Goal: Task Accomplishment & Management: Use online tool/utility

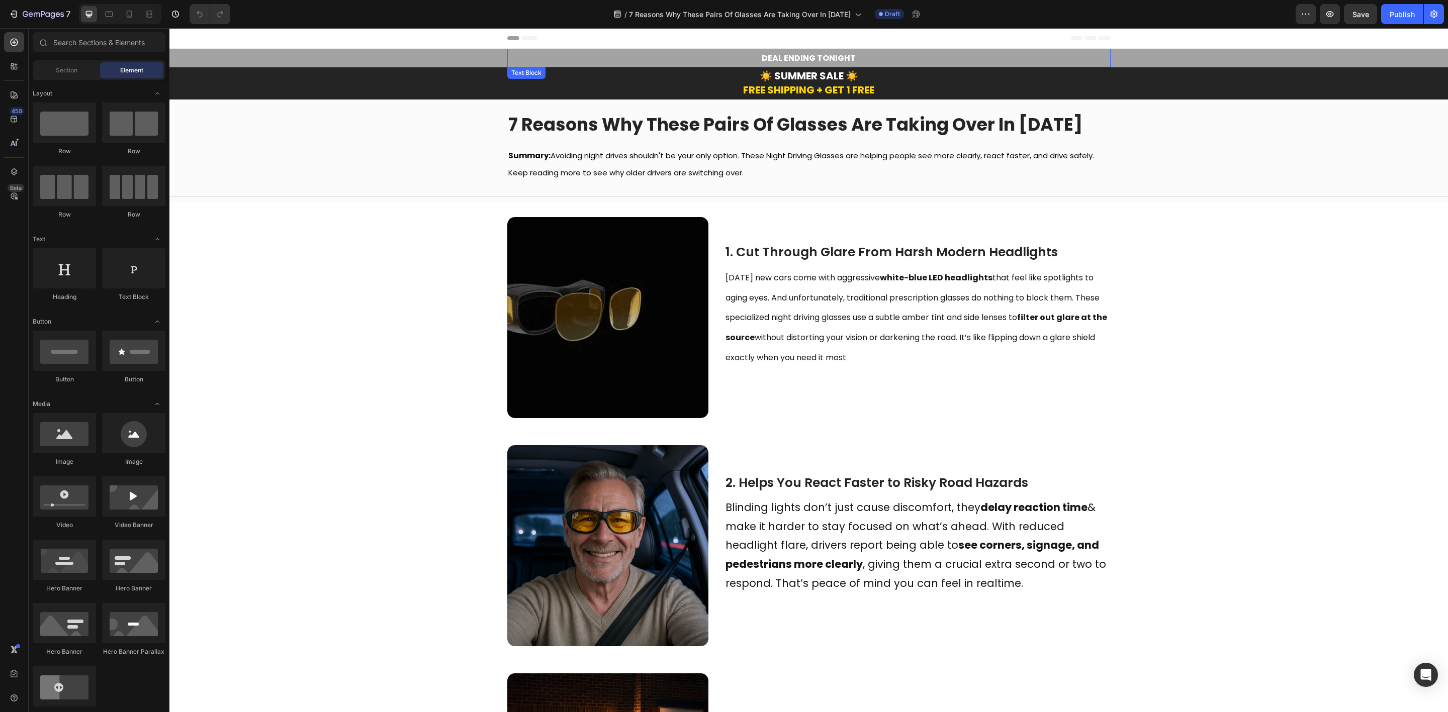
click at [799, 59] on span "DEAL ENDING TONIGHT" at bounding box center [808, 58] width 94 height 12
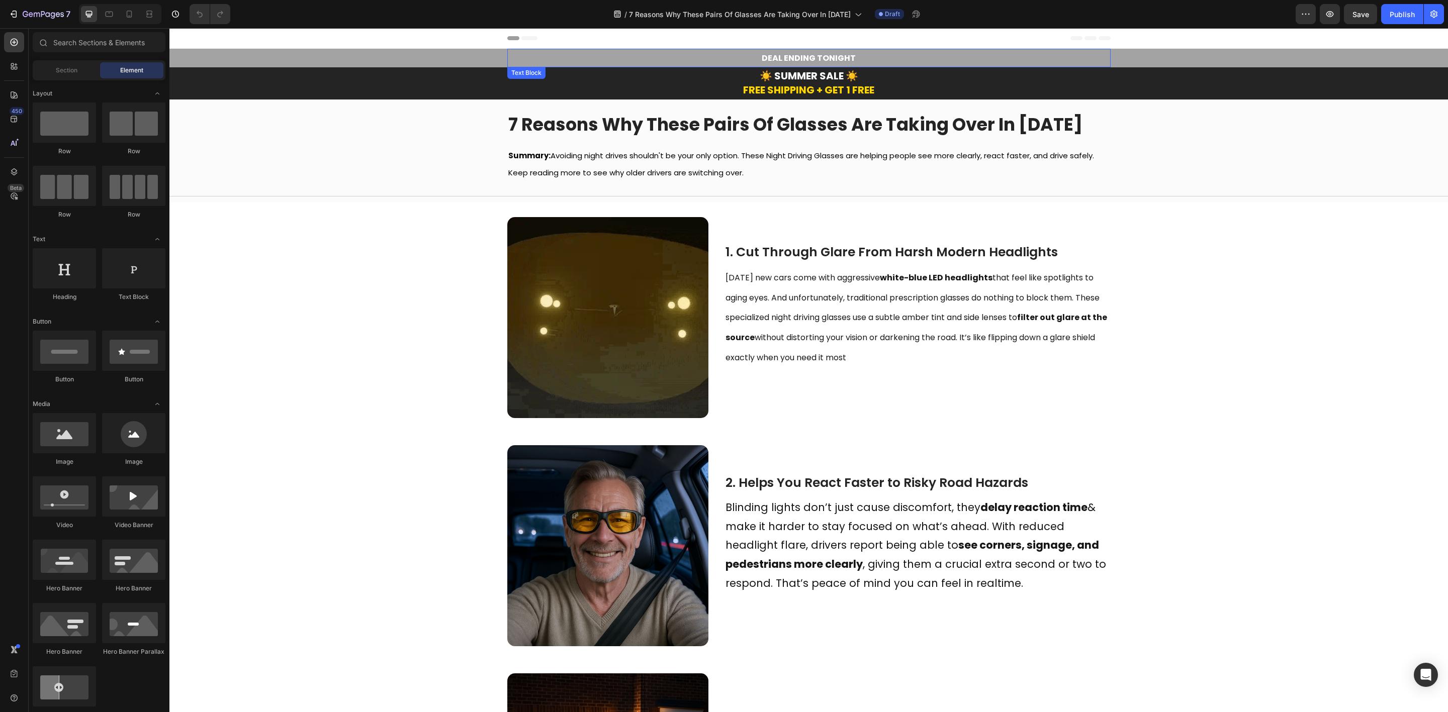
click at [799, 59] on span "DEAL ENDING TONIGHT" at bounding box center [808, 58] width 94 height 12
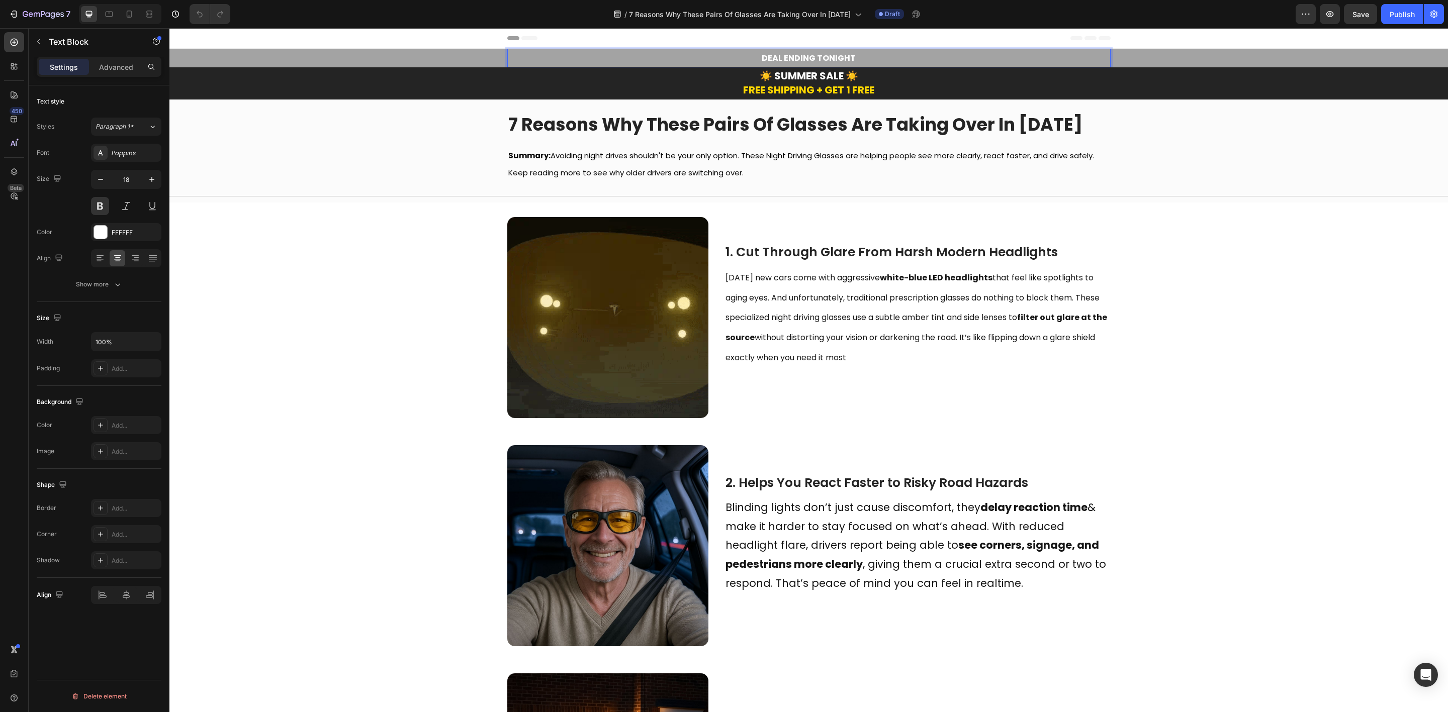
click at [828, 53] on span "DEAL ENDING TONIGHT" at bounding box center [808, 58] width 94 height 12
click at [854, 55] on p "DEAL ENDING TONIGHT" at bounding box center [808, 58] width 601 height 17
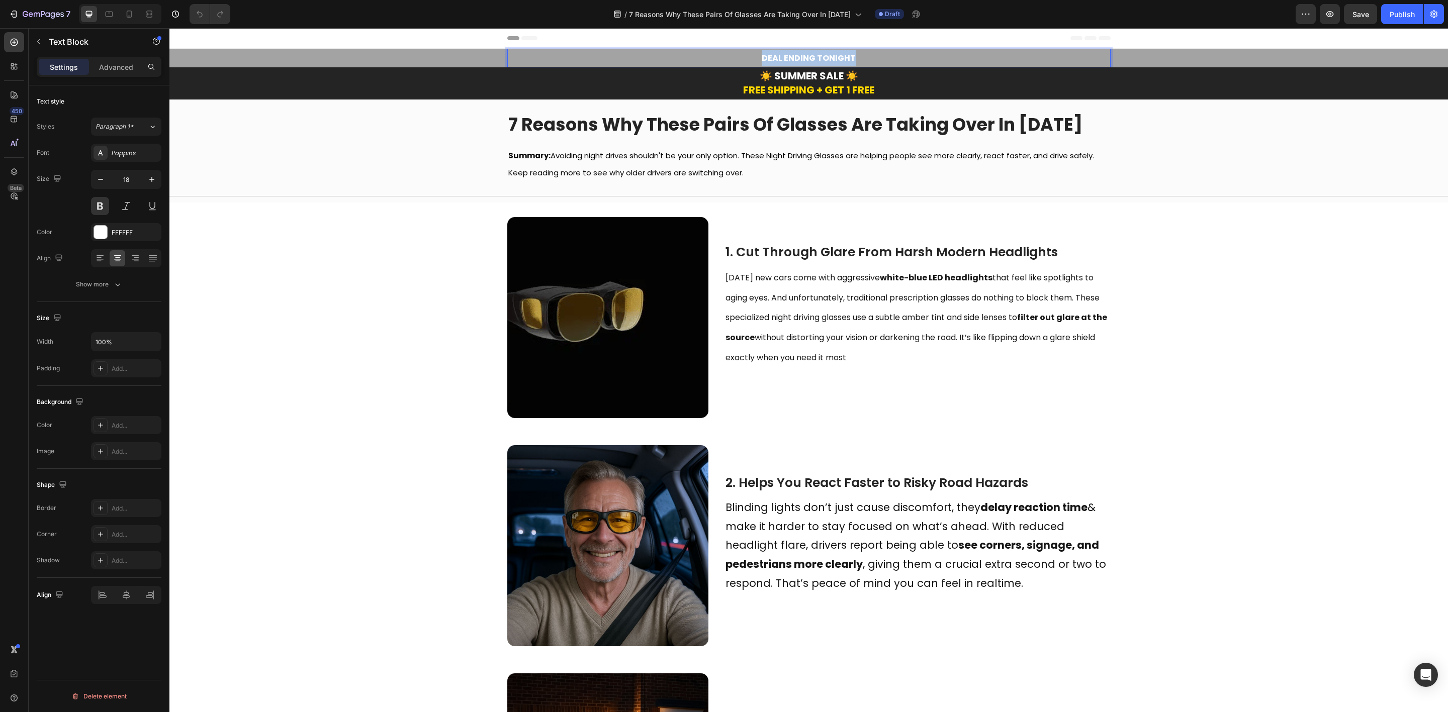
drag, startPoint x: 833, startPoint y: 56, endPoint x: 729, endPoint y: 58, distance: 104.1
click at [729, 58] on p "DEAL ENDING TONIGHT" at bounding box center [808, 58] width 601 height 17
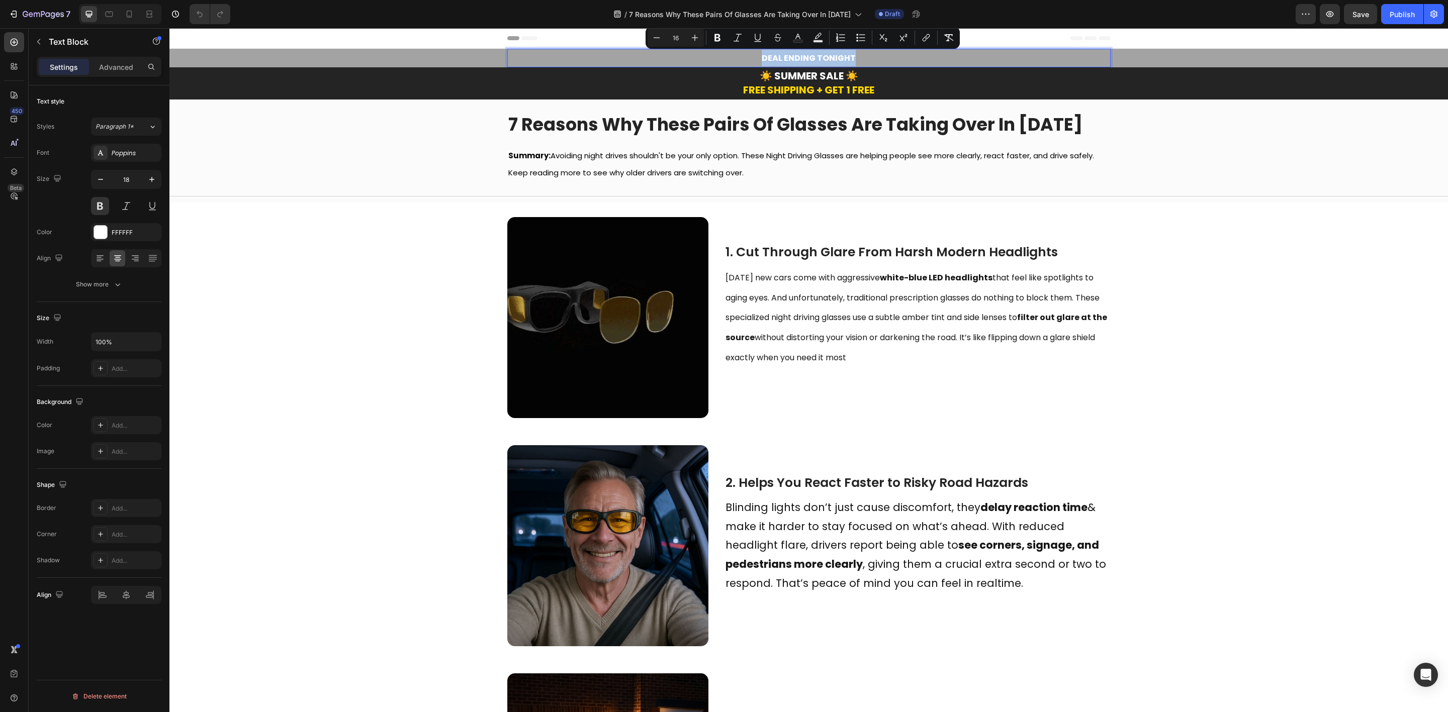
click at [818, 61] on span "DEAL ENDING TONIGHT" at bounding box center [808, 58] width 94 height 12
click at [871, 55] on p "DEAL ENDING TONIGHT" at bounding box center [808, 58] width 601 height 17
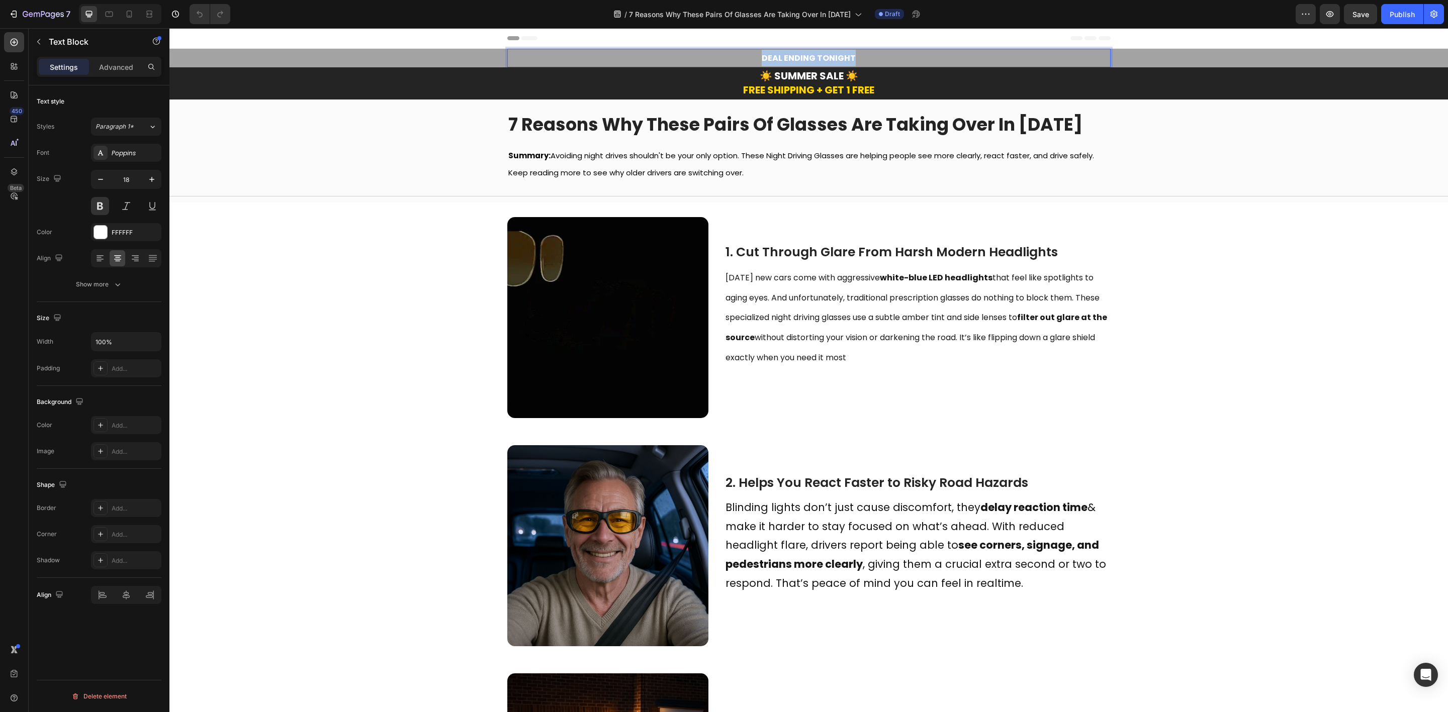
drag, startPoint x: 866, startPoint y: 56, endPoint x: 736, endPoint y: 56, distance: 130.2
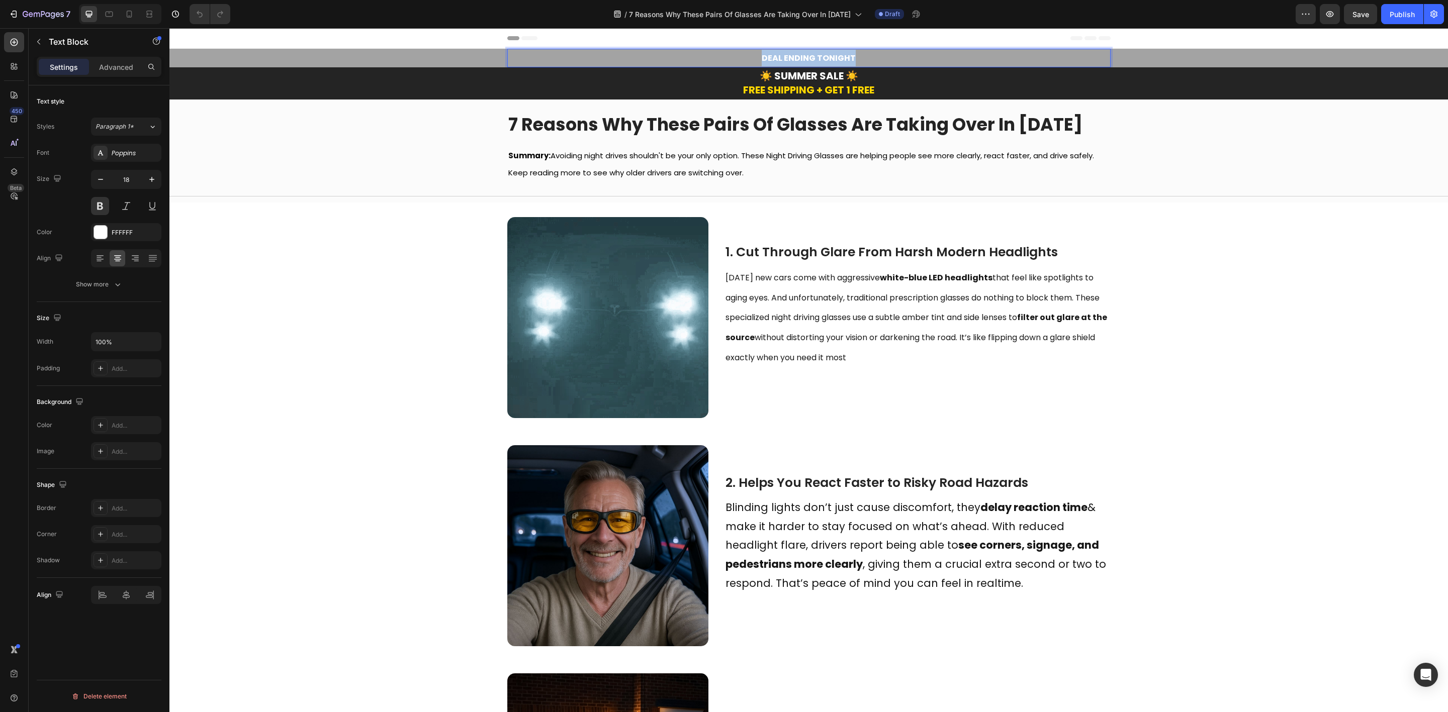
click at [736, 56] on p "DEAL ENDING TONIGHT" at bounding box center [808, 58] width 601 height 17
click at [872, 53] on p "DEAL ENDING TONIGHT" at bounding box center [808, 58] width 601 height 17
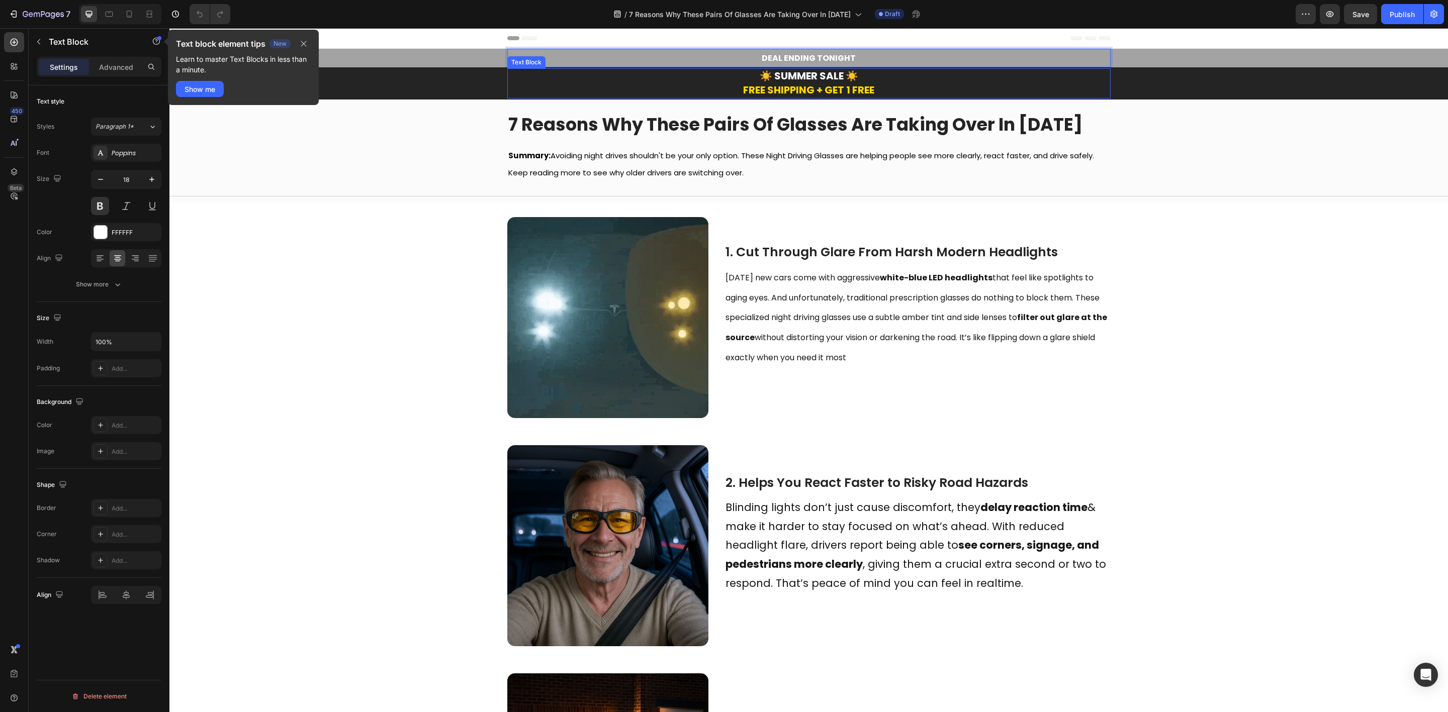
click at [792, 77] on strong "☀️ SUMMER SALE ☀️" at bounding box center [808, 76] width 99 height 14
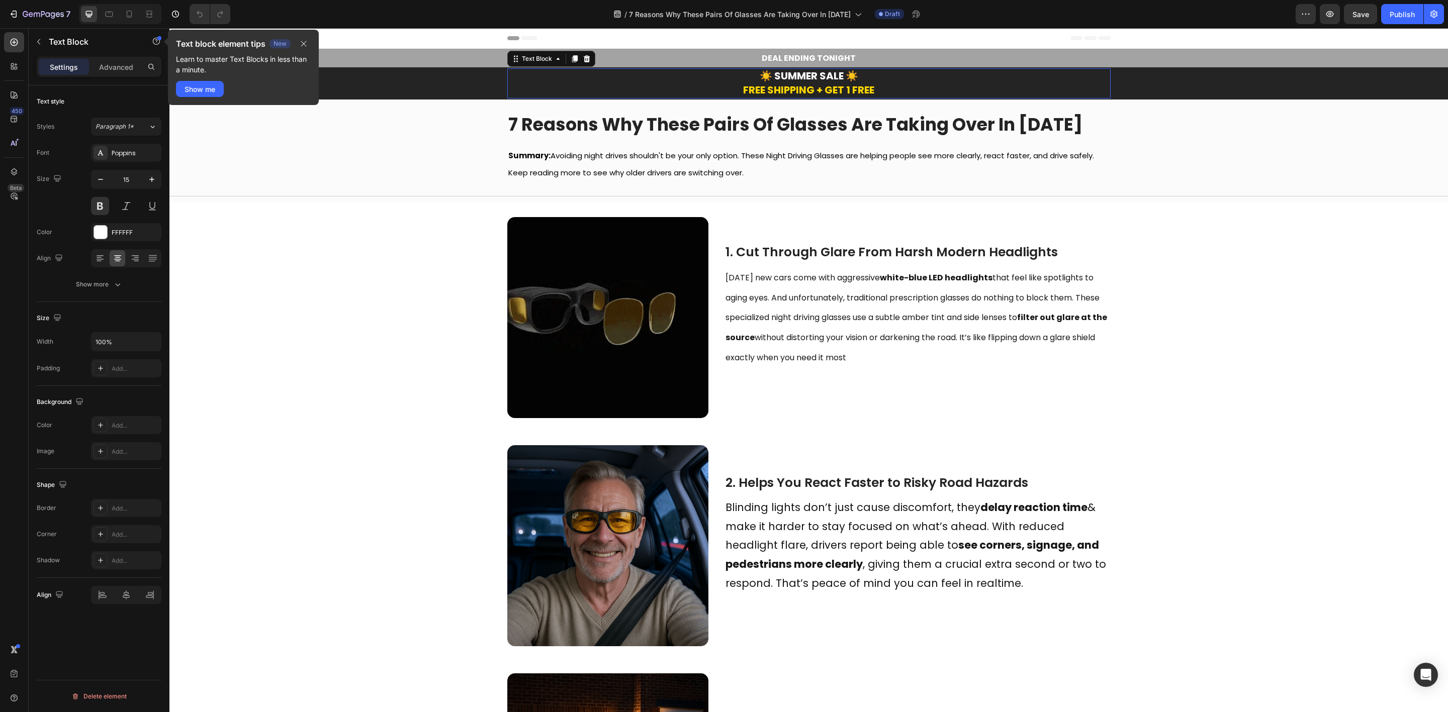
click at [792, 77] on strong "☀️ SUMMER SALE ☀️" at bounding box center [808, 76] width 99 height 14
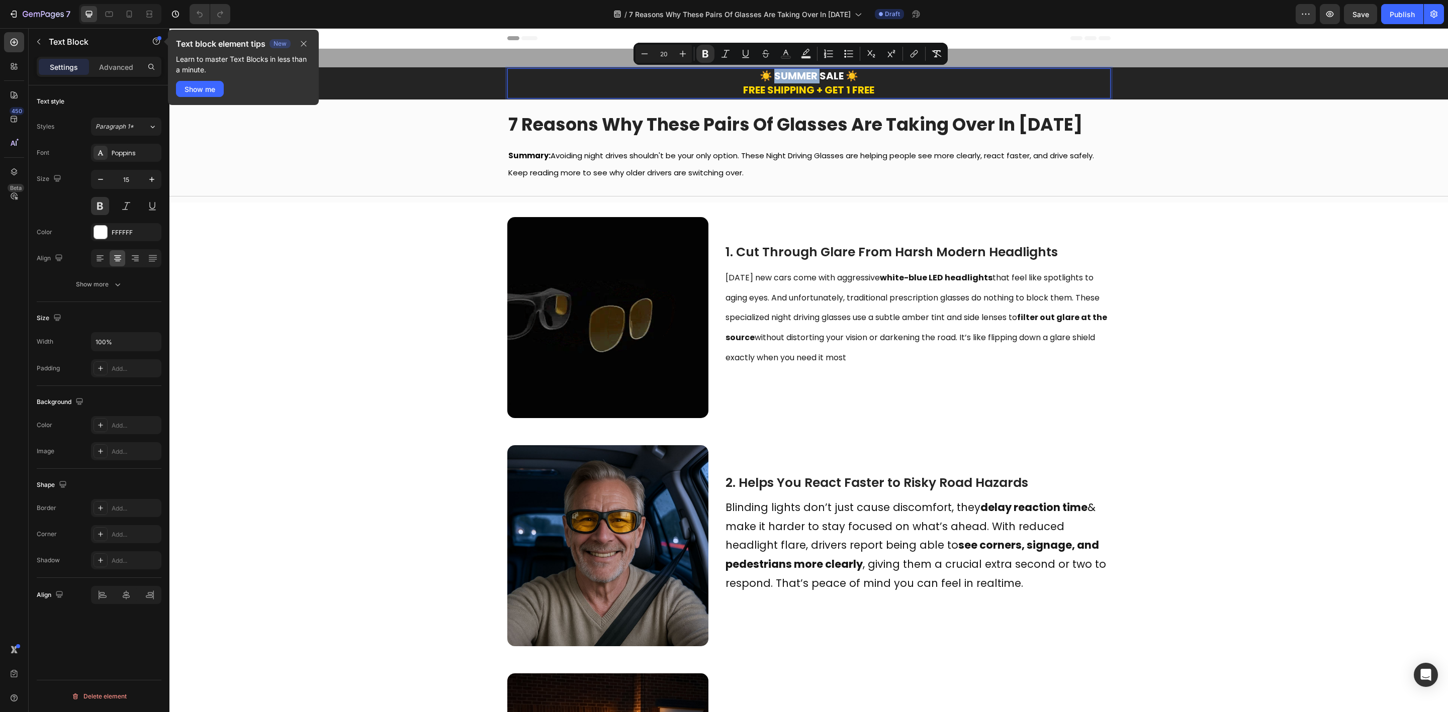
click at [807, 74] on strong "☀️ SUMMER SALE ☀️" at bounding box center [808, 76] width 99 height 14
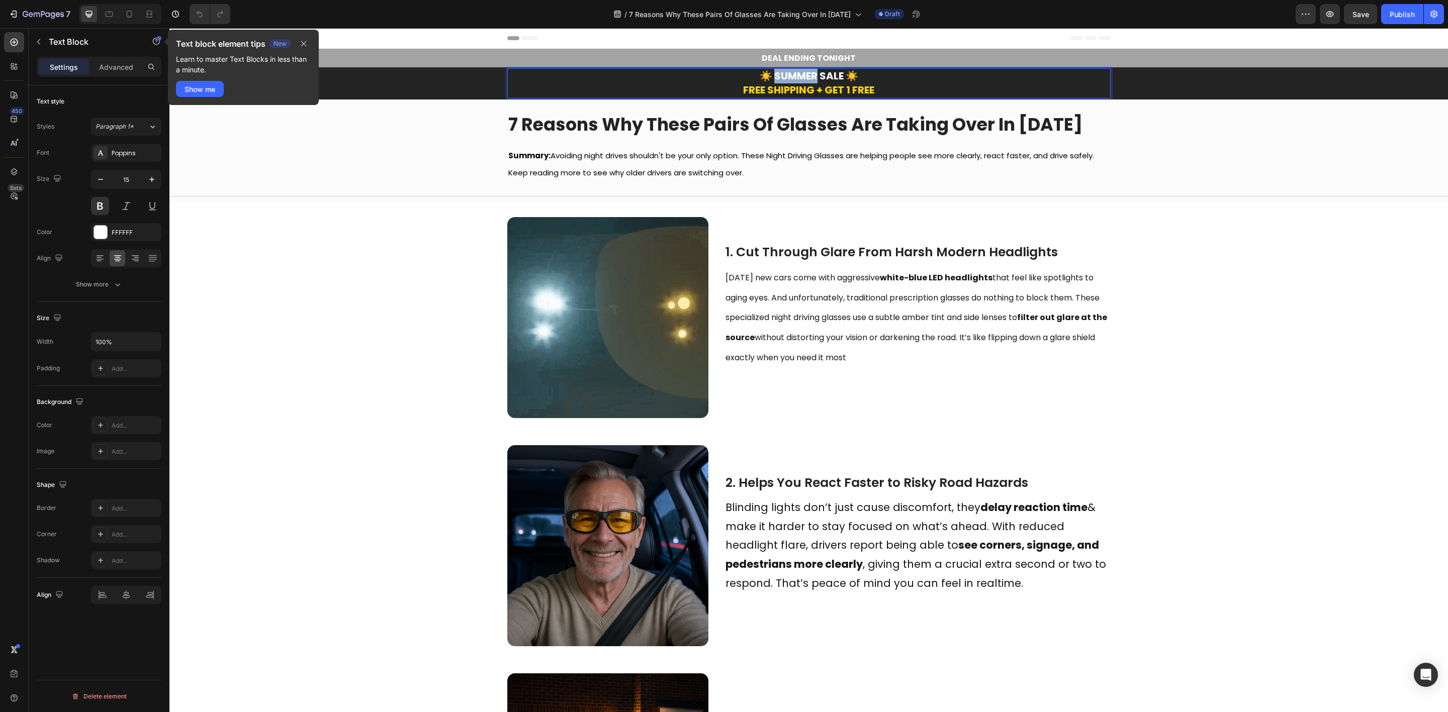
drag, startPoint x: 811, startPoint y: 74, endPoint x: 1243, endPoint y: 49, distance: 432.5
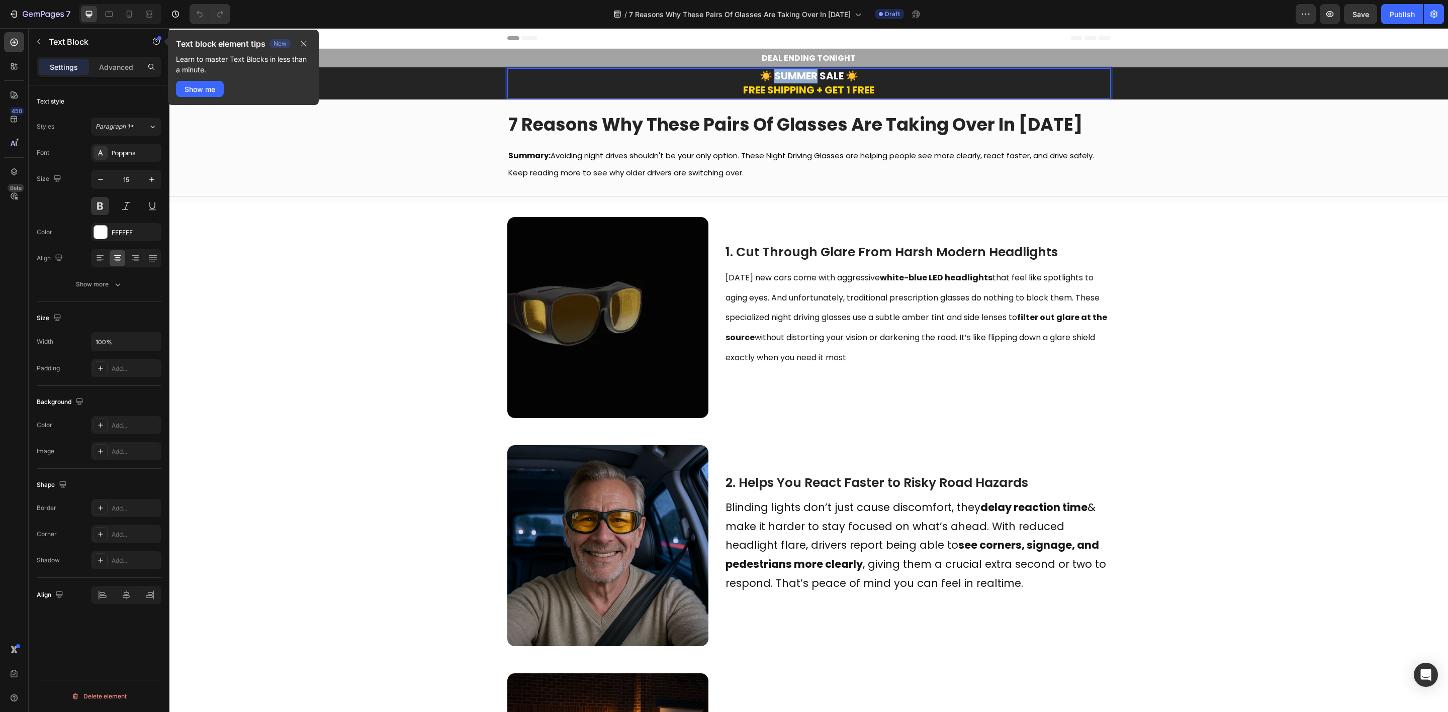
click at [770, 77] on strong "☀️ SUMMER SALE ☀️" at bounding box center [808, 76] width 99 height 14
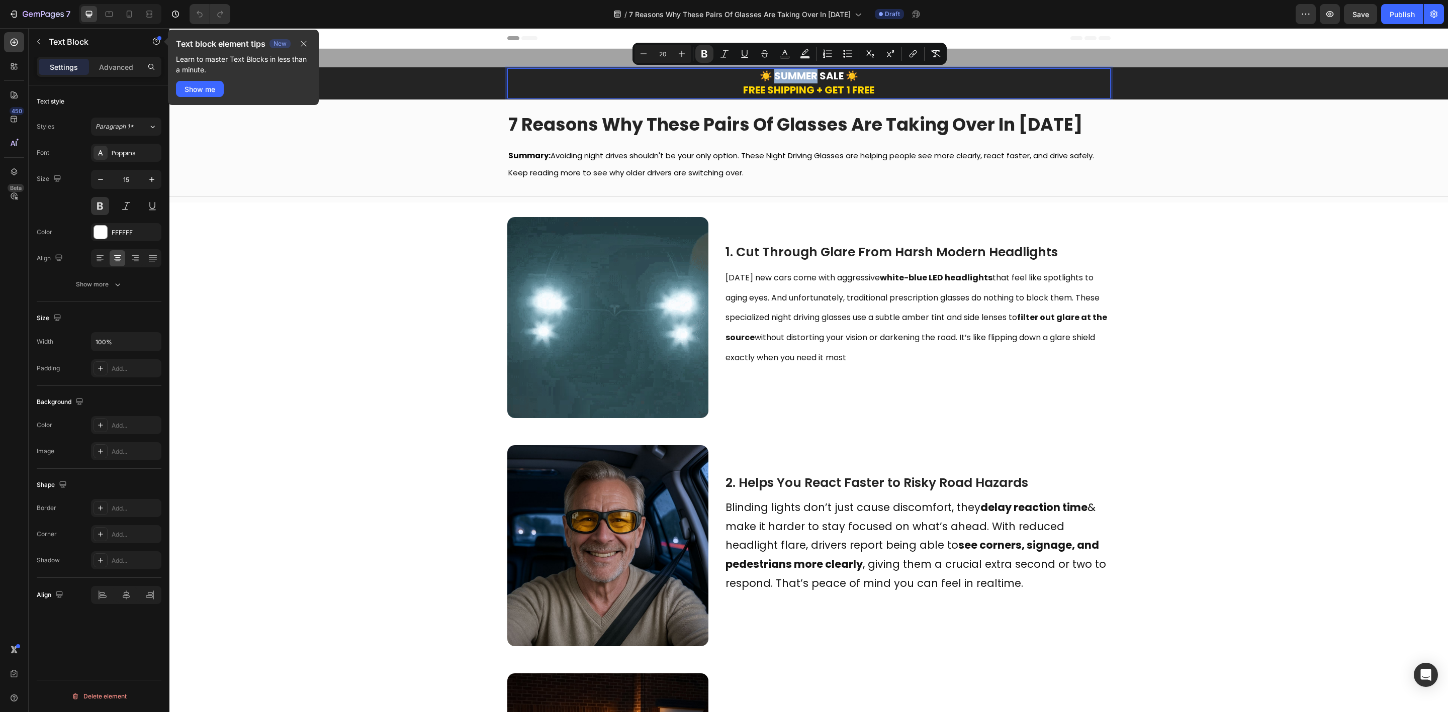
click at [799, 83] on strong "FREE SHIPPING + GET 1 FREE" at bounding box center [808, 90] width 131 height 14
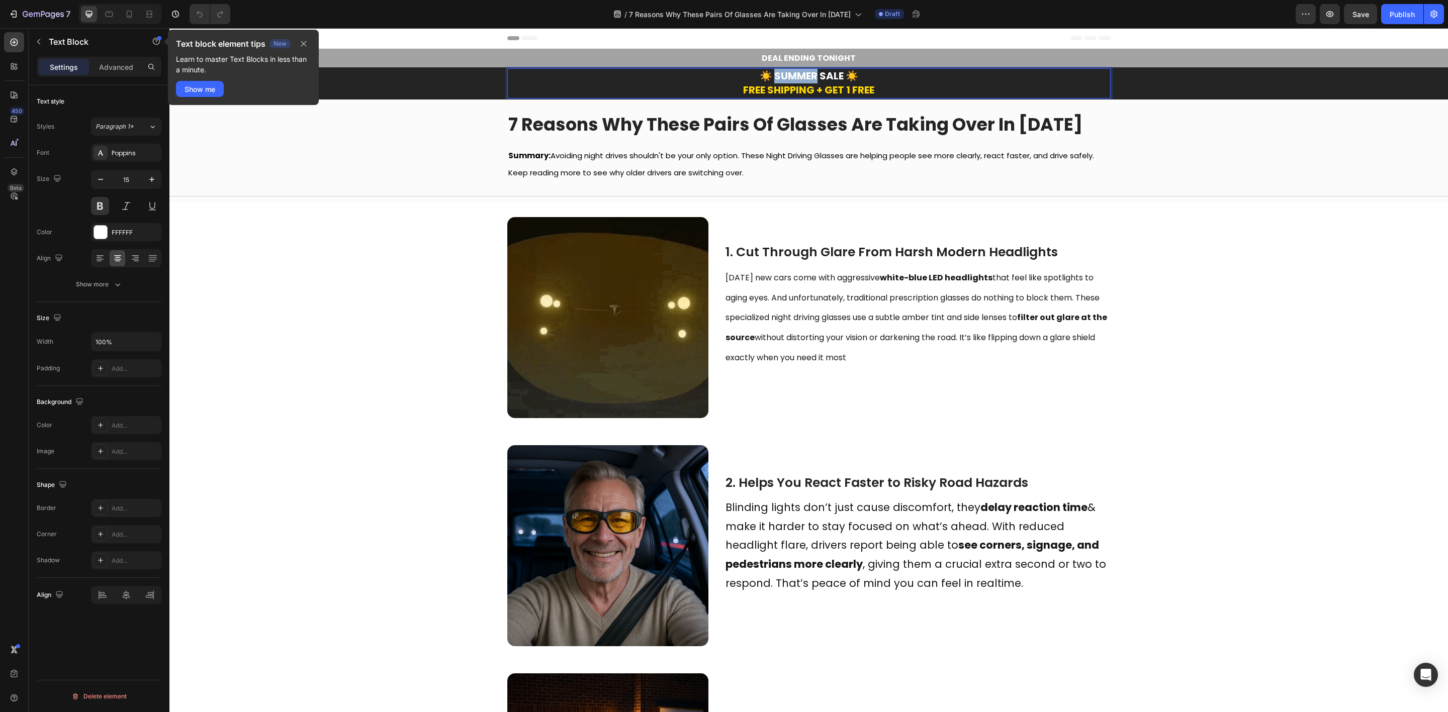
drag, startPoint x: 811, startPoint y: 76, endPoint x: 767, endPoint y: 76, distance: 43.7
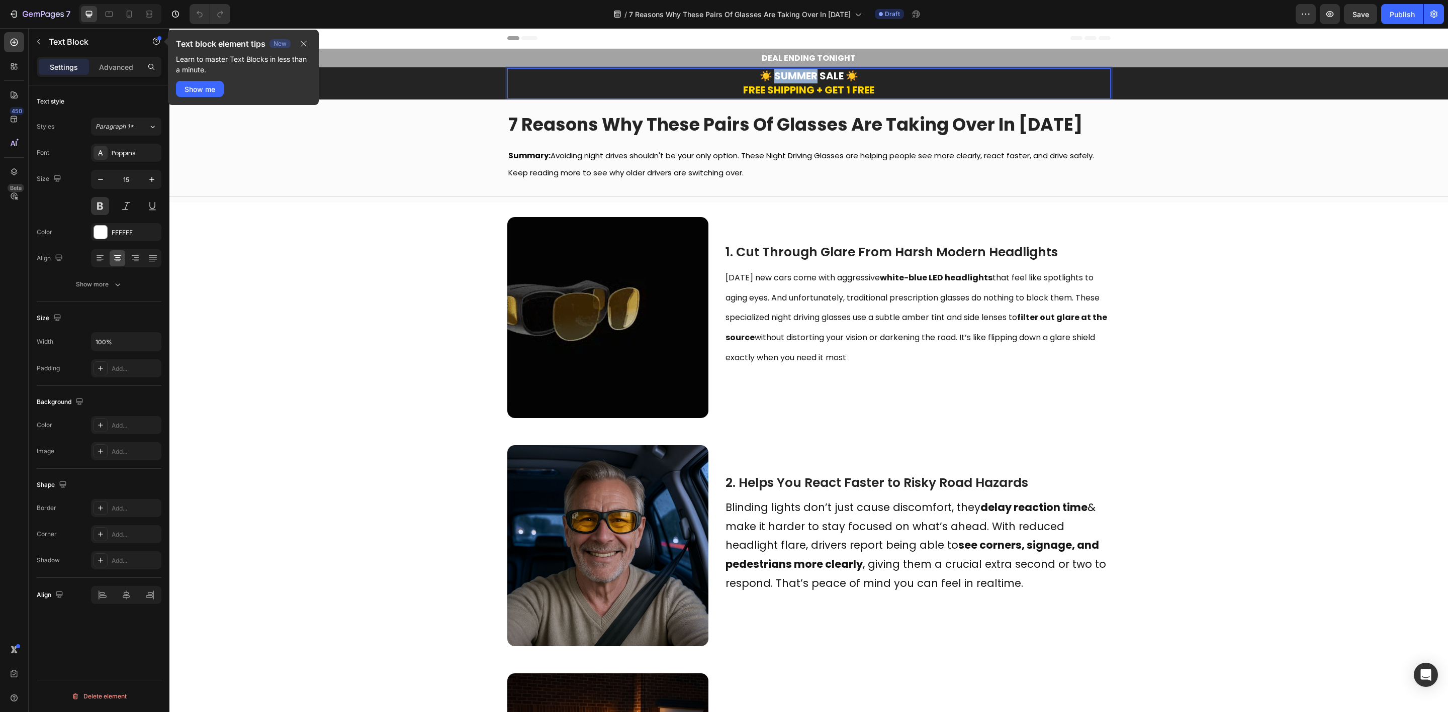
click at [767, 76] on strong "☀️ SUMMER SALE ☀️" at bounding box center [808, 76] width 99 height 14
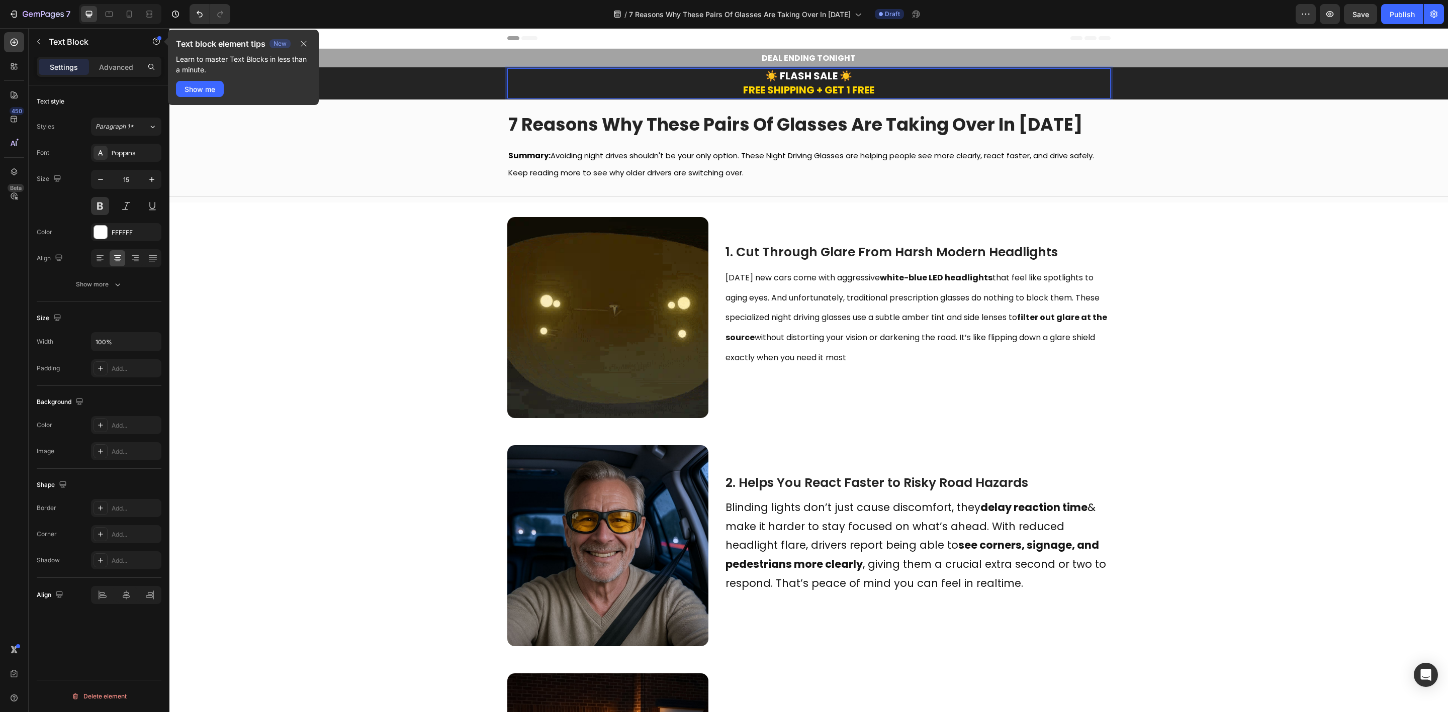
click at [850, 74] on p "☀️ FLASH SALE ☀️ FREE SHIPPING + GET 1 FREE" at bounding box center [808, 83] width 601 height 28
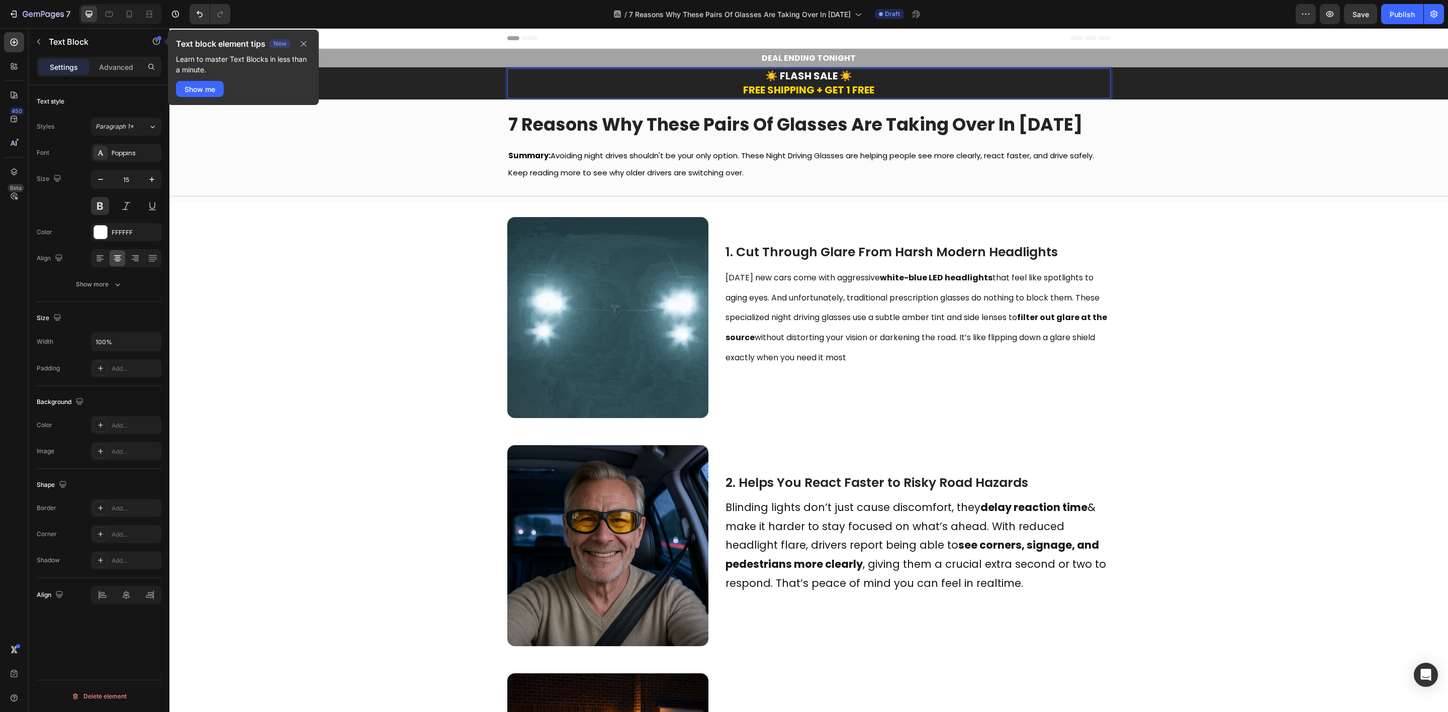
click at [787, 77] on strong "☀️ FLASH SALE ☀️" at bounding box center [808, 76] width 87 height 14
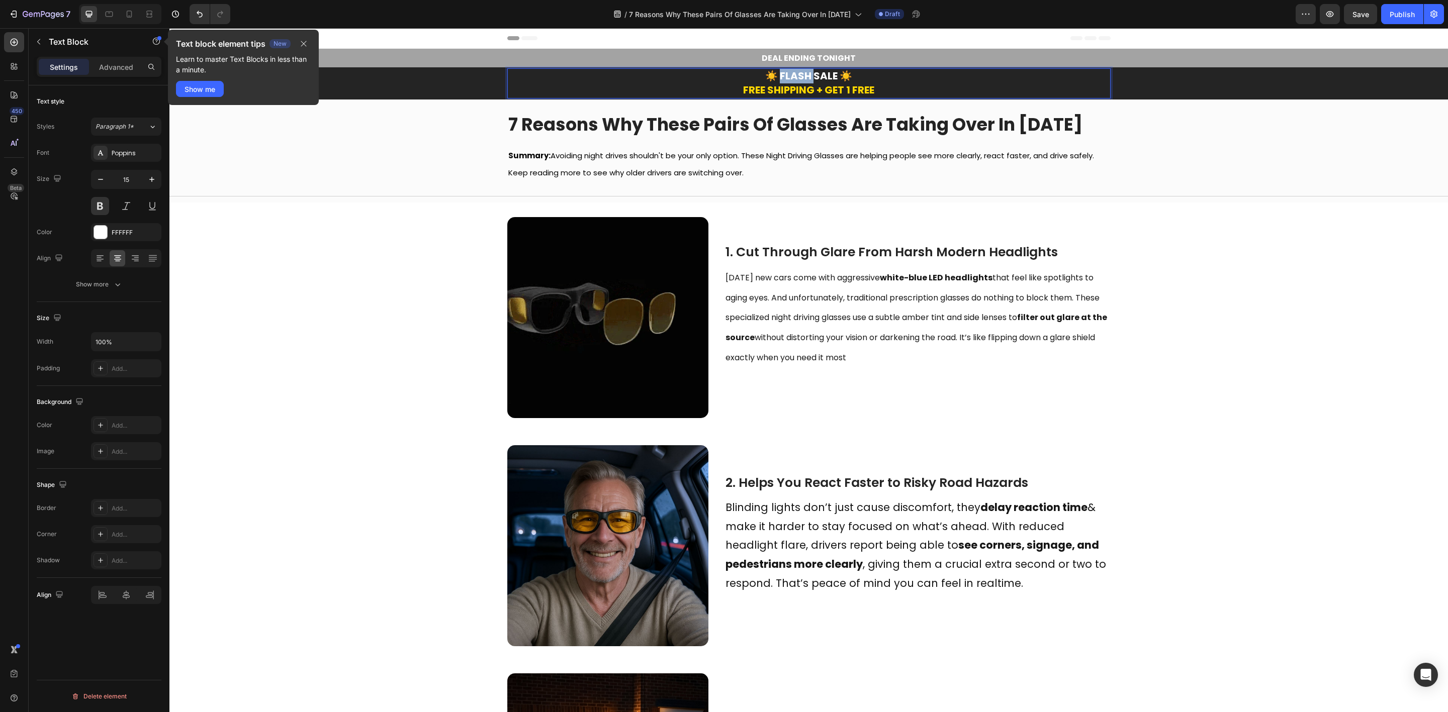
click at [787, 77] on strong "☀️ FLASH SALE ☀️" at bounding box center [808, 76] width 87 height 14
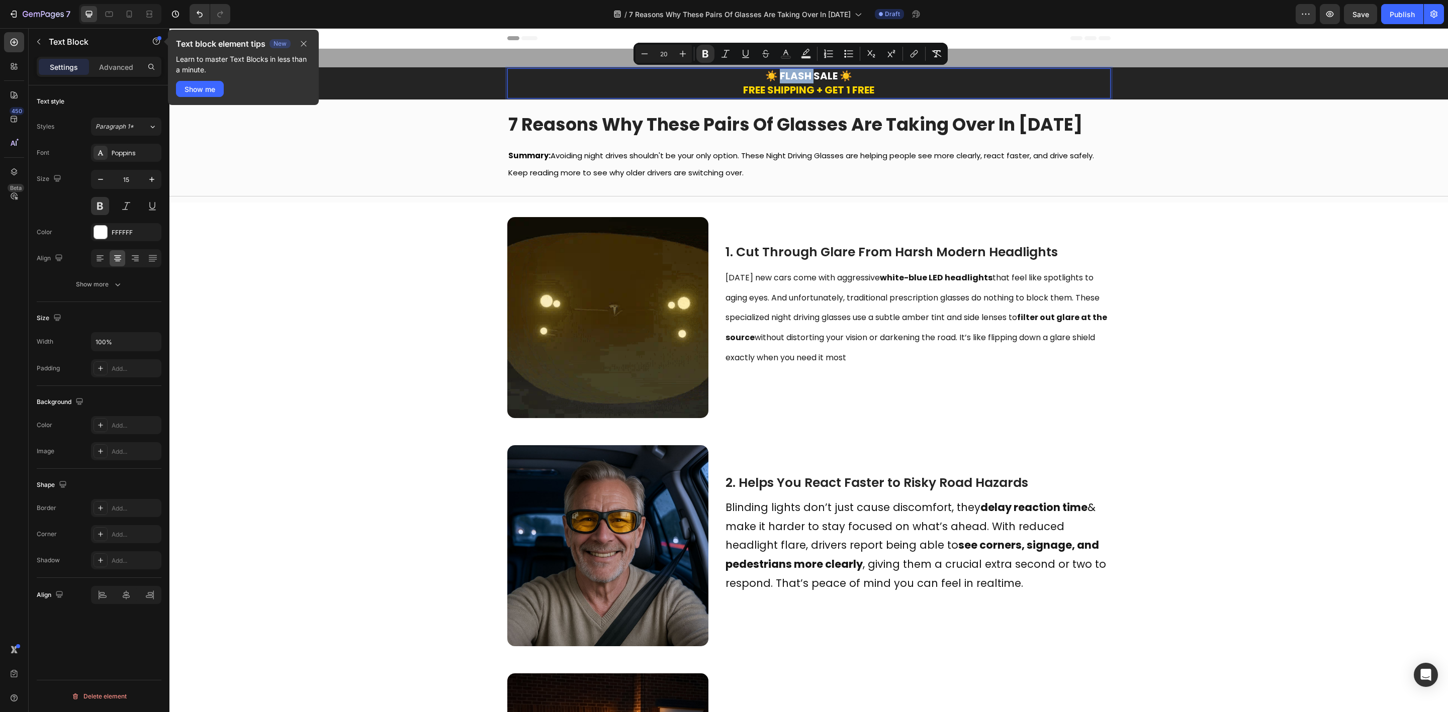
click at [803, 76] on strong "☀️ FLASH SALE ☀️" at bounding box center [808, 76] width 87 height 14
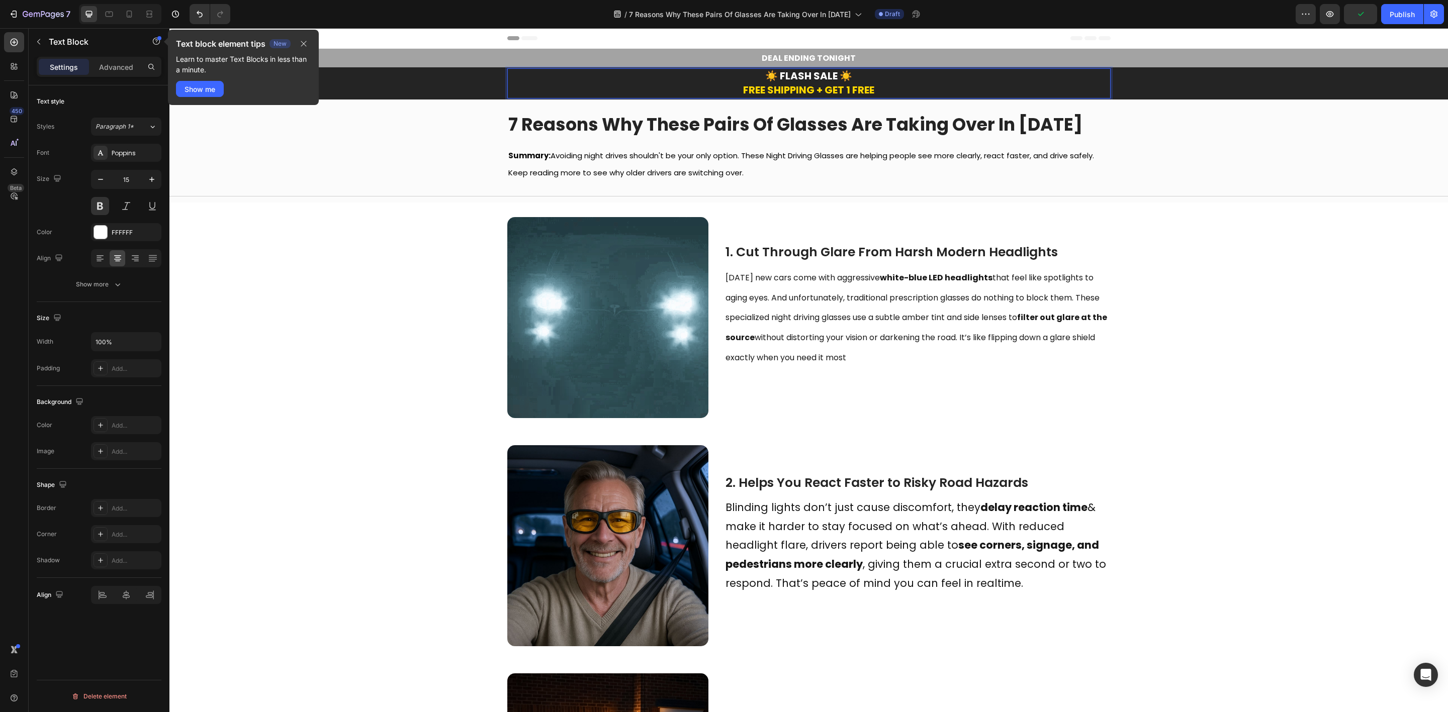
click at [849, 77] on p "☀️ FLASH SALE ☀️ FREE SHIPPING + GET 1 FREE" at bounding box center [808, 83] width 601 height 28
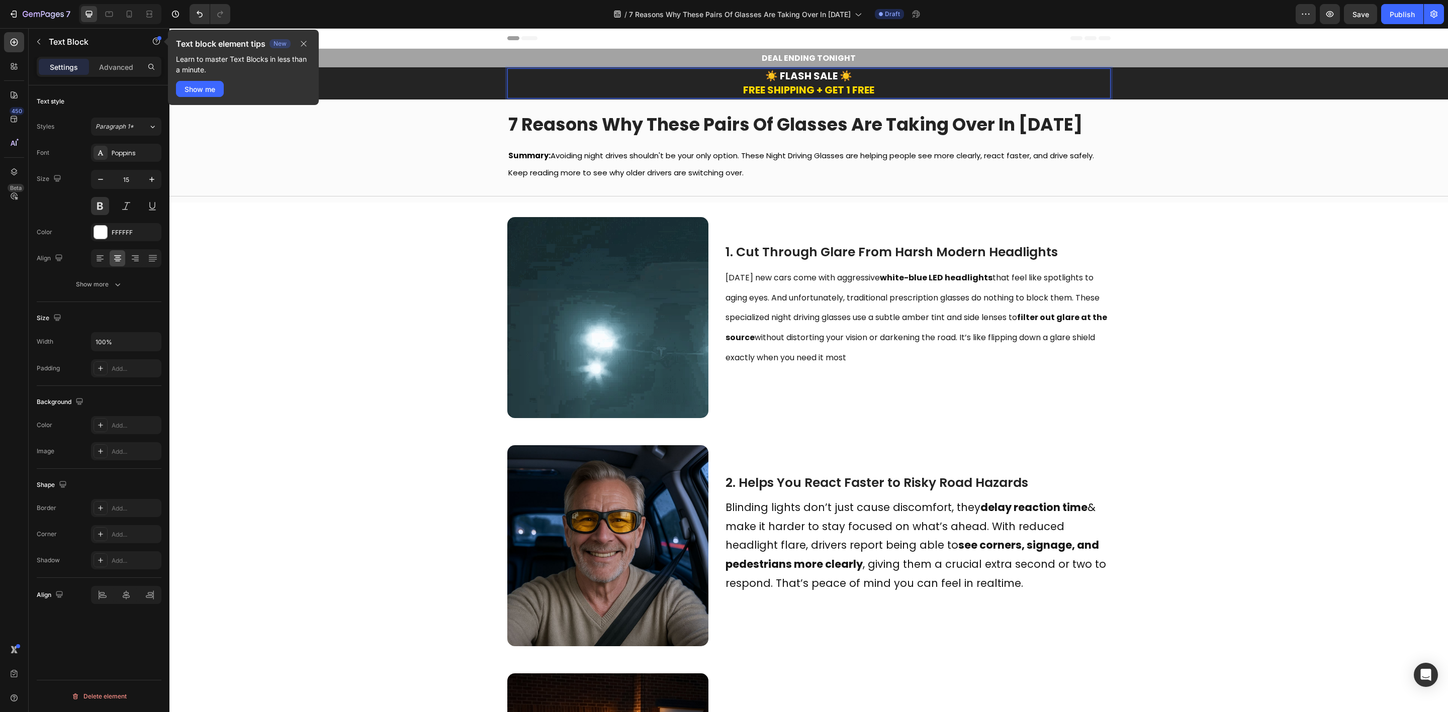
click at [852, 77] on p "☀️ FLASH SALE ☀️ FREE SHIPPING + GET 1 FREE" at bounding box center [808, 83] width 601 height 28
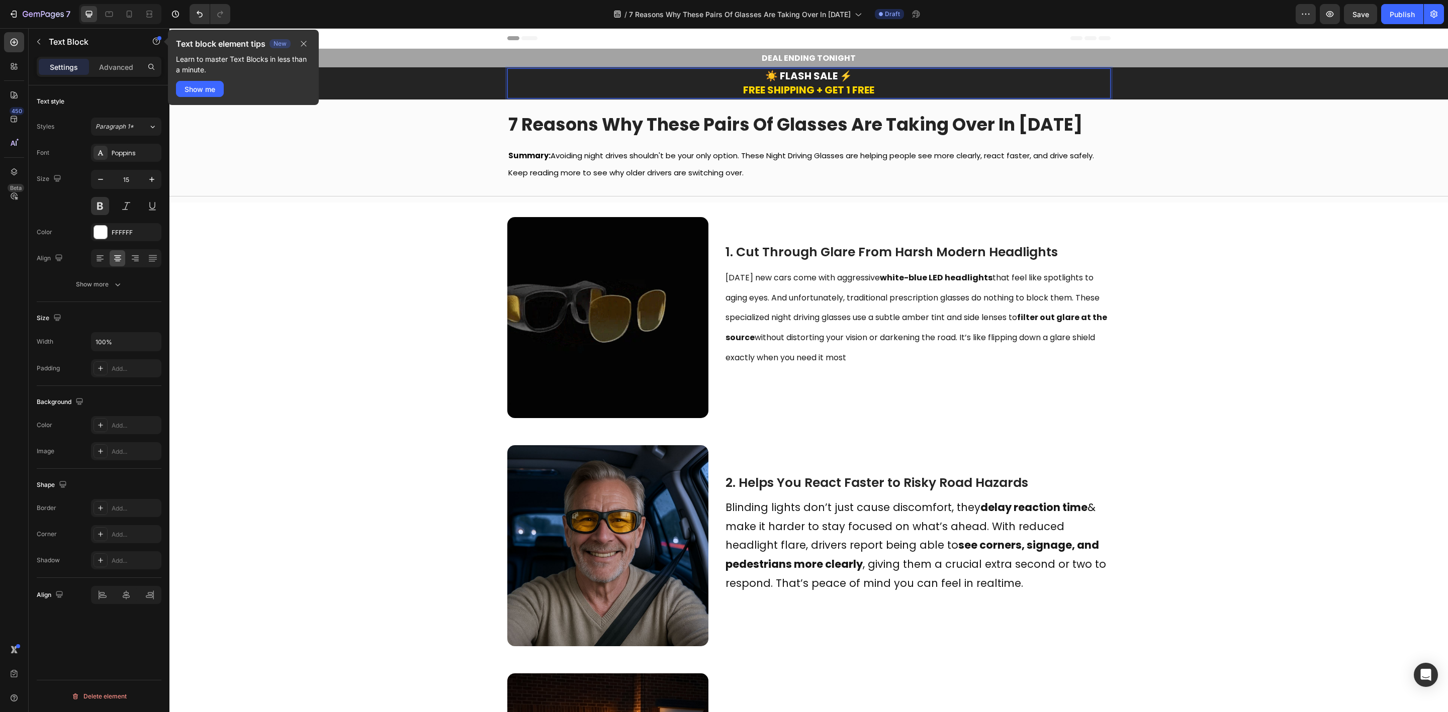
click at [767, 77] on strong "☀️ FLASH SALE ⚡" at bounding box center [808, 76] width 87 height 14
click at [981, 132] on strong "7 Reasons Why These Pairs Of Glasses Are Taking Over In [DATE]" at bounding box center [795, 124] width 574 height 25
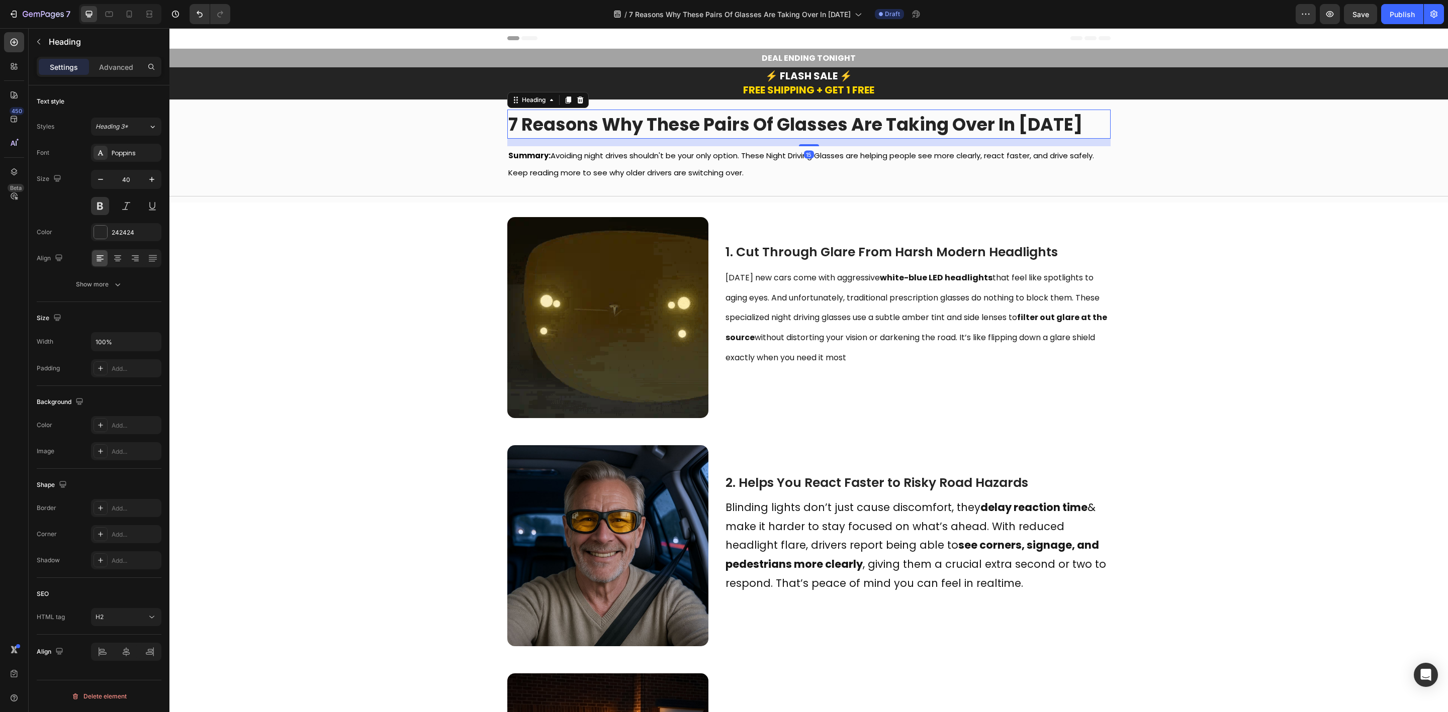
click at [1163, 6] on div "/ 7 Reasons Why These Pairs Of Glasses Are Taking Over In 2025 Draft" at bounding box center [766, 14] width 1057 height 20
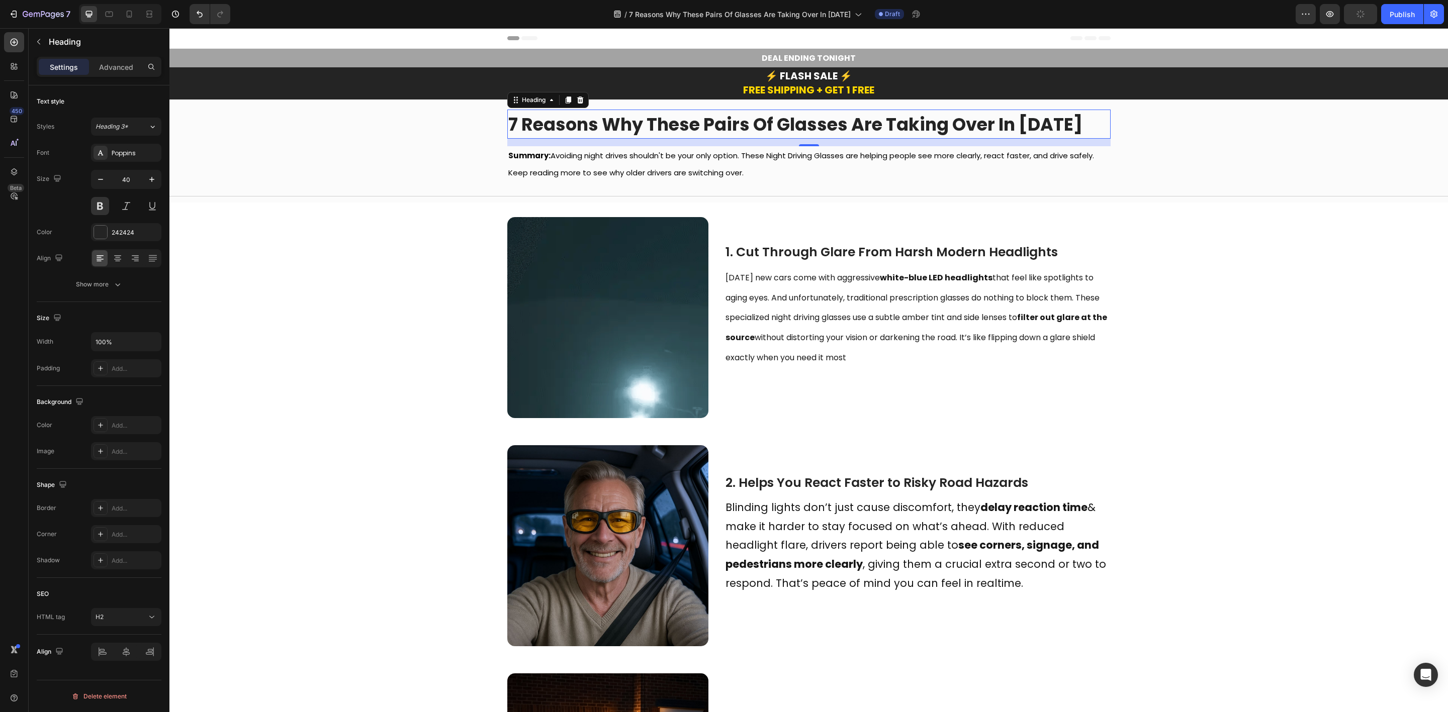
click at [410, 10] on div "/ 7 Reasons Why These Pairs Of Glasses Are Taking Over In 2025 Draft" at bounding box center [766, 14] width 1057 height 20
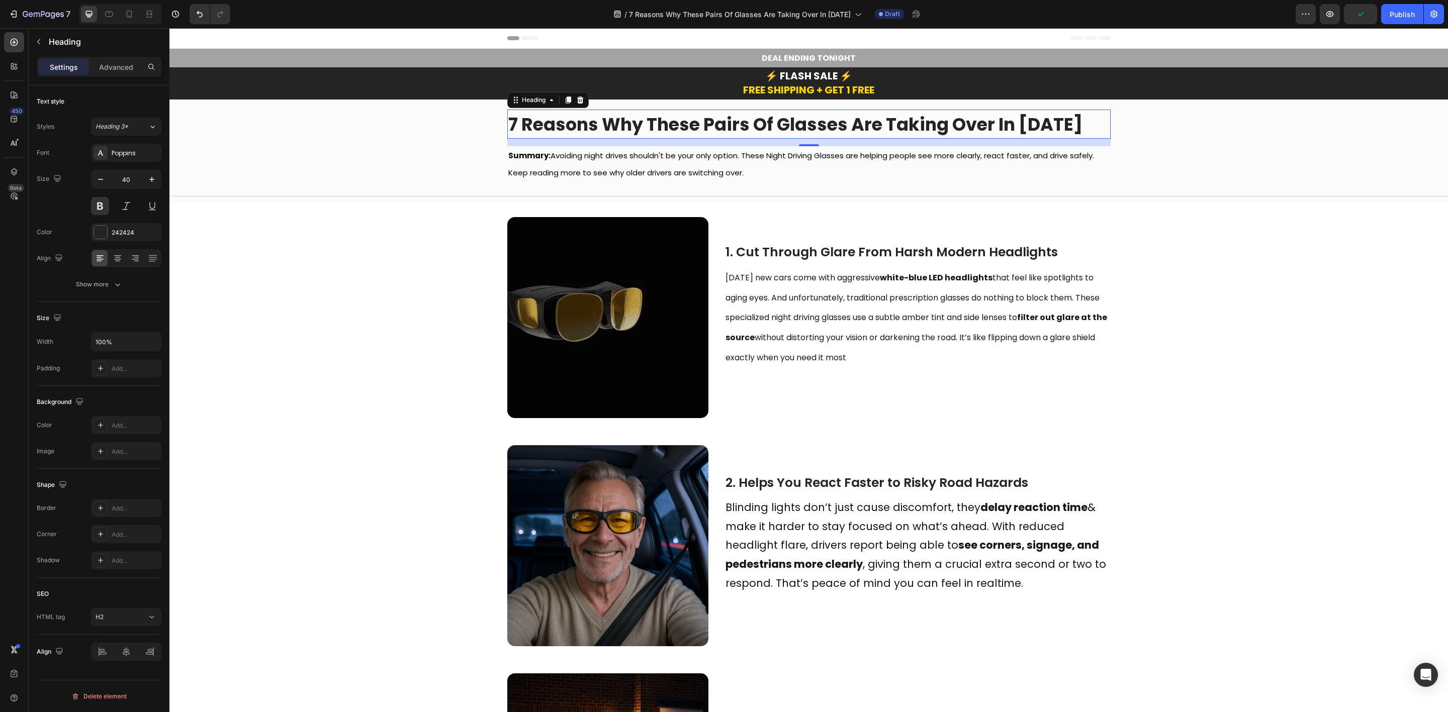
click at [1110, 9] on div "/ 7 Reasons Why These Pairs Of Glasses Are Taking Over In 2025 Draft" at bounding box center [766, 14] width 1057 height 20
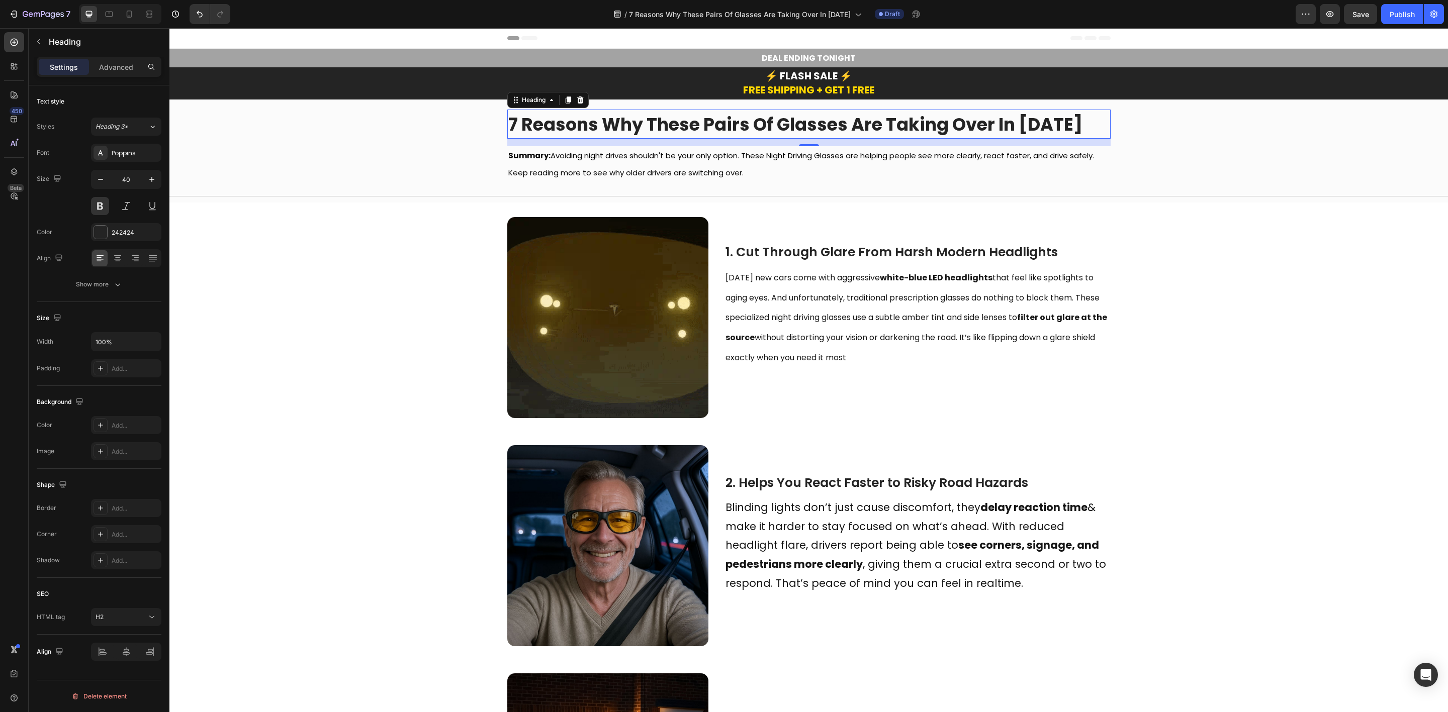
click at [1110, 9] on div "/ 7 Reasons Why These Pairs Of Glasses Are Taking Over In 2025 Draft" at bounding box center [766, 14] width 1057 height 20
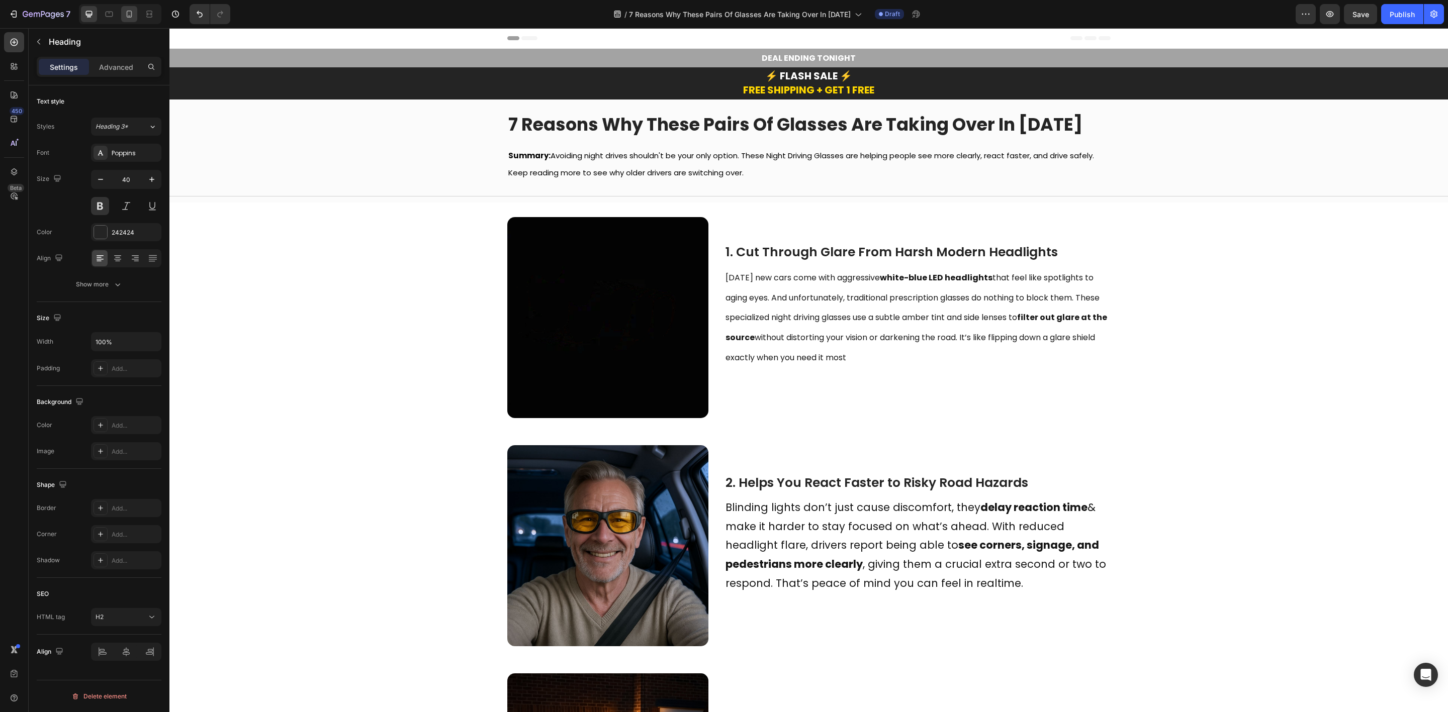
click at [133, 13] on icon at bounding box center [129, 14] width 10 height 10
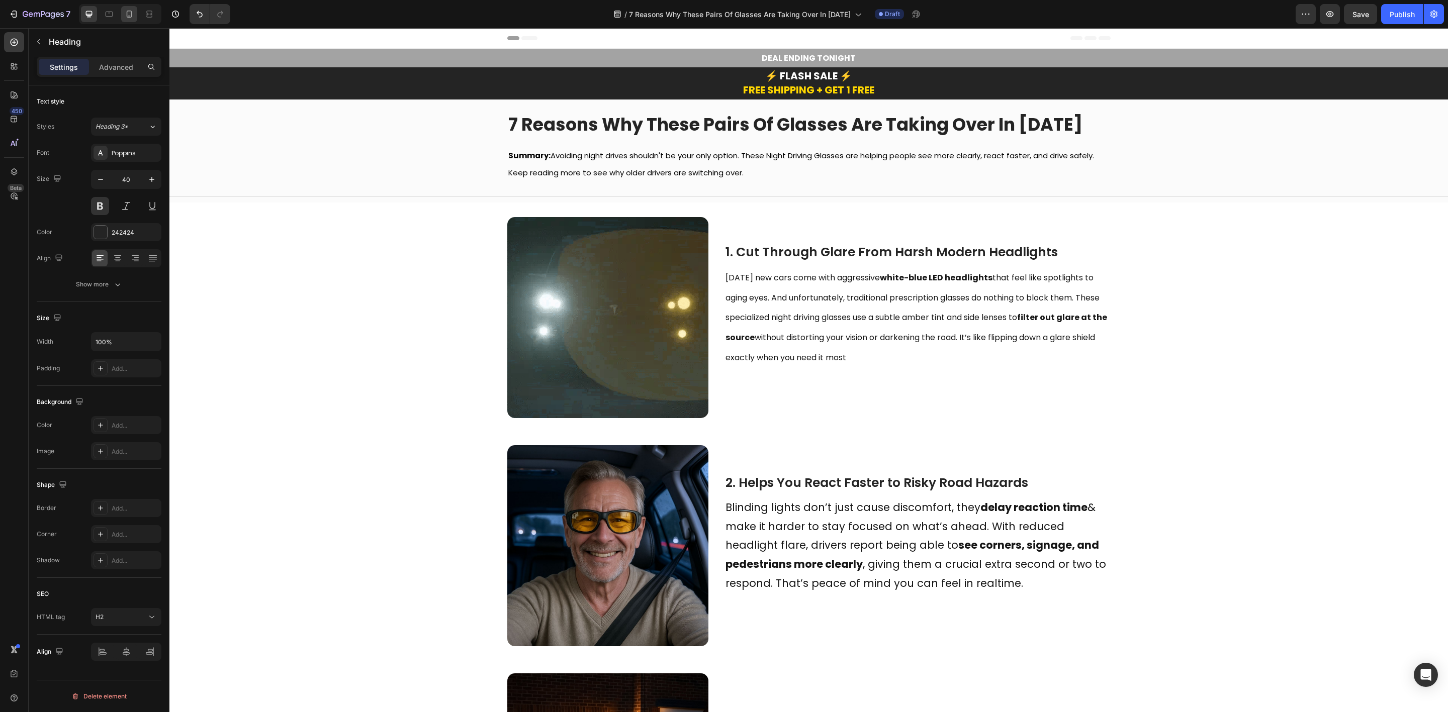
type input "32"
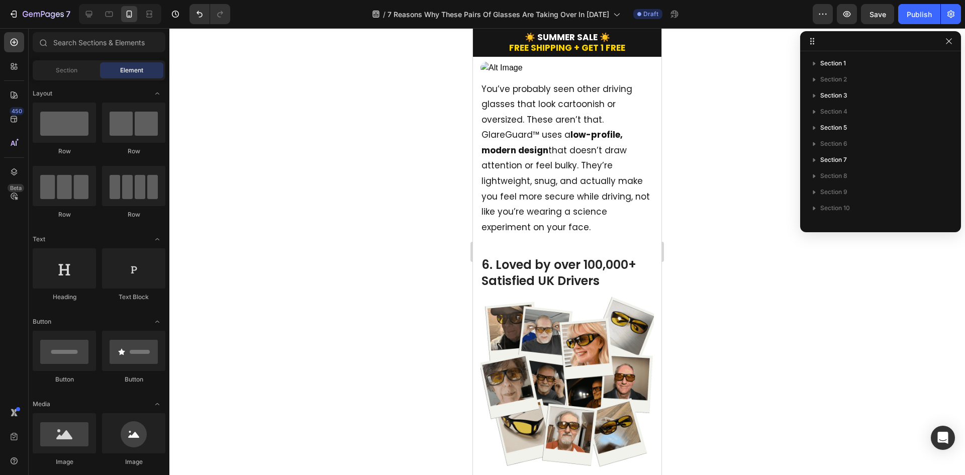
scroll to position [1521, 0]
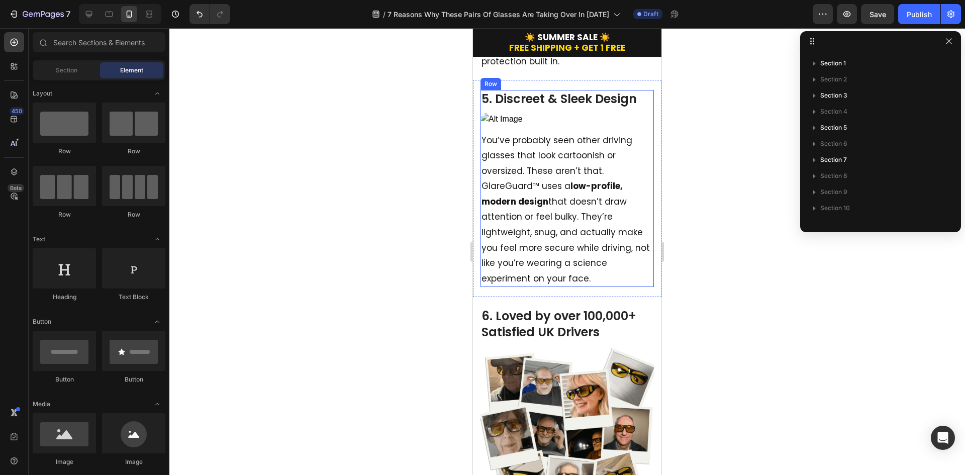
click at [592, 108] on h2 "5. Discreet & Sleek Design" at bounding box center [566, 99] width 173 height 18
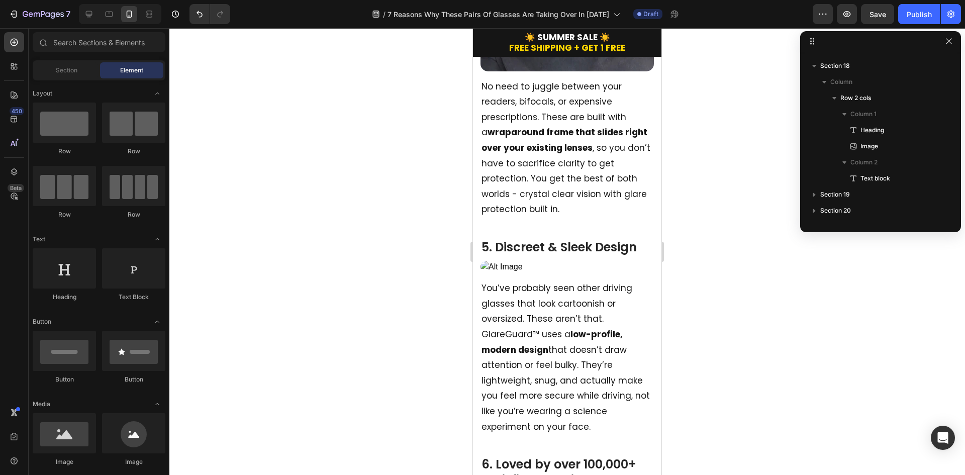
scroll to position [1563, 0]
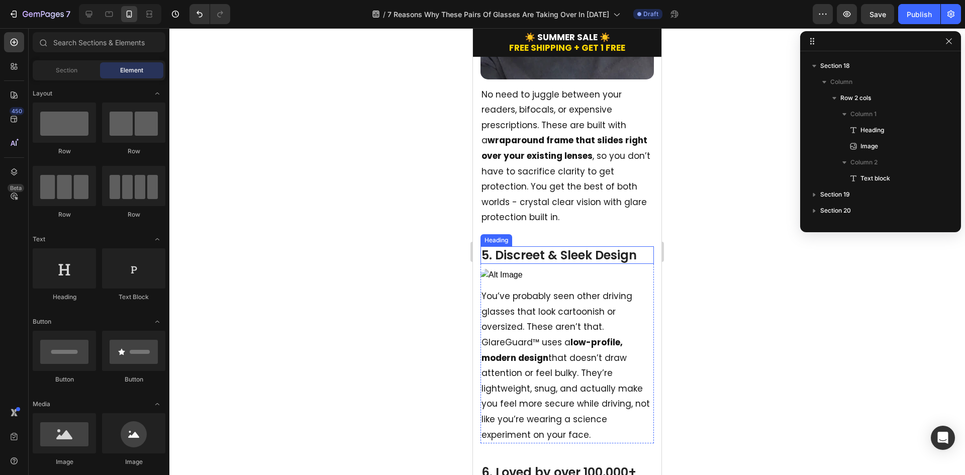
click at [564, 250] on h2 "5. Discreet & Sleek Design" at bounding box center [566, 255] width 173 height 18
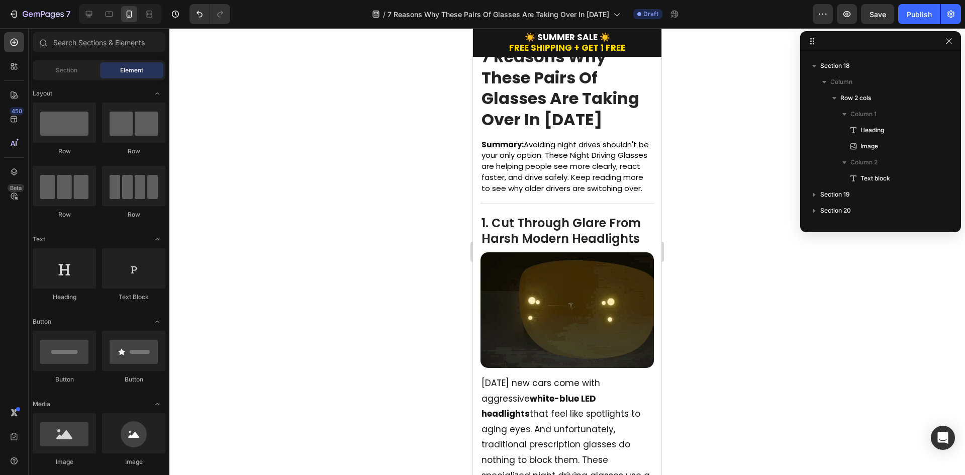
scroll to position [0, 0]
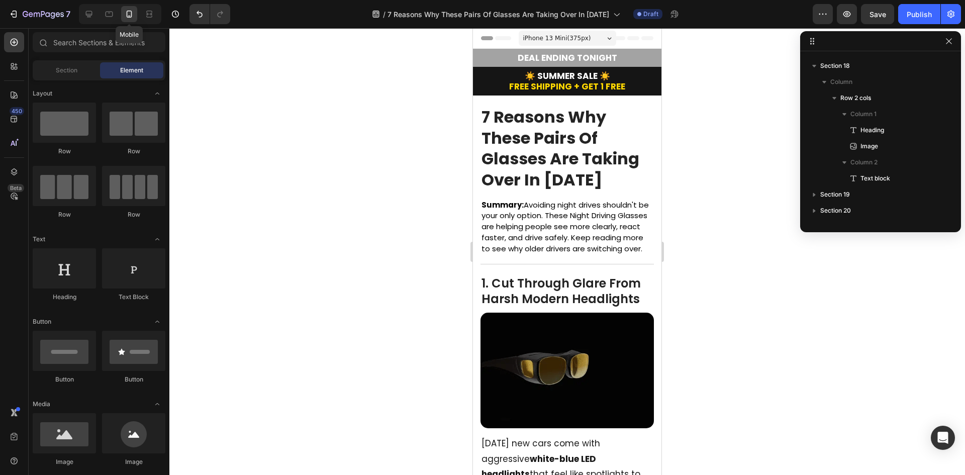
click at [131, 18] on icon at bounding box center [129, 14] width 10 height 10
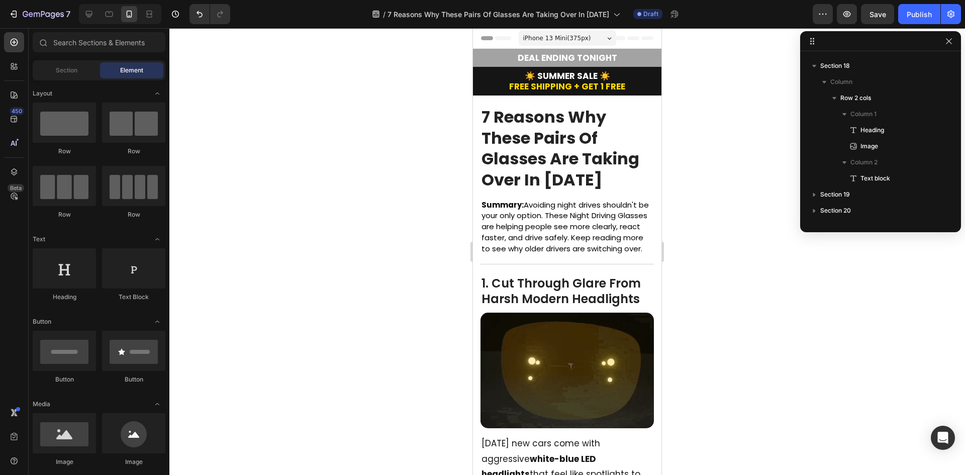
click at [707, 122] on div at bounding box center [567, 251] width 796 height 447
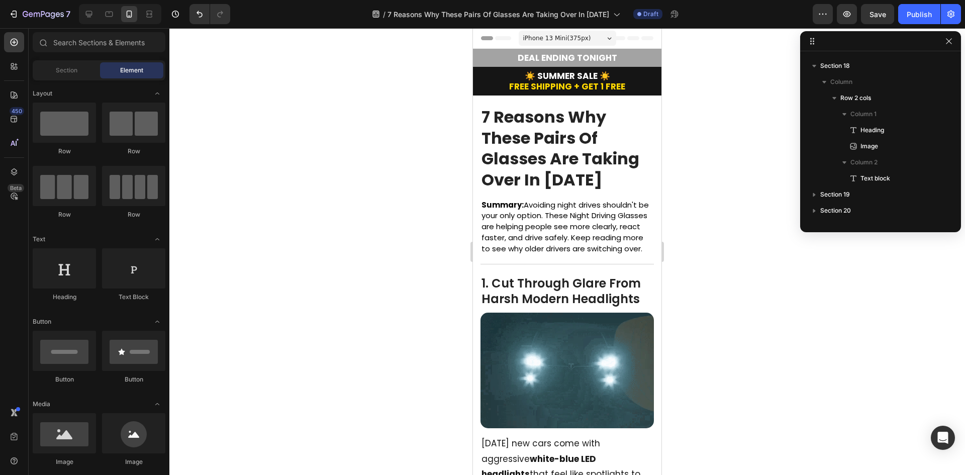
click at [736, 157] on div at bounding box center [567, 251] width 796 height 447
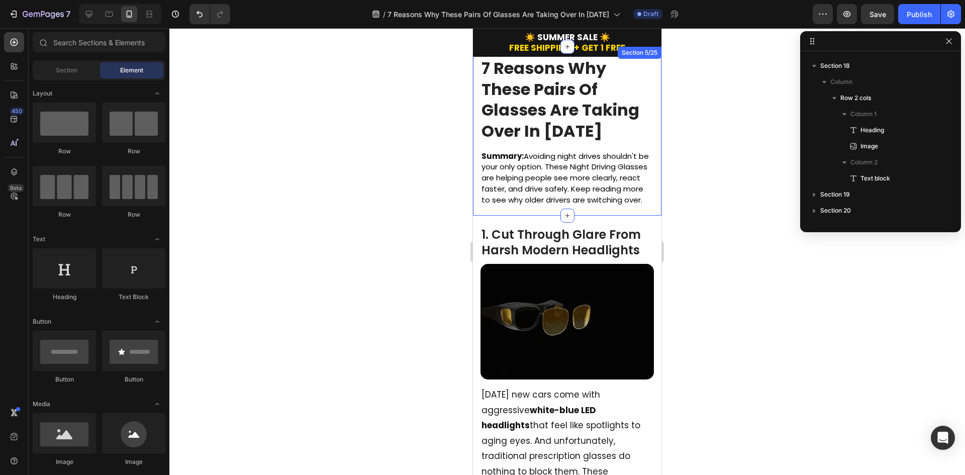
scroll to position [50, 0]
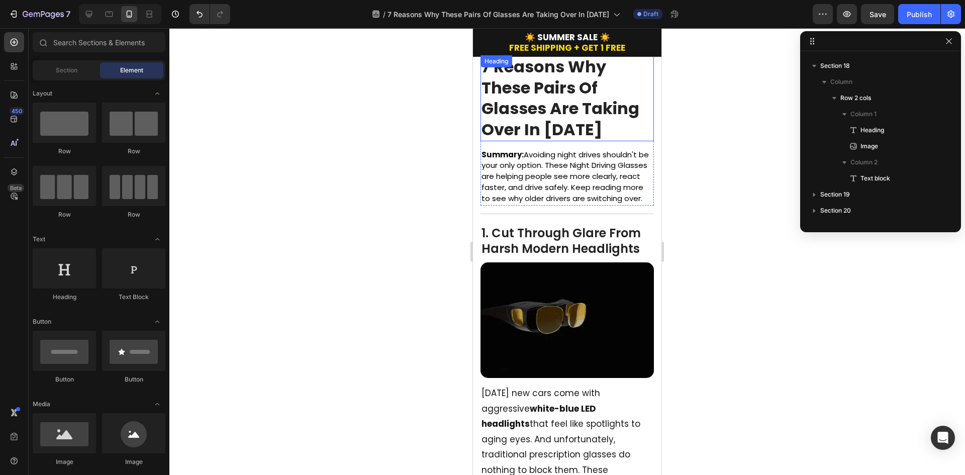
click at [596, 86] on strong "7 Reasons Why These Pairs Of Glasses Are Taking Over In [DATE]" at bounding box center [561, 97] width 158 height 85
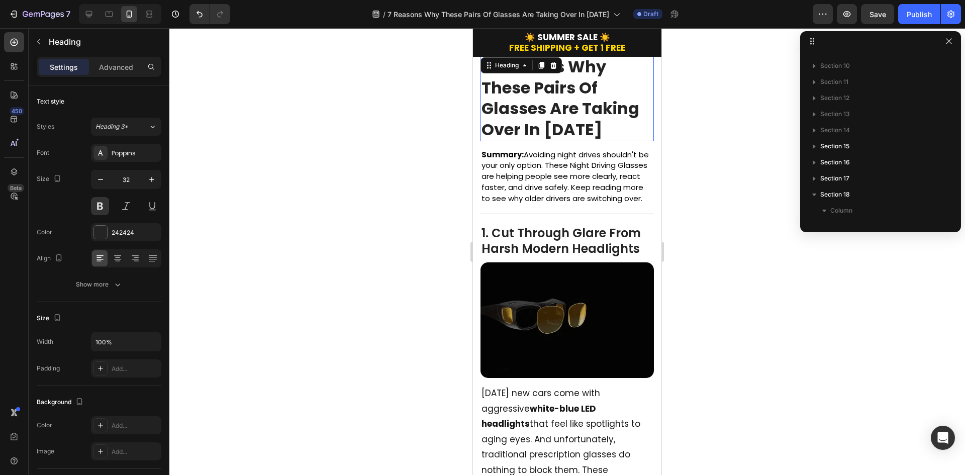
scroll to position [94, 0]
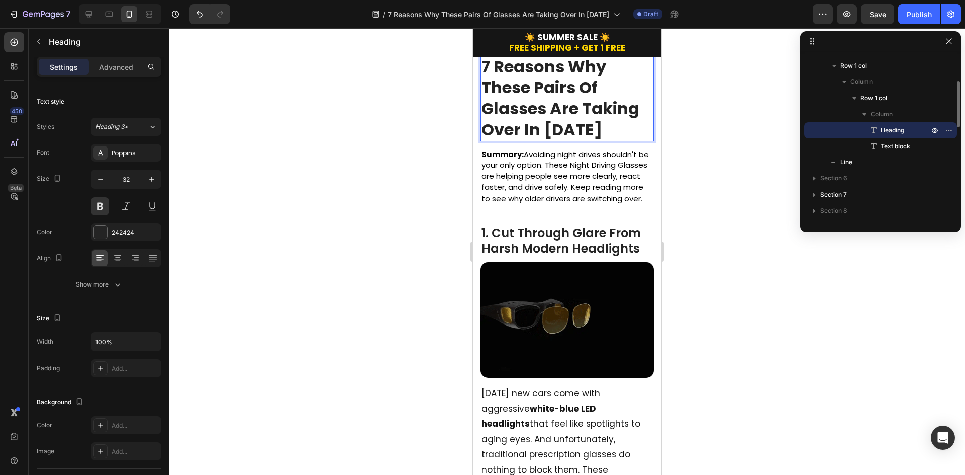
click at [631, 104] on strong "7 Reasons Why These Pairs Of Glasses Are Taking Over In [DATE]" at bounding box center [561, 97] width 158 height 85
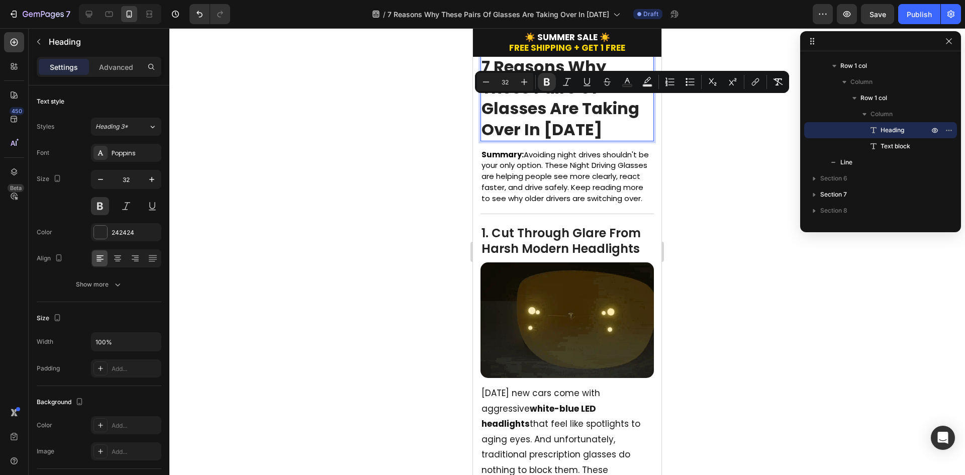
click at [575, 111] on strong "7 Reasons Why These Pairs Of Glasses Are Taking Over In [DATE]" at bounding box center [561, 97] width 158 height 85
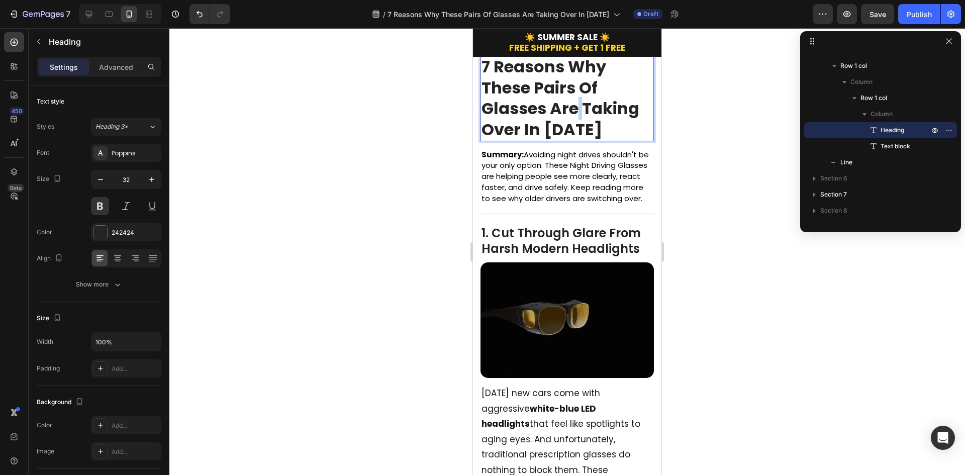
click at [575, 111] on strong "7 Reasons Why These Pairs Of Glasses Are Taking Over In [DATE]" at bounding box center [561, 97] width 158 height 85
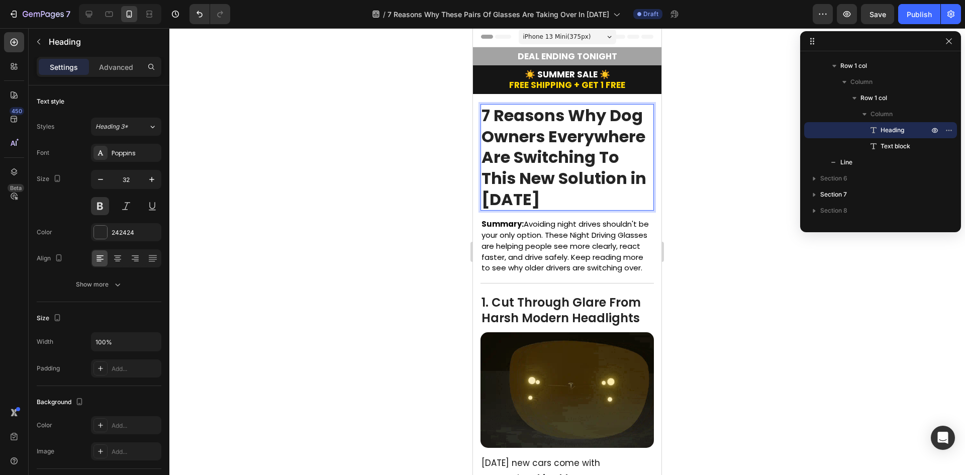
scroll to position [0, 0]
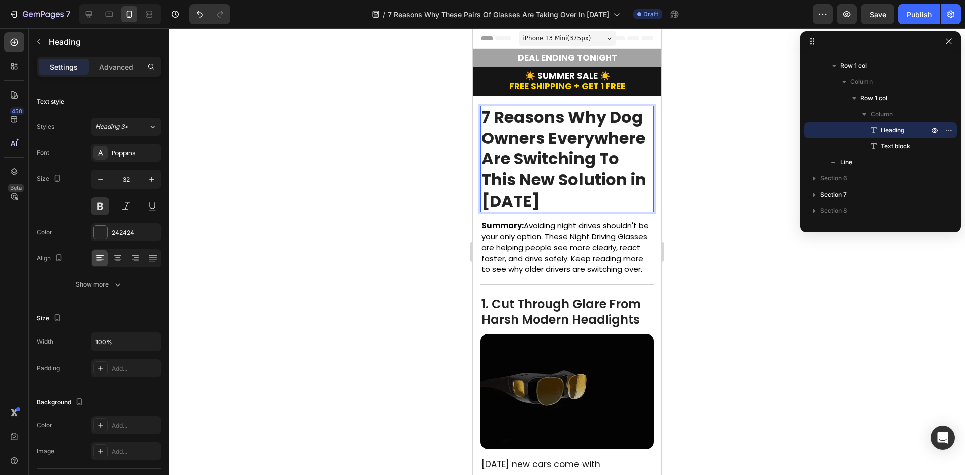
click at [589, 140] on strong "7 Reasons Why Dog Owners Everywhere Are Switching To This New Solution in 2025" at bounding box center [564, 159] width 165 height 106
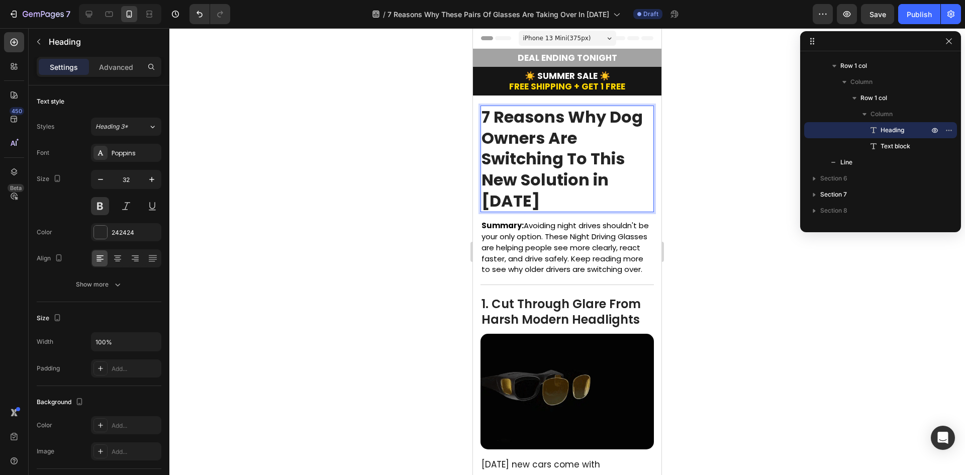
click at [569, 197] on p "7 Reasons Why Dog Owners Are Switching To This New Solution in [DATE]" at bounding box center [567, 159] width 171 height 105
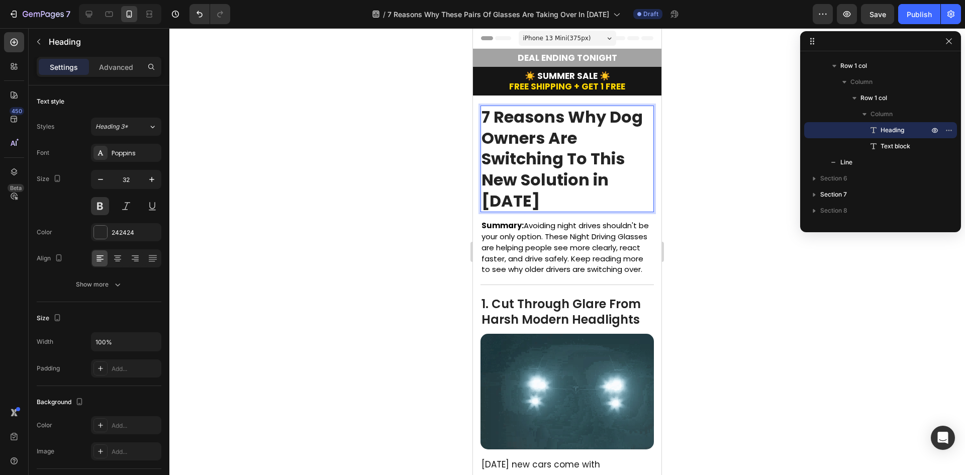
click at [556, 204] on p "7 Reasons Why Dog Owners Are Switching To This New Solution in [DATE]" at bounding box center [567, 159] width 171 height 105
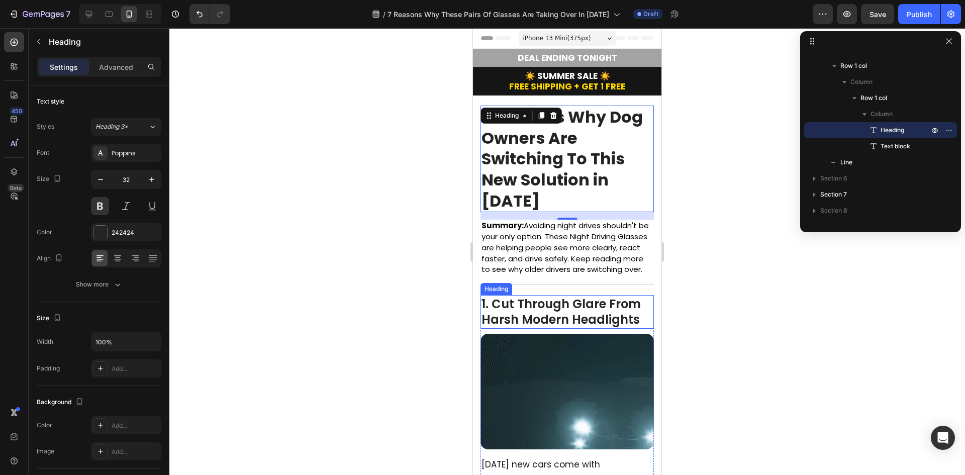
click at [572, 255] on span "Summary: Avoiding night drives shouldn't be your only option. These Night Drivi…" at bounding box center [565, 247] width 167 height 54
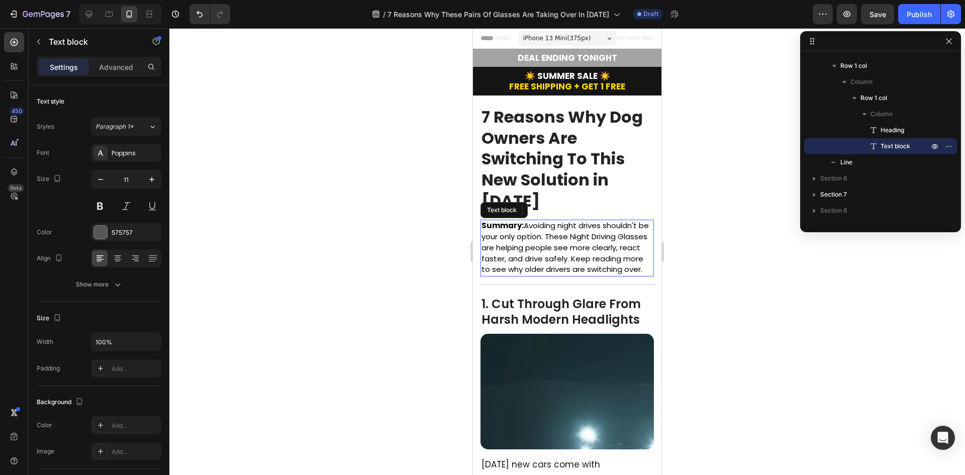
click at [572, 255] on span "Summary: Avoiding night drives shouldn't be your only option. These Night Drivi…" at bounding box center [565, 247] width 167 height 54
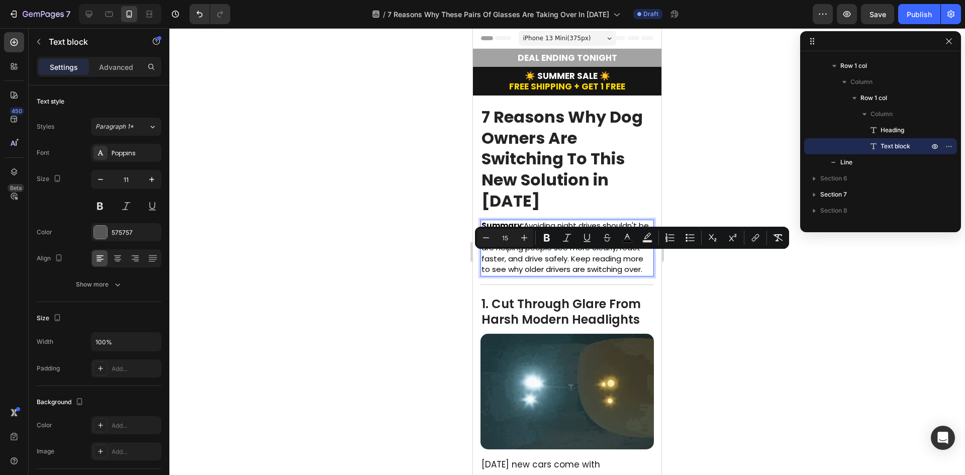
click at [555, 268] on span "Summary: Avoiding night drives shouldn't be your only option. These Night Drivi…" at bounding box center [565, 247] width 167 height 54
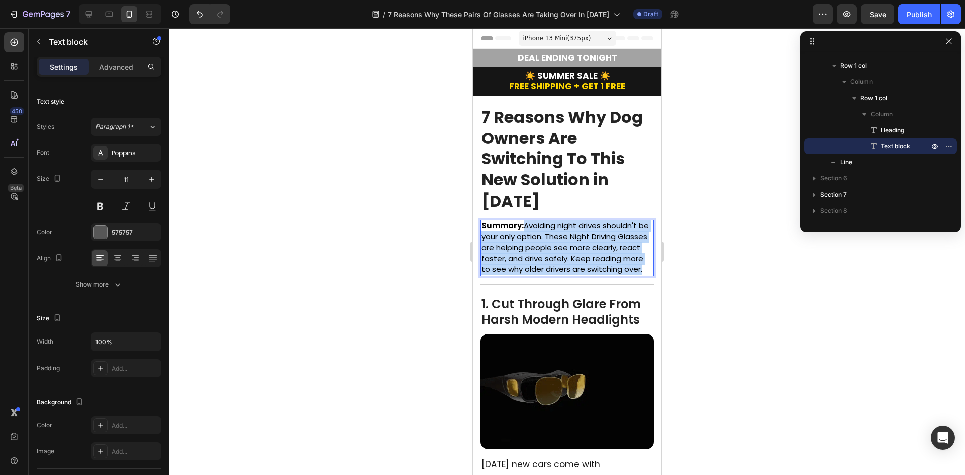
drag, startPoint x: 544, startPoint y: 278, endPoint x: 526, endPoint y: 227, distance: 54.8
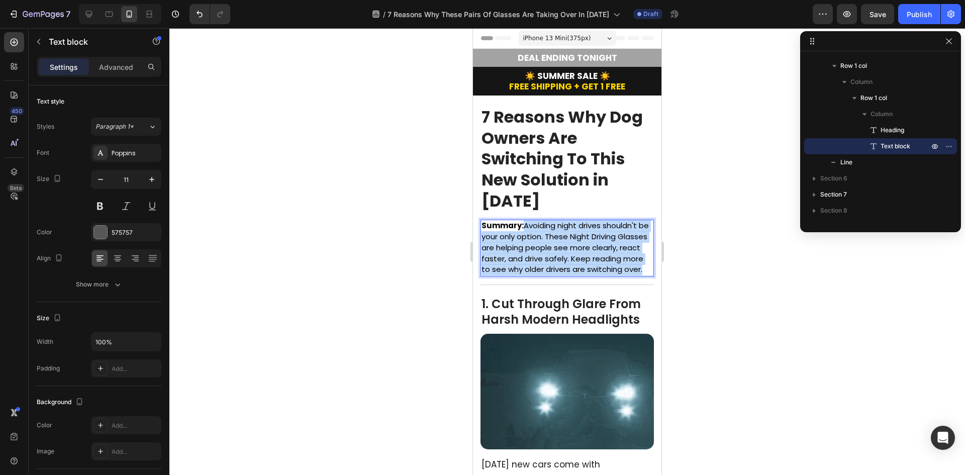
click at [526, 227] on p "Summary: Avoiding night drives shouldn't be your only option. These Night Drivi…" at bounding box center [567, 248] width 171 height 55
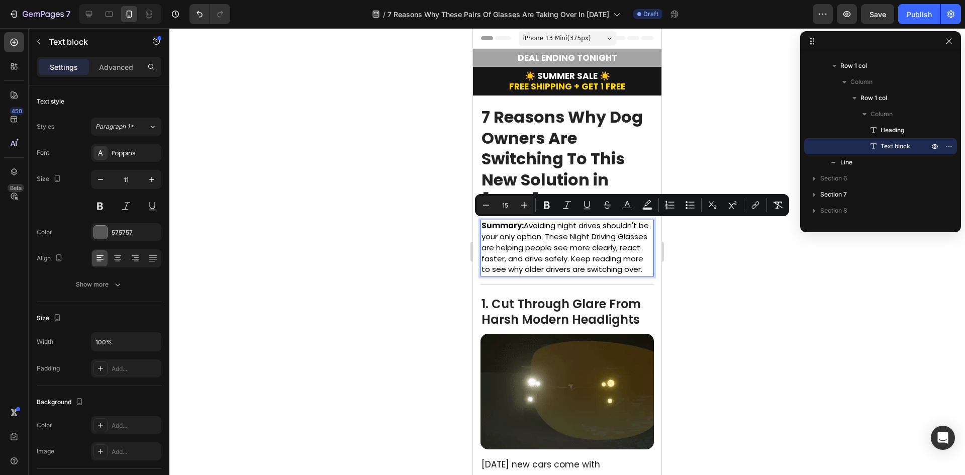
click at [554, 269] on span "Summary: Avoiding night drives shouldn't be your only option. These Night Drivi…" at bounding box center [565, 247] width 167 height 54
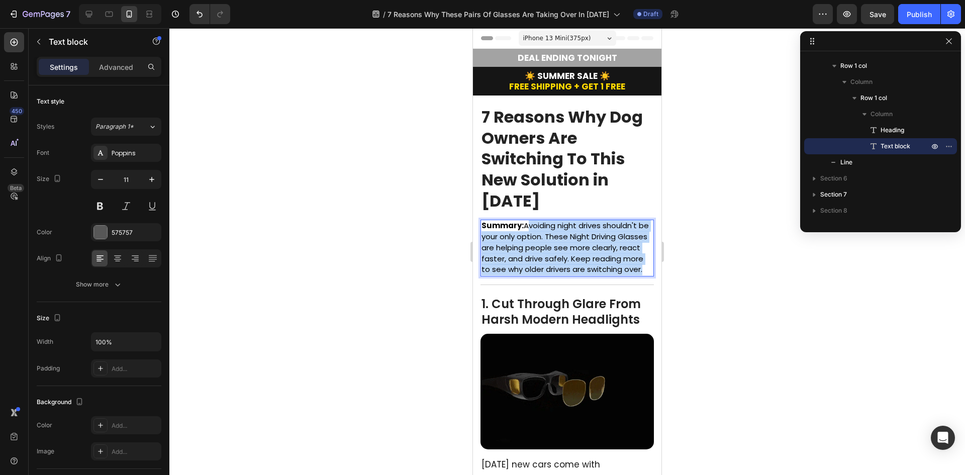
drag, startPoint x: 554, startPoint y: 282, endPoint x: 530, endPoint y: 221, distance: 65.4
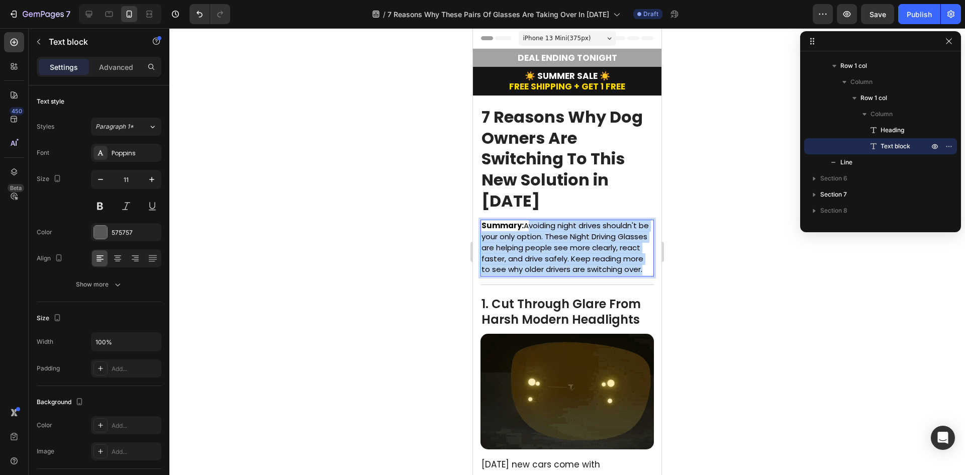
click at [530, 221] on p "Summary: Avoiding night drives shouldn't be your only option. These Night Drivi…" at bounding box center [567, 248] width 171 height 55
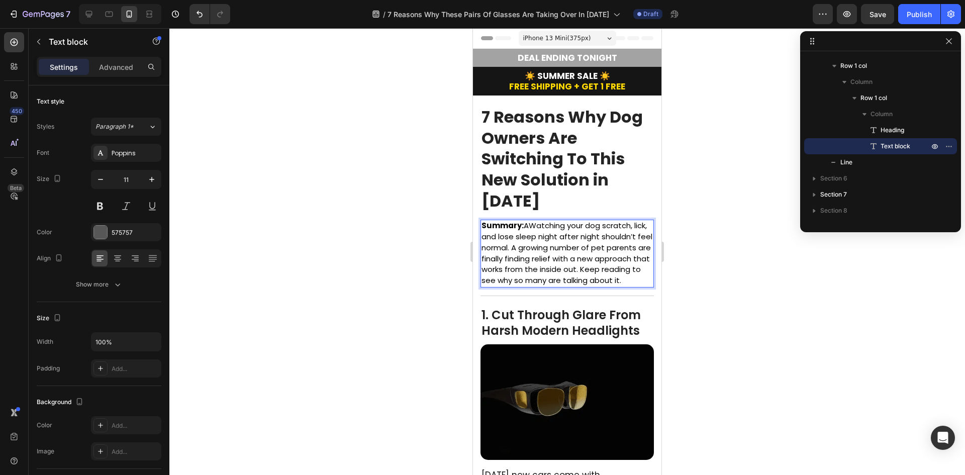
click at [529, 226] on span "Summary: AWatching your dog scratch, lick, and lose sleep night after night sho…" at bounding box center [567, 252] width 171 height 65
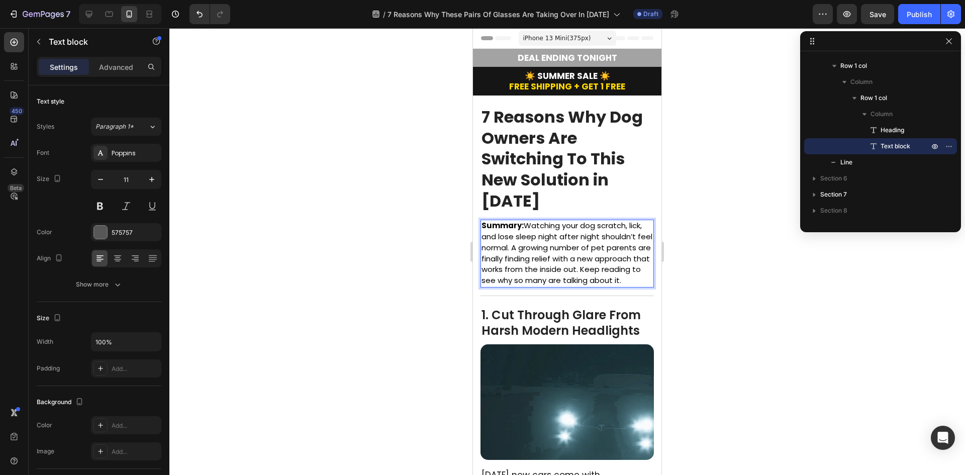
click at [555, 286] on p "Summary: Watching your dog scratch, lick, and lose sleep night after night shou…" at bounding box center [567, 254] width 171 height 66
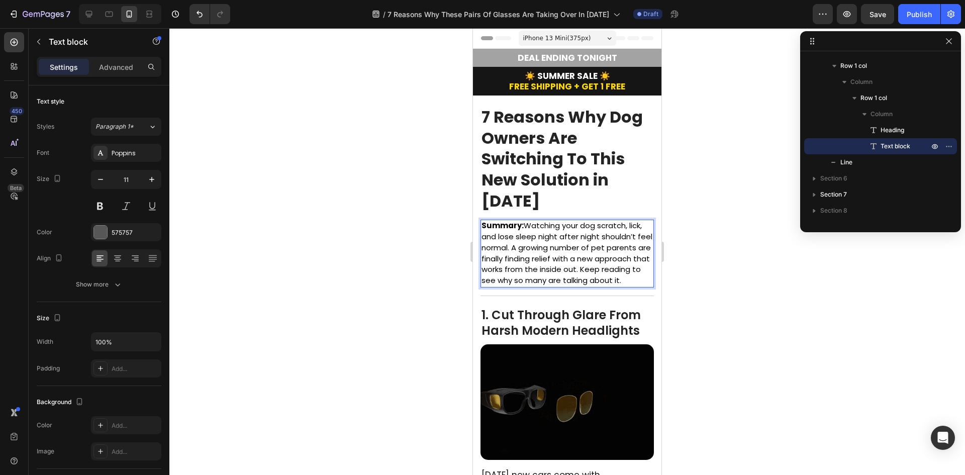
click at [554, 286] on p "Summary: Watching your dog scratch, lick, and lose sleep night after night shou…" at bounding box center [567, 254] width 171 height 66
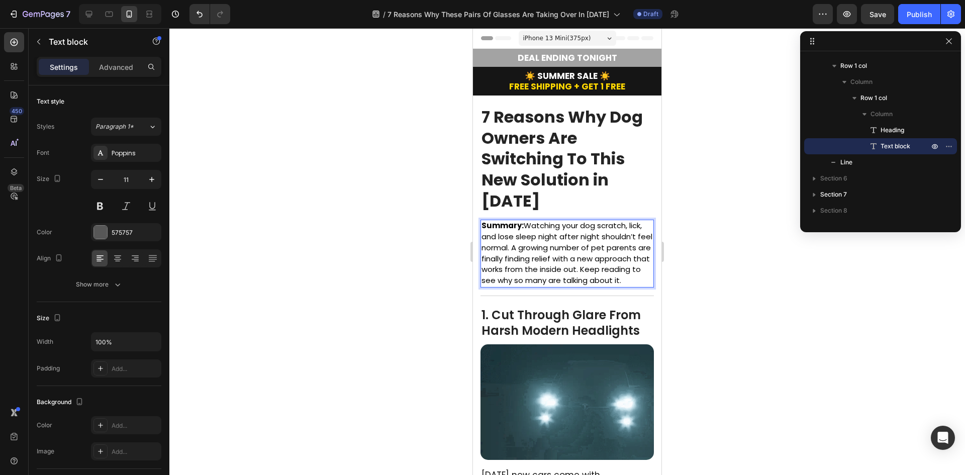
click at [554, 286] on p "Summary: Watching your dog scratch, lick, and lose sleep night after night shou…" at bounding box center [567, 254] width 171 height 66
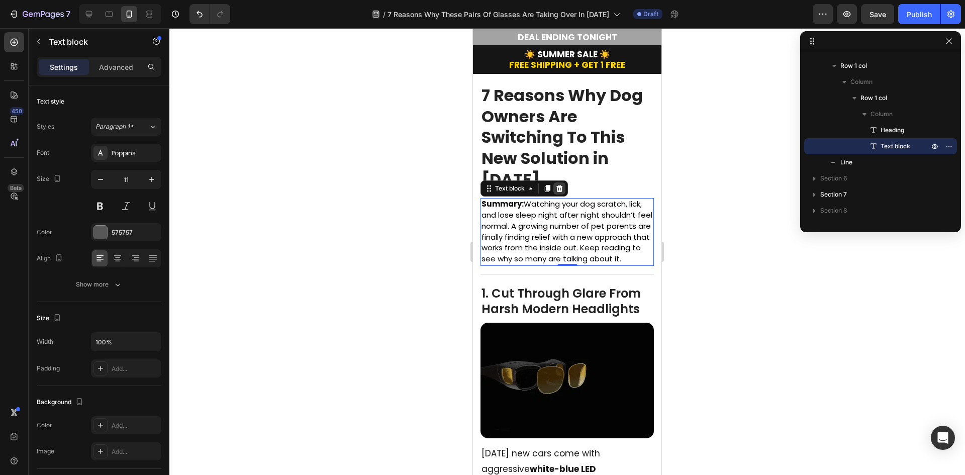
scroll to position [50, 0]
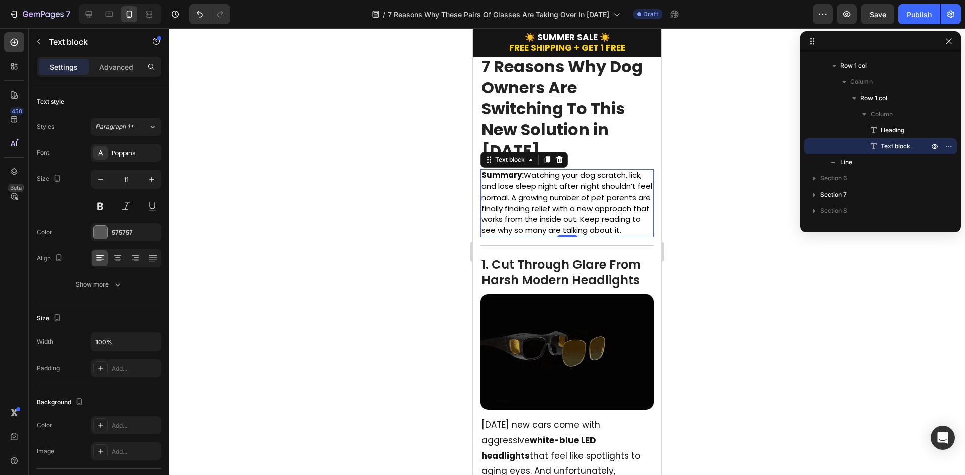
click at [556, 236] on p "Summary: Watching your dog scratch, lick, and lose sleep night after night shou…" at bounding box center [567, 203] width 171 height 66
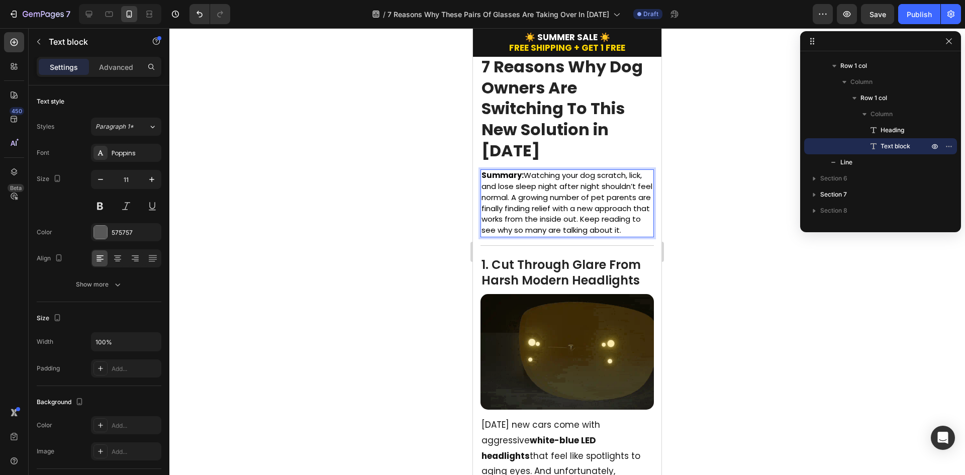
click at [561, 236] on p "Summary: Watching your dog scratch, lick, and lose sleep night after night shou…" at bounding box center [567, 203] width 171 height 66
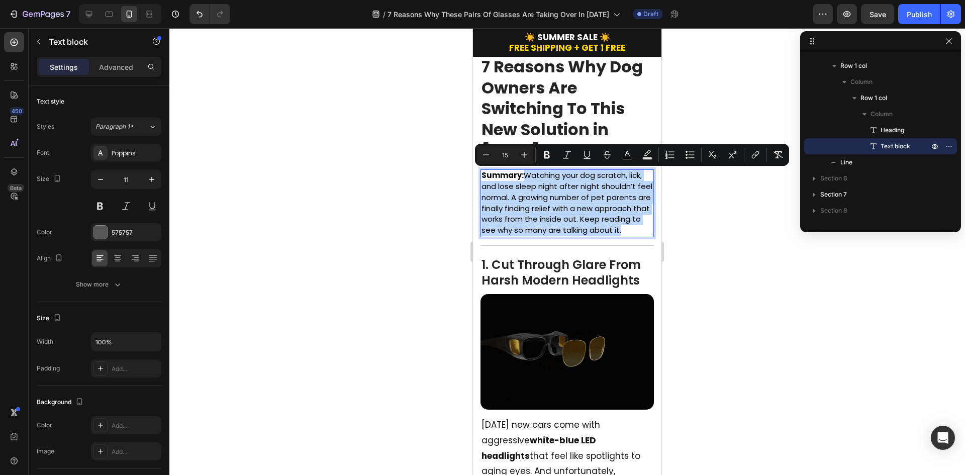
drag, startPoint x: 573, startPoint y: 243, endPoint x: 527, endPoint y: 176, distance: 81.3
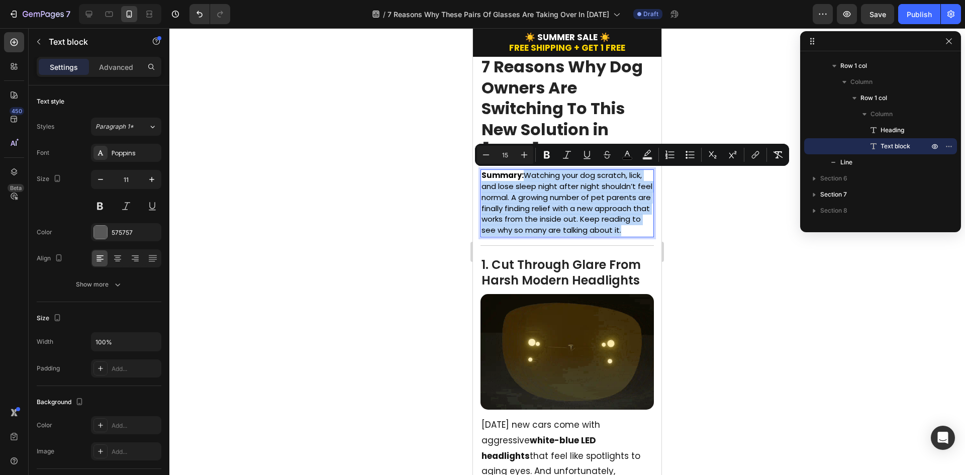
click at [527, 176] on p "Summary: Watching your dog scratch, lick, and lose sleep night after night shou…" at bounding box center [567, 203] width 171 height 66
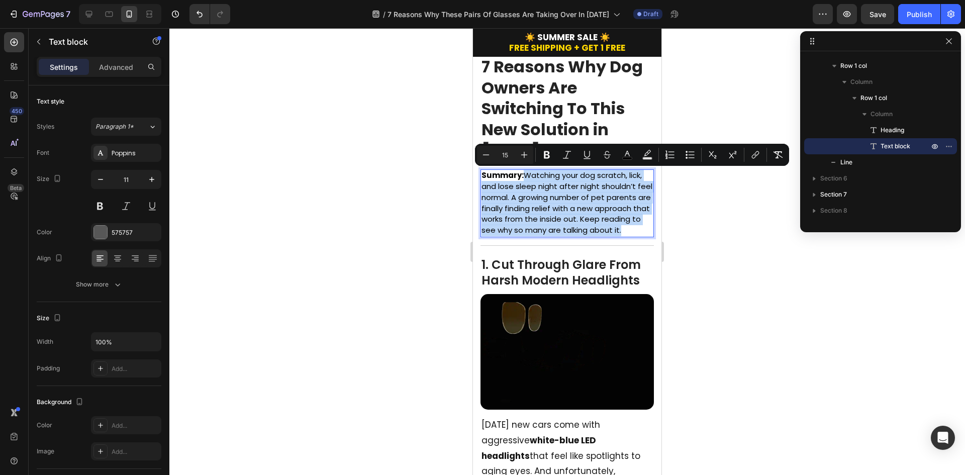
click at [561, 223] on span "Summary: Watching your dog scratch, lick, and lose sleep night after night shou…" at bounding box center [567, 202] width 171 height 65
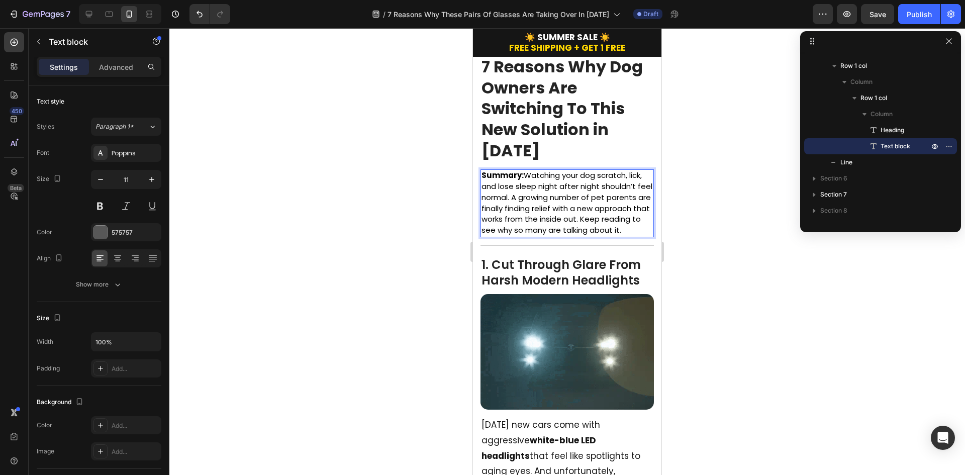
click at [564, 236] on p "Summary: Watching your dog scratch, lick, and lose sleep night after night shou…" at bounding box center [567, 203] width 171 height 66
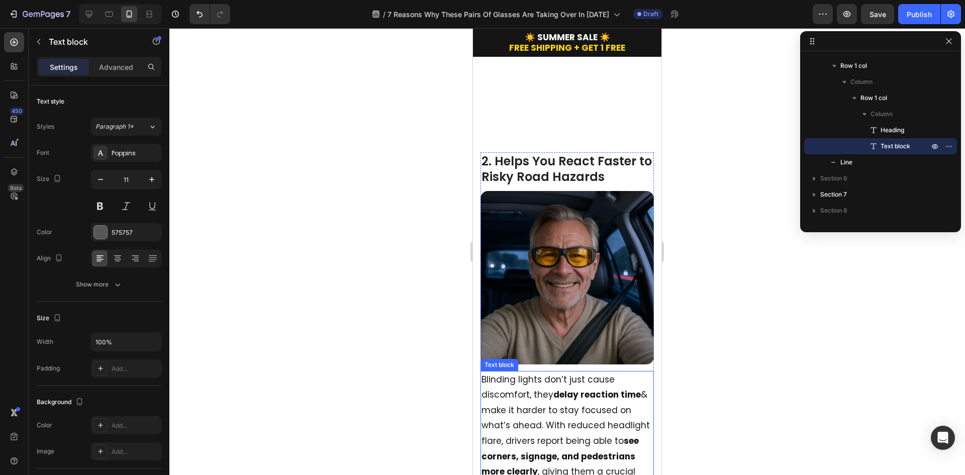
scroll to position [503, 0]
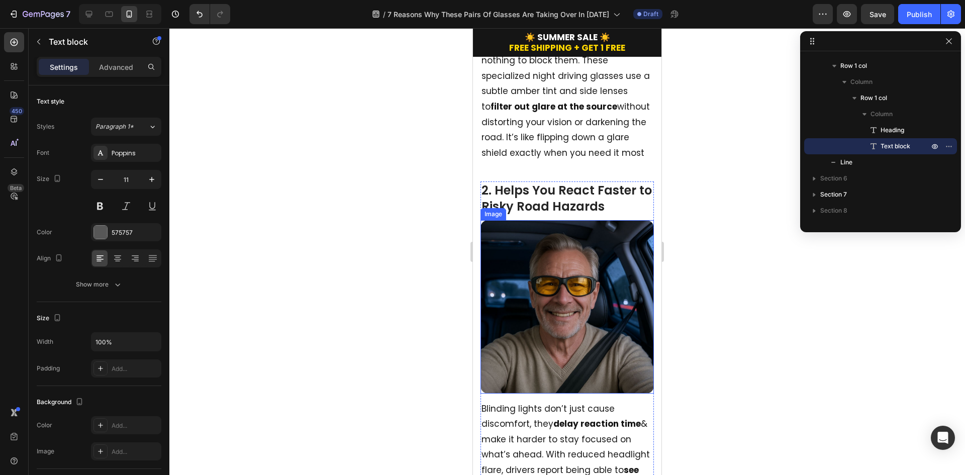
click at [578, 188] on h2 "2. Helps You React Faster to Risky Road Hazards" at bounding box center [566, 197] width 173 height 33
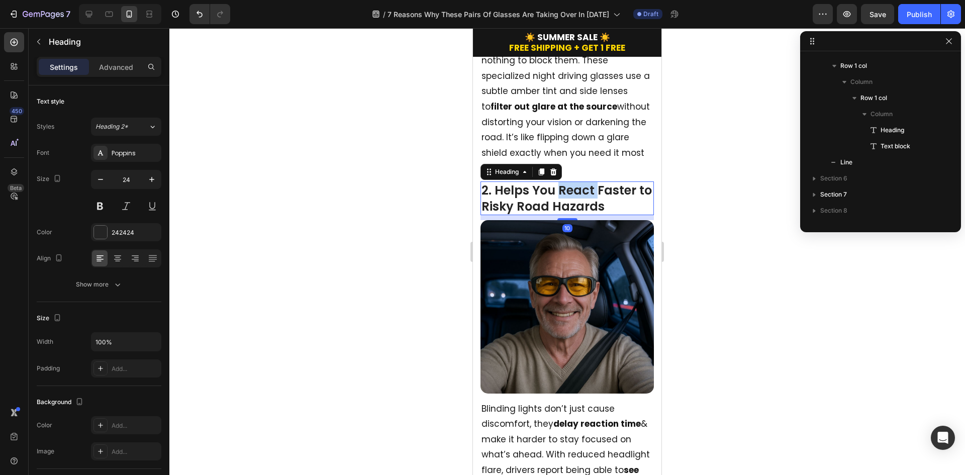
scroll to position [351, 0]
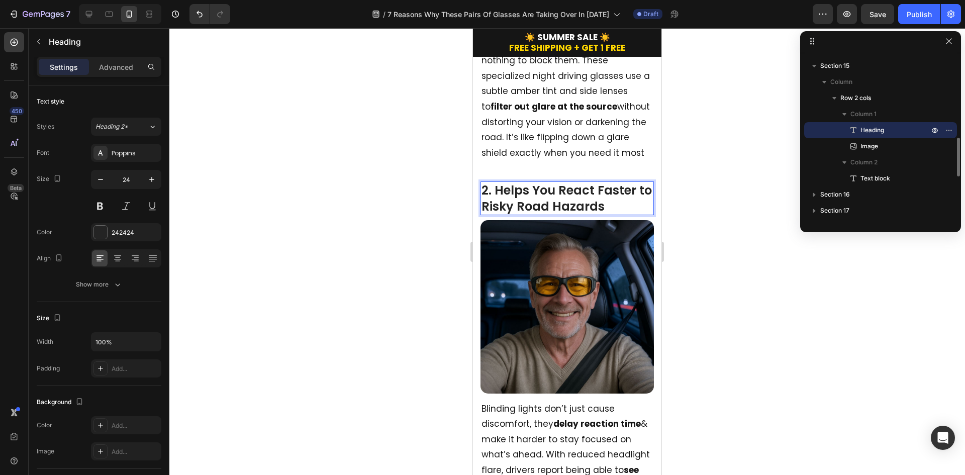
click at [631, 194] on p "2. Helps You React Faster to Risky Road Hazards" at bounding box center [567, 197] width 171 height 31
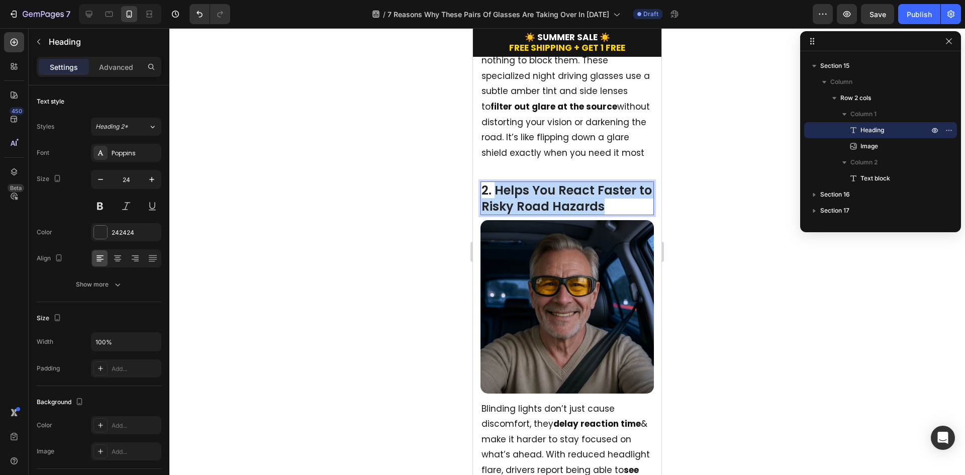
drag, startPoint x: 627, startPoint y: 201, endPoint x: 496, endPoint y: 183, distance: 131.9
click at [496, 183] on p "2. Helps You React Faster to Risky Road Hazards" at bounding box center [567, 197] width 171 height 31
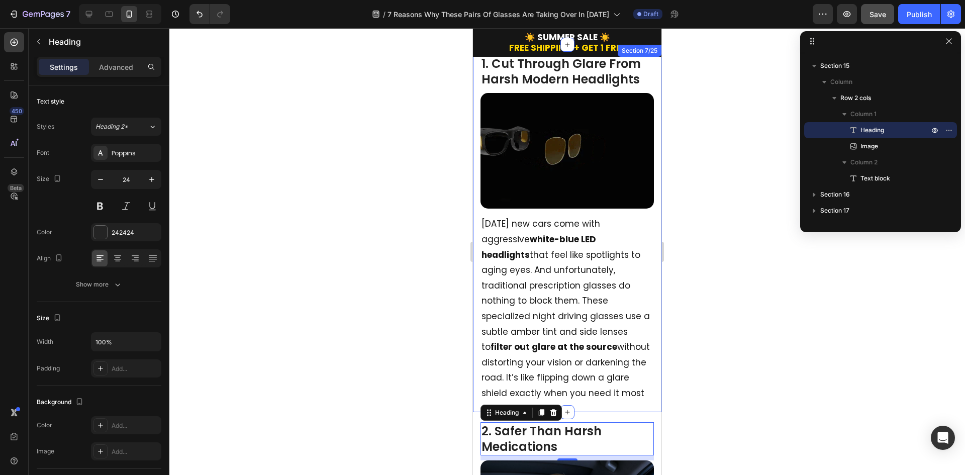
scroll to position [301, 0]
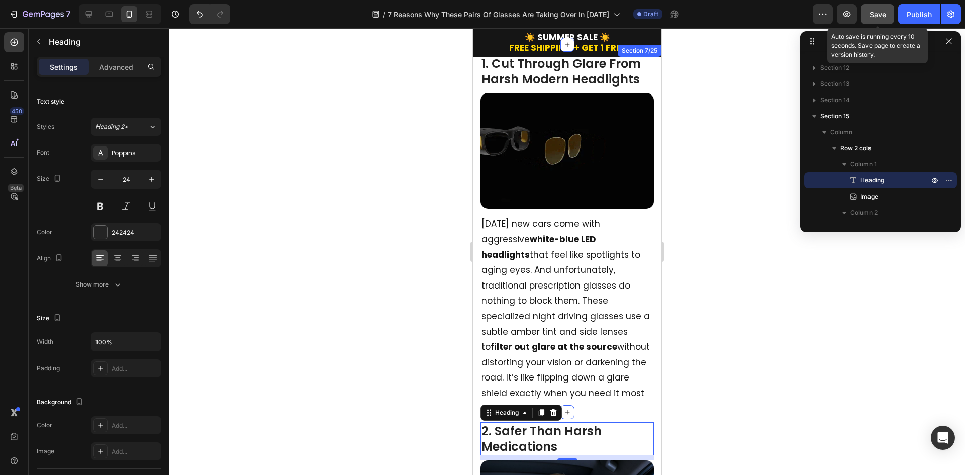
click at [880, 12] on span "Save" at bounding box center [878, 14] width 17 height 9
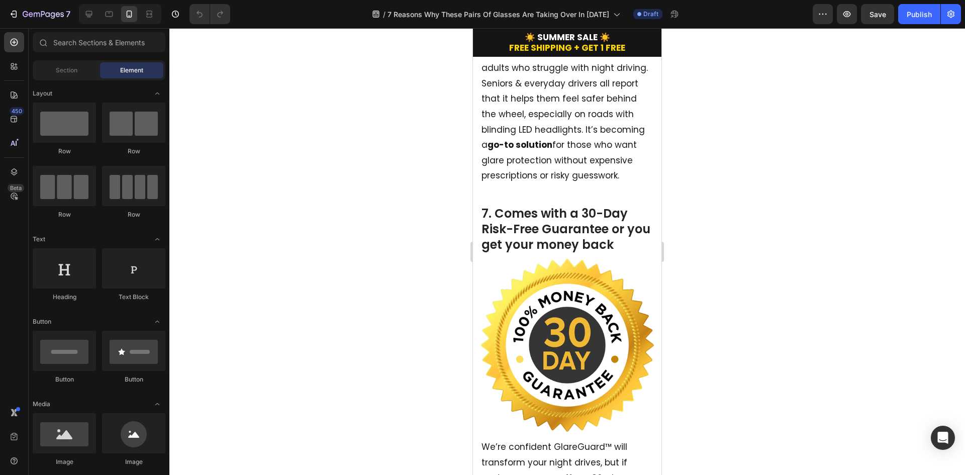
scroll to position [2262, 0]
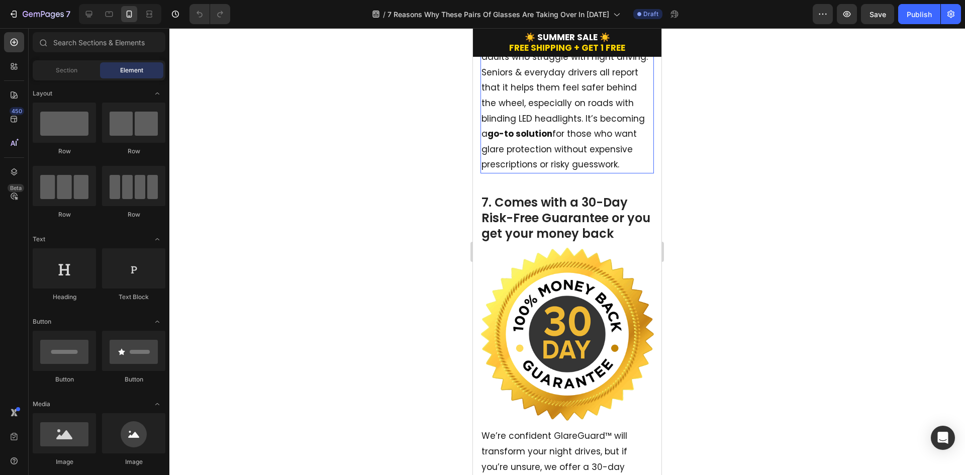
click at [542, 172] on p "GlareGuard™ has earned hundreds of verified 5-star reviews from older adults wh…" at bounding box center [567, 96] width 171 height 154
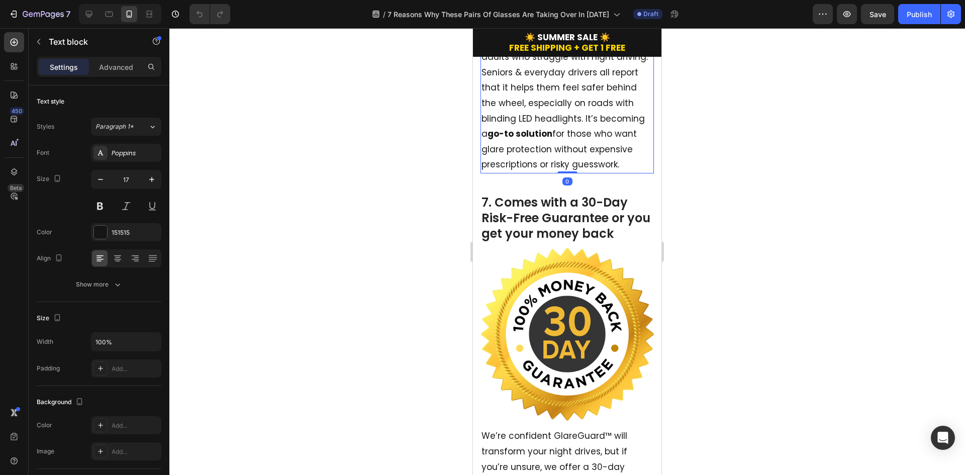
click at [602, 172] on p "GlareGuard™ has earned hundreds of verified 5-star reviews from older adults wh…" at bounding box center [567, 96] width 171 height 154
click at [591, 48] on strong "hundreds of verified 5-star reviews" at bounding box center [564, 34] width 165 height 28
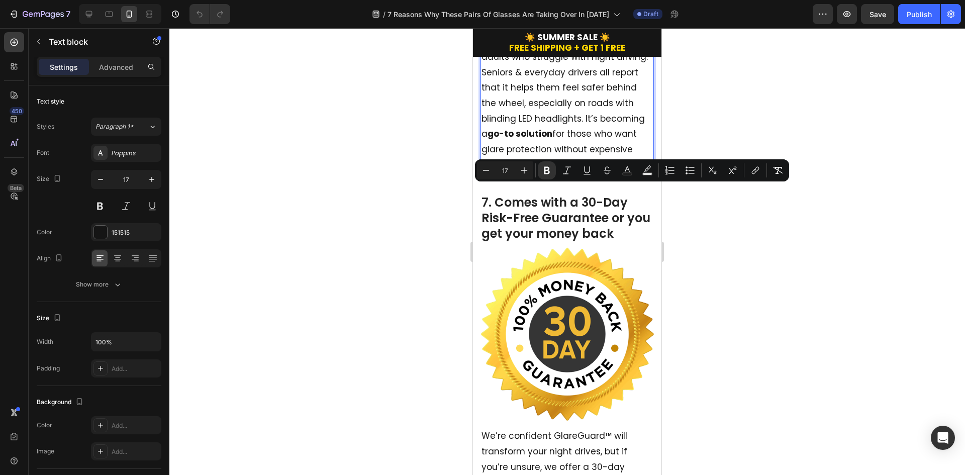
drag, startPoint x: 594, startPoint y: 190, endPoint x: 580, endPoint y: 206, distance: 21.0
click at [580, 48] on strong "hundreds of verified 5-star reviews" at bounding box center [564, 34] width 165 height 28
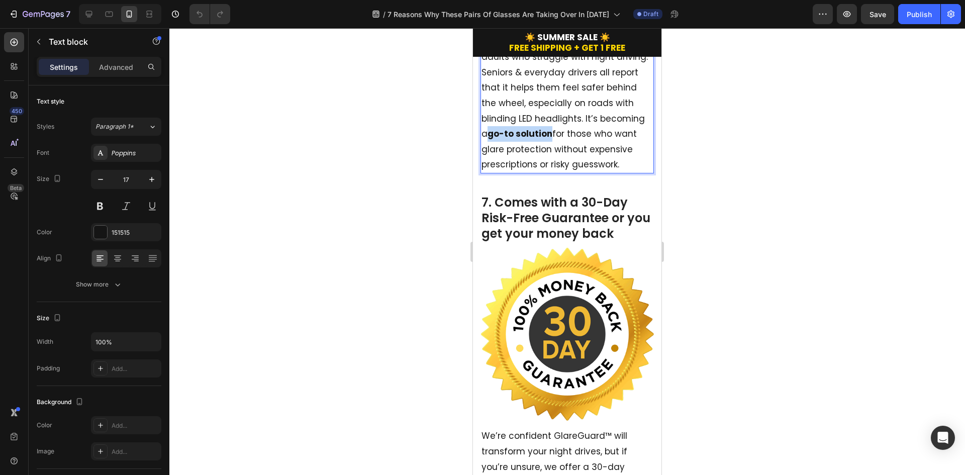
drag, startPoint x: 552, startPoint y: 302, endPoint x: 492, endPoint y: 298, distance: 60.9
click at [492, 172] on p "GlareGuard™ has earned hundreds of verified 5-star reviews from older adults wh…" at bounding box center [567, 96] width 171 height 154
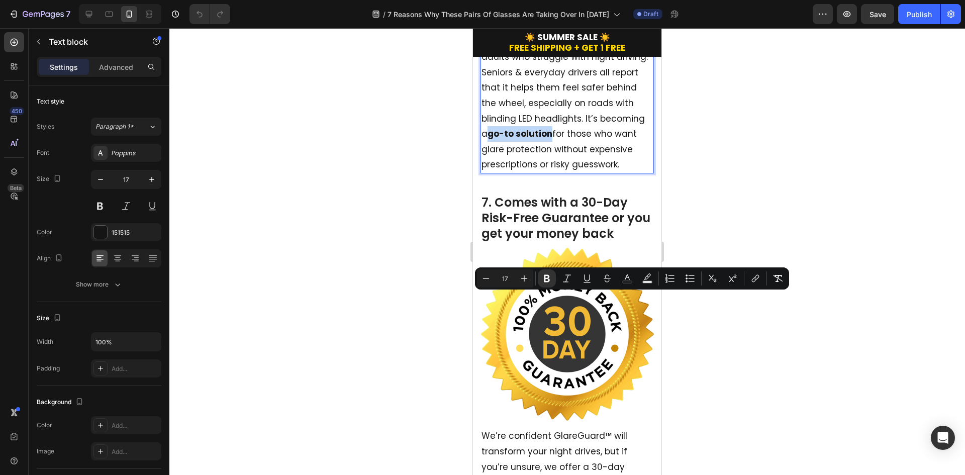
click at [582, 287] on div "Minus 17 Plus Bold Italic Underline Strikethrough Text Color Text Background Co…" at bounding box center [632, 278] width 314 height 22
click at [644, 172] on p "GlareGuard™ has earned hundreds of verified 5-star reviews from older adults wh…" at bounding box center [567, 96] width 171 height 154
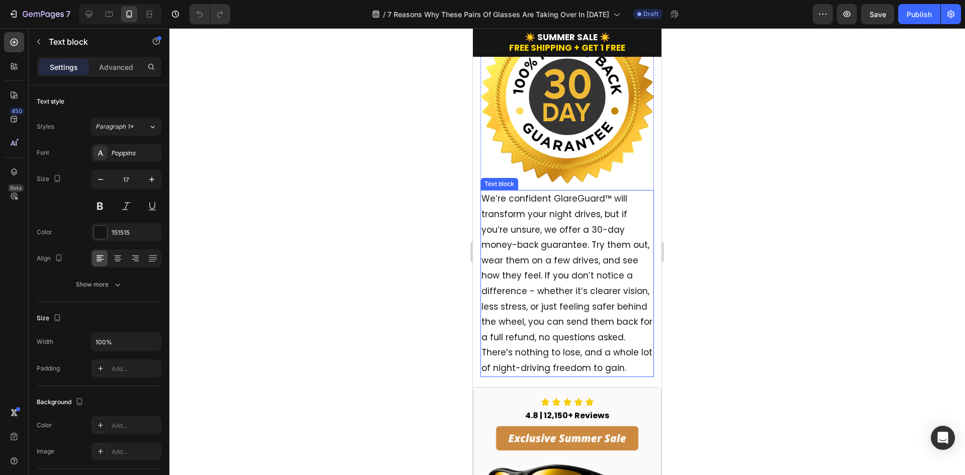
scroll to position [2664, 0]
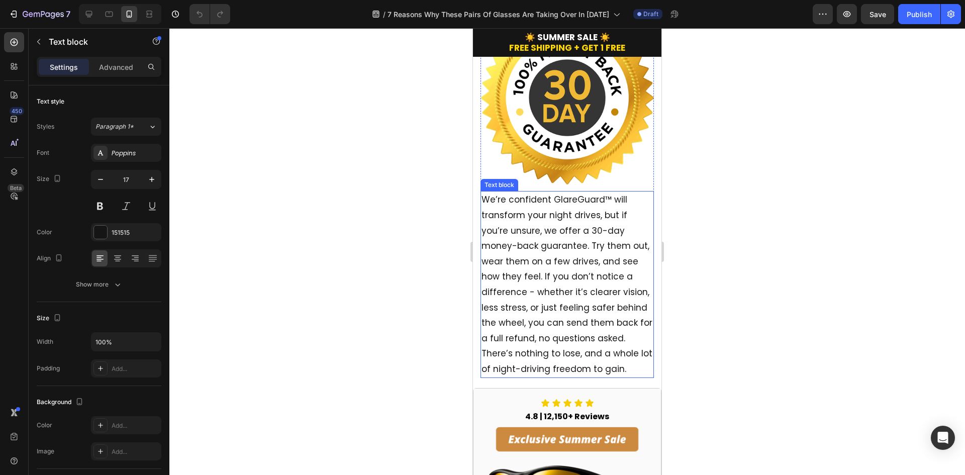
click at [544, 226] on p "We’re confident GlareGuard™ will transform your night drives, but if you’re uns…" at bounding box center [567, 284] width 171 height 184
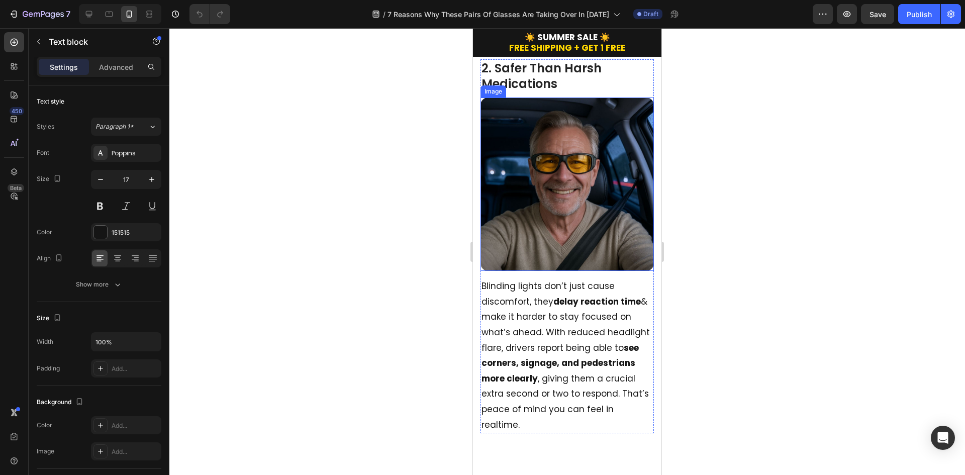
scroll to position [653, 0]
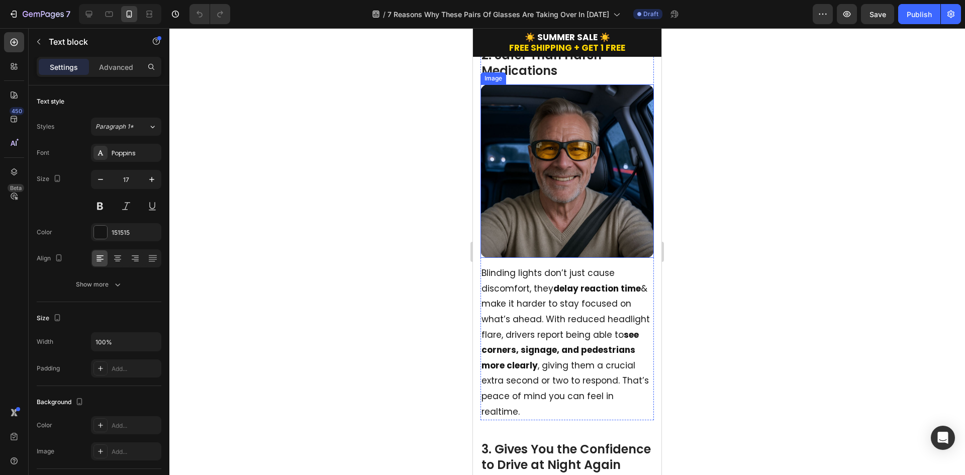
click at [574, 78] on h2 "2. Safer Than Harsh Medications" at bounding box center [566, 62] width 173 height 33
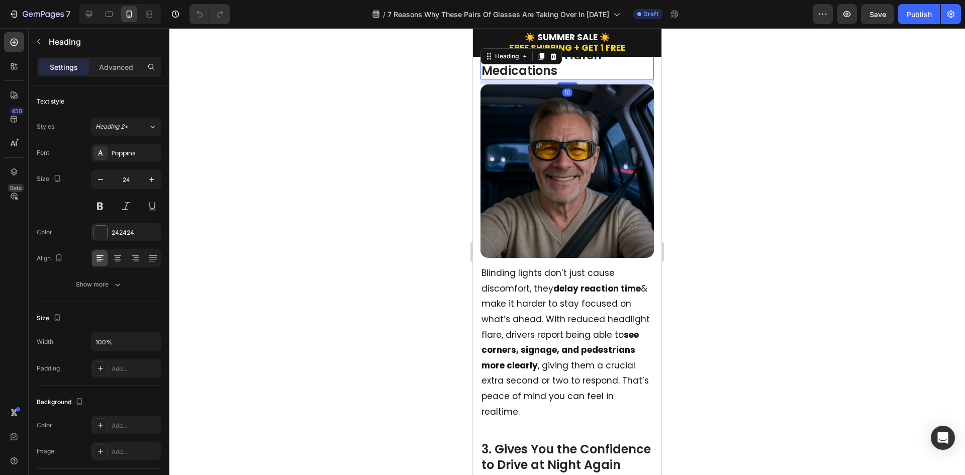
click at [574, 78] on h2 "2. Safer Than Harsh Medications" at bounding box center [566, 62] width 173 height 33
drag, startPoint x: 602, startPoint y: 83, endPoint x: 566, endPoint y: 75, distance: 36.6
click at [530, 68] on p "2. Safer Than Harsh Medications" at bounding box center [567, 62] width 171 height 31
drag, startPoint x: 589, startPoint y: 80, endPoint x: 495, endPoint y: 63, distance: 95.6
click at [495, 63] on p "2. Safer Than Harsh Medications" at bounding box center [567, 62] width 171 height 31
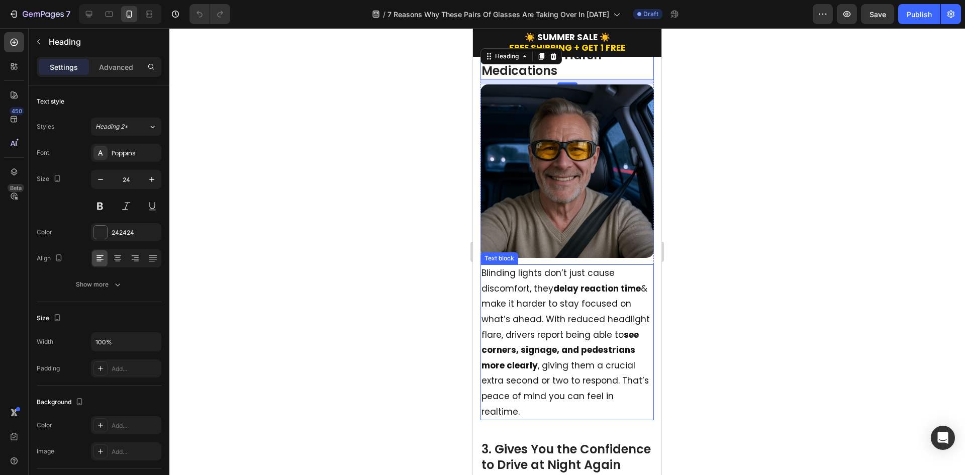
click at [573, 312] on p "Blinding lights don’t just cause discomfort, they delay reaction time & make it…" at bounding box center [567, 342] width 171 height 154
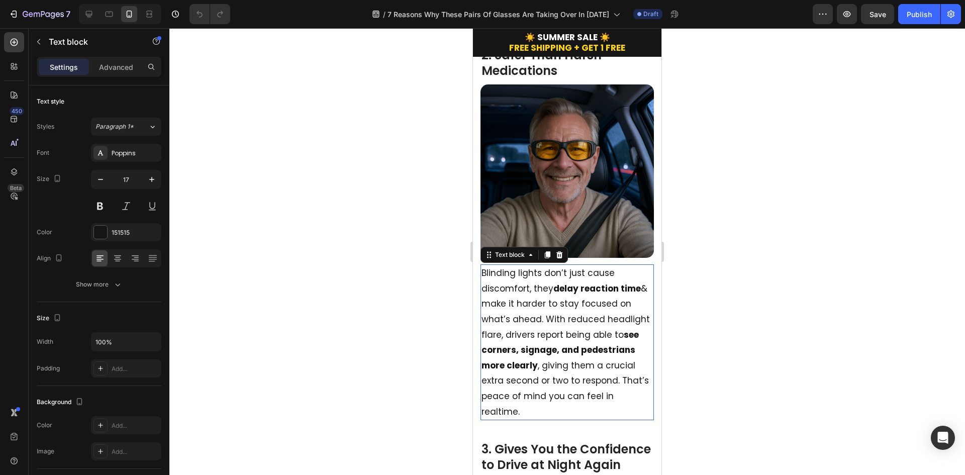
click at [573, 312] on p "Blinding lights don’t just cause discomfort, they delay reaction time & make it…" at bounding box center [567, 342] width 171 height 154
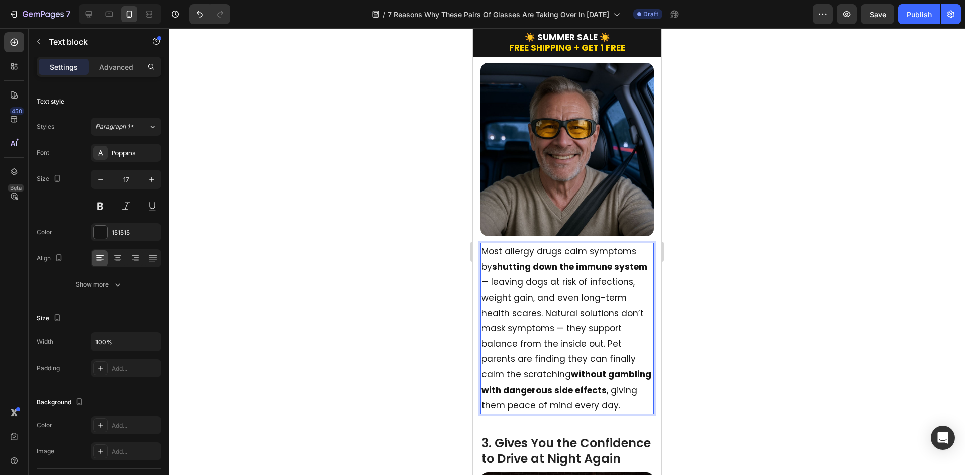
scroll to position [704, 0]
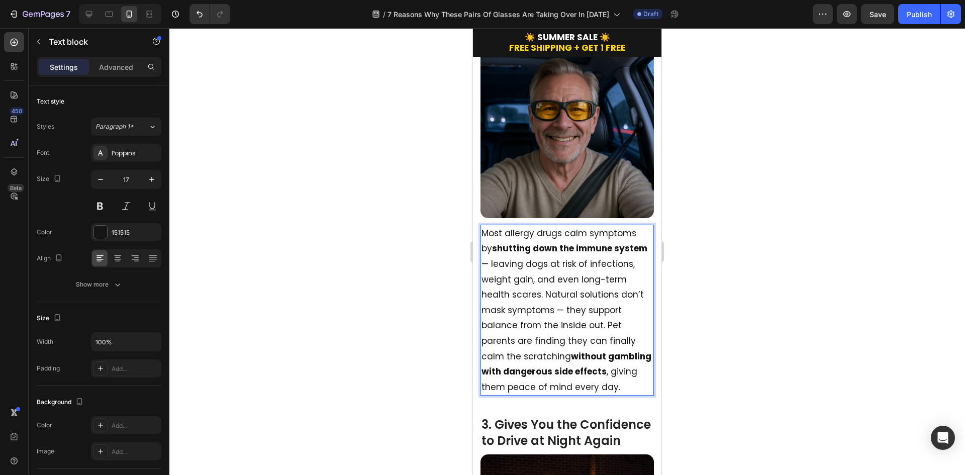
click at [640, 240] on p "Most allergy drugs calm symptoms by shutting down the immune system — leaving d…" at bounding box center [567, 310] width 171 height 169
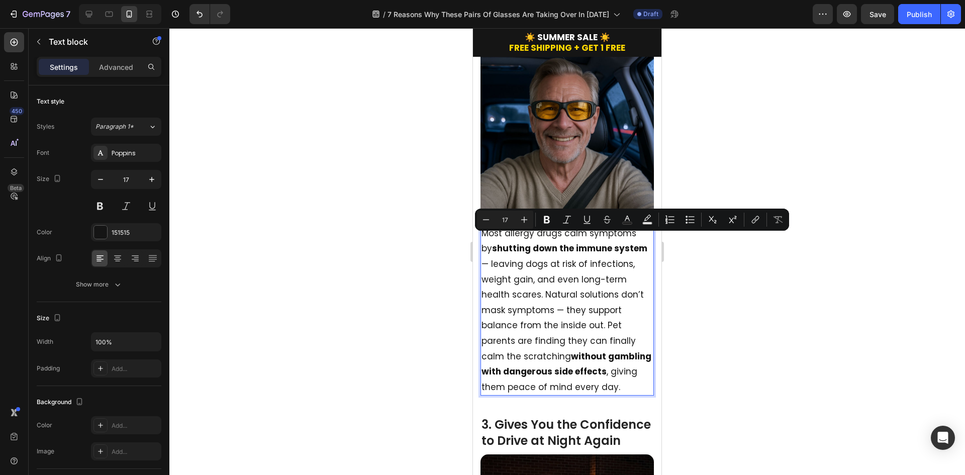
click at [628, 274] on p "Most allergy drugs calm symptoms by shutting down the immune system — leaving d…" at bounding box center [567, 310] width 171 height 169
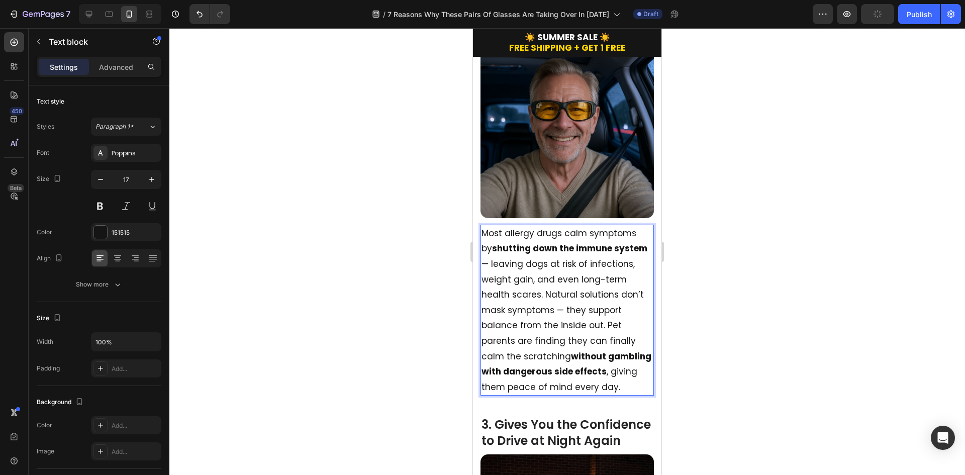
click at [642, 241] on p "Most allergy drugs calm symptoms by shutting down the immune system — leaving d…" at bounding box center [567, 310] width 171 height 169
click at [642, 241] on p "Most allergy drugs calm symptoms by shutting down the immune system, leaving do…" at bounding box center [567, 310] width 171 height 169
click at [562, 300] on p "Most allergy drugs calm symptoms by shutting down the immune system leaving dog…" at bounding box center [567, 310] width 171 height 169
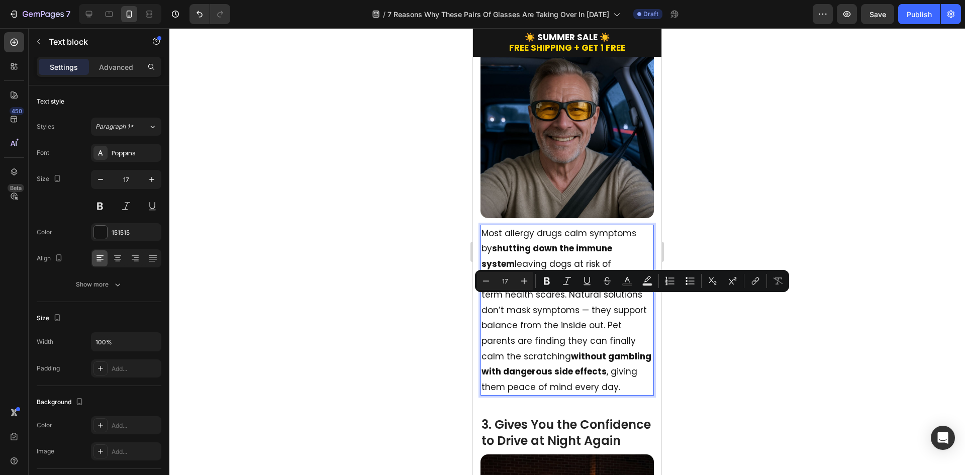
click at [555, 302] on p "Most allergy drugs calm symptoms by shutting down the immune system leaving dog…" at bounding box center [567, 310] width 171 height 169
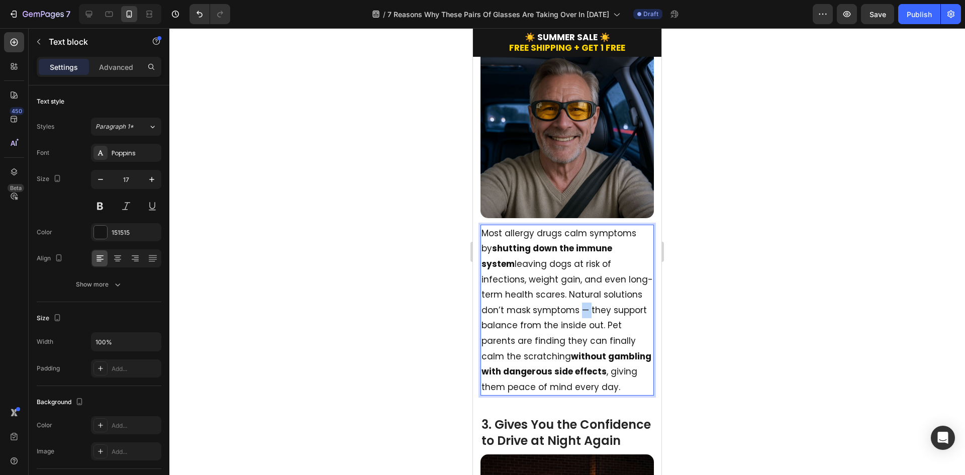
click at [556, 302] on p "Most allergy drugs calm symptoms by shutting down the immune system leaving dog…" at bounding box center [567, 310] width 171 height 169
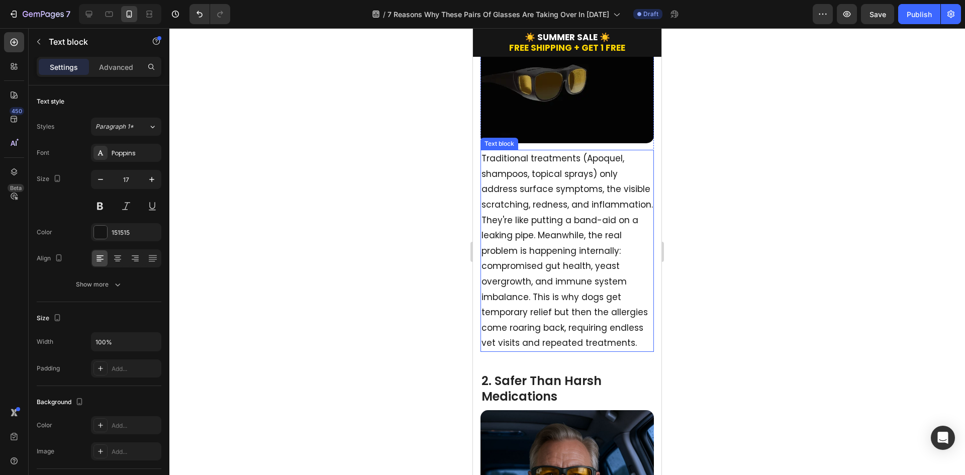
scroll to position [251, 0]
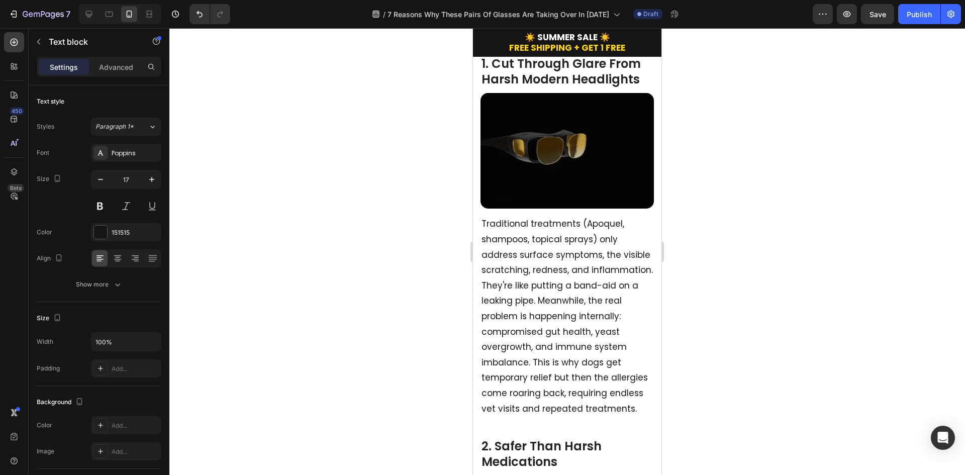
click at [766, 244] on div at bounding box center [567, 251] width 796 height 447
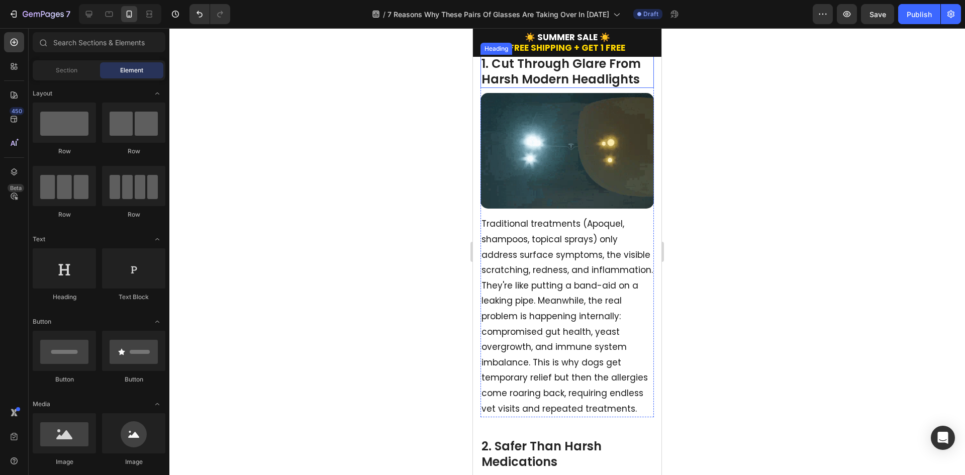
click at [526, 76] on h2 "1. Cut Through Glare From Harsh Modern Headlights" at bounding box center [566, 71] width 173 height 33
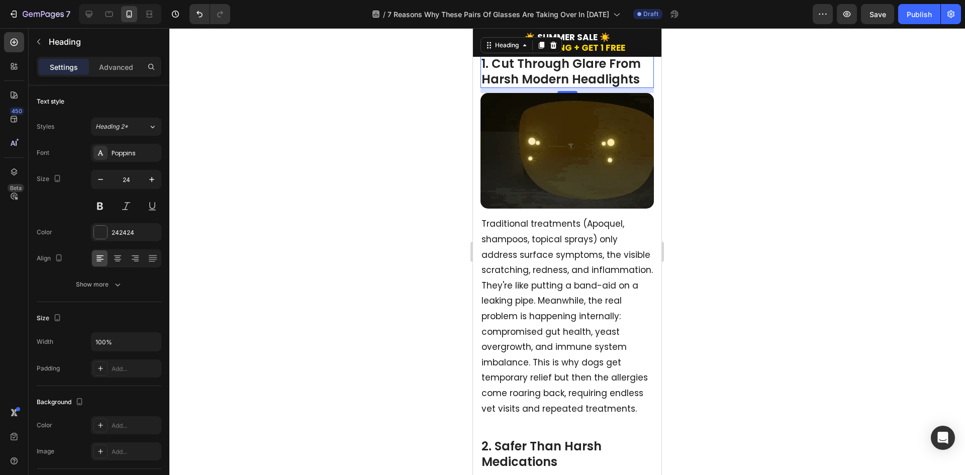
click at [526, 76] on h2 "1. Cut Through Glare From Harsh Modern Headlights" at bounding box center [566, 71] width 173 height 33
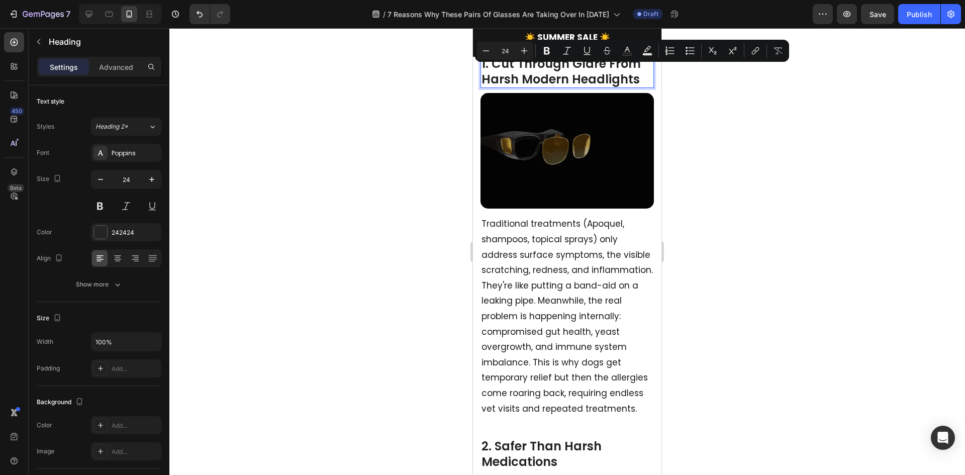
click at [768, 122] on div at bounding box center [567, 251] width 796 height 447
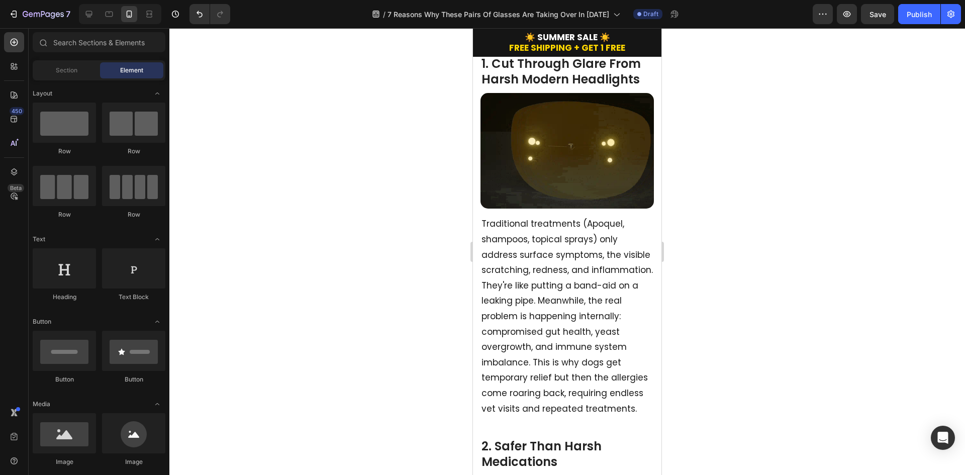
click at [748, 218] on div at bounding box center [567, 251] width 796 height 447
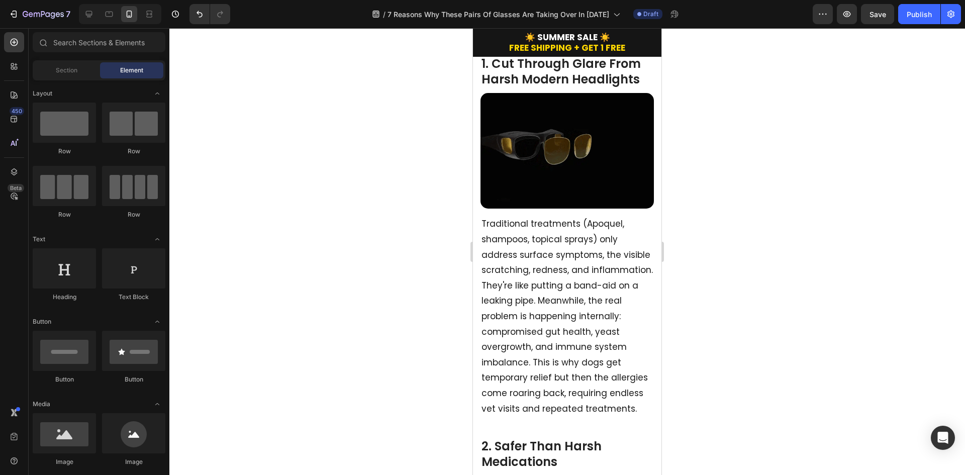
click at [747, 217] on div at bounding box center [567, 251] width 796 height 447
drag, startPoint x: 495, startPoint y: 78, endPoint x: 486, endPoint y: 78, distance: 8.5
click at [495, 78] on p "1. Cut Through Glare From Harsh Modern Headlights" at bounding box center [567, 71] width 171 height 31
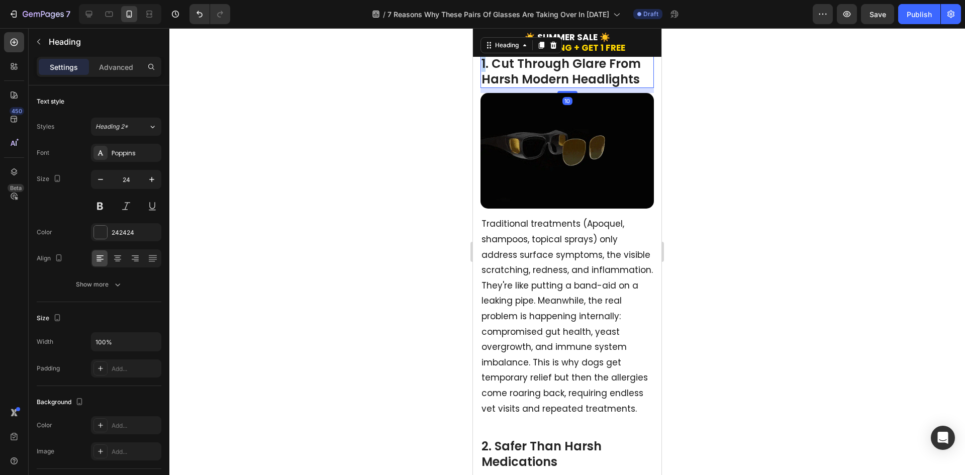
click at [482, 76] on p "1. Cut Through Glare From Harsh Modern Headlights" at bounding box center [567, 71] width 171 height 31
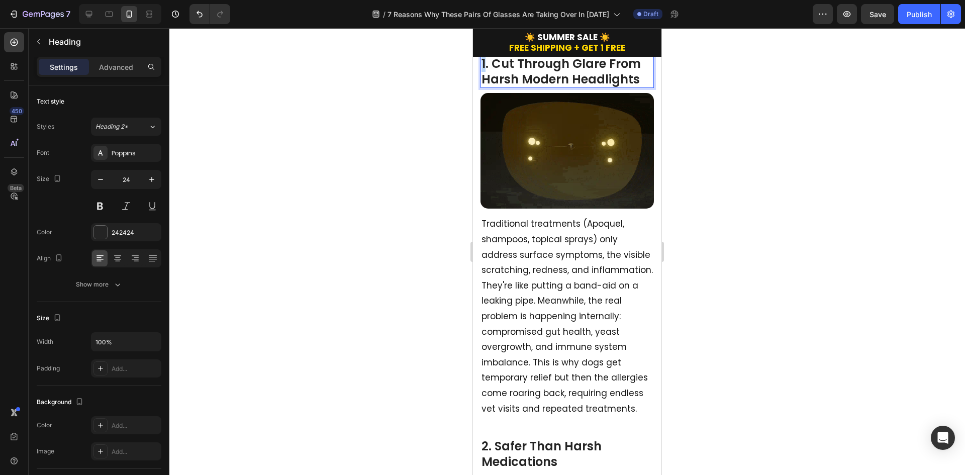
click at [487, 75] on p "1. Cut Through Glare From Harsh Modern Headlights" at bounding box center [567, 71] width 171 height 31
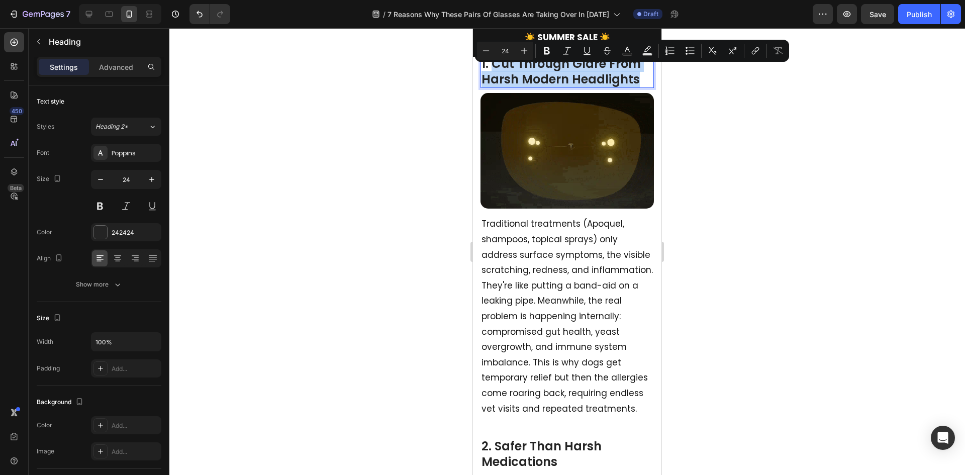
drag, startPoint x: 492, startPoint y: 74, endPoint x: 644, endPoint y: 91, distance: 153.2
click at [644, 87] on p "1. Cut Through Glare From Harsh Modern Headlights" at bounding box center [567, 71] width 171 height 31
click at [640, 87] on p "1. Cut Through Glare From Harsh Modern Headlights" at bounding box center [567, 71] width 171 height 31
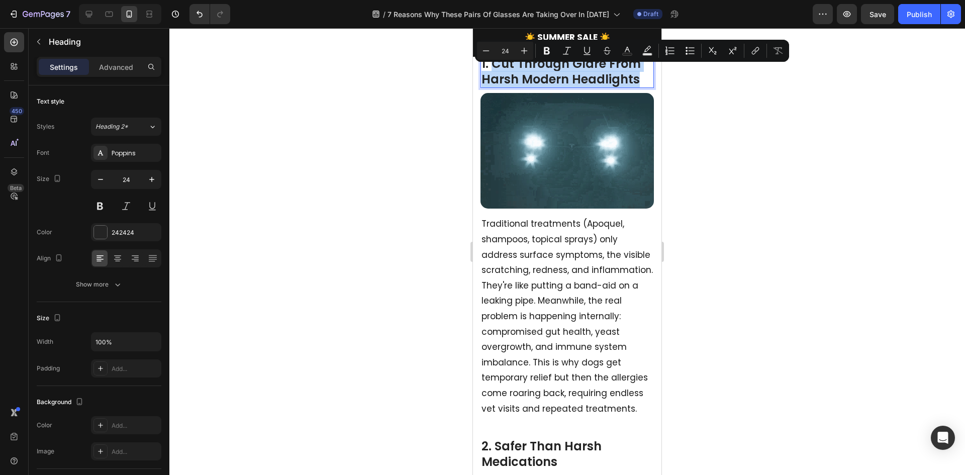
drag, startPoint x: 637, startPoint y: 92, endPoint x: 493, endPoint y: 75, distance: 145.3
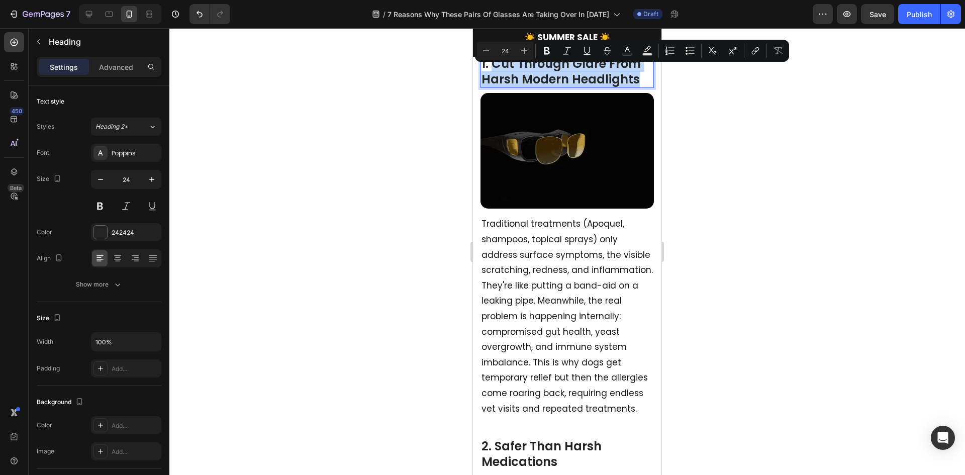
click at [493, 75] on p "1. Cut Through Glare From Harsh Modern Headlights" at bounding box center [567, 71] width 171 height 31
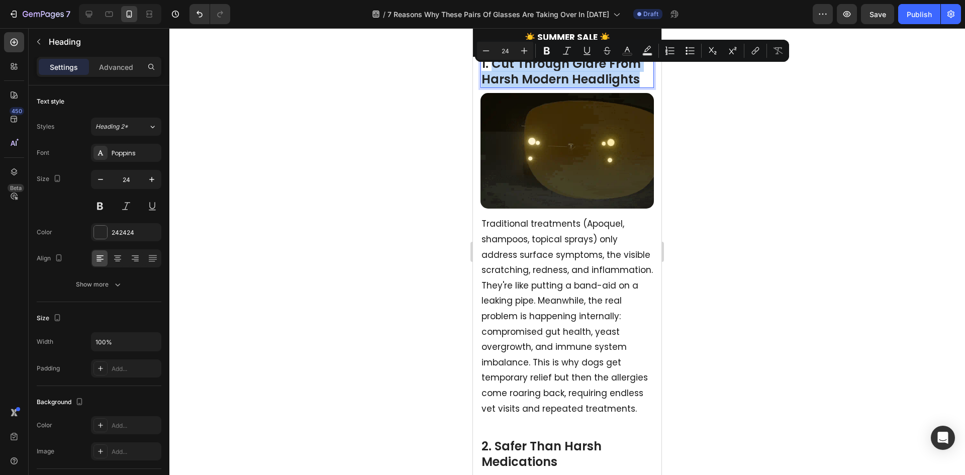
click at [634, 84] on p "1. Cut Through Glare From Harsh Modern Headlights" at bounding box center [567, 71] width 171 height 31
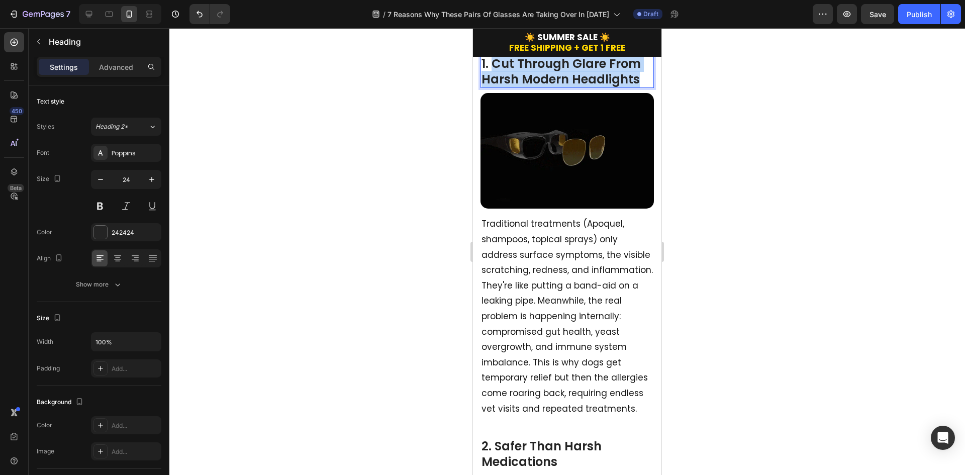
drag, startPoint x: 640, startPoint y: 89, endPoint x: 493, endPoint y: 74, distance: 147.6
click at [493, 74] on p "1. Cut Through Glare From Harsh Modern Headlights" at bounding box center [567, 71] width 171 height 31
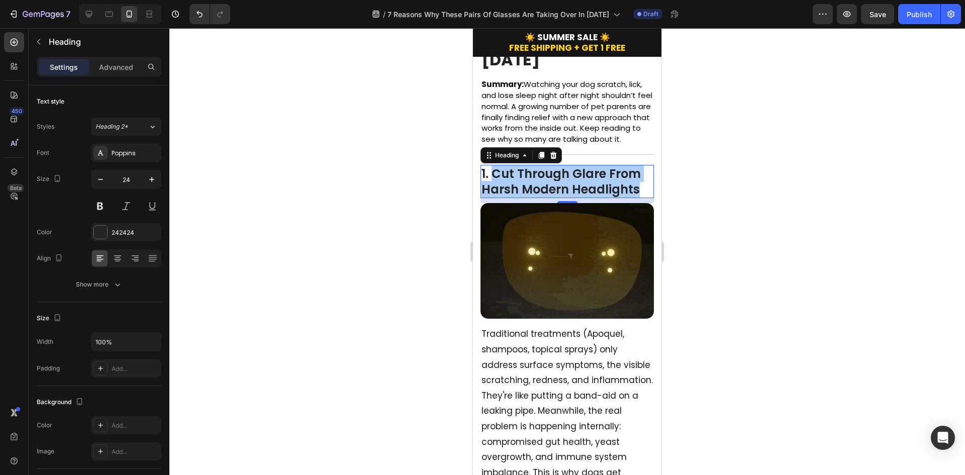
scroll to position [302, 0]
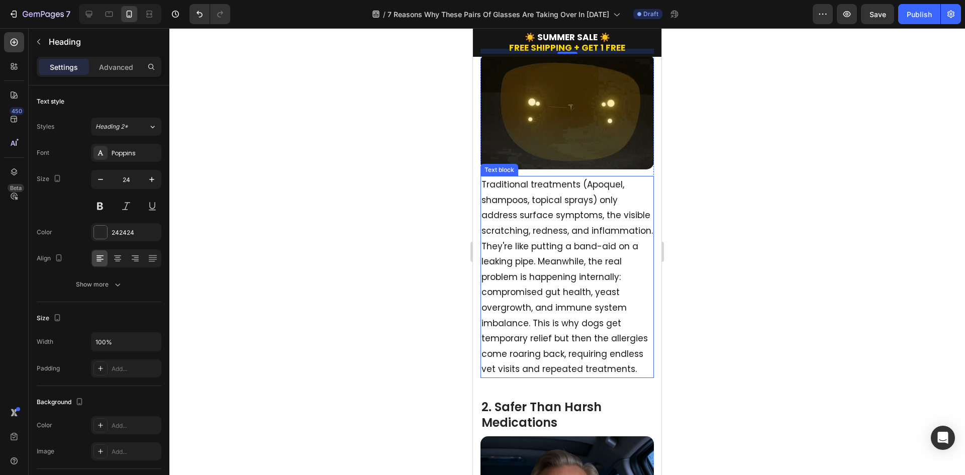
click at [592, 375] on p "Traditional treatments (Apoquel, shampoos, topical sprays) only address surface…" at bounding box center [567, 277] width 171 height 200
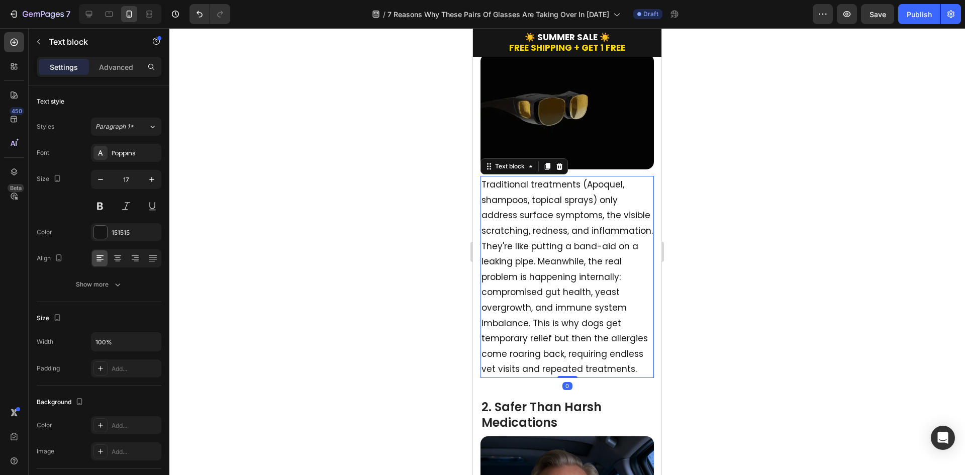
click at [589, 377] on p "Traditional treatments (Apoquel, shampoos, topical sprays) only address surface…" at bounding box center [567, 277] width 171 height 200
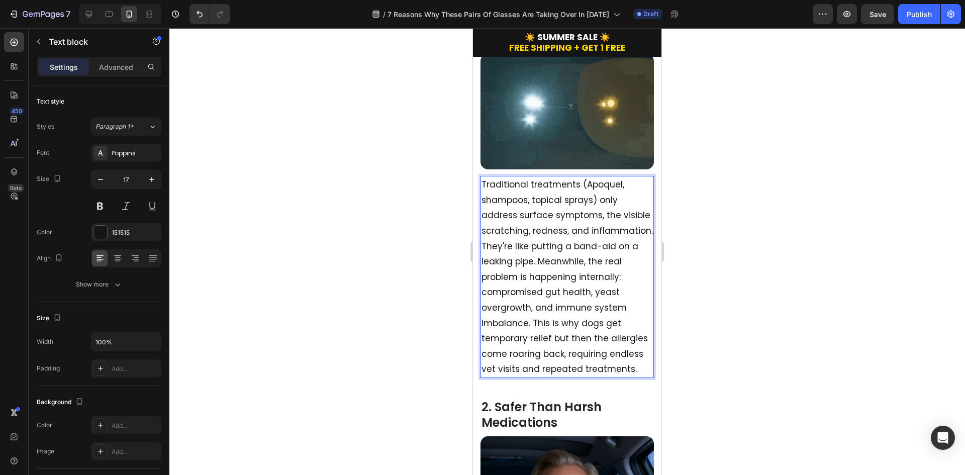
click at [605, 377] on p "Traditional treatments (Apoquel, shampoos, topical sprays) only address surface…" at bounding box center [567, 277] width 171 height 200
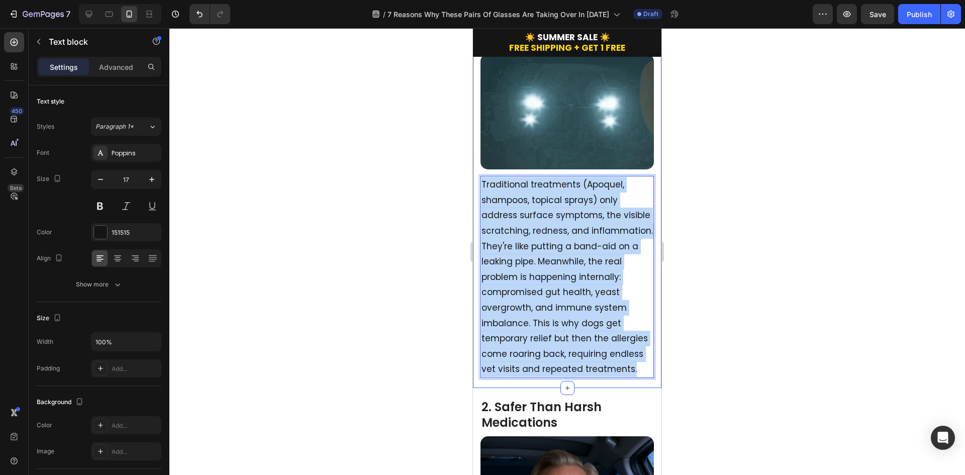
drag, startPoint x: 613, startPoint y: 383, endPoint x: 477, endPoint y: 177, distance: 247.2
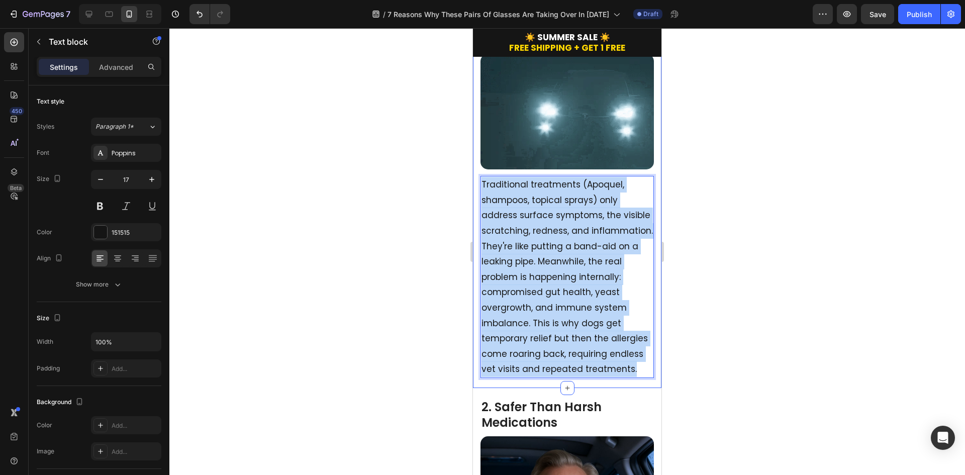
click at [477, 177] on div "1. Cut Through Glare From Harsh Modern Headlights Heading Image Traditional tre…" at bounding box center [567, 197] width 188 height 382
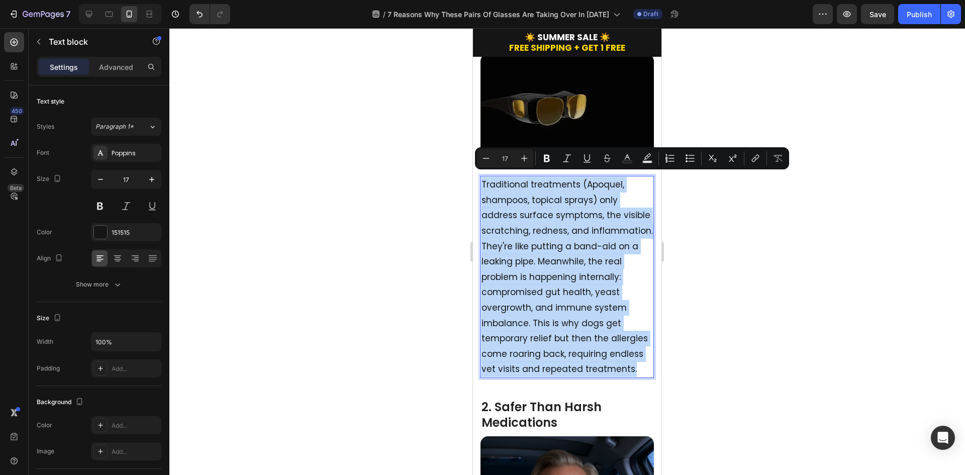
click at [611, 332] on p "Traditional treatments (Apoquel, shampoos, topical sprays) only address surface…" at bounding box center [567, 277] width 171 height 200
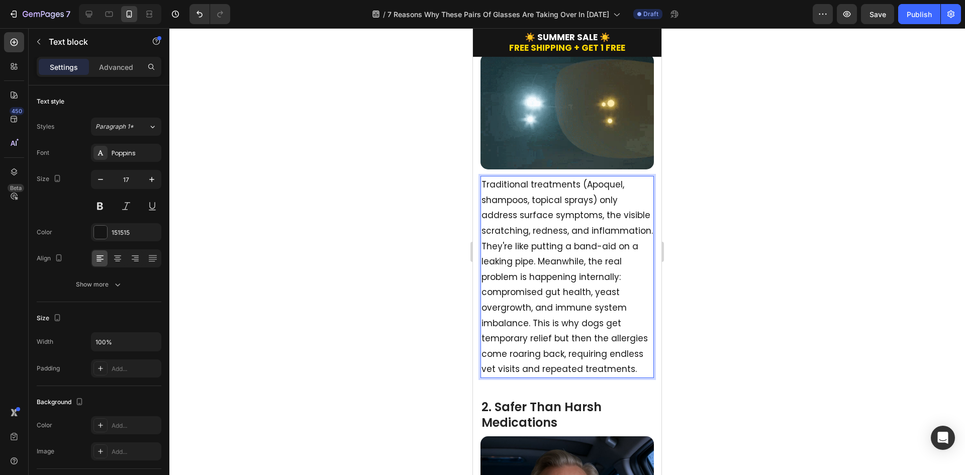
click at [603, 376] on p "Traditional treatments (Apoquel, shampoos, topical sprays) only address surface…" at bounding box center [567, 277] width 171 height 200
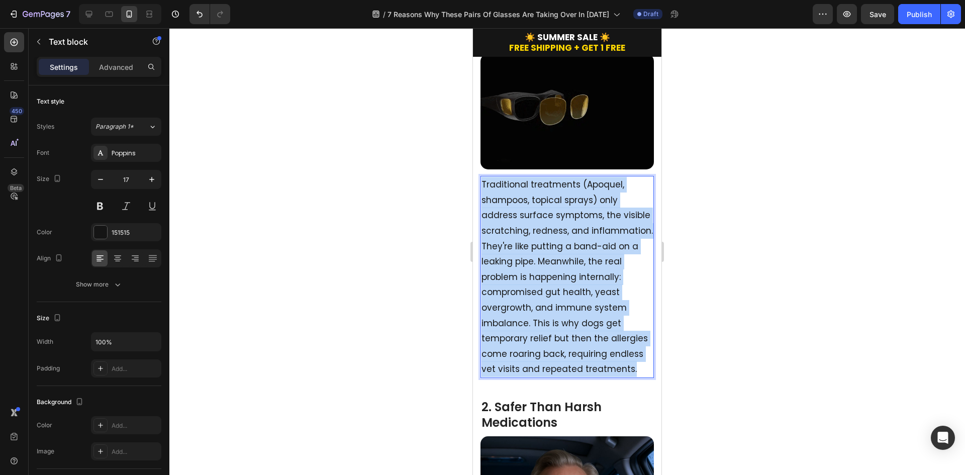
drag, startPoint x: 591, startPoint y: 347, endPoint x: 482, endPoint y: 175, distance: 202.9
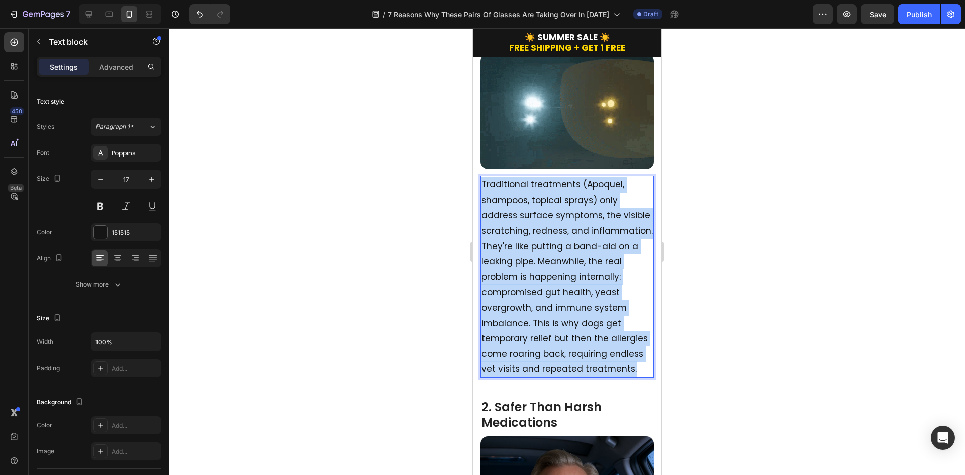
click at [482, 177] on p "Traditional treatments (Apoquel, shampoos, topical sprays) only address surface…" at bounding box center [567, 277] width 171 height 200
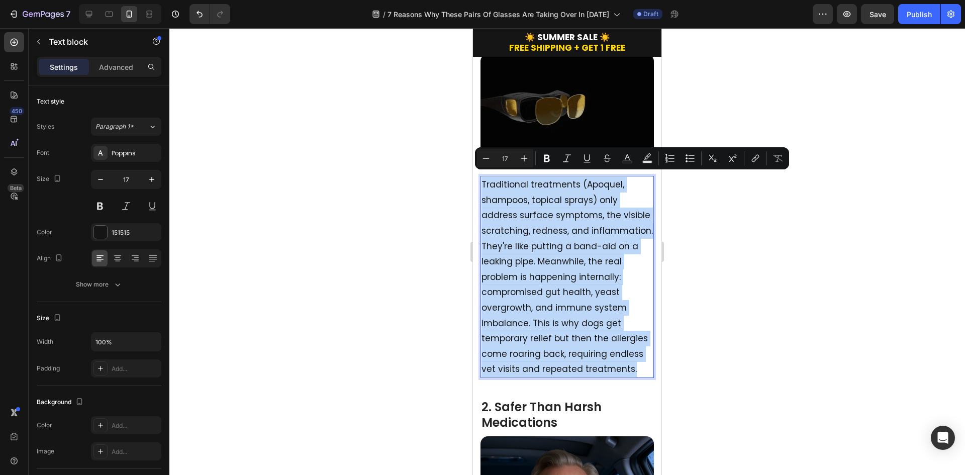
click at [612, 334] on p "Traditional treatments (Apoquel, shampoos, topical sprays) only address surface…" at bounding box center [567, 277] width 171 height 200
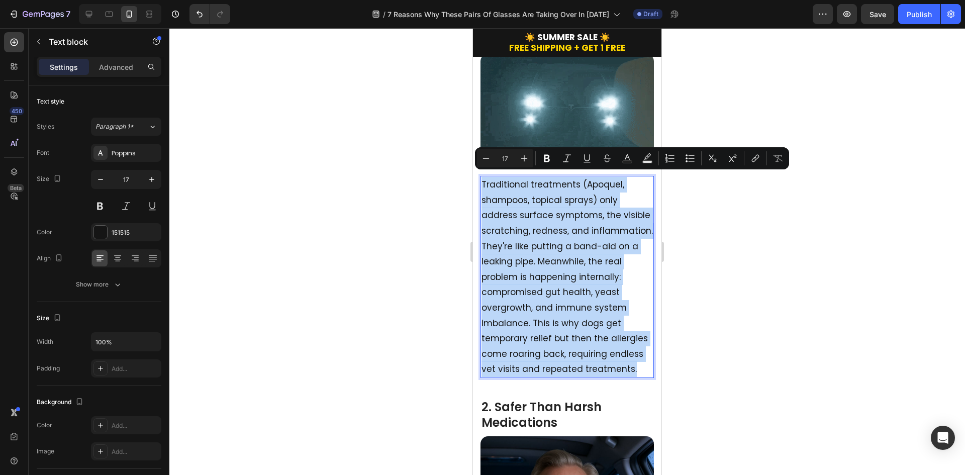
click at [599, 375] on p "Traditional treatments (Apoquel, shampoos, topical sprays) only address surface…" at bounding box center [567, 277] width 171 height 200
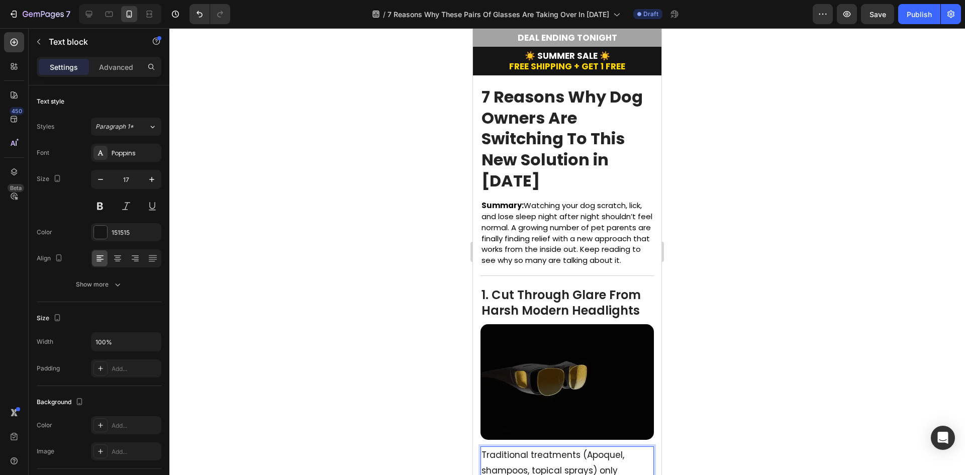
scroll to position [0, 0]
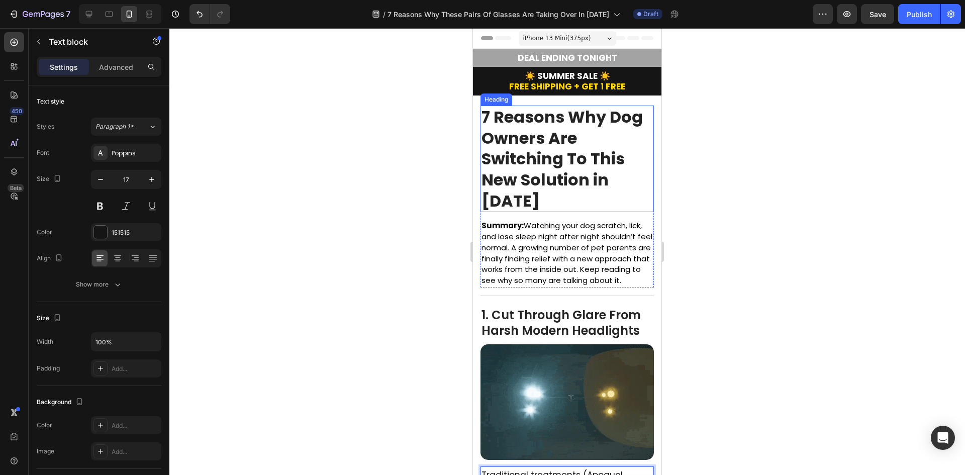
click at [549, 150] on strong "7 Reasons Why Dog Owners Are Switching To This New Solution in [DATE]" at bounding box center [562, 159] width 161 height 106
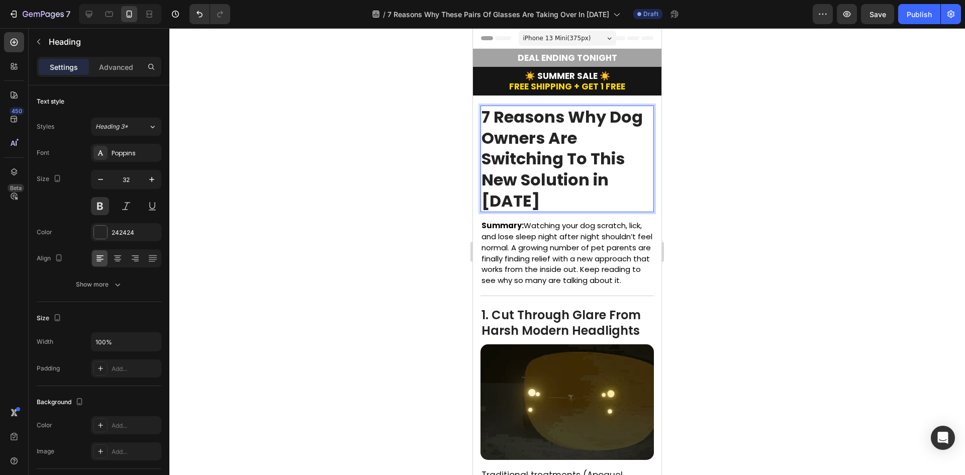
click at [560, 192] on p "7 Reasons Why Dog Owners Are Switching To This New Solution in [DATE]" at bounding box center [567, 159] width 171 height 105
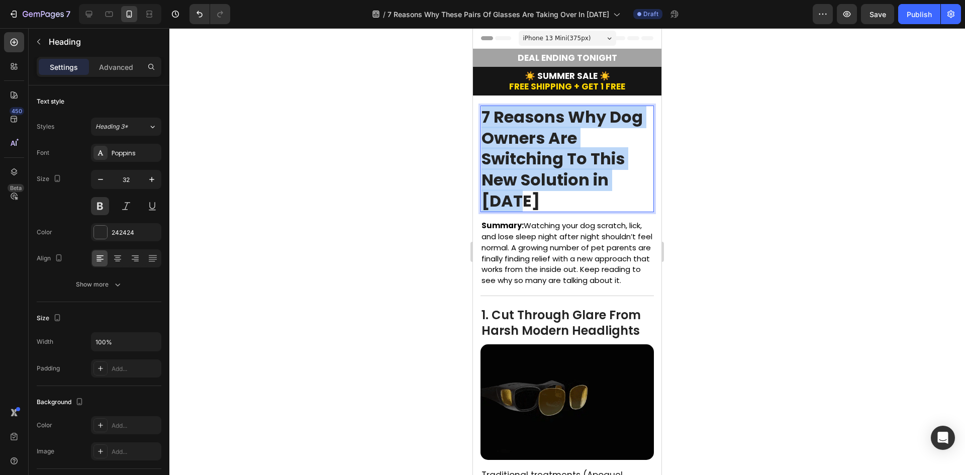
drag, startPoint x: 554, startPoint y: 199, endPoint x: 469, endPoint y: 100, distance: 130.5
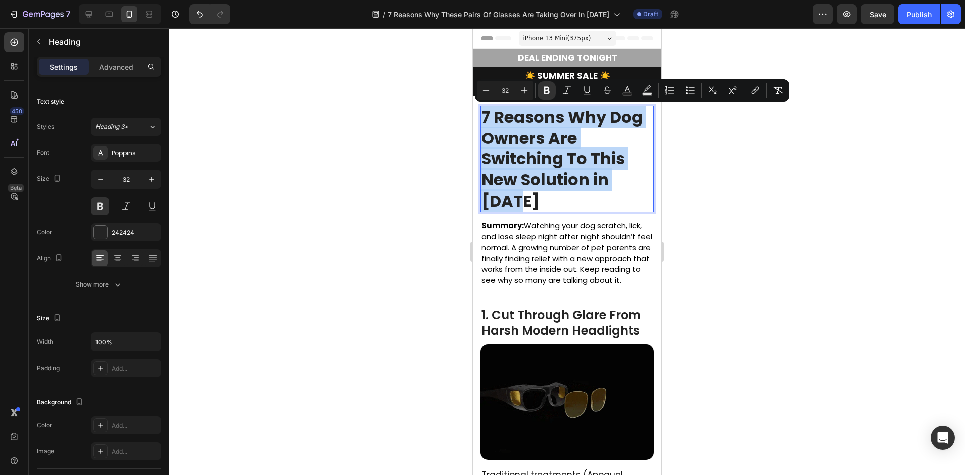
click at [581, 189] on strong "7 Reasons Why Dog Owners Are Switching To This New Solution in [DATE]" at bounding box center [562, 159] width 161 height 106
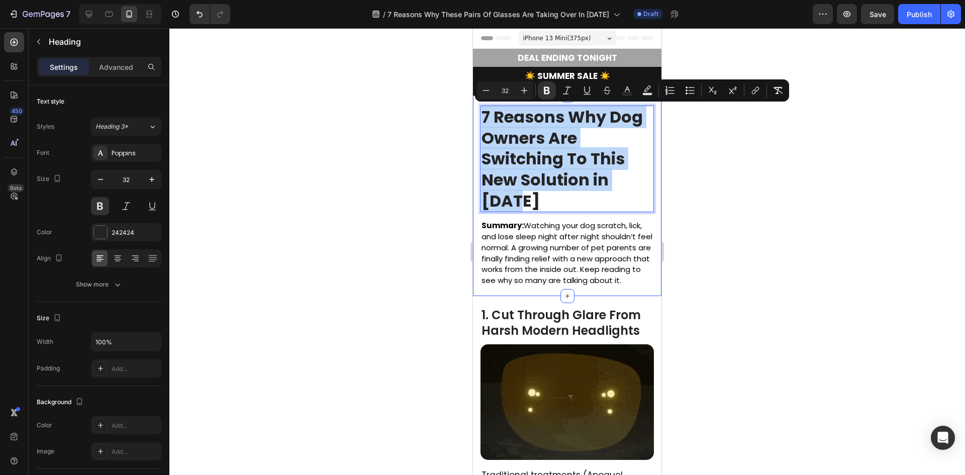
drag, startPoint x: 570, startPoint y: 199, endPoint x: 479, endPoint y: 109, distance: 128.0
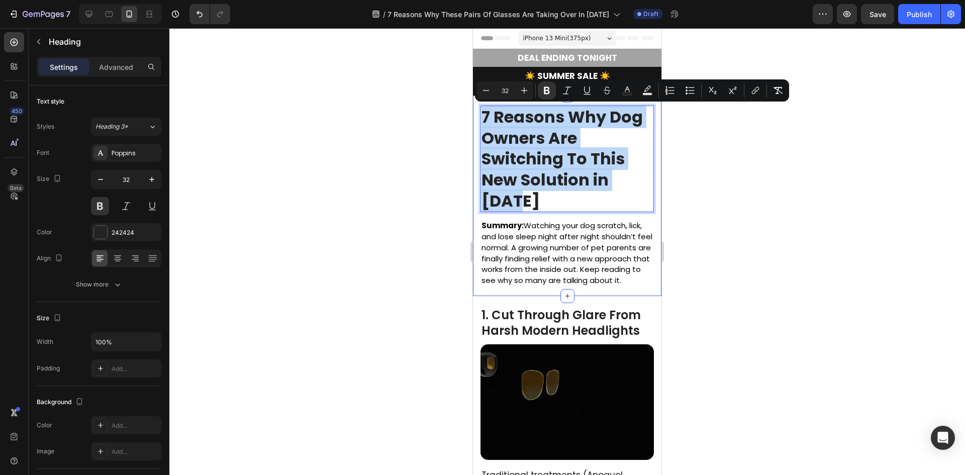
click at [479, 109] on div "7 Reasons Why Dog Owners Are Switching To This New Solution in 2025 Heading 15 …" at bounding box center [567, 195] width 188 height 201
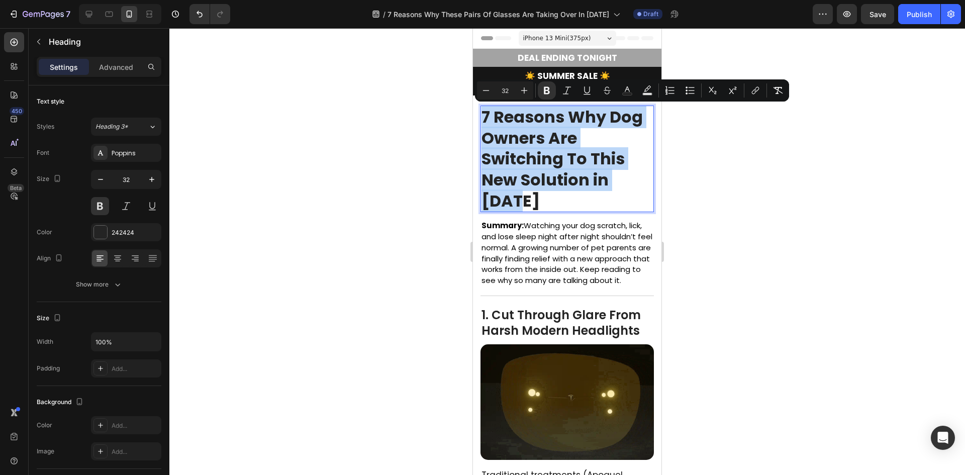
click at [556, 188] on strong "7 Reasons Why Dog Owners Are Switching To This New Solution in [DATE]" at bounding box center [562, 159] width 161 height 106
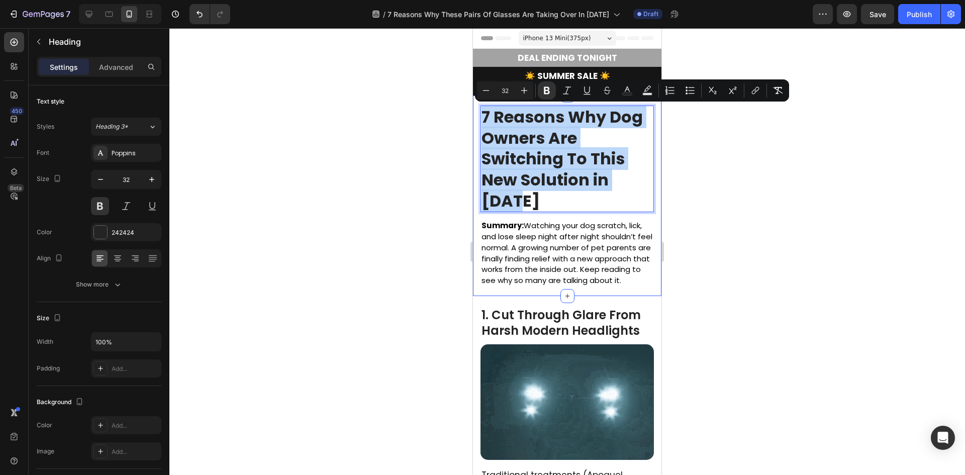
drag, startPoint x: 566, startPoint y: 204, endPoint x: 476, endPoint y: 118, distance: 124.1
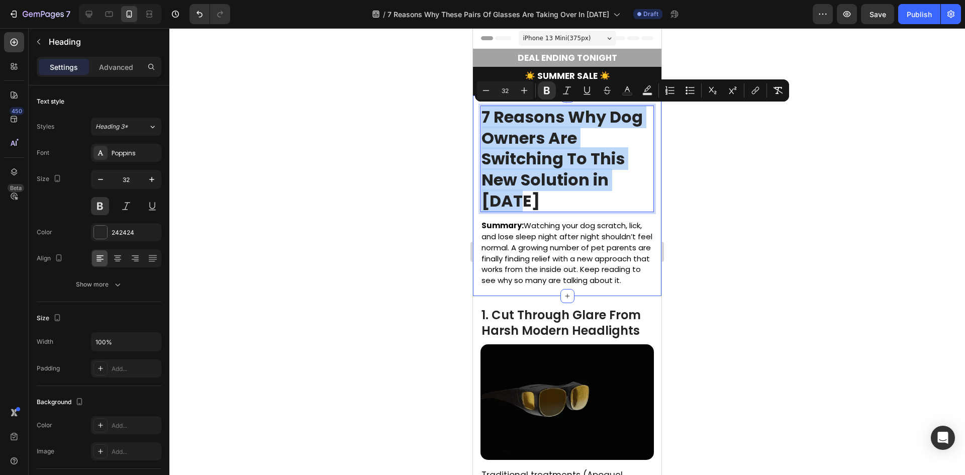
click at [476, 118] on div "7 Reasons Why Dog Owners Are Switching To This New Solution in 2025 Heading 15 …" at bounding box center [567, 195] width 188 height 201
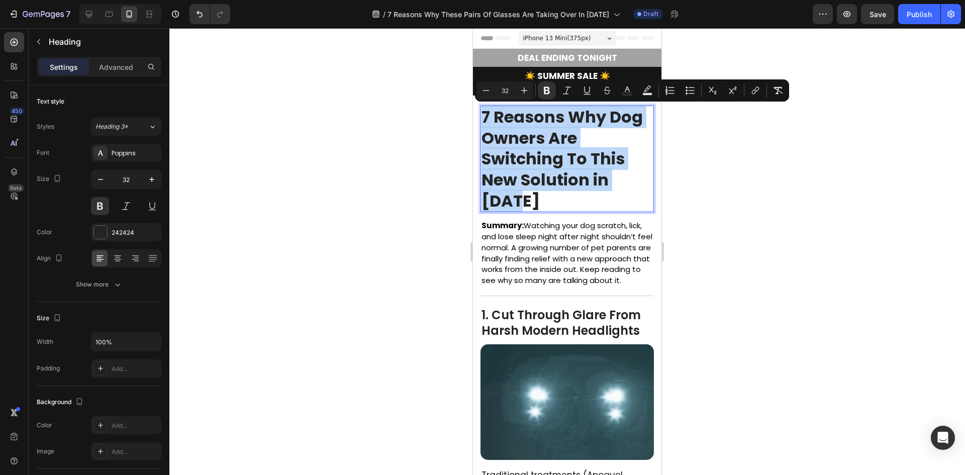
click at [581, 203] on p "7 Reasons Why Dog Owners Are Switching To This New Solution in [DATE]" at bounding box center [567, 159] width 171 height 105
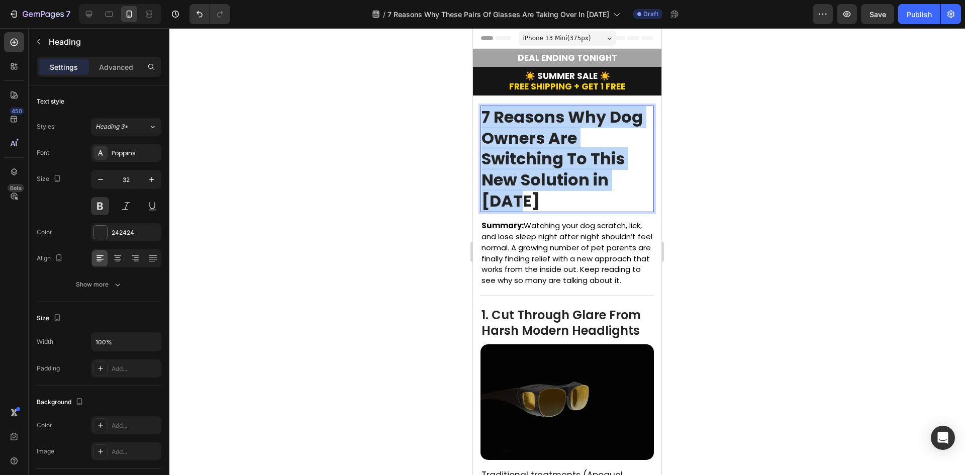
drag, startPoint x: 612, startPoint y: 203, endPoint x: 482, endPoint y: 115, distance: 156.7
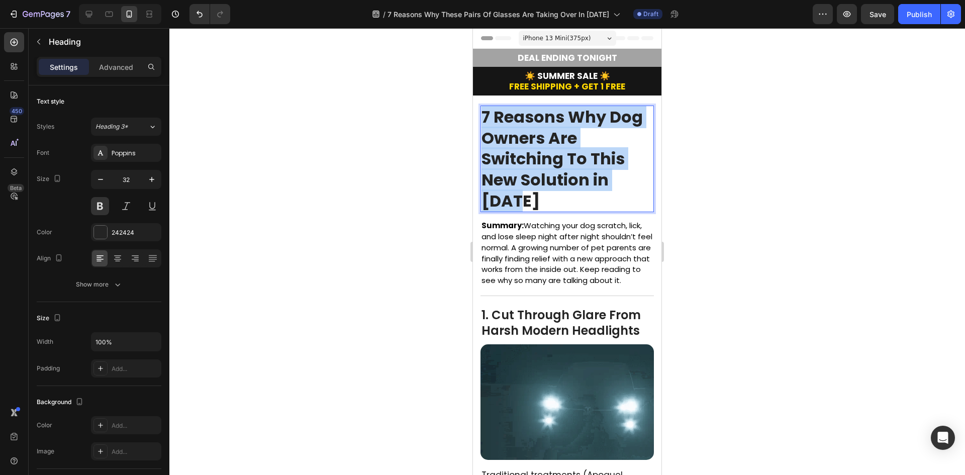
click at [482, 115] on p "7 Reasons Why Dog Owners Are Switching To This New Solution in [DATE]" at bounding box center [567, 159] width 171 height 105
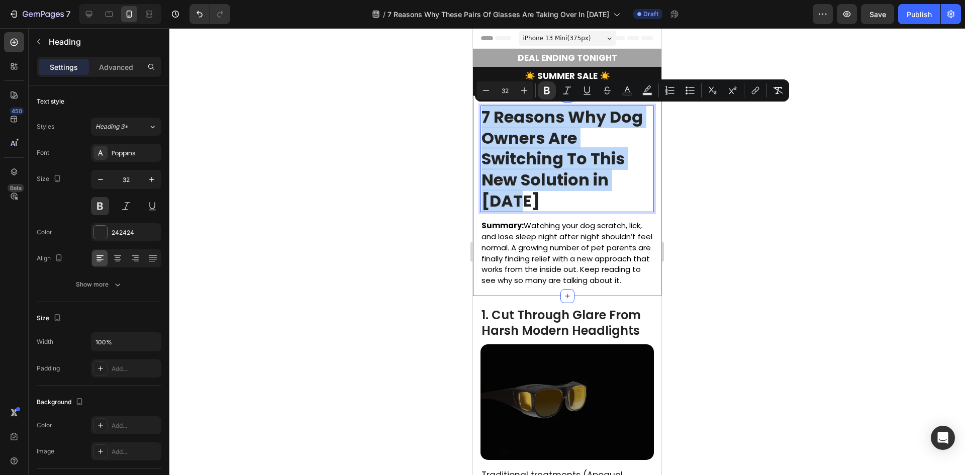
click at [588, 186] on strong "7 Reasons Why Dog Owners Are Switching To This New Solution in [DATE]" at bounding box center [562, 159] width 161 height 106
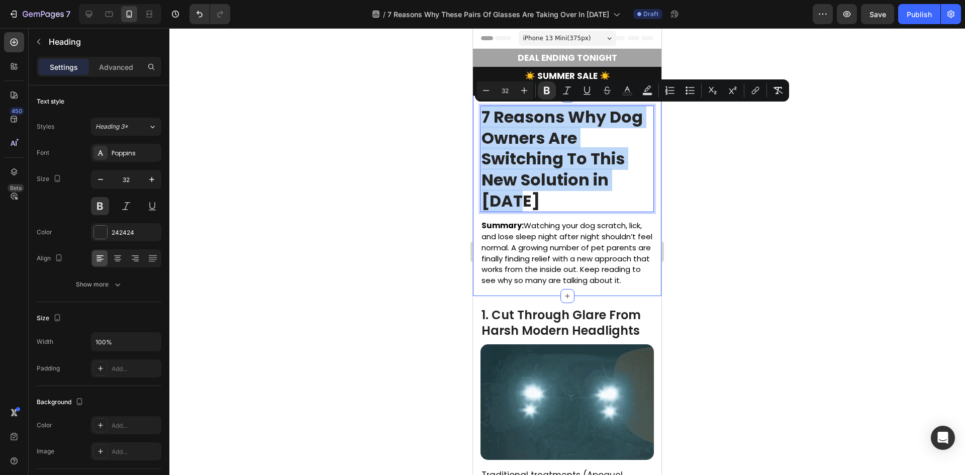
drag, startPoint x: 572, startPoint y: 202, endPoint x: 474, endPoint y: 106, distance: 137.2
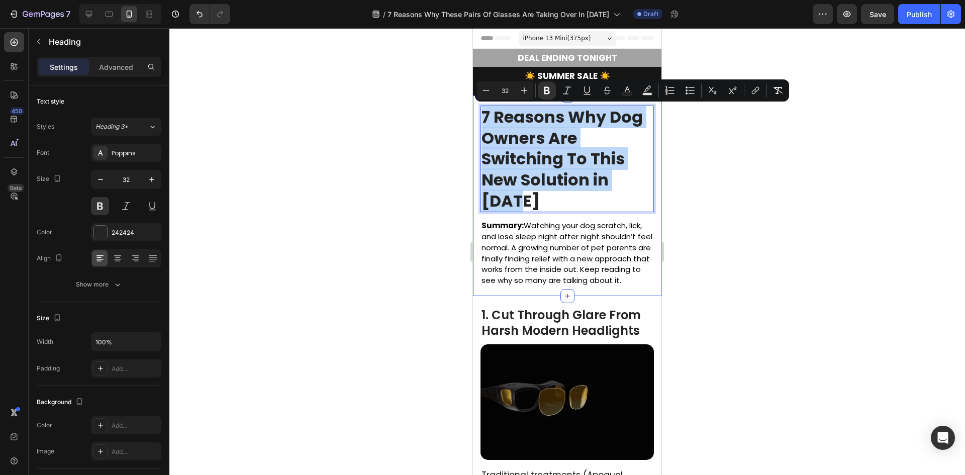
click at [474, 106] on div "7 Reasons Why Dog Owners Are Switching To This New Solution in 2025 Heading 15 …" at bounding box center [567, 195] width 188 height 201
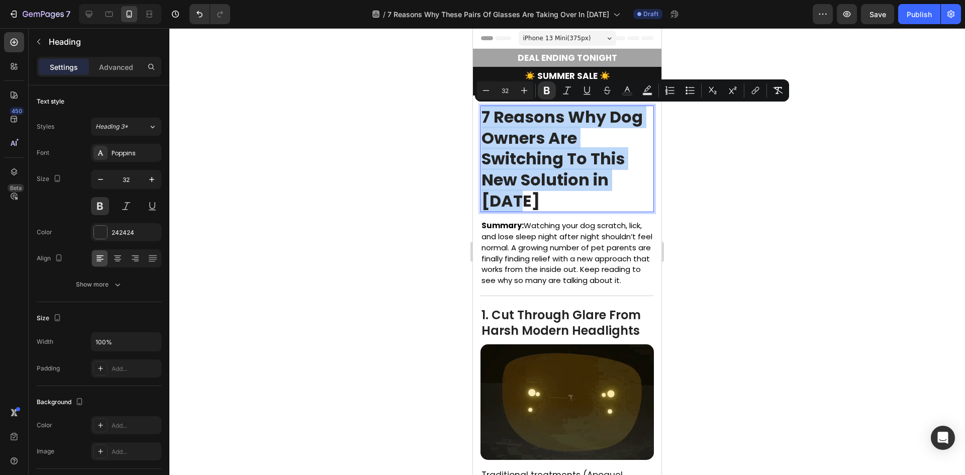
click at [586, 192] on p "7 Reasons Why Dog Owners Are Switching To This New Solution in [DATE]" at bounding box center [567, 159] width 171 height 105
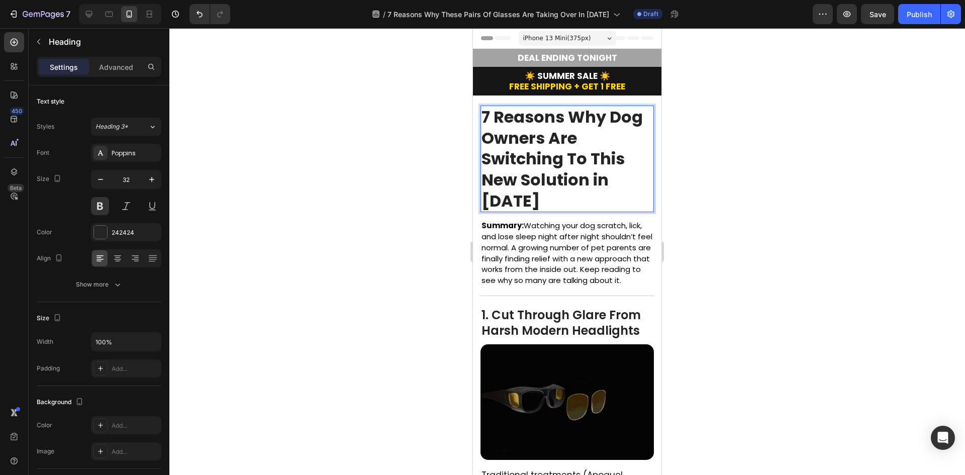
click at [746, 218] on div at bounding box center [567, 251] width 796 height 447
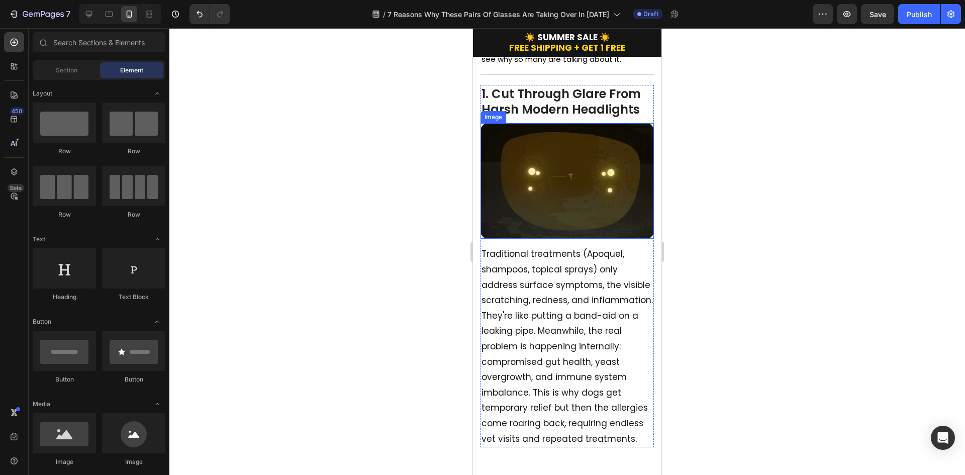
scroll to position [251, 0]
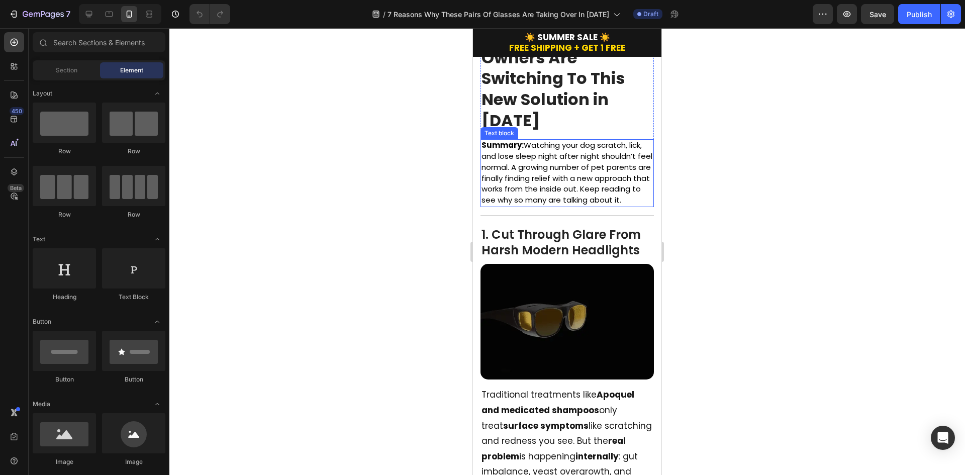
scroll to position [101, 0]
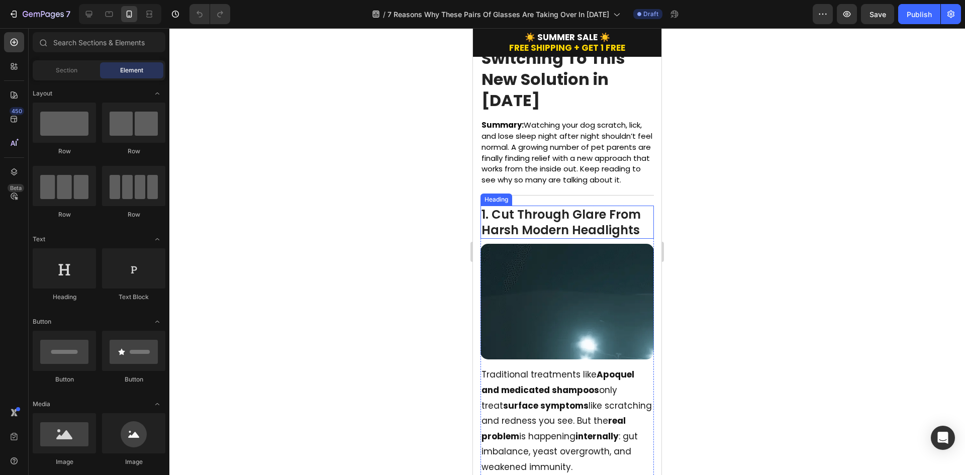
click at [584, 226] on h2 "1. Cut Through Glare From Harsh Modern Headlights" at bounding box center [566, 222] width 173 height 33
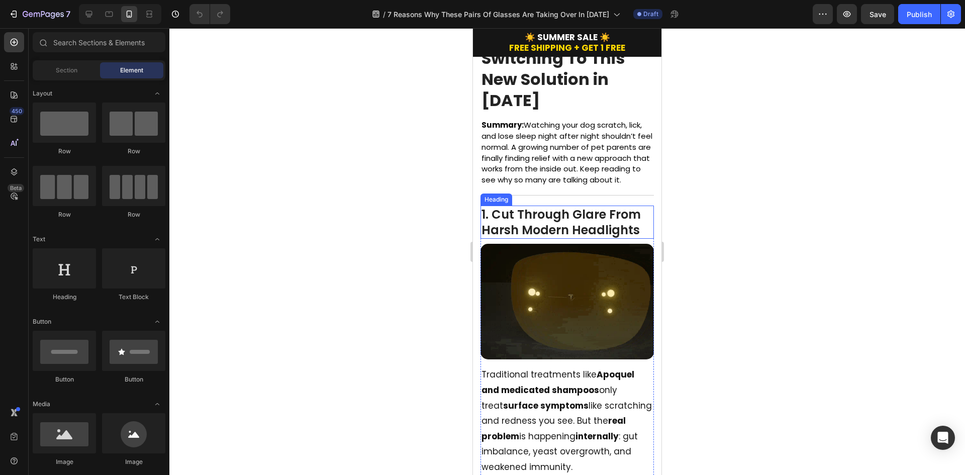
click at [584, 226] on h2 "1. Cut Through Glare From Harsh Modern Headlights" at bounding box center [566, 222] width 173 height 33
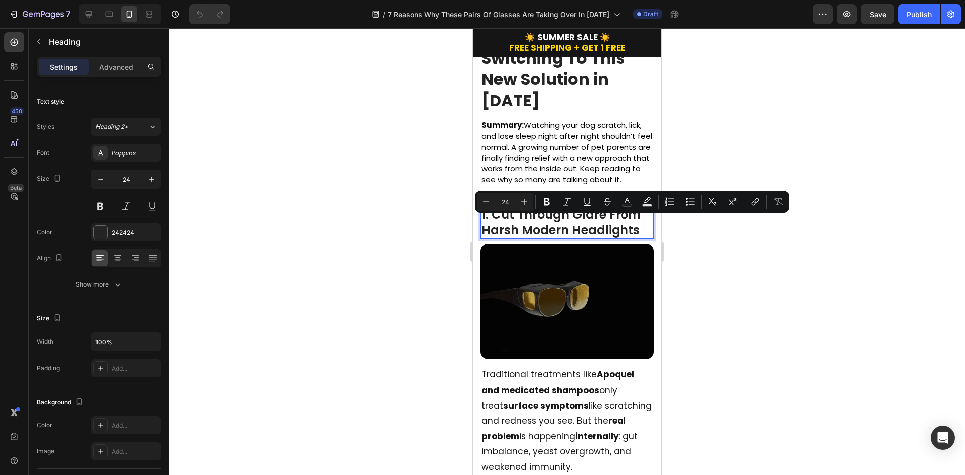
click at [637, 238] on p "1. Cut Through Glare From Harsh Modern Headlights" at bounding box center [567, 222] width 171 height 31
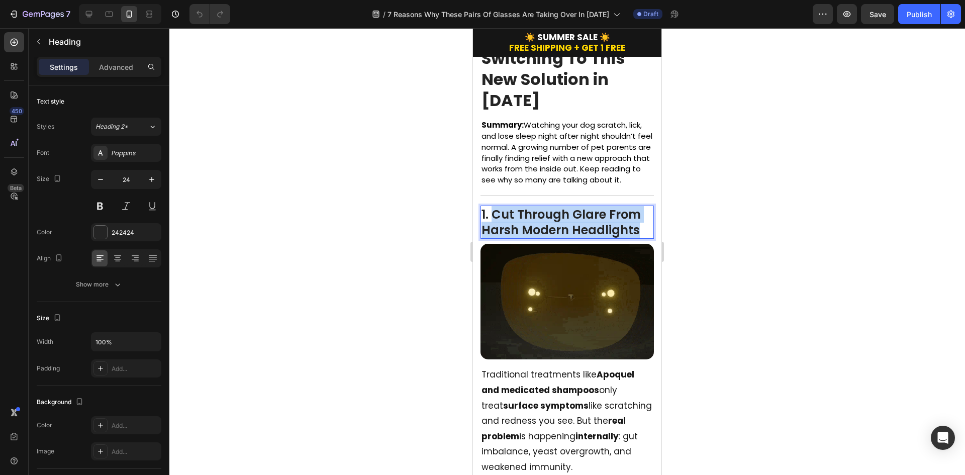
drag, startPoint x: 642, startPoint y: 242, endPoint x: 496, endPoint y: 224, distance: 147.8
click at [496, 224] on p "1. Cut Through Glare From Harsh Modern Headlights" at bounding box center [567, 222] width 171 height 31
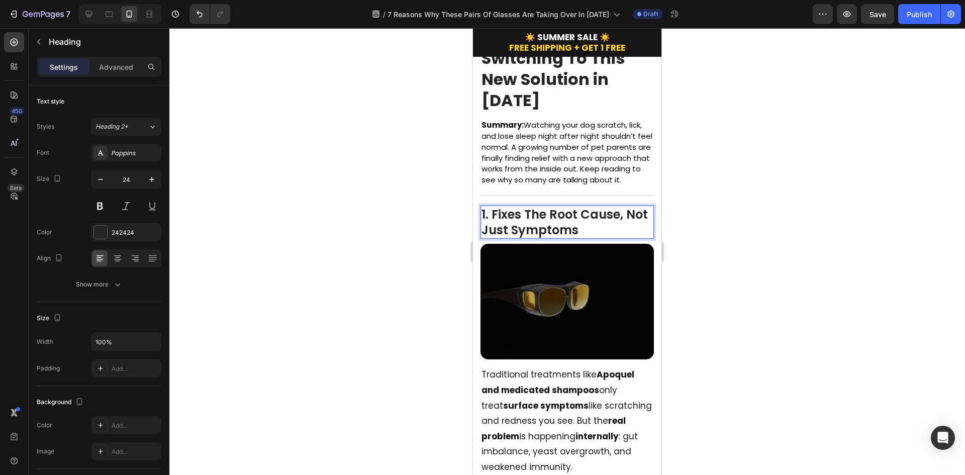
click at [616, 238] on p "1. Fixes The Root Cause, Not Just Symptoms" at bounding box center [567, 222] width 171 height 31
click at [631, 227] on p "1. Fixes The Root Cause, Not Just Symptoms" at bounding box center [567, 222] width 171 height 31
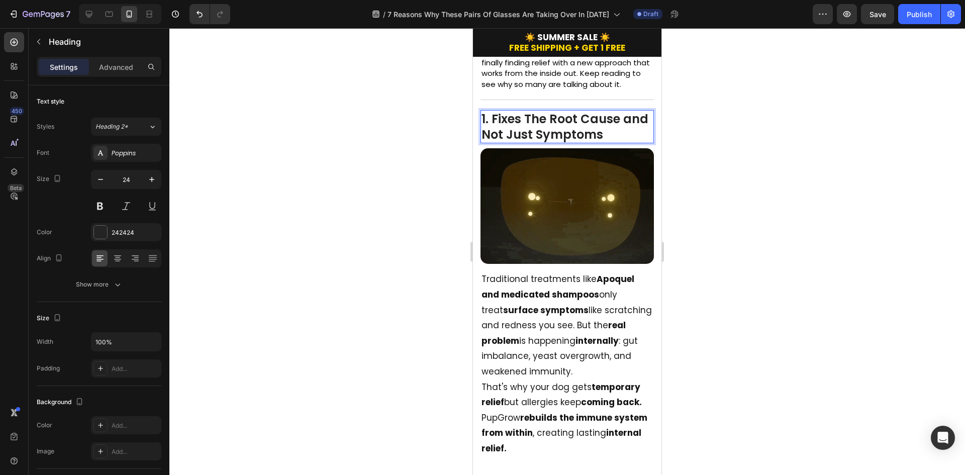
scroll to position [151, 0]
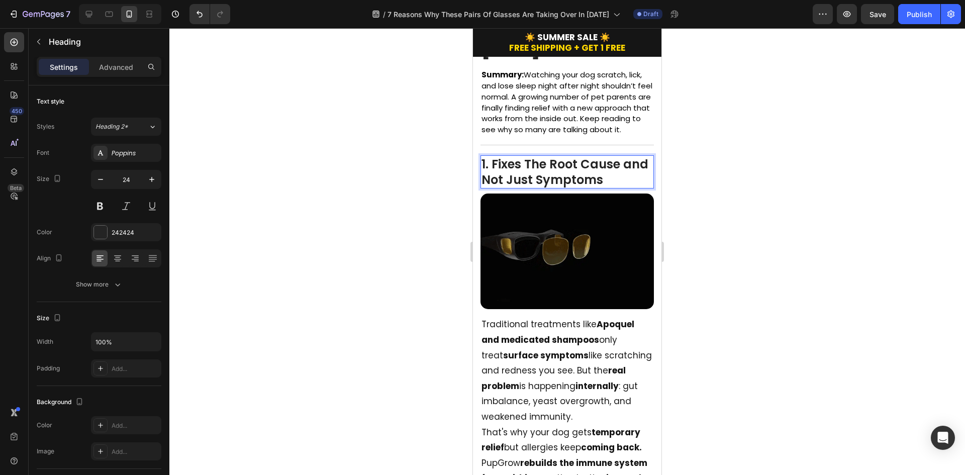
click at [492, 187] on p "1. Fixes The Root Cause and Not Just Symptoms" at bounding box center [567, 171] width 171 height 31
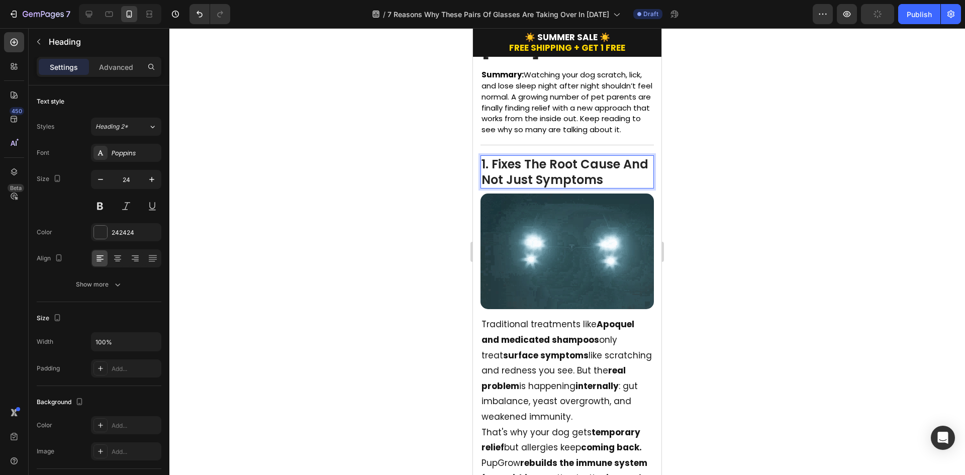
click at [701, 184] on div at bounding box center [567, 251] width 796 height 447
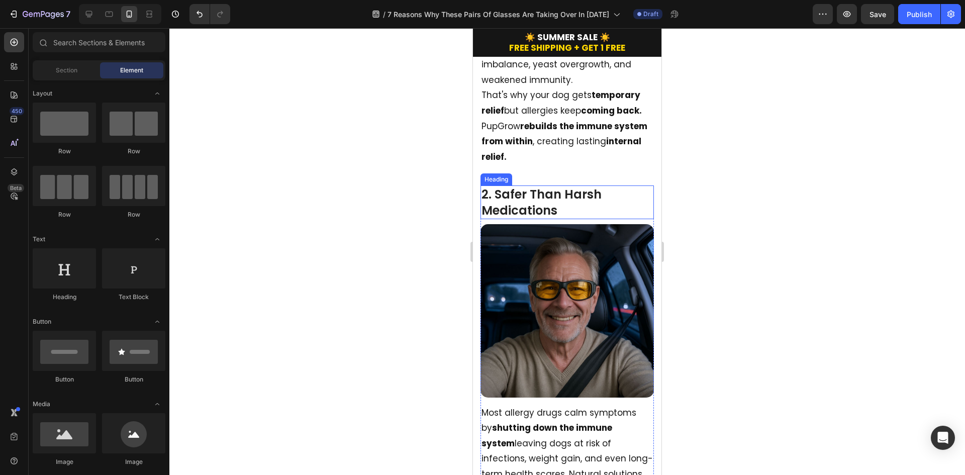
scroll to position [503, 0]
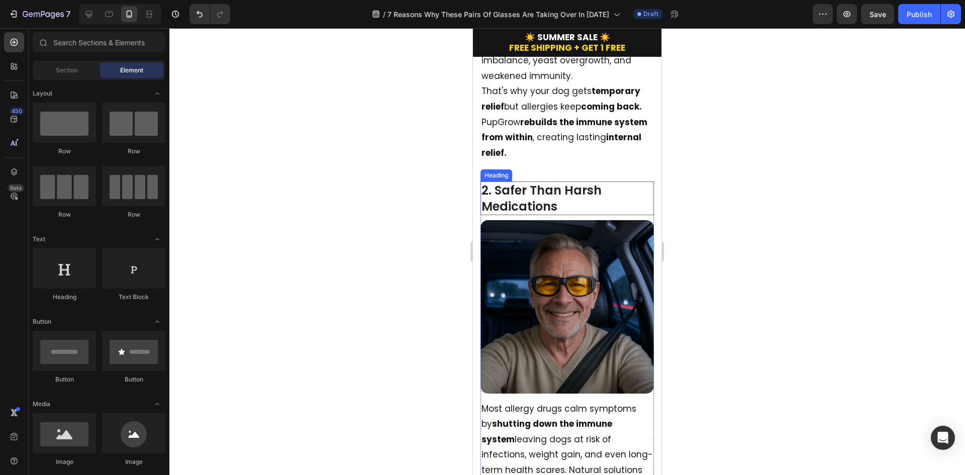
click at [567, 202] on h2 "2. Safer Than Harsh Medications" at bounding box center [566, 197] width 173 height 33
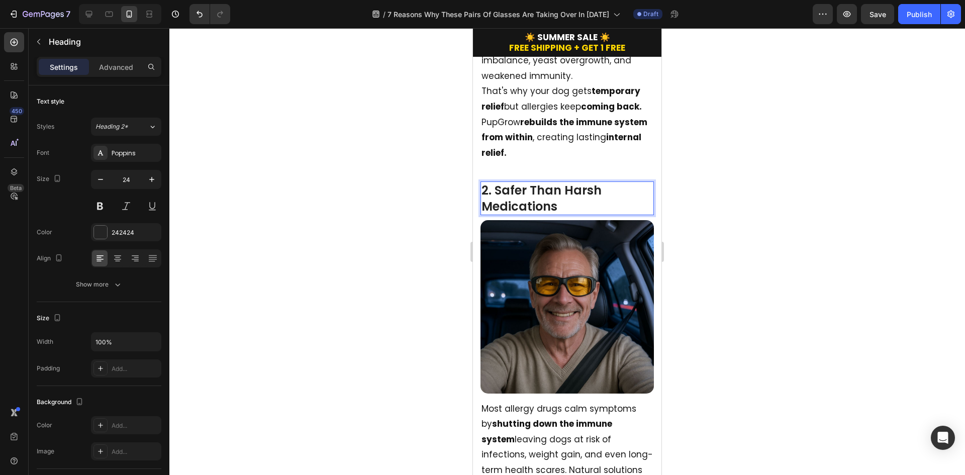
click at [506, 186] on p "2. Safer Than Harsh Medications" at bounding box center [567, 197] width 171 height 31
drag, startPoint x: 496, startPoint y: 186, endPoint x: 587, endPoint y: 202, distance: 92.4
click at [587, 202] on p "2. Safer Than Harsh Medications" at bounding box center [567, 197] width 171 height 31
click at [625, 188] on p "2. Safe For Daily, Long-Term Use" at bounding box center [567, 197] width 171 height 31
click at [583, 187] on p "2. Safe For Daily, Long-Term Use" at bounding box center [567, 197] width 171 height 31
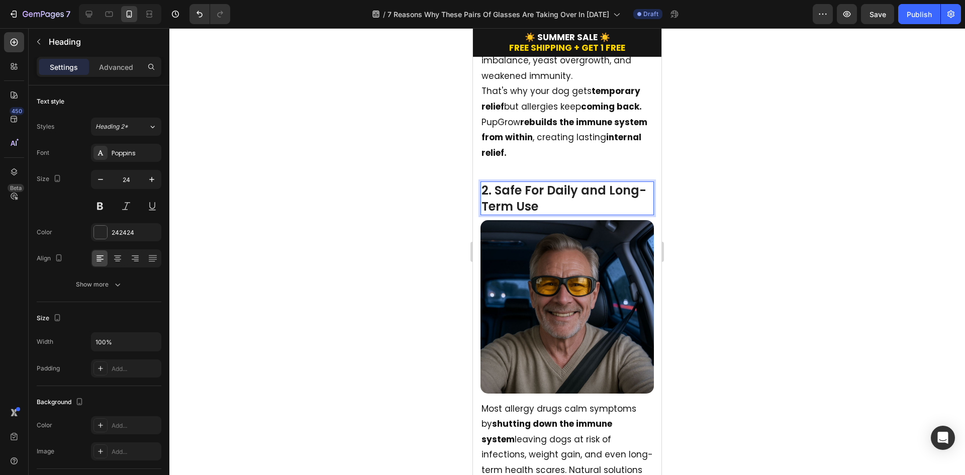
click at [586, 189] on p "2. Safe For Daily and Long-Term Use" at bounding box center [567, 197] width 171 height 31
click at [619, 205] on p "2. Safe For Daily & Long-Term Use" at bounding box center [567, 197] width 171 height 31
click at [630, 187] on p "2. Safe For Daily & Long-Term Use" at bounding box center [567, 197] width 171 height 31
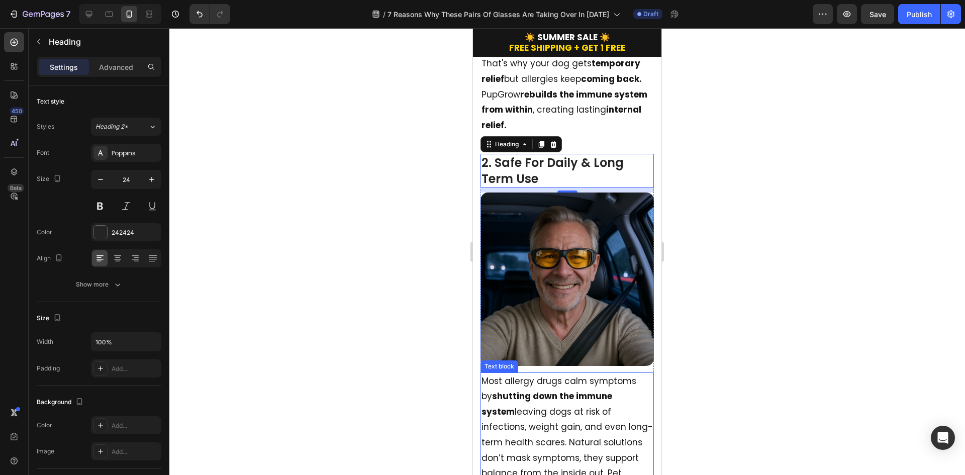
scroll to position [653, 0]
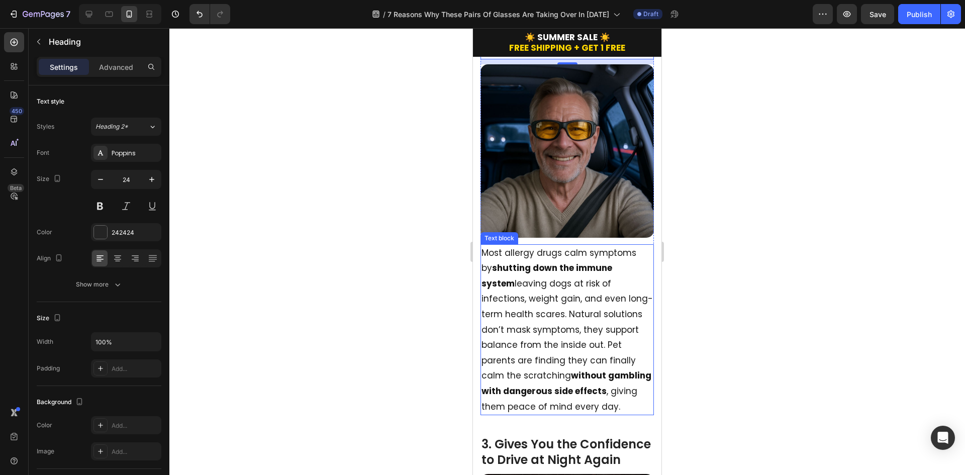
click at [594, 282] on p "Most allergy drugs calm symptoms by shutting down the immune system leaving dog…" at bounding box center [567, 329] width 171 height 169
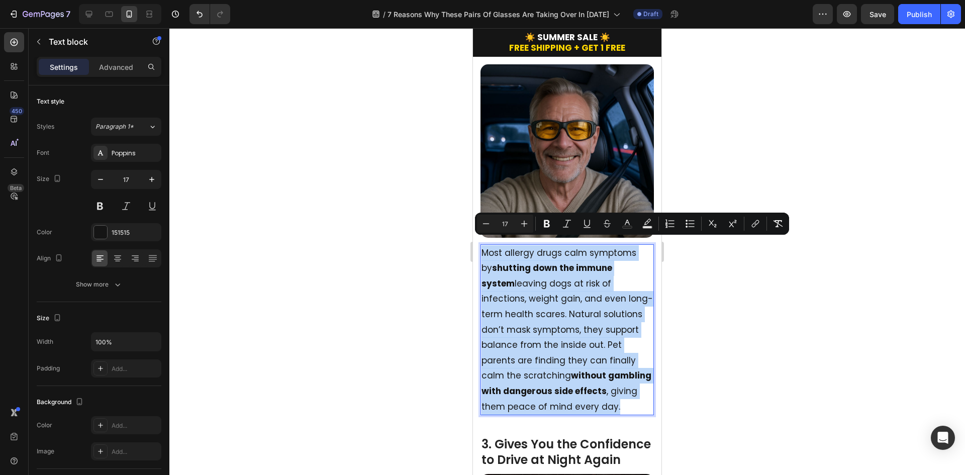
click at [608, 341] on p "Most allergy drugs calm symptoms by shutting down the immune system leaving dog…" at bounding box center [567, 329] width 171 height 169
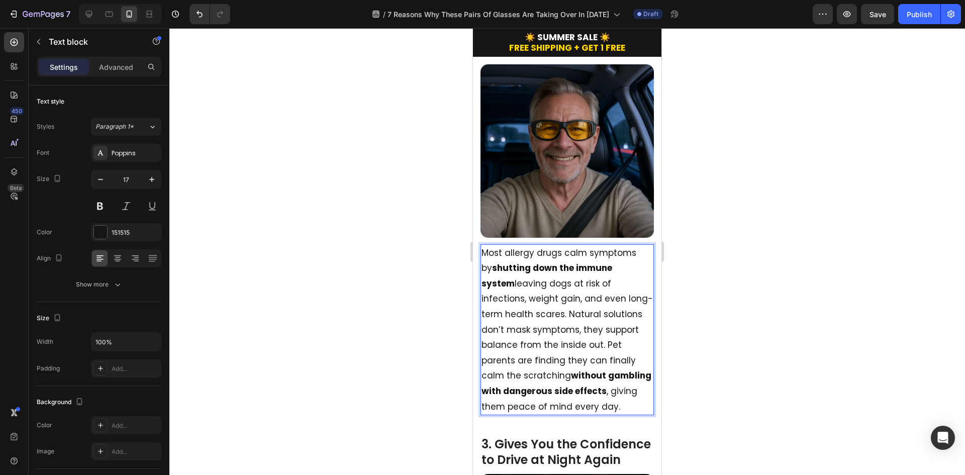
click at [586, 408] on p "Most allergy drugs calm symptoms by shutting down the immune system leaving dog…" at bounding box center [567, 329] width 171 height 169
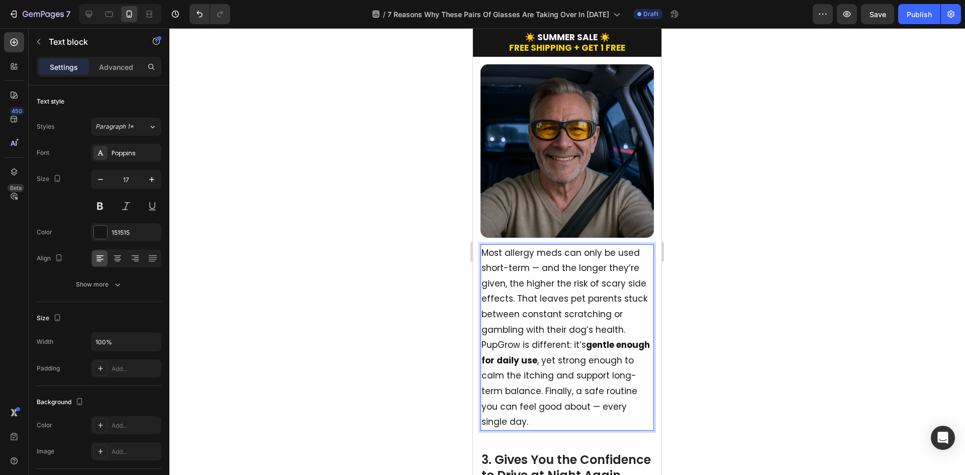
click at [539, 260] on p "Most allergy meds can only be used short-term — and the longer they’re given, t…" at bounding box center [567, 337] width 171 height 184
click at [558, 262] on p "Most allergy meds can only be used short-term and the longer they’re given, the…" at bounding box center [567, 337] width 171 height 184
click at [538, 263] on p "Most allergy meds can only be used short-term and the longer they’re given, the…" at bounding box center [567, 337] width 171 height 184
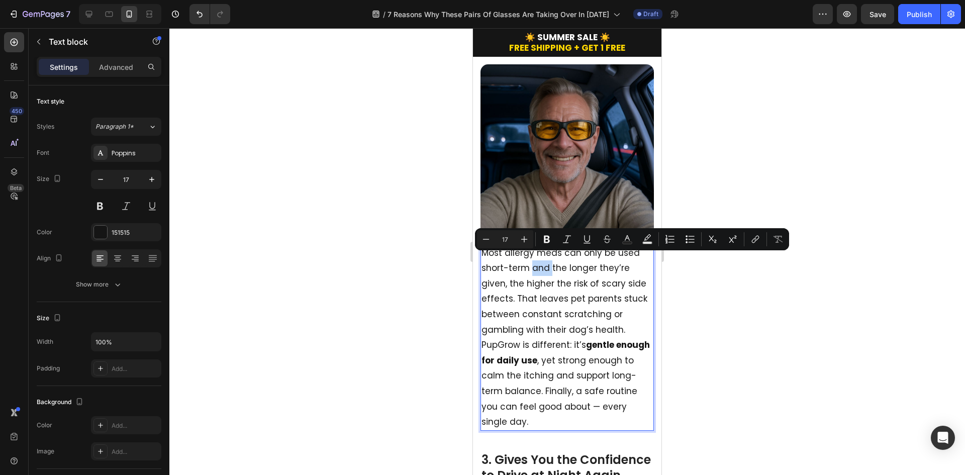
click at [551, 262] on p "Most allergy meds can only be used short-term and the longer they’re given, the…" at bounding box center [567, 337] width 171 height 184
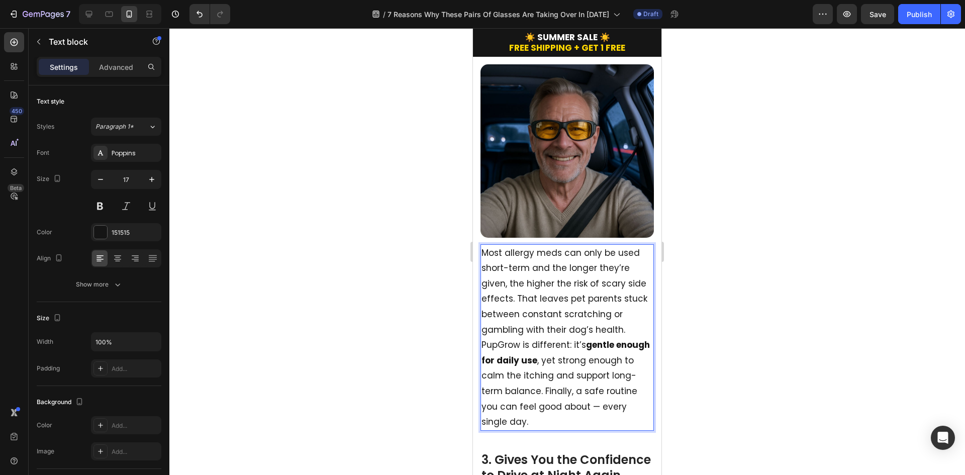
click at [561, 262] on p "Most allergy meds can only be used short-term and the longer they’re given, the…" at bounding box center [567, 337] width 171 height 184
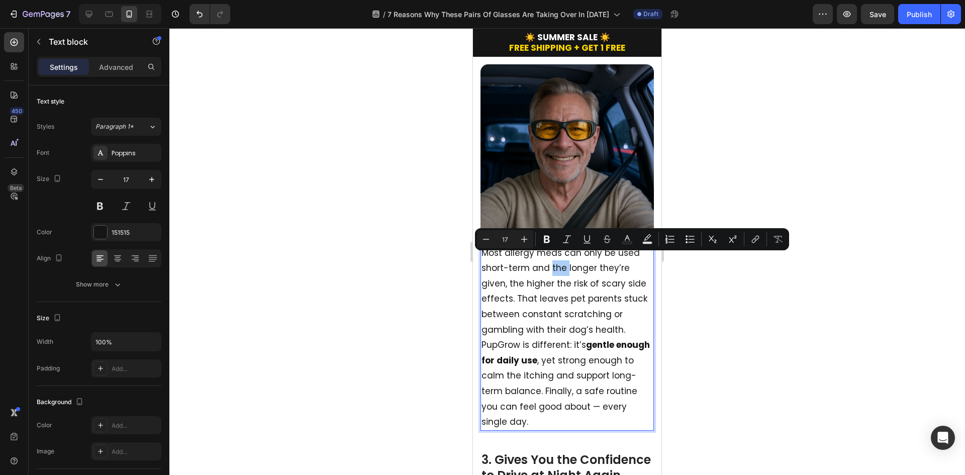
click at [524, 247] on button "Plus" at bounding box center [524, 239] width 18 height 18
click at [493, 239] on button "Minus" at bounding box center [486, 239] width 18 height 18
type input "17"
click at [557, 274] on p "Most allergy meds can only be used short-term and the longer they’re given, the…" at bounding box center [567, 337] width 171 height 184
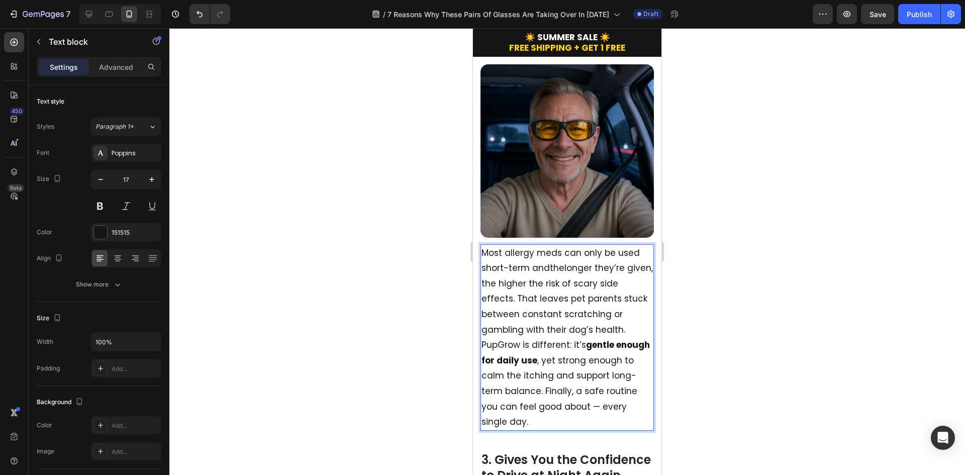
click at [611, 250] on p "Most allergy meds can only be used short-term and the longer they’re given, the…" at bounding box center [567, 337] width 171 height 184
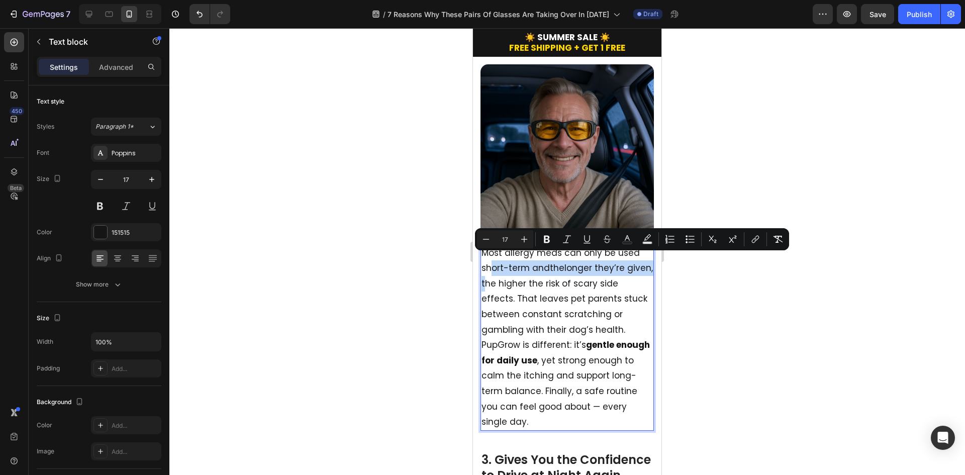
drag, startPoint x: 492, startPoint y: 260, endPoint x: 512, endPoint y: 273, distance: 23.7
click at [512, 273] on p "Most allergy meds can only be used short-term and the longer they’re given, the…" at bounding box center [567, 337] width 171 height 184
click at [580, 304] on p "Most allergy meds can only be used short-term and the longer they’re given, the…" at bounding box center [567, 337] width 171 height 184
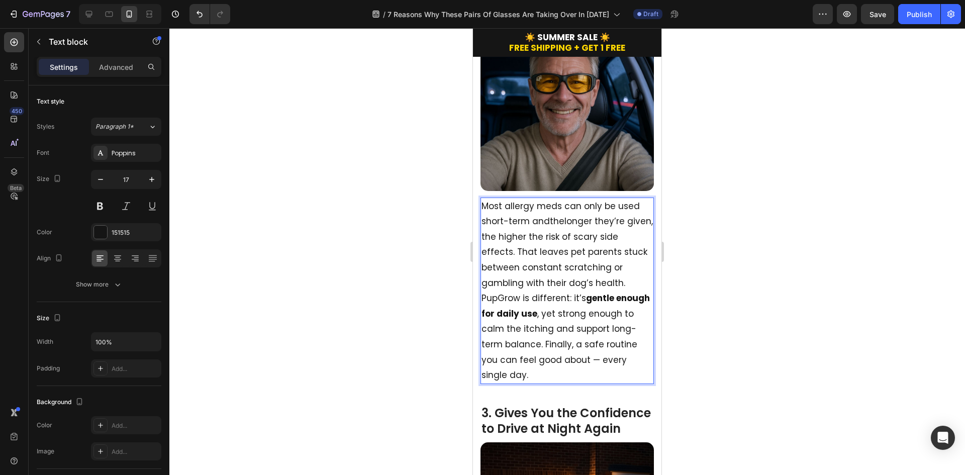
scroll to position [704, 0]
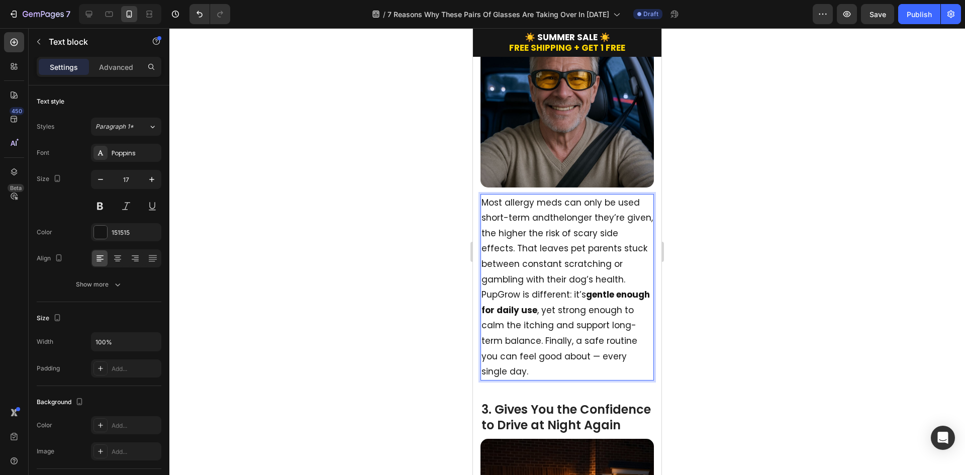
click at [492, 367] on p "Most allergy meds can only be used short-term and the longer they’re given, the…" at bounding box center [567, 287] width 171 height 184
click at [519, 288] on p "Most allergy meds can only be used short-term and the longer they’re given, the…" at bounding box center [567, 287] width 171 height 184
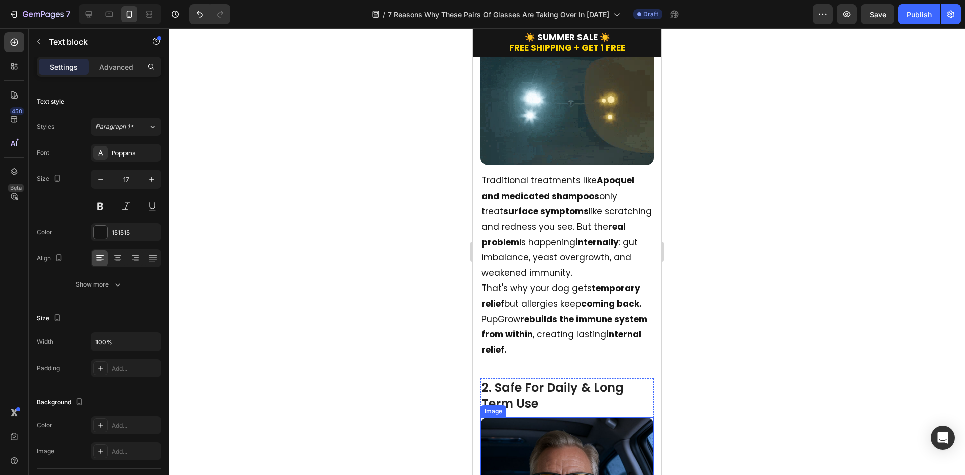
scroll to position [302, 0]
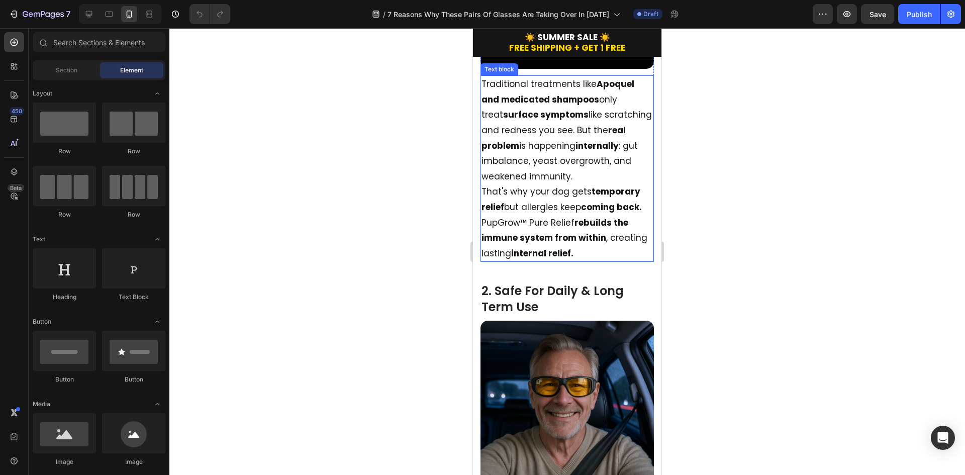
scroll to position [704, 0]
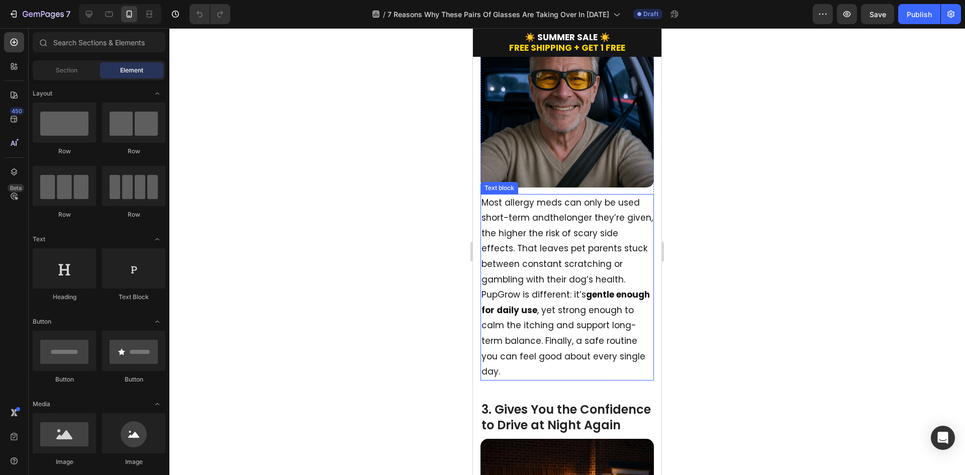
click at [571, 269] on p "Most allergy meds can only be used short-term and the longer they’re given, the…" at bounding box center [567, 287] width 171 height 184
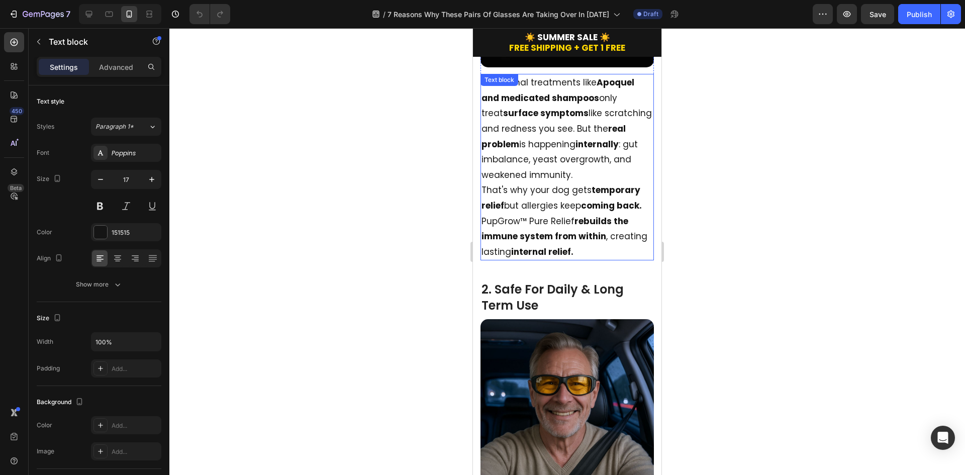
scroll to position [402, 0]
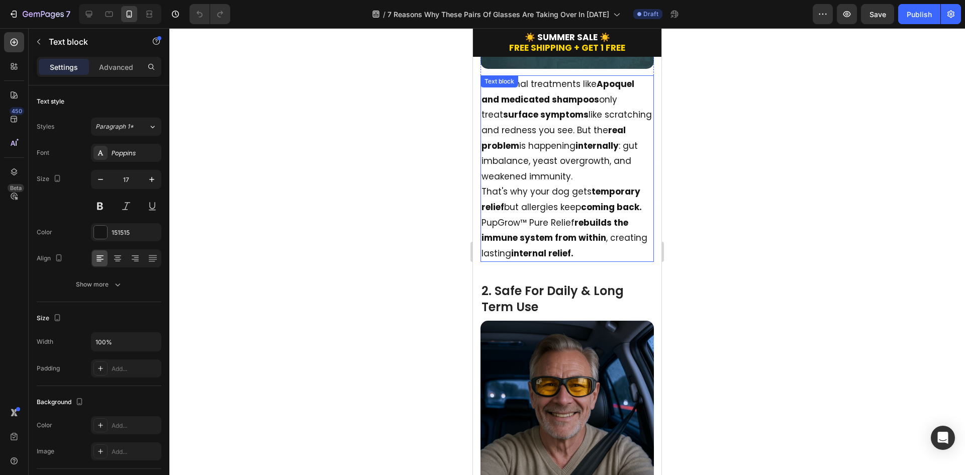
click at [515, 207] on p "That's why your dog gets temporary relief but allergies keep coming back." at bounding box center [567, 199] width 171 height 31
click at [521, 221] on p "PupGrow™ Pure Relief rebuilds the immune system from within , creating lasting …" at bounding box center [567, 238] width 171 height 46
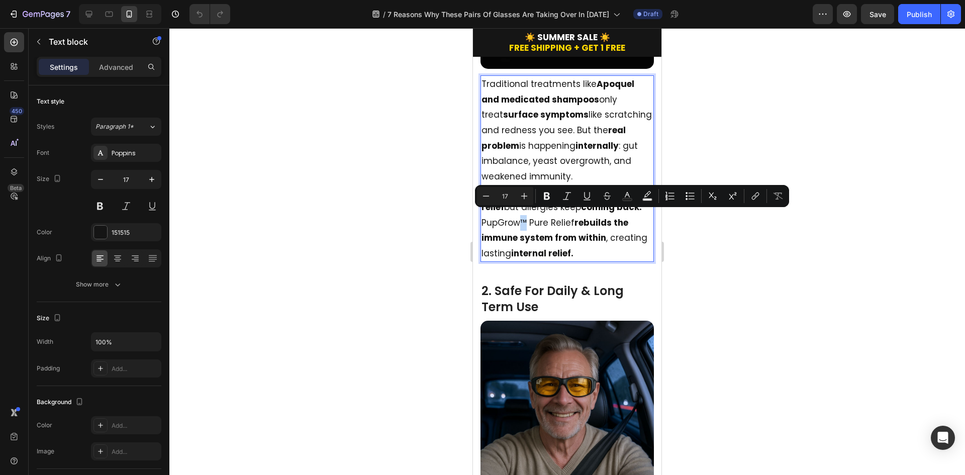
drag, startPoint x: 519, startPoint y: 219, endPoint x: 528, endPoint y: 218, distance: 9.1
click at [528, 218] on p "PupGrow™ Pure Relief rebuilds the immune system from within , creating lasting …" at bounding box center [567, 238] width 171 height 46
copy p "™"
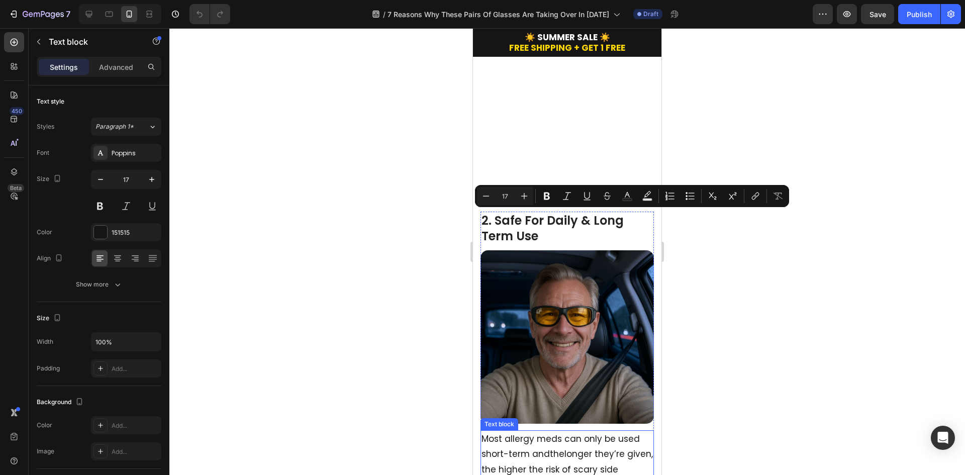
type input "16"
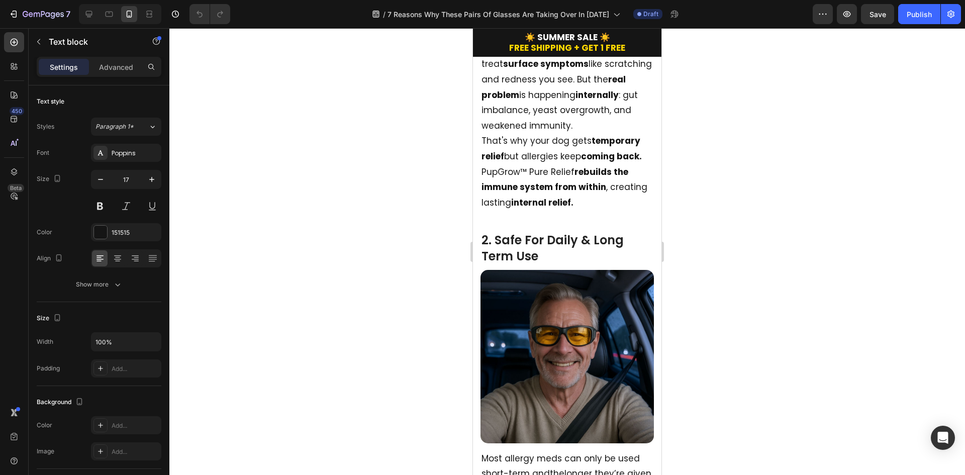
scroll to position [452, 0]
click at [568, 169] on p "PupGrow™ Pure Relief rebuilds the immune system from within , creating lasting …" at bounding box center [567, 188] width 171 height 46
drag, startPoint x: 572, startPoint y: 168, endPoint x: 482, endPoint y: 168, distance: 90.0
click at [482, 168] on p "PupGrow™ Pure Relief rebuilds the immune system from within , creating lasting …" at bounding box center [567, 188] width 171 height 46
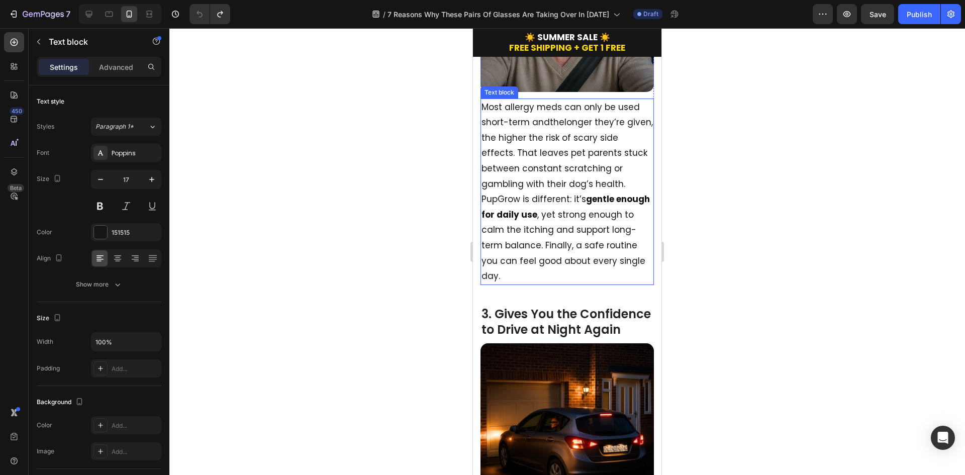
scroll to position [804, 0]
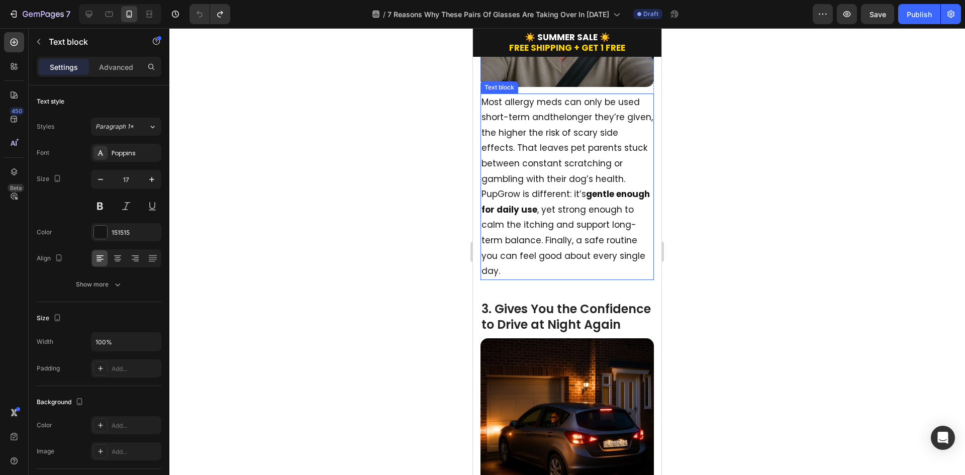
click at [551, 211] on p "Most allergy meds can only be used short-term and the longer they’re given, the…" at bounding box center [567, 186] width 171 height 184
click at [554, 233] on p "Most allergy meds can only be used short-term and the longer they’re given, the…" at bounding box center [567, 186] width 171 height 184
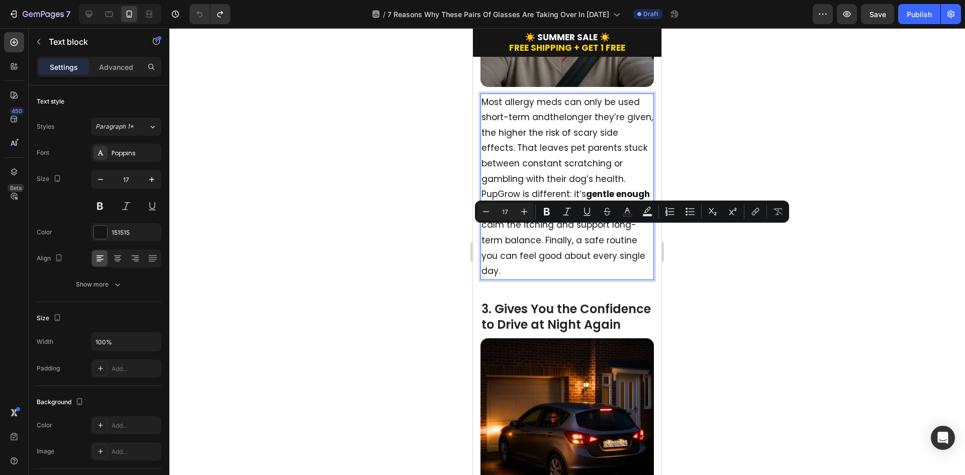
click at [594, 250] on p "Most allergy meds can only be used short-term and the longer they’re given, the…" at bounding box center [567, 186] width 171 height 184
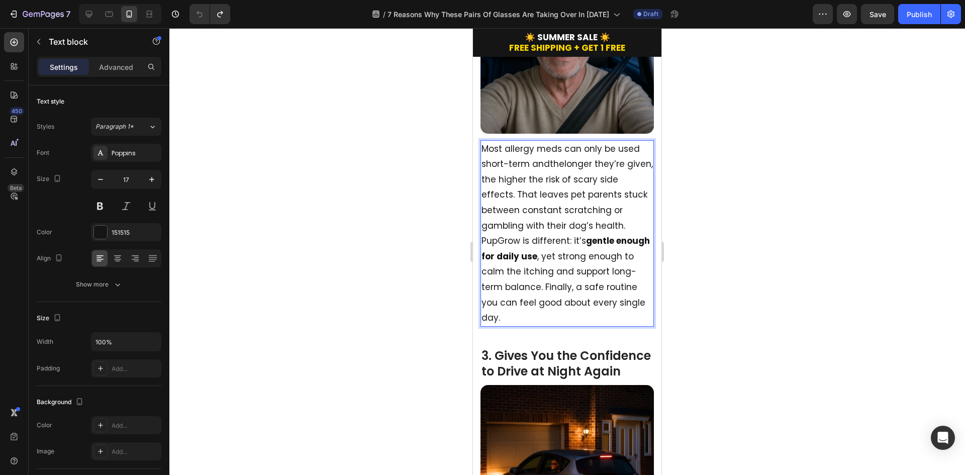
scroll to position [754, 0]
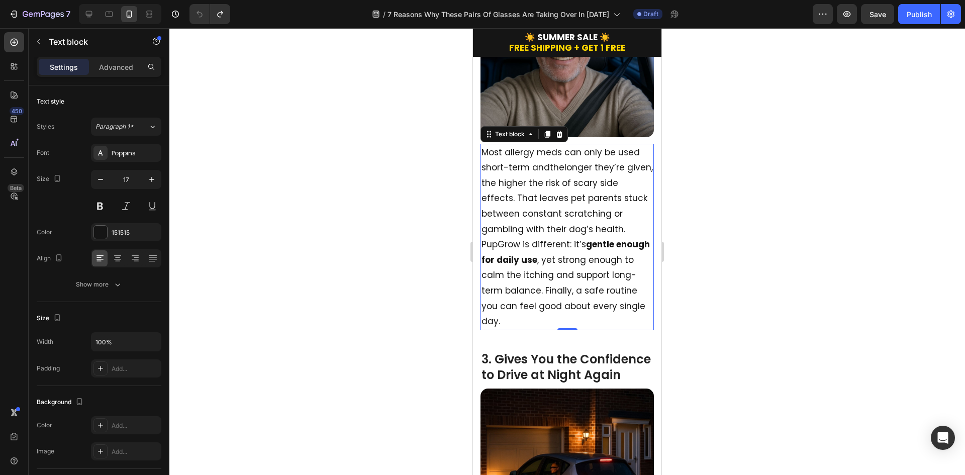
click at [559, 251] on strong "gentle enough for daily use" at bounding box center [566, 252] width 168 height 28
click at [493, 316] on p "Most allergy meds can only be used short-term — and the longer they’re given, t…" at bounding box center [567, 237] width 171 height 184
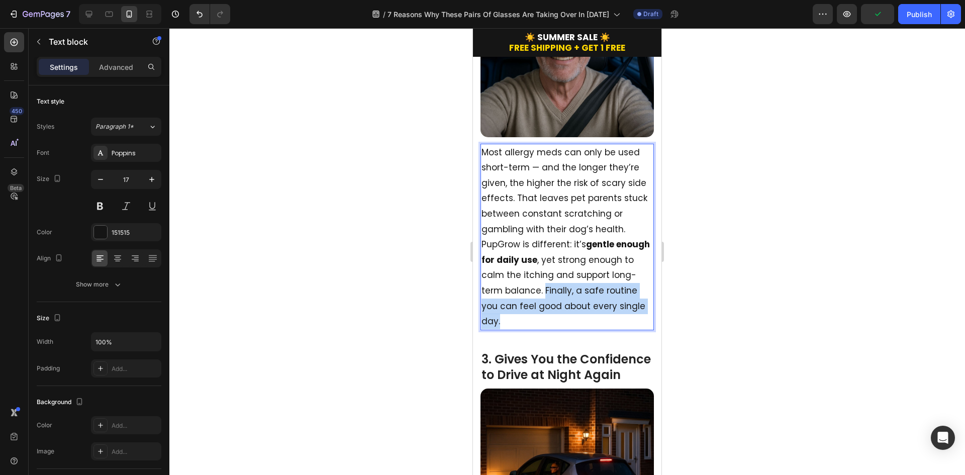
drag, startPoint x: 600, startPoint y: 311, endPoint x: 602, endPoint y: 281, distance: 30.3
click at [602, 281] on p "Most allergy meds can only be used short-term — and the longer they’re given, t…" at bounding box center [567, 237] width 171 height 184
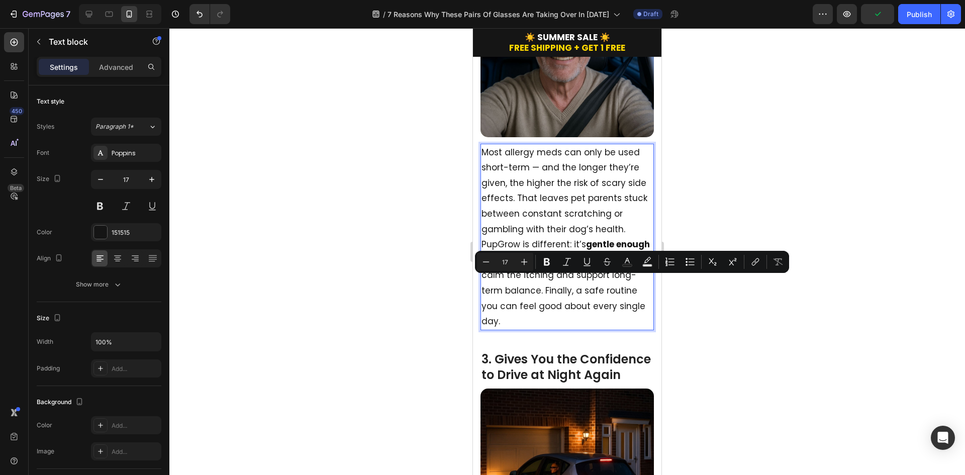
click at [590, 191] on p "Most allergy meds can only be used short-term — and the longer they’re given, t…" at bounding box center [567, 237] width 171 height 184
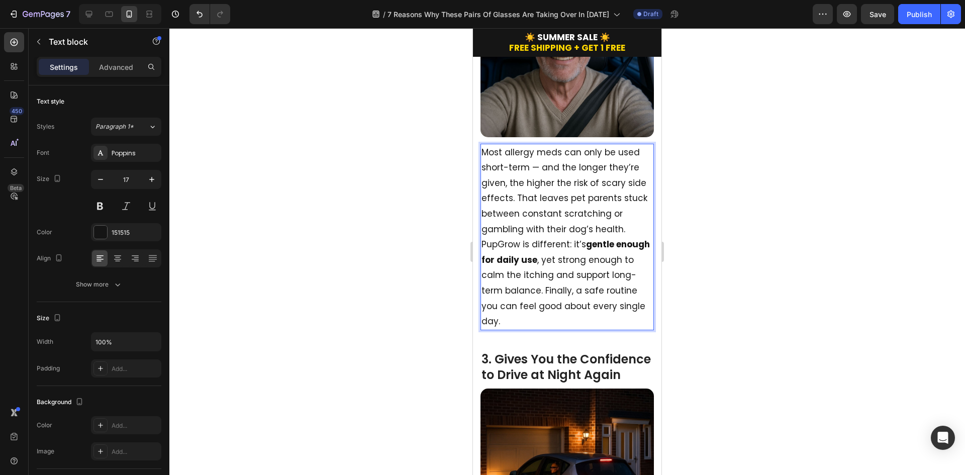
click at [521, 237] on p "Most allergy meds can only be used short-term — and the longer they’re given, t…" at bounding box center [567, 237] width 171 height 184
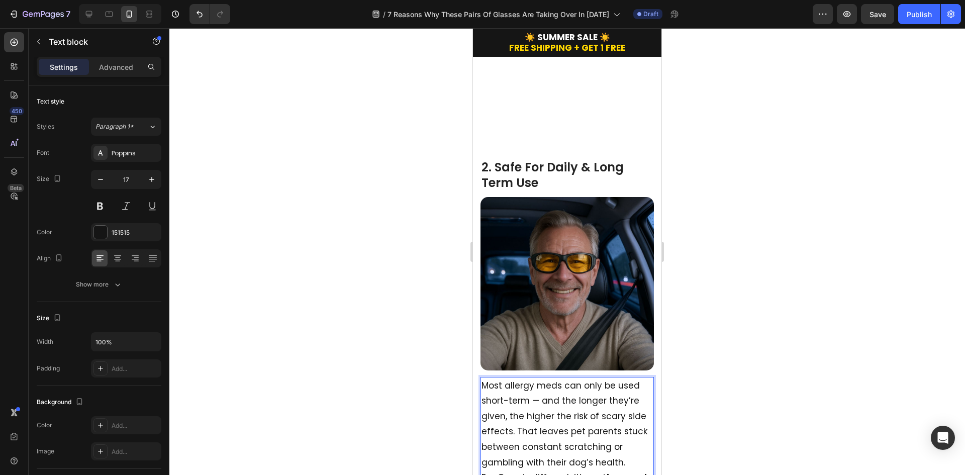
scroll to position [503, 0]
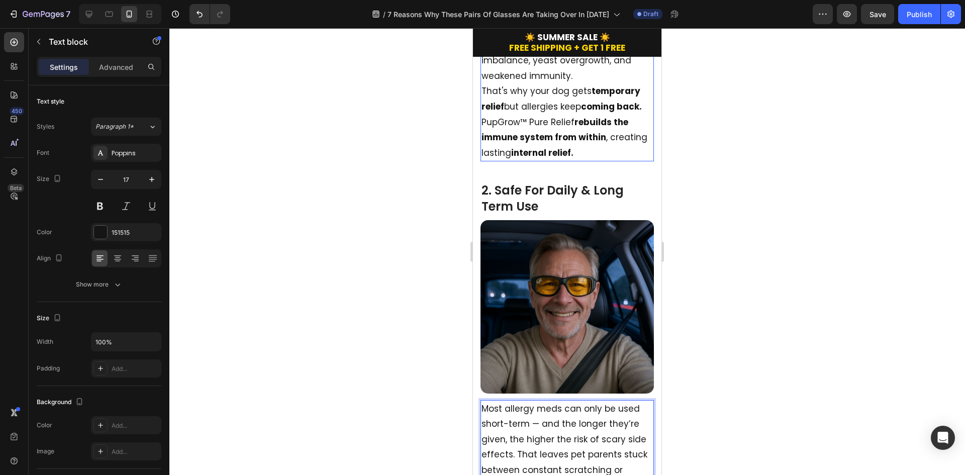
click at [524, 97] on p "That's why your dog gets temporary relief but allergies keep coming back." at bounding box center [567, 98] width 171 height 31
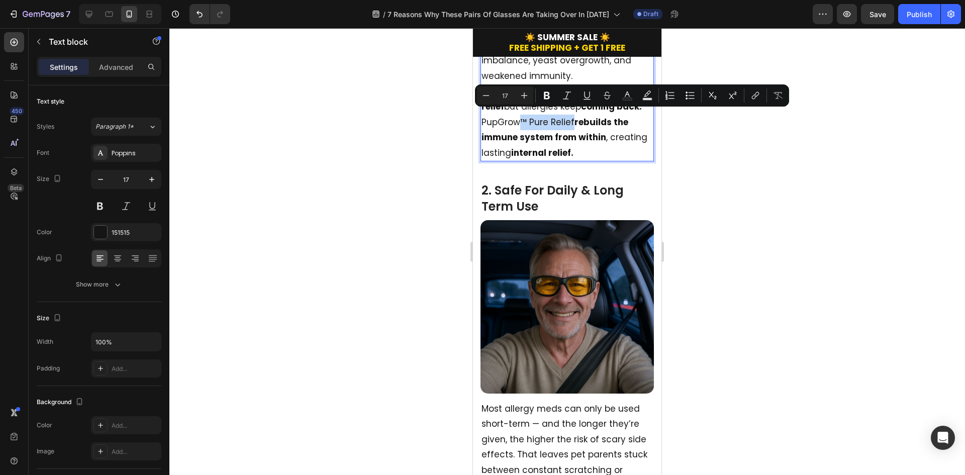
drag, startPoint x: 521, startPoint y: 115, endPoint x: 572, endPoint y: 116, distance: 51.3
click at [572, 116] on p "PupGrow™ Pure Relief rebuilds the immune system from within , creating lasting …" at bounding box center [567, 138] width 171 height 46
copy p "™ Pure Relief"
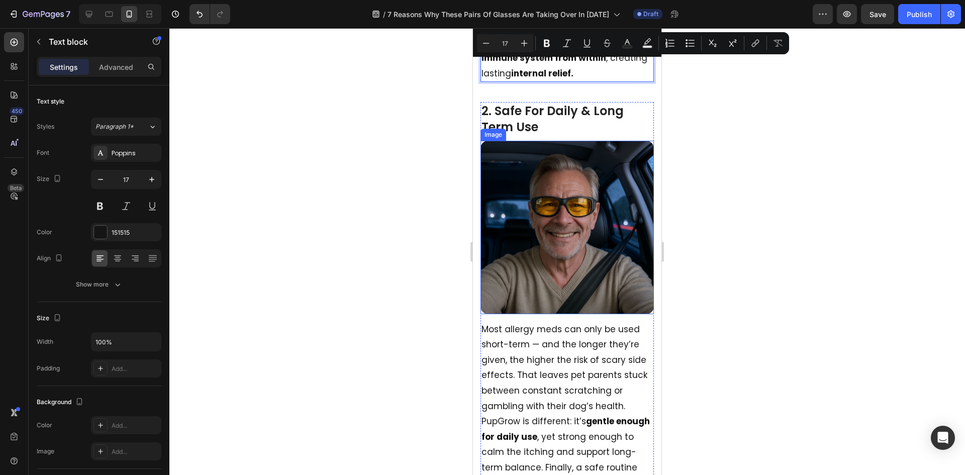
type input "16"
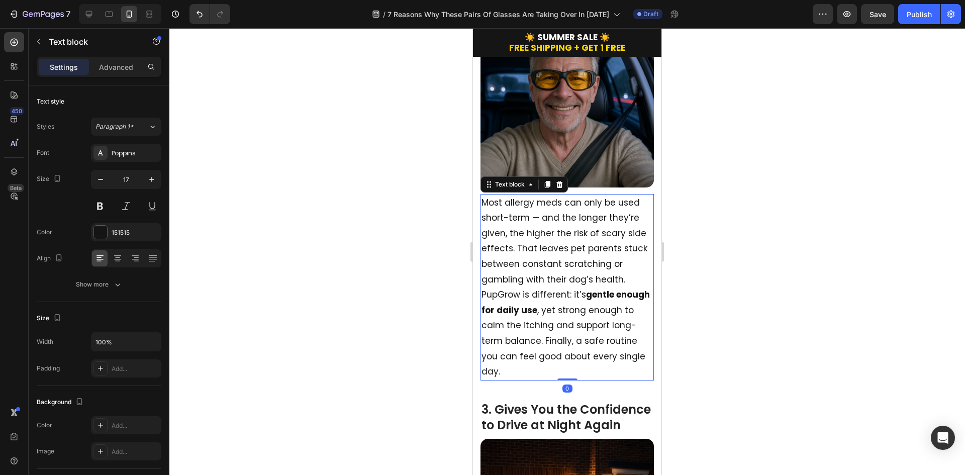
click at [531, 326] on p "Most allergy meds can only be used short-term — and the longer they’re given, t…" at bounding box center [567, 287] width 171 height 184
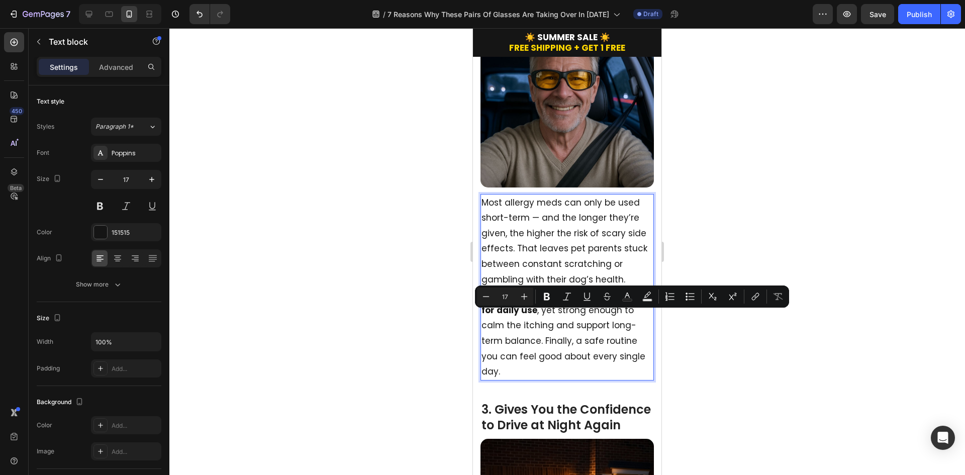
click at [519, 278] on p "Most allergy meds can only be used short-term — and the longer they’re given, t…" at bounding box center [567, 287] width 171 height 184
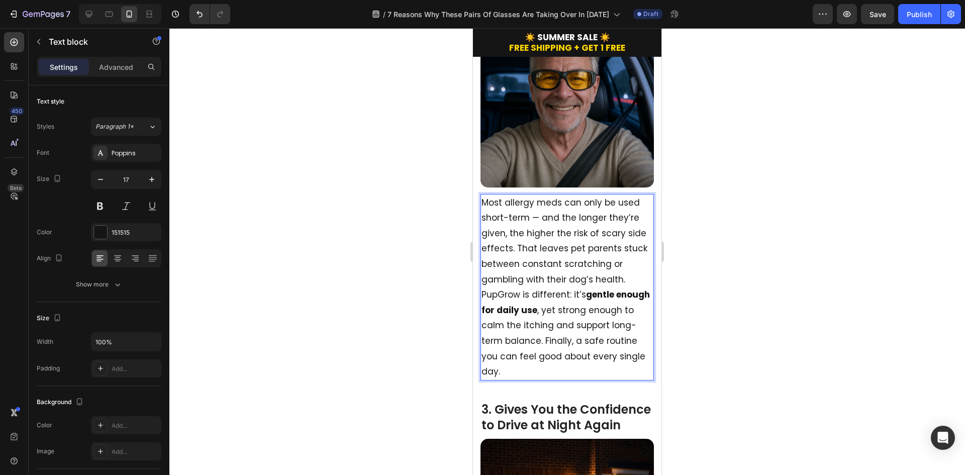
click at [519, 283] on p "Most allergy meds can only be used short-term — and the longer they’re given, t…" at bounding box center [567, 287] width 171 height 184
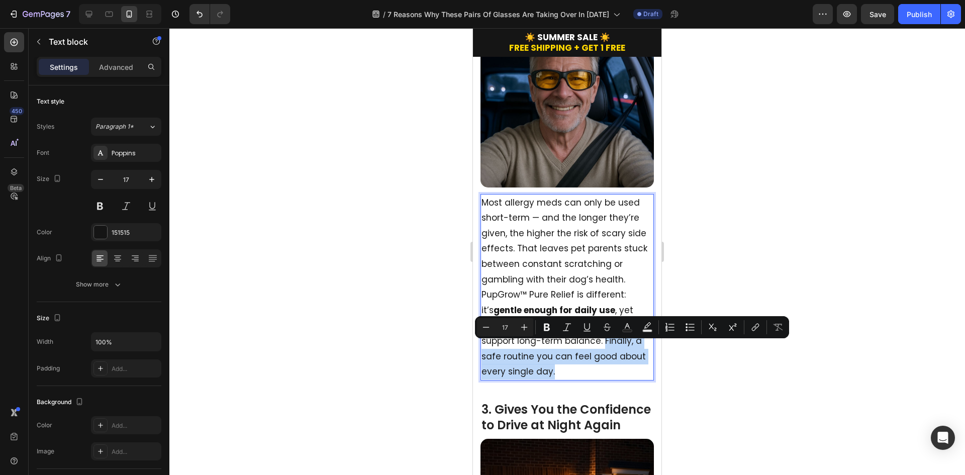
drag, startPoint x: 624, startPoint y: 361, endPoint x: 481, endPoint y: 350, distance: 143.1
click at [481, 350] on div "Most allergy meds can only be used short-term — and the longer they’re given, t…" at bounding box center [566, 287] width 173 height 186
click at [512, 350] on p "Most allergy meds can only be used short-term — and the longer they’re given, t…" at bounding box center [567, 287] width 171 height 184
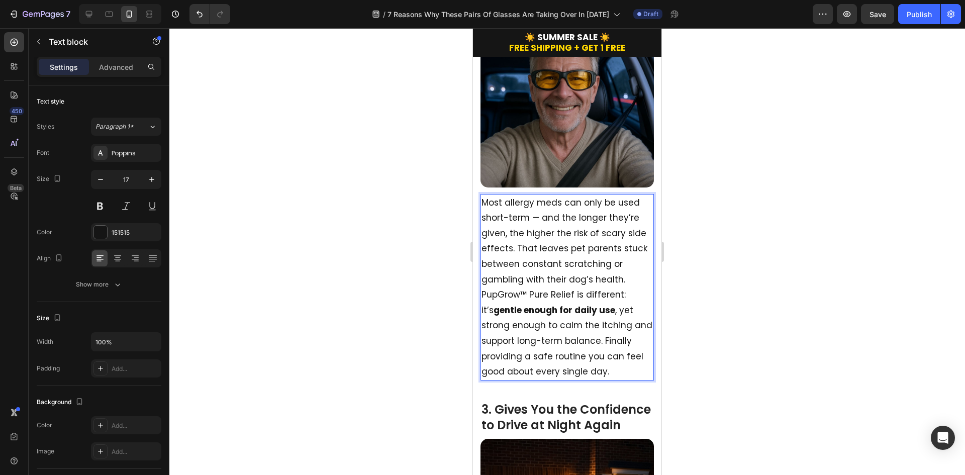
click at [534, 209] on p "Most allergy meds can only be used short-term — and the longer they’re given, t…" at bounding box center [567, 287] width 171 height 184
click at [532, 207] on p "Most allergy meds can only be used short-term — and the longer they’re given, t…" at bounding box center [567, 287] width 171 height 184
click at [536, 207] on p "Most allergy meds can only be used short-term — and the longer they’re given, t…" at bounding box center [567, 287] width 171 height 184
click at [754, 235] on div at bounding box center [567, 251] width 796 height 447
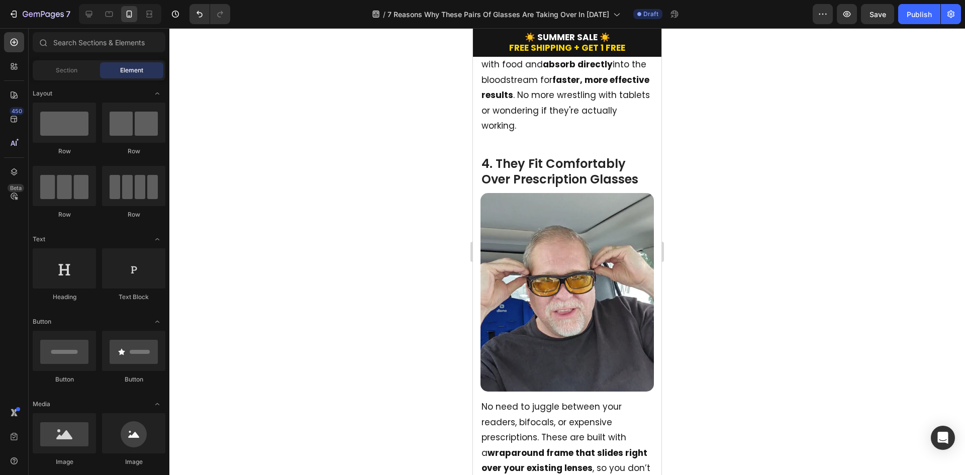
scroll to position [1307, 0]
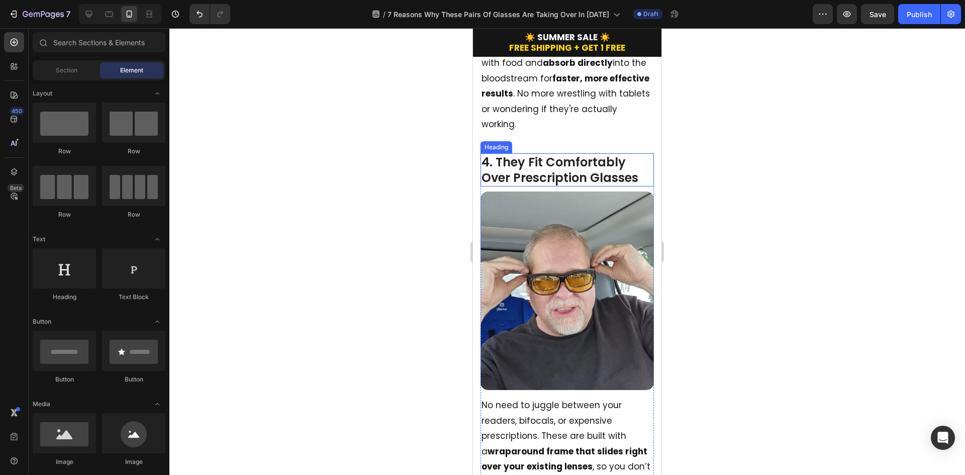
click at [530, 171] on h2 "4. They Fit Comfortably Over Prescription Glasses" at bounding box center [566, 169] width 173 height 33
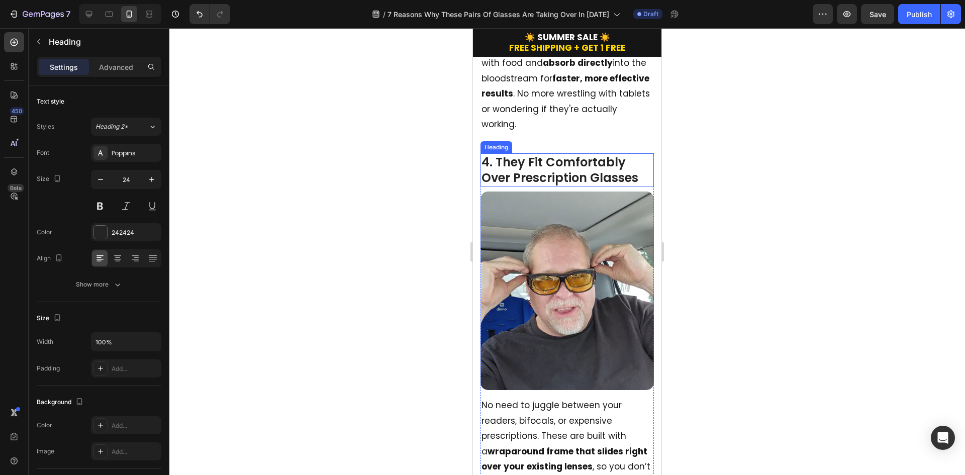
click at [530, 171] on h2 "4. They Fit Comfortably Over Prescription Glasses" at bounding box center [566, 169] width 173 height 33
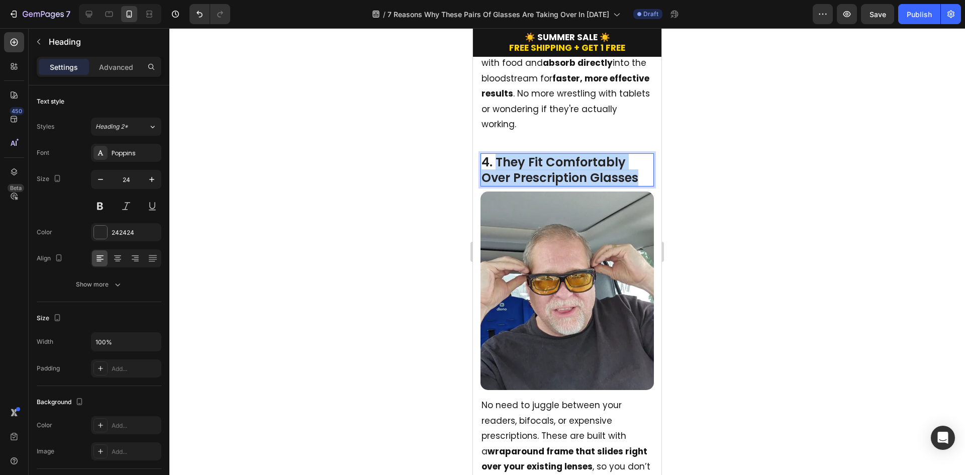
drag, startPoint x: 640, startPoint y: 189, endPoint x: 497, endPoint y: 169, distance: 144.1
click at [497, 169] on p "4. They Fit Comfortably Over Prescription Glasses" at bounding box center [567, 169] width 171 height 31
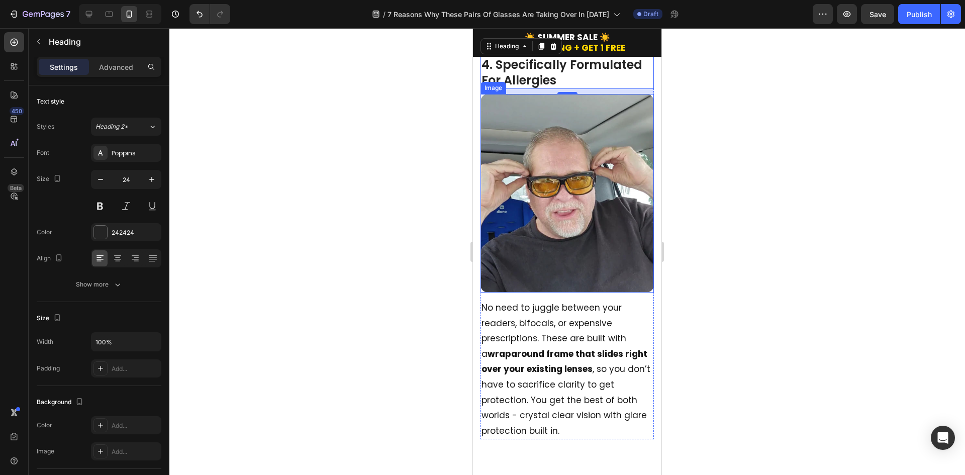
scroll to position [1458, 0]
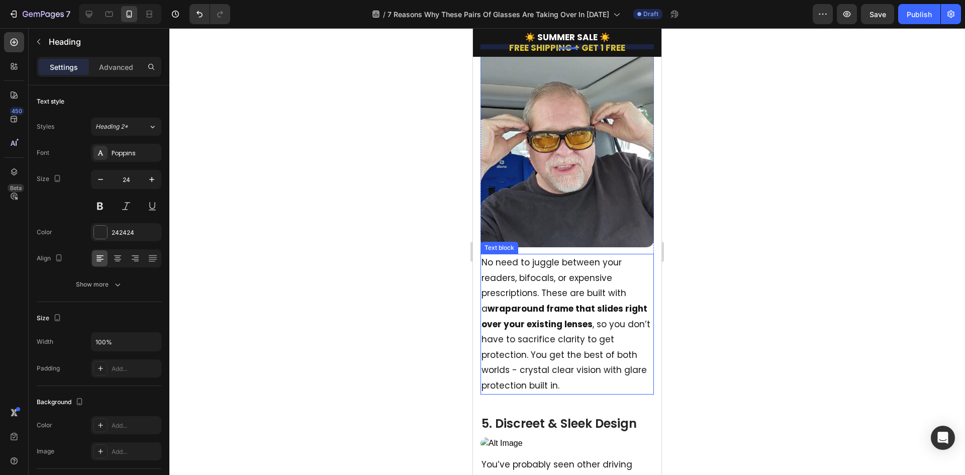
click at [594, 303] on strong "wraparound frame that slides right over your existing lenses" at bounding box center [565, 317] width 166 height 28
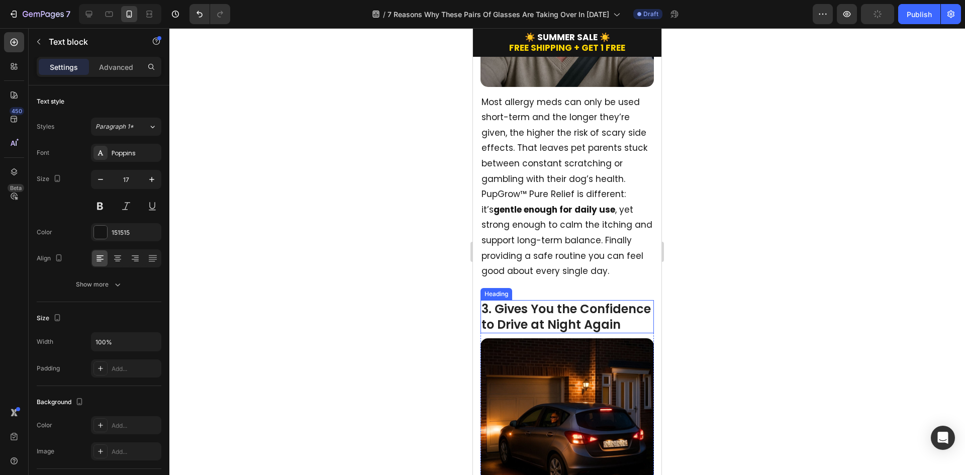
scroll to position [653, 0]
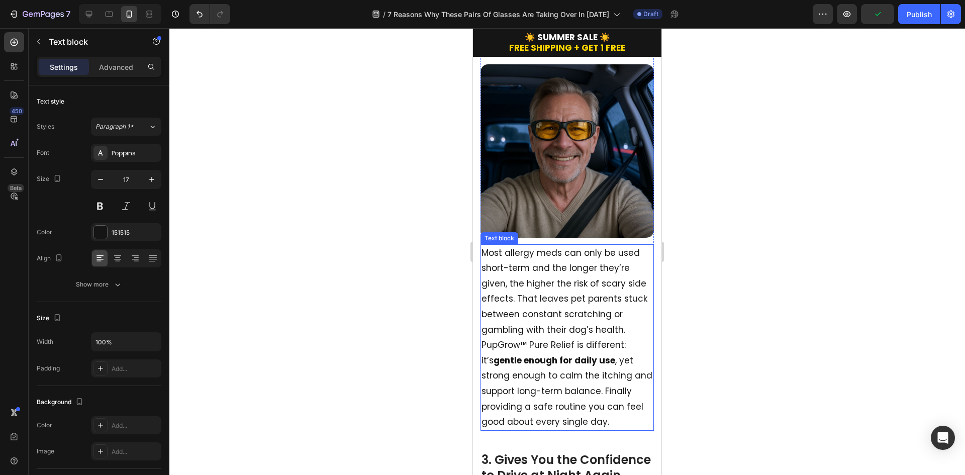
click at [508, 335] on p "Most allergy meds can only be used short-term and the longer they’re given, the…" at bounding box center [567, 337] width 171 height 184
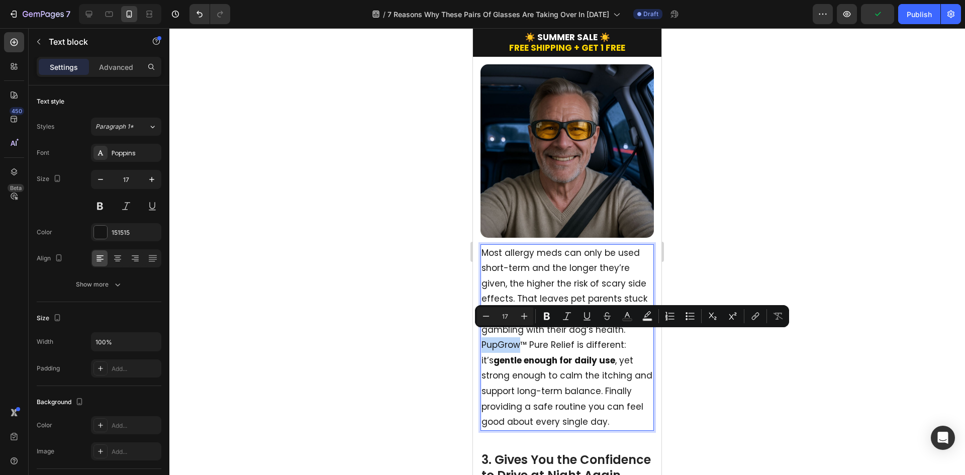
click at [490, 336] on p "Most allergy meds can only be used short-term and the longer they’re given, the…" at bounding box center [567, 337] width 171 height 184
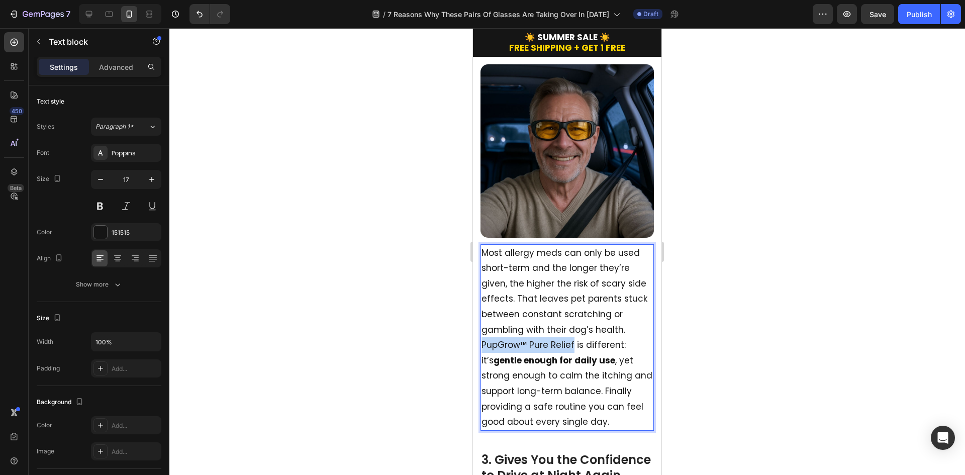
drag, startPoint x: 482, startPoint y: 338, endPoint x: 573, endPoint y: 338, distance: 91.5
click at [573, 338] on p "Most allergy meds can only be used short-term and the longer they’re given, the…" at bounding box center [567, 337] width 171 height 184
copy p "PupGrow™ Pure Relief"
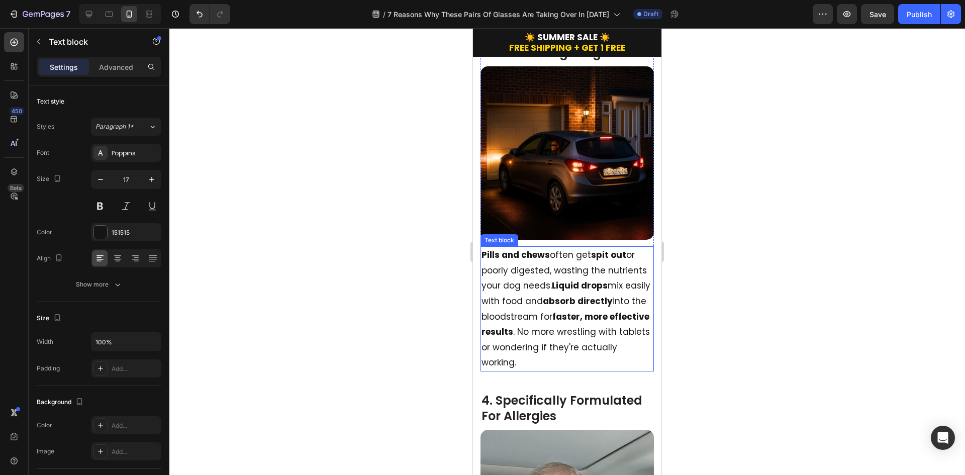
type input "16"
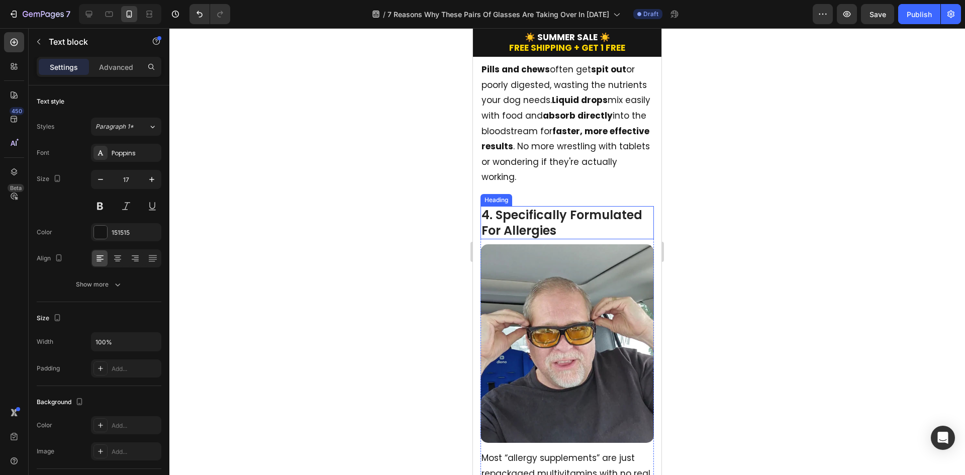
scroll to position [1458, 0]
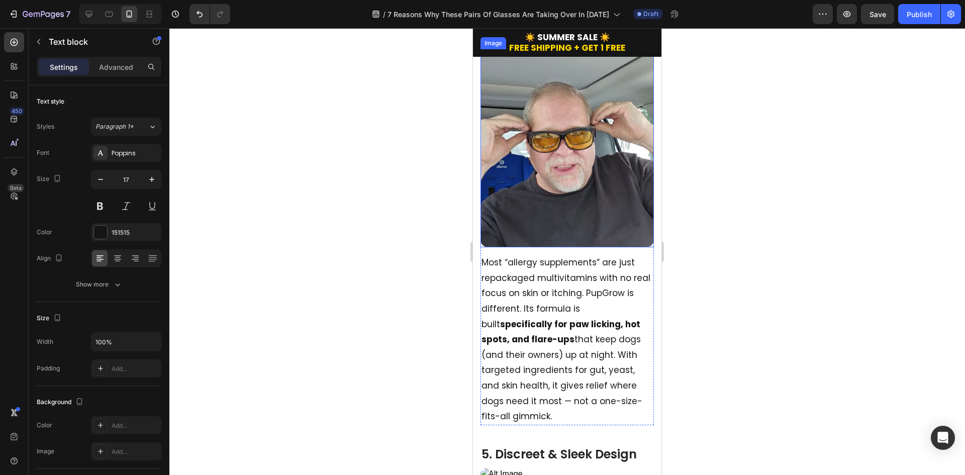
click at [613, 283] on p "Most “allergy supplements” are just repackaged multivitamins with no real focus…" at bounding box center [567, 339] width 171 height 169
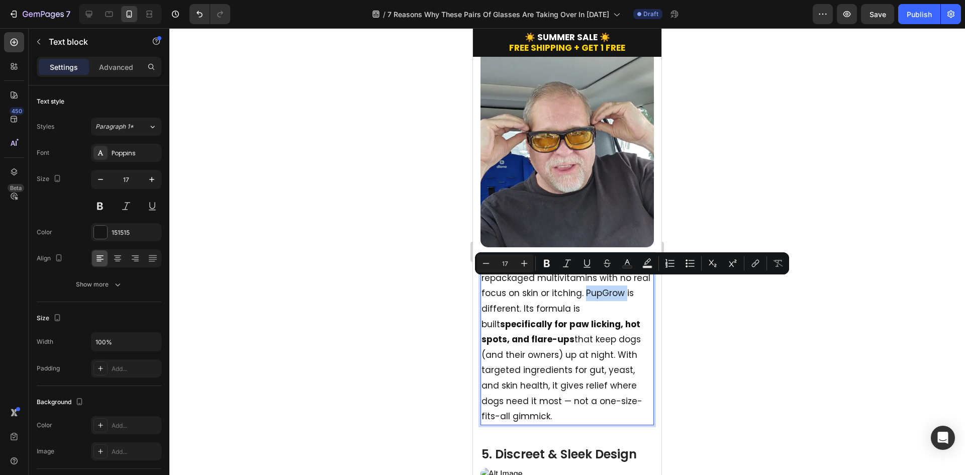
click at [602, 282] on p "Most “allergy supplements” are just repackaged multivitamins with no real focus…" at bounding box center [567, 339] width 171 height 169
drag, startPoint x: 602, startPoint y: 282, endPoint x: 637, endPoint y: 286, distance: 34.9
click at [637, 286] on p "Most “allergy supplements” are just repackaged multivitamins with no real focus…" at bounding box center [567, 339] width 171 height 169
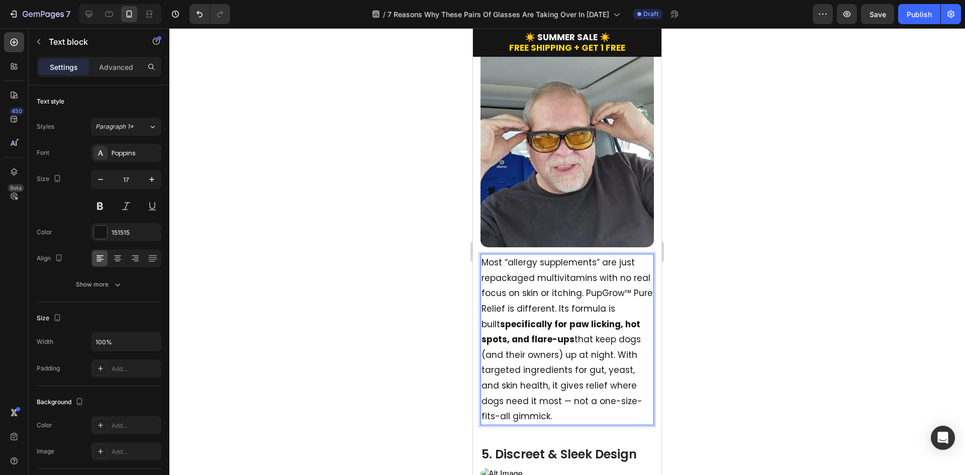
click at [615, 318] on strong "specifically for paw licking, hot spots, and flare-ups" at bounding box center [561, 332] width 159 height 28
click at [593, 364] on p "Most “allergy supplements” are just repackaged multivitamins with no real focus…" at bounding box center [567, 339] width 171 height 169
click at [569, 407] on p "Most “allergy supplements” are just repackaged multivitamins with no real focus…" at bounding box center [567, 339] width 171 height 169
click at [594, 424] on p "Most “allergy supplements” are just repackaged multivitamins with no real focus…" at bounding box center [567, 339] width 171 height 169
drag, startPoint x: 598, startPoint y: 423, endPoint x: 543, endPoint y: 419, distance: 54.4
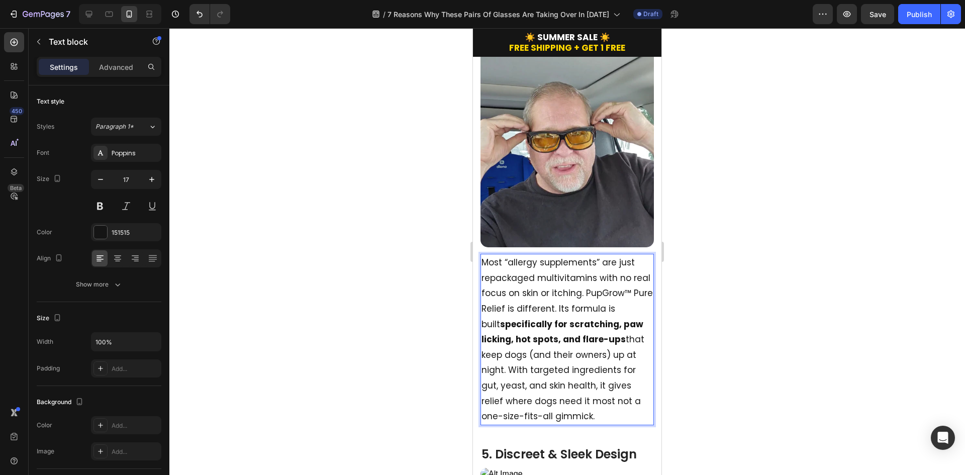
click at [543, 419] on p "Most “allergy supplements” are just repackaged multivitamins with no real focus…" at bounding box center [567, 339] width 171 height 169
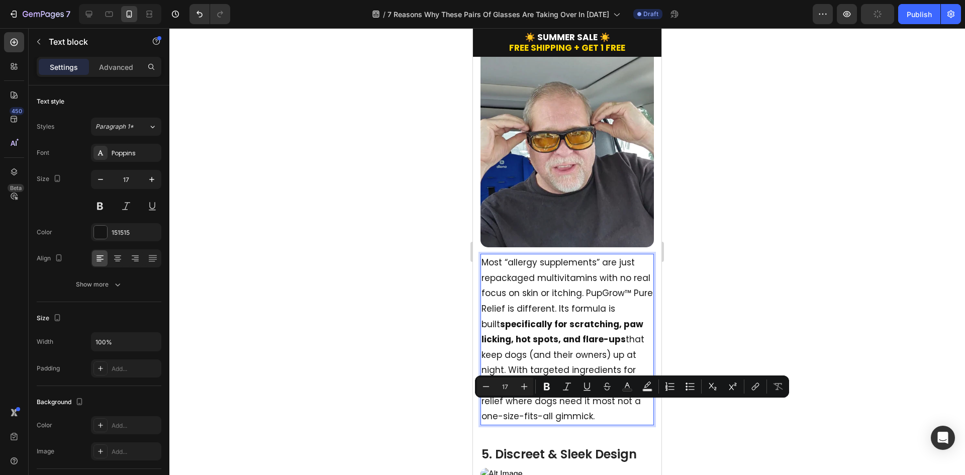
drag, startPoint x: 549, startPoint y: 422, endPoint x: 562, endPoint y: 407, distance: 20.3
click at [562, 407] on p "Most “allergy supplements” are just repackaged multivitamins with no real focus…" at bounding box center [567, 339] width 171 height 169
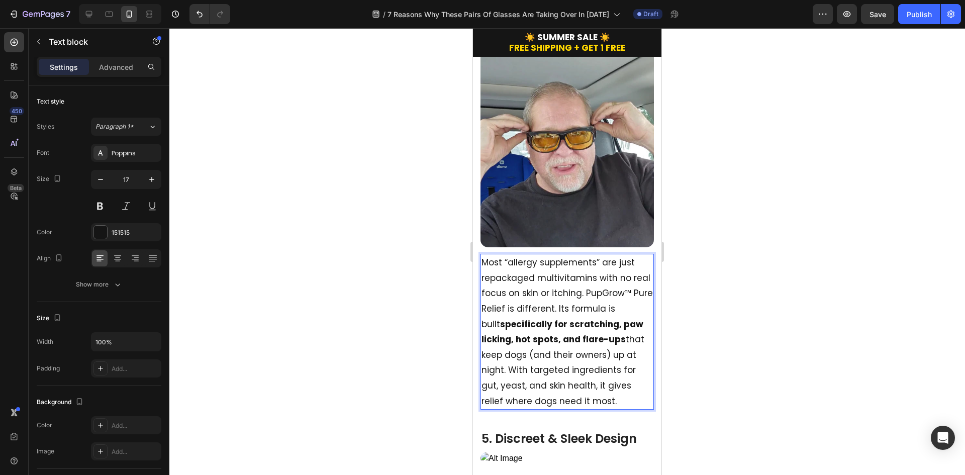
click at [756, 370] on div at bounding box center [567, 251] width 796 height 447
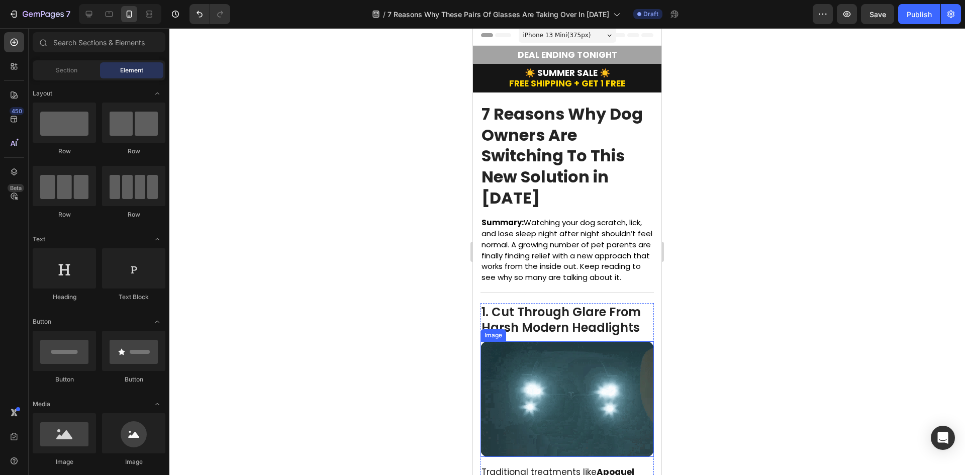
scroll to position [0, 0]
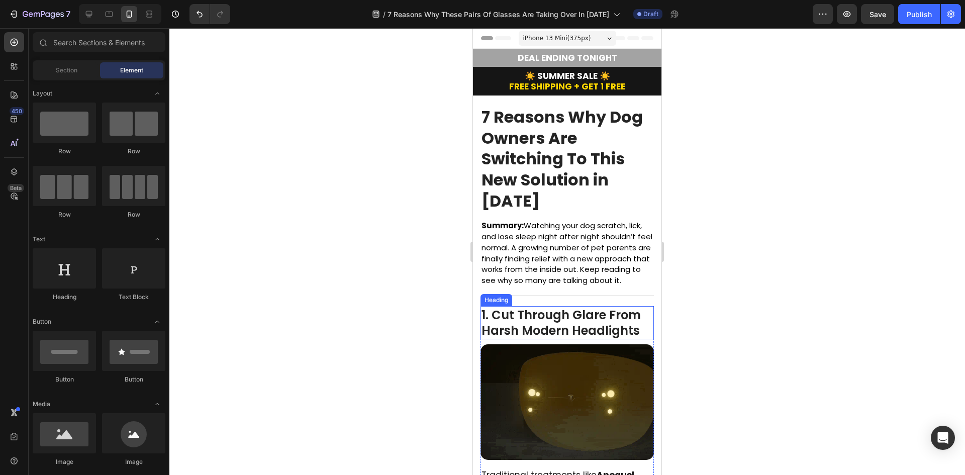
click at [568, 332] on h2 "1. Cut Through Glare From Harsh Modern Headlights" at bounding box center [566, 322] width 173 height 33
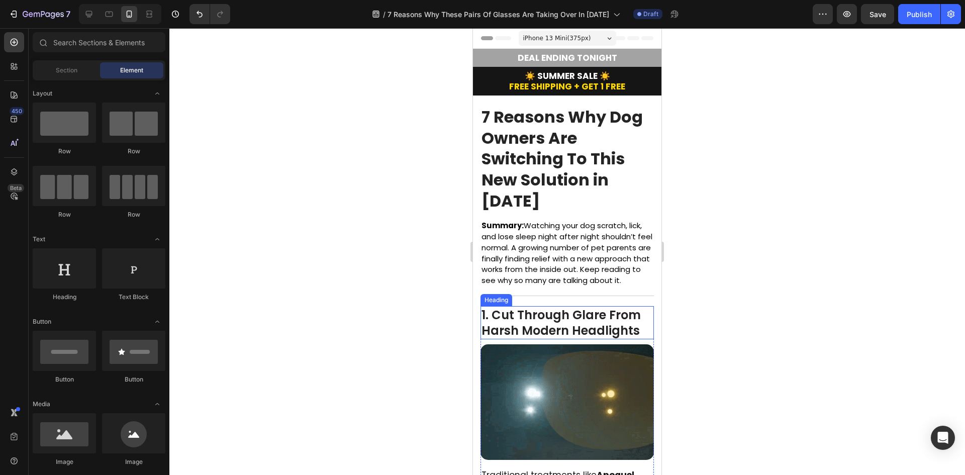
click at [568, 332] on h2 "1. Cut Through Glare From Harsh Modern Headlights" at bounding box center [566, 322] width 173 height 33
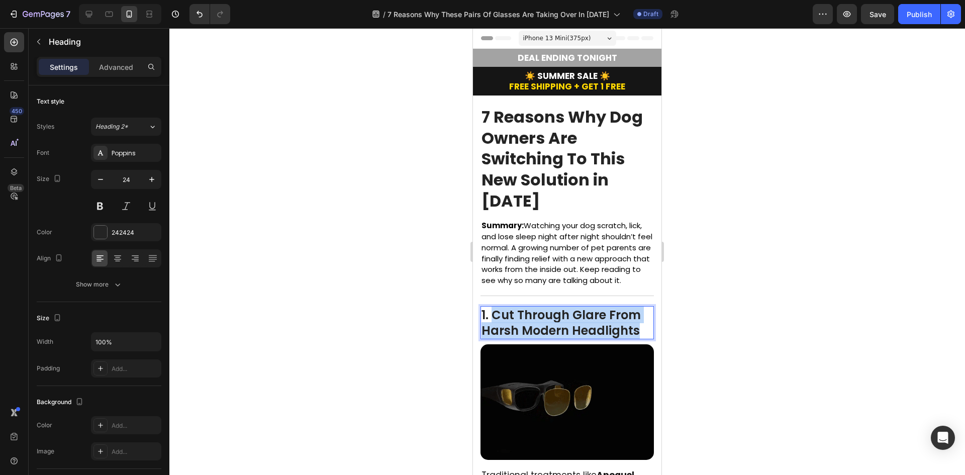
drag, startPoint x: 640, startPoint y: 343, endPoint x: 493, endPoint y: 324, distance: 148.5
click at [493, 324] on p "1. Cut Through Glare From Harsh Modern Headlights" at bounding box center [567, 322] width 171 height 31
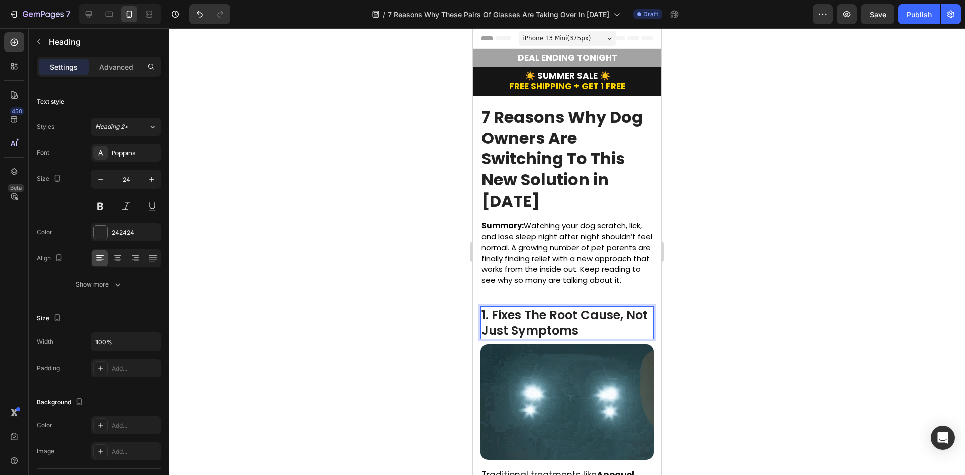
click at [622, 331] on p "1. Fixes The Root Cause, Not Just Symptoms" at bounding box center [567, 322] width 171 height 31
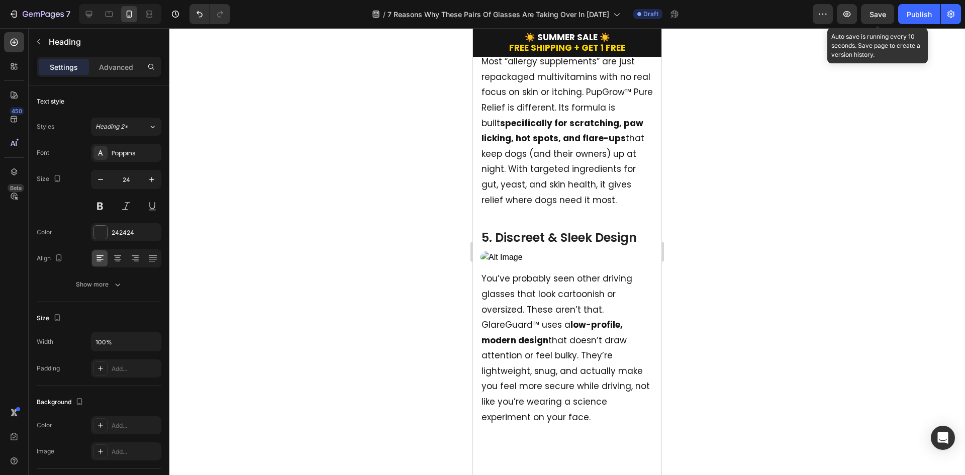
click at [875, 8] on button "Save" at bounding box center [877, 14] width 33 height 20
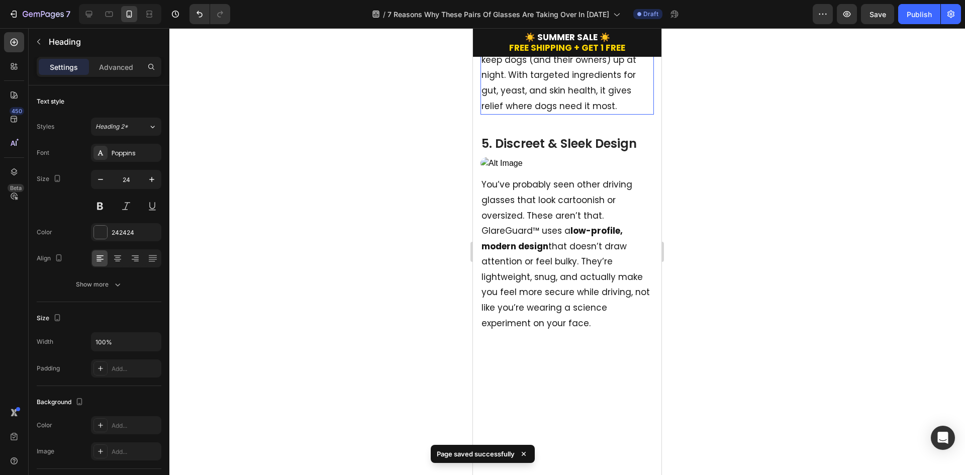
scroll to position [1759, 0]
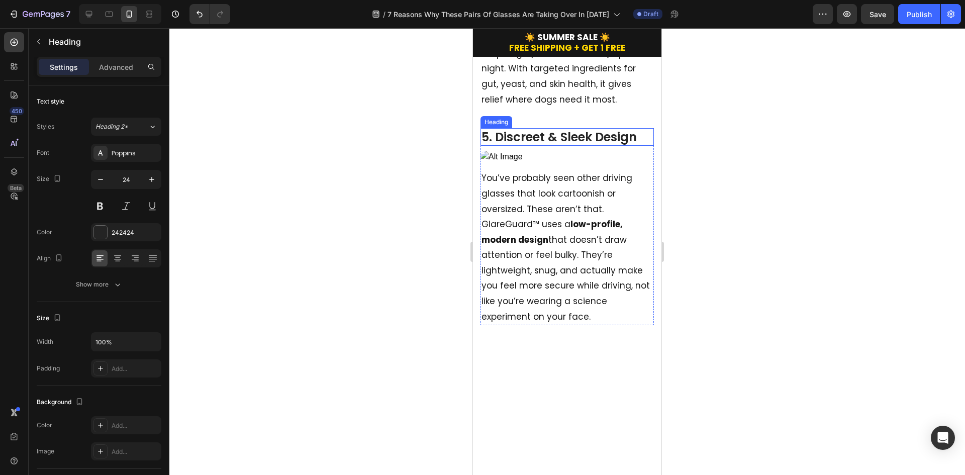
click at [579, 139] on h2 "5. Discreet & Sleek Design" at bounding box center [566, 137] width 173 height 18
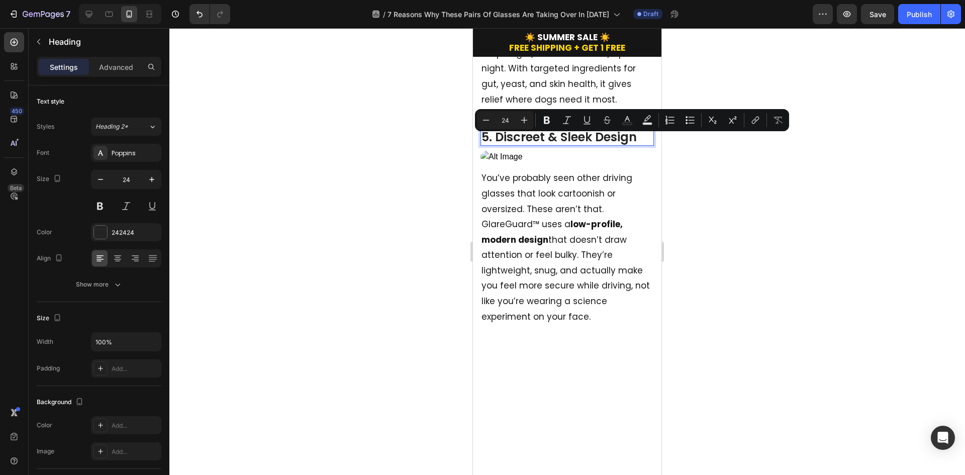
click at [636, 145] on p "5. Discreet & Sleek Design" at bounding box center [567, 137] width 171 height 16
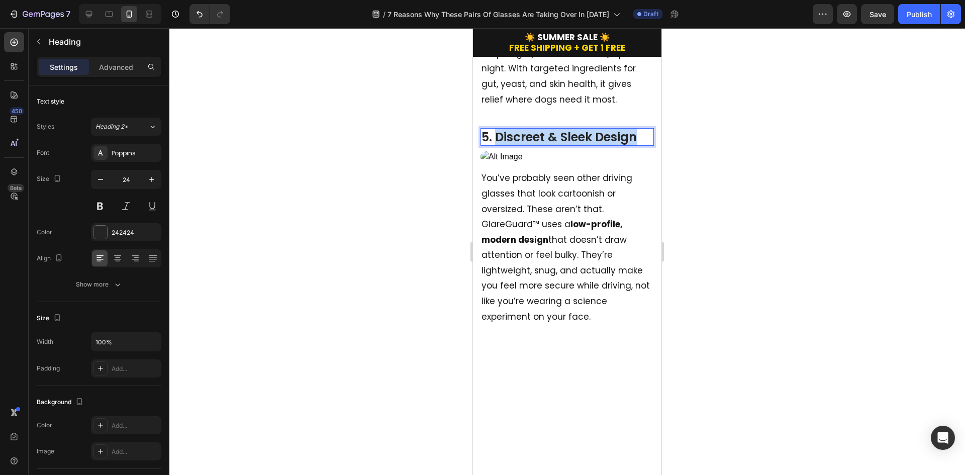
drag, startPoint x: 641, startPoint y: 146, endPoint x: 497, endPoint y: 140, distance: 143.9
click at [497, 140] on p "5. Discreet & Sleek Design" at bounding box center [567, 137] width 171 height 16
click at [500, 144] on p "5. eal Relief You Can See" at bounding box center [567, 137] width 171 height 16
click at [499, 145] on p "5. eal Relief You Can See" at bounding box center [567, 137] width 171 height 16
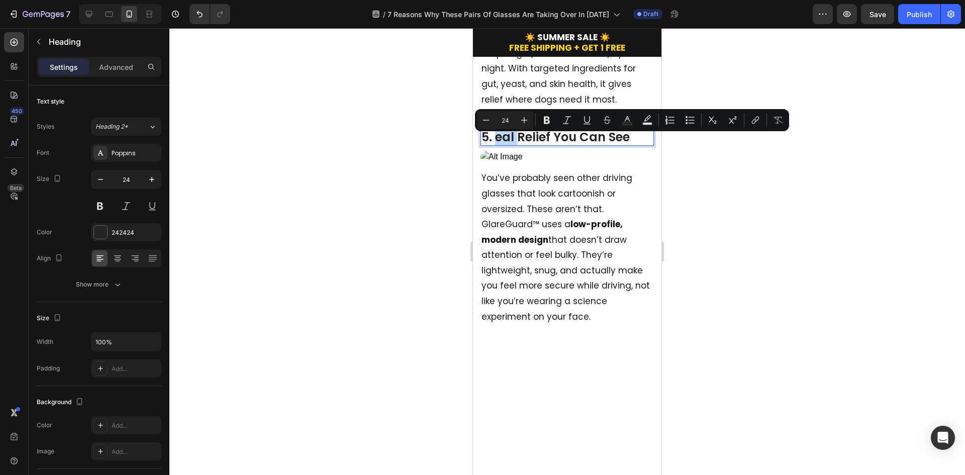
click at [496, 145] on p "5. eal Relief You Can See" at bounding box center [567, 137] width 171 height 16
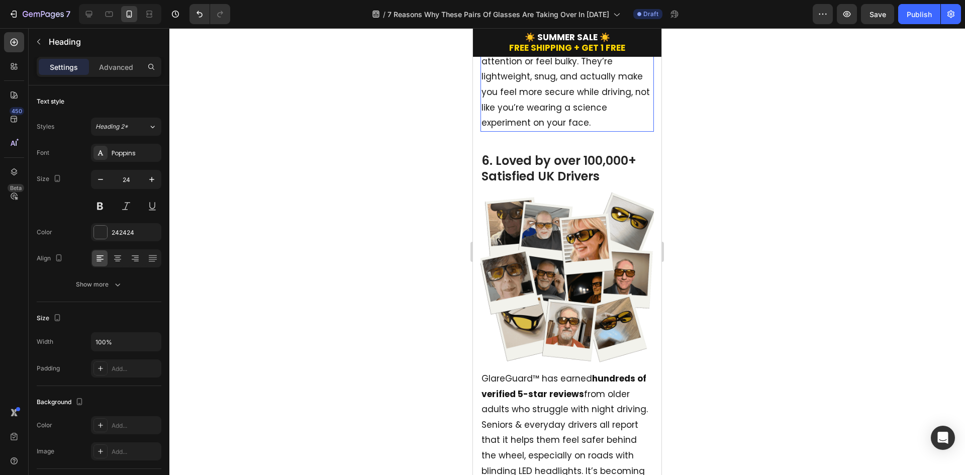
scroll to position [1960, 0]
click at [572, 130] on p "You’ve probably seen other driving glasses that look cartoonish or oversized. T…" at bounding box center [567, 53] width 171 height 154
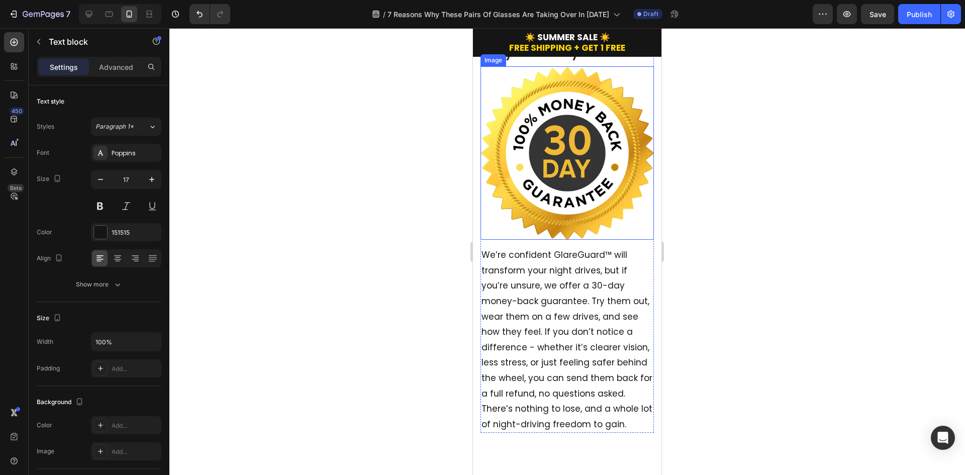
scroll to position [2664, 0]
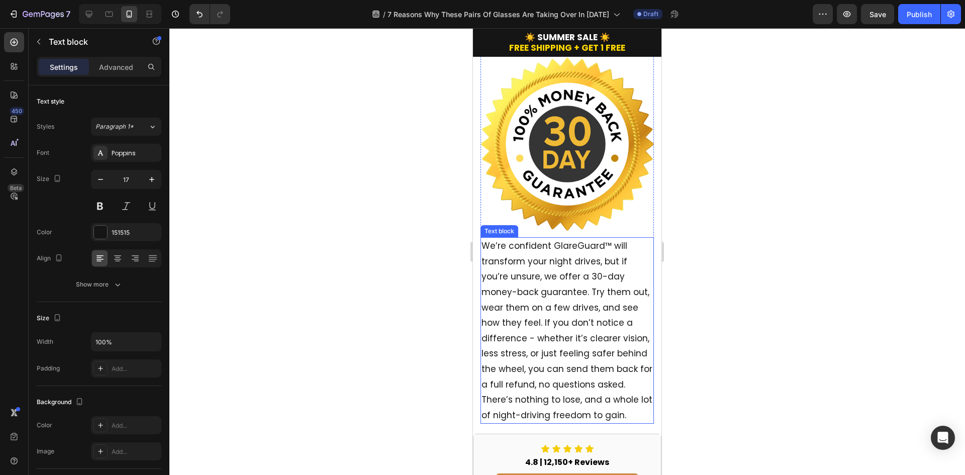
click at [513, 244] on p "We’re confident GlareGuard™ will transform your night drives, but if you’re uns…" at bounding box center [567, 330] width 171 height 184
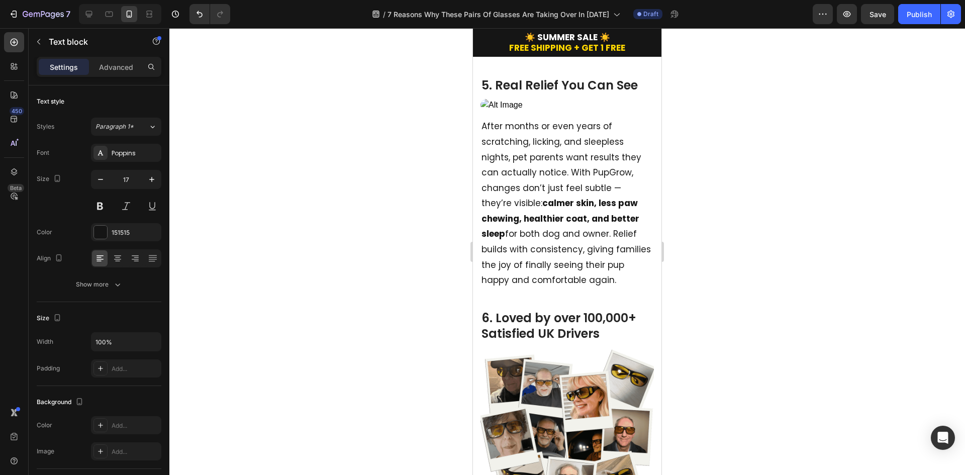
scroll to position [1809, 0]
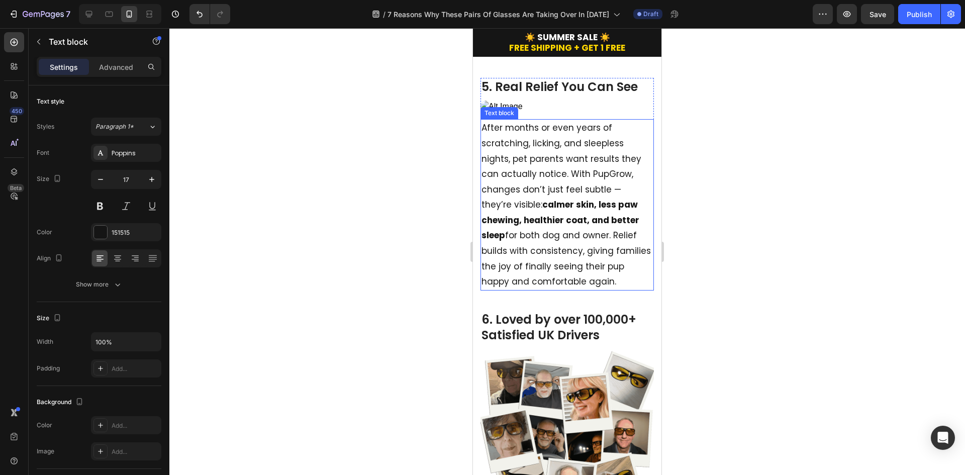
click at [550, 241] on strong "calmer skin, less paw chewing, healthier coat, and better sleep" at bounding box center [561, 220] width 158 height 43
click at [616, 290] on p "After months or even years of scratching, licking, and sleepless nights, pet pa…" at bounding box center [567, 204] width 171 height 169
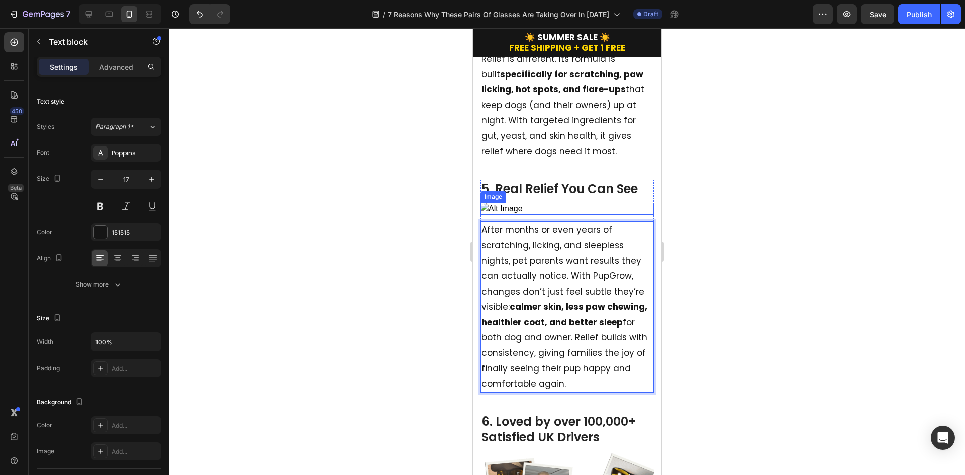
scroll to position [1508, 0]
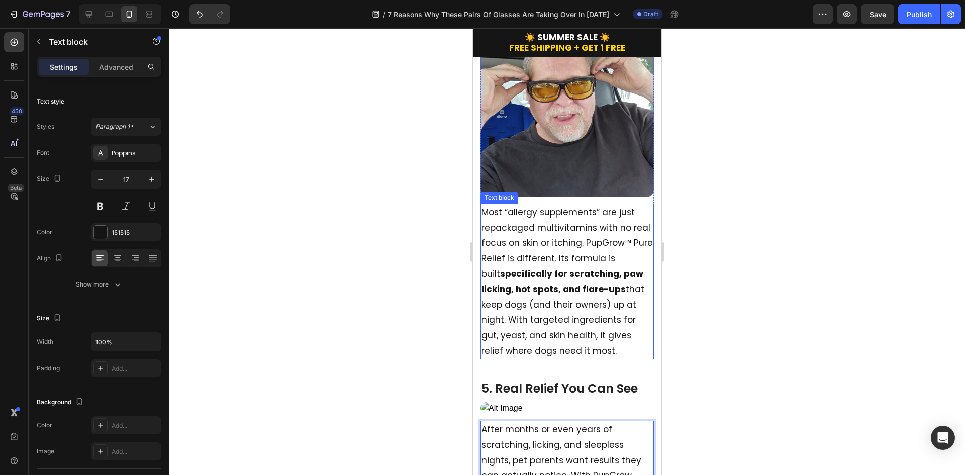
click at [555, 216] on p "Most “allergy supplements” are just repackaged multivitamins with no real focus…" at bounding box center [567, 282] width 171 height 154
click at [554, 245] on p "Most “allergy supplements” are just repackaged multivitamins with no real focus…" at bounding box center [567, 282] width 171 height 154
drag, startPoint x: 528, startPoint y: 249, endPoint x: 488, endPoint y: 247, distance: 40.8
click at [488, 247] on p "Most “allergy supplements” are just repackaged multivitamins with no real focus…" at bounding box center [567, 282] width 171 height 154
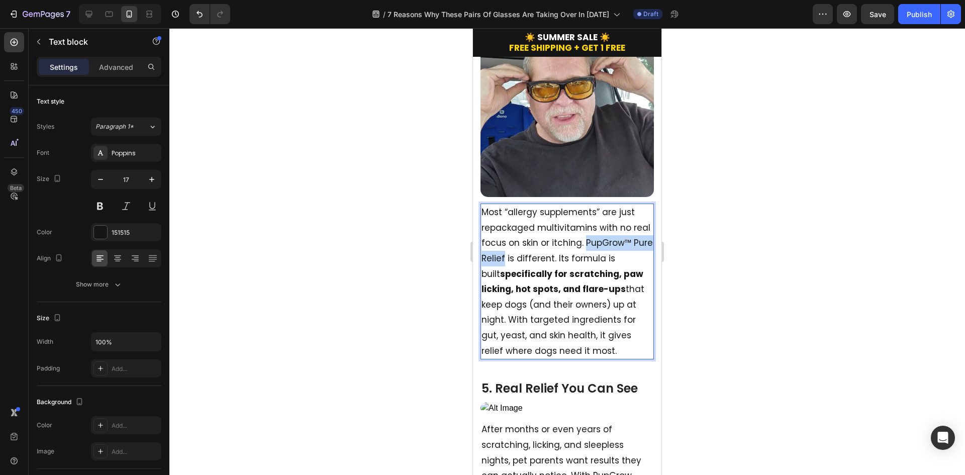
drag, startPoint x: 482, startPoint y: 248, endPoint x: 574, endPoint y: 248, distance: 92.0
click at [574, 248] on p "Most “allergy supplements” are just repackaged multivitamins with no real focus…" at bounding box center [567, 282] width 171 height 154
copy p "PupGrow™ Pure Relief"
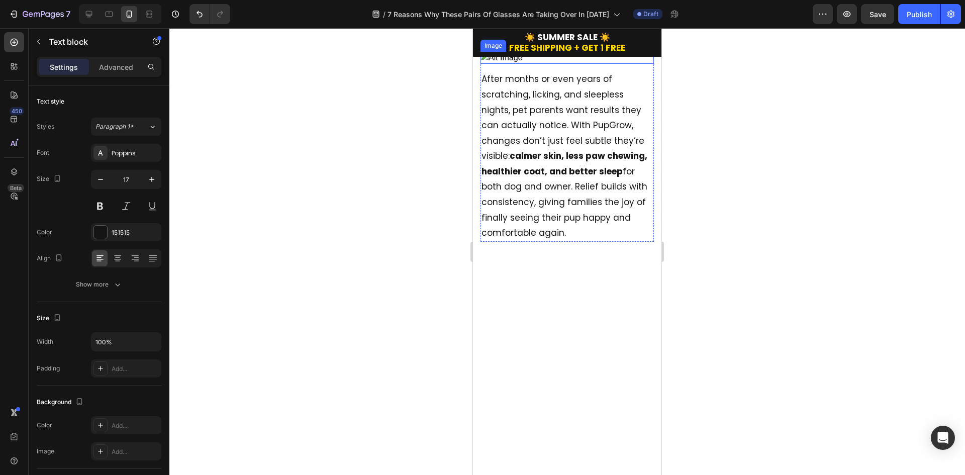
type input "16"
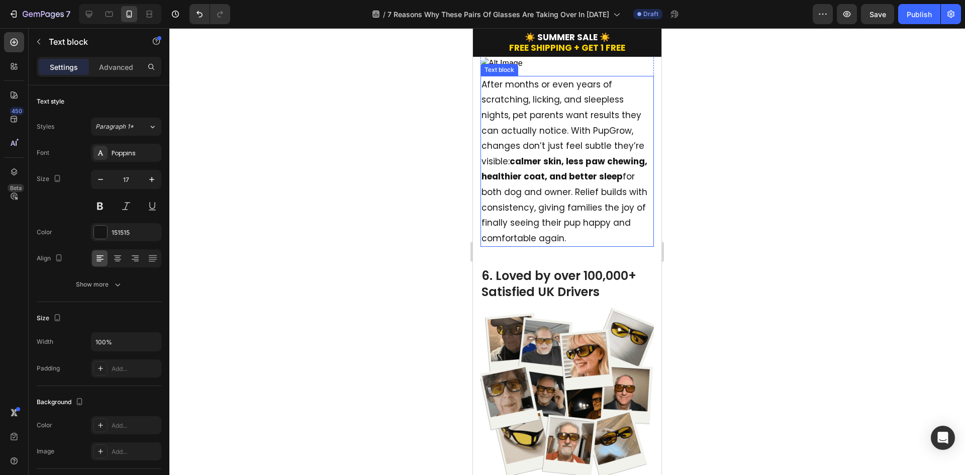
click at [608, 246] on p "After months or even years of scratching, licking, and sleepless nights, pet pa…" at bounding box center [567, 161] width 171 height 169
click at [590, 246] on p "After months or even years of scratching, licking, and sleepless nights, pet pa…" at bounding box center [567, 161] width 171 height 169
click at [593, 246] on p "After months or even years of scratching, licking, and sleepless nights, pet pa…" at bounding box center [567, 161] width 171 height 169
drag, startPoint x: 591, startPoint y: 282, endPoint x: 627, endPoint y: 284, distance: 36.2
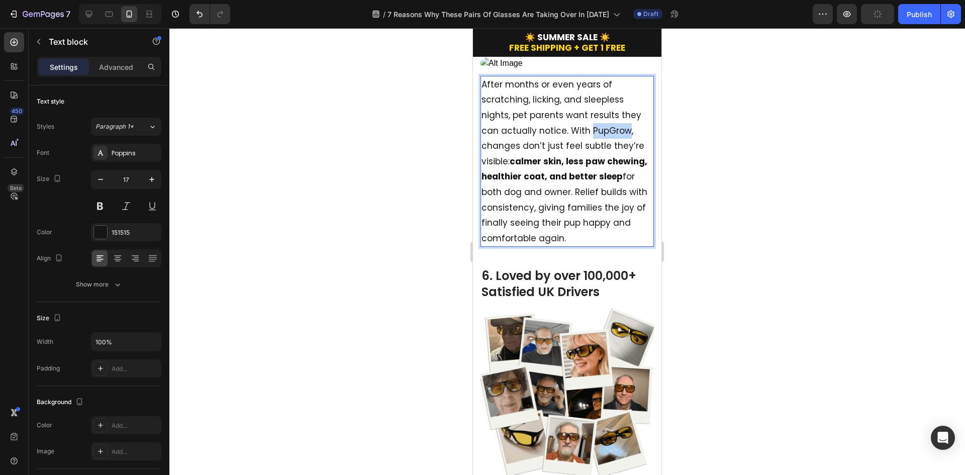
click at [627, 246] on p "After months or even years of scratching, licking, and sleepless nights, pet pa…" at bounding box center [567, 161] width 171 height 169
click at [606, 198] on strong "calmer skin, less paw chewing, healthier coat, and better sleep" at bounding box center [564, 176] width 164 height 43
click at [642, 246] on p "After months or even years of scratching, licking, and sleepless nights, pet pa…" at bounding box center [567, 161] width 171 height 169
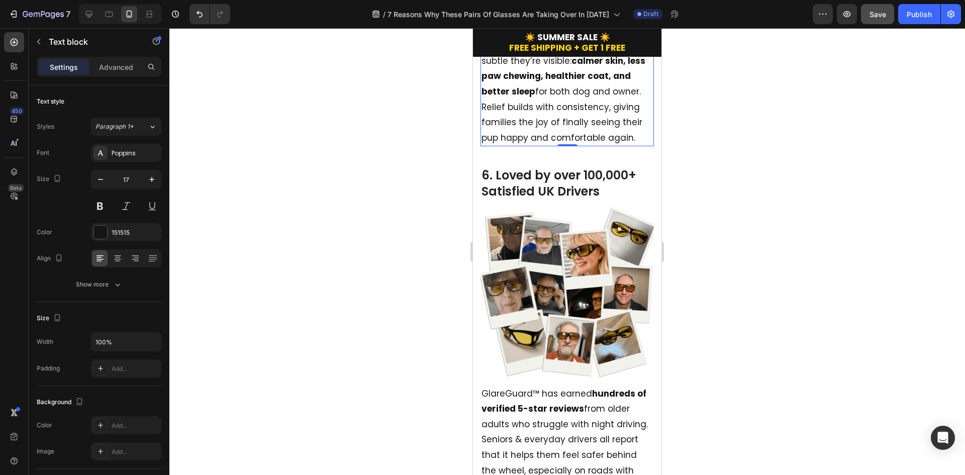
click at [876, 8] on button "Save" at bounding box center [877, 14] width 33 height 20
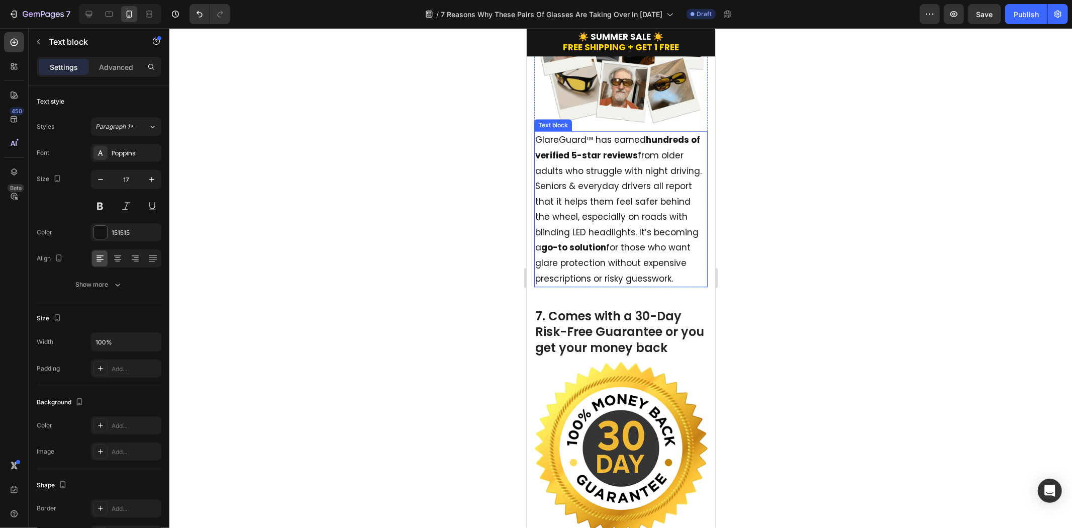
scroll to position [2669, 0]
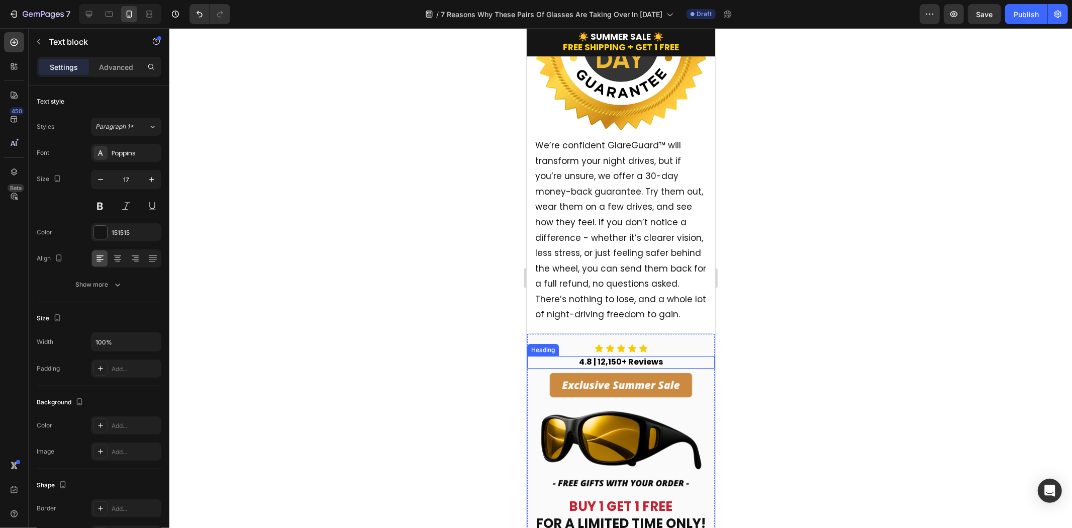
click at [627, 394] on img at bounding box center [620, 428] width 187 height 115
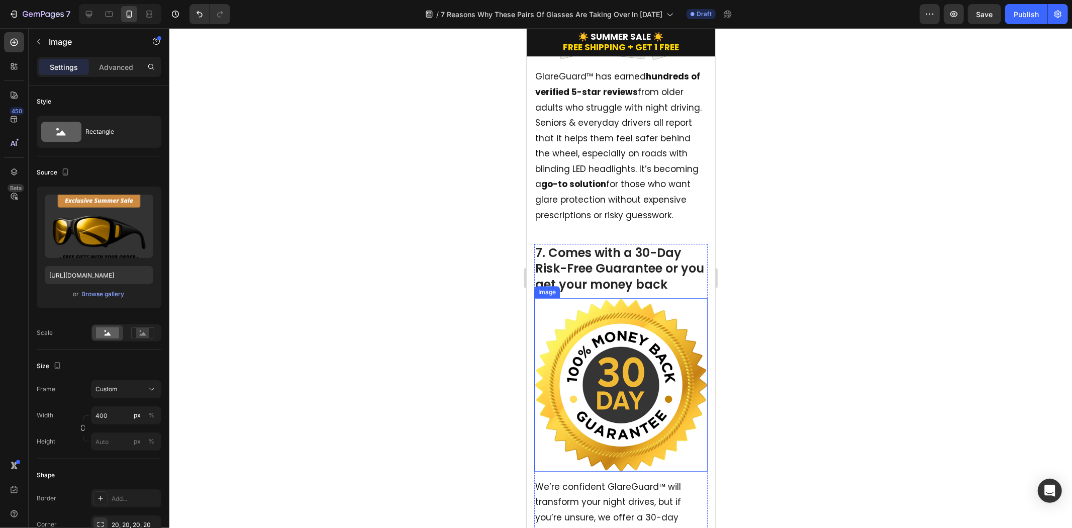
click at [643, 361] on img at bounding box center [620, 384] width 173 height 173
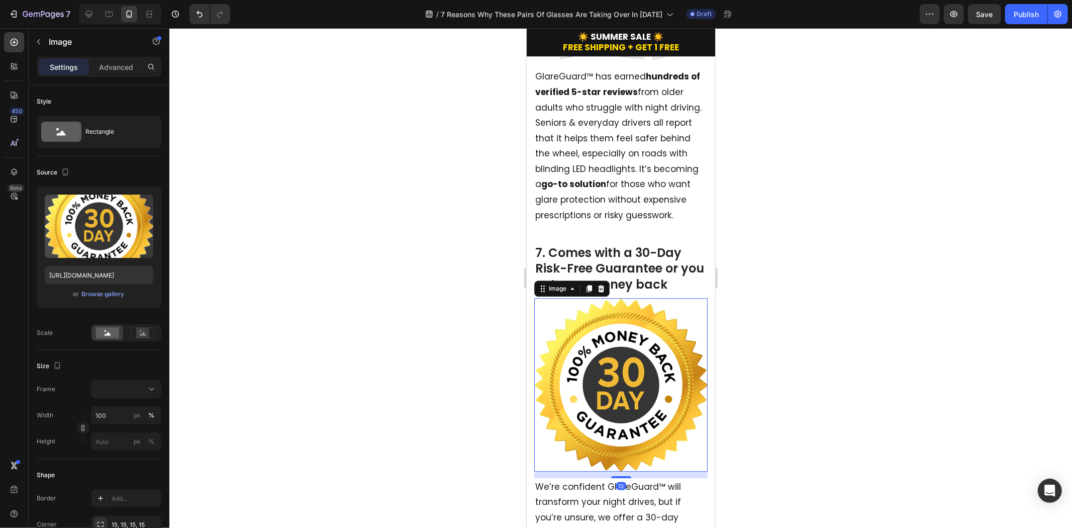
click at [643, 361] on img at bounding box center [620, 384] width 173 height 173
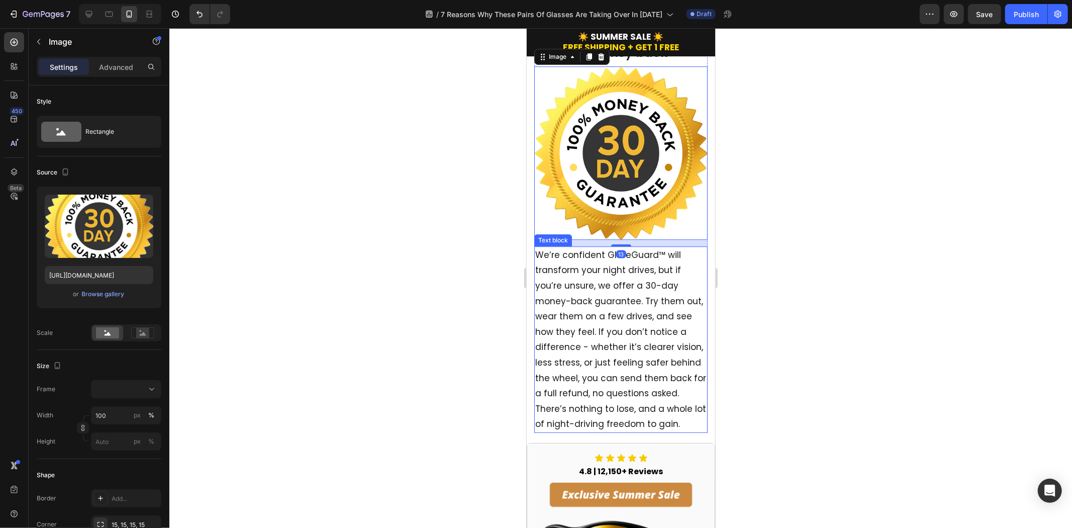
click at [649, 286] on p "We’re confident GlareGuard™ will transform your night drives, but if you’re uns…" at bounding box center [620, 339] width 171 height 184
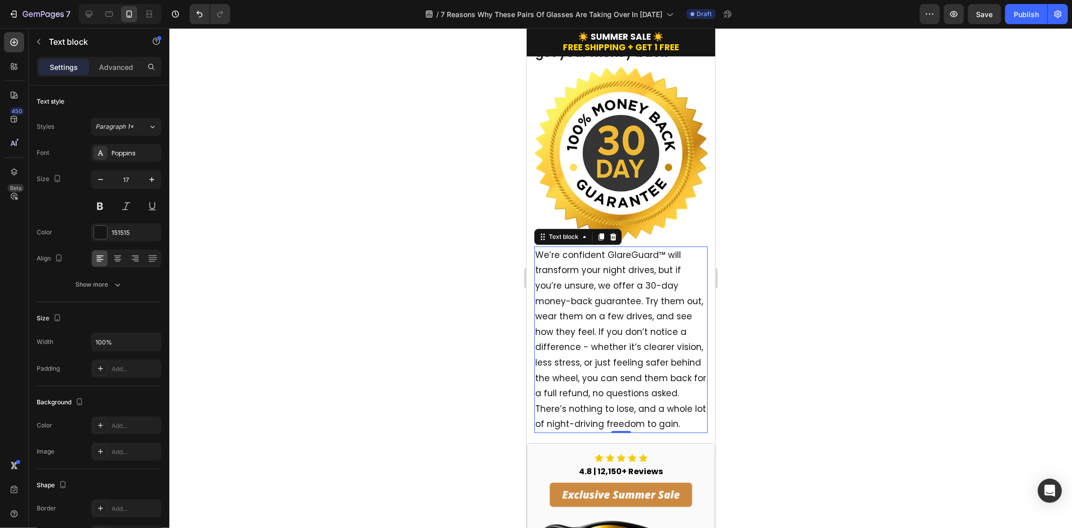
click at [649, 286] on p "We’re confident GlareGuard™ will transform your night drives, but if you’re uns…" at bounding box center [620, 339] width 171 height 184
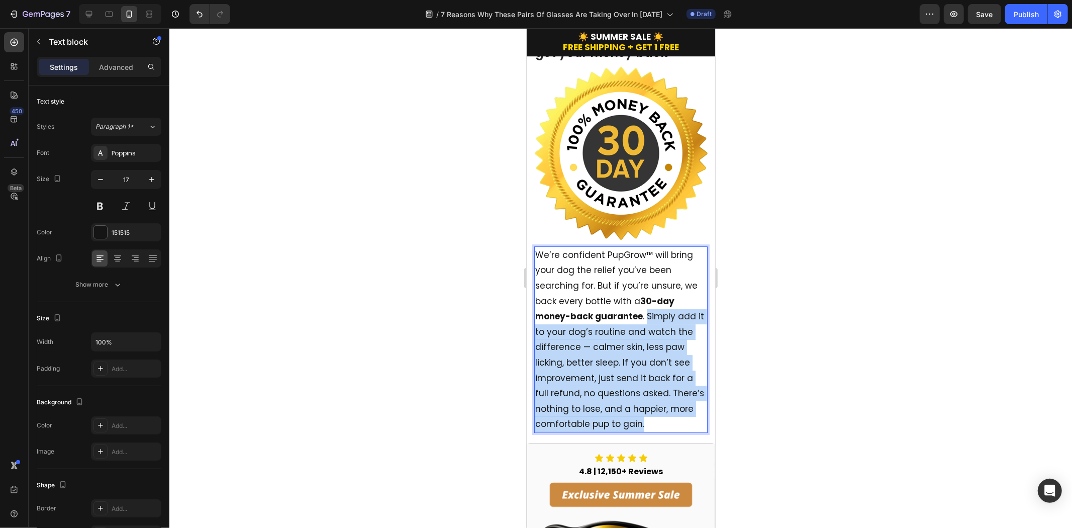
drag, startPoint x: 647, startPoint y: 308, endPoint x: 672, endPoint y: 421, distance: 115.8
click at [672, 421] on p "We’re confident PupGrow™ will bring your dog the relief you’ve been searching f…" at bounding box center [620, 339] width 171 height 184
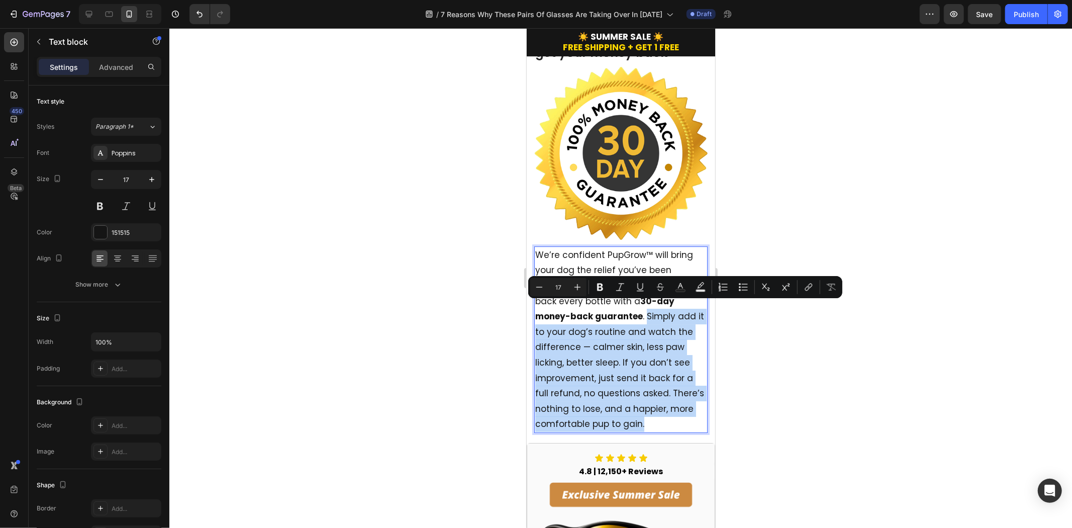
click at [672, 421] on p "We’re confident PupGrow™ will bring your dog the relief you’ve been searching f…" at bounding box center [620, 339] width 171 height 184
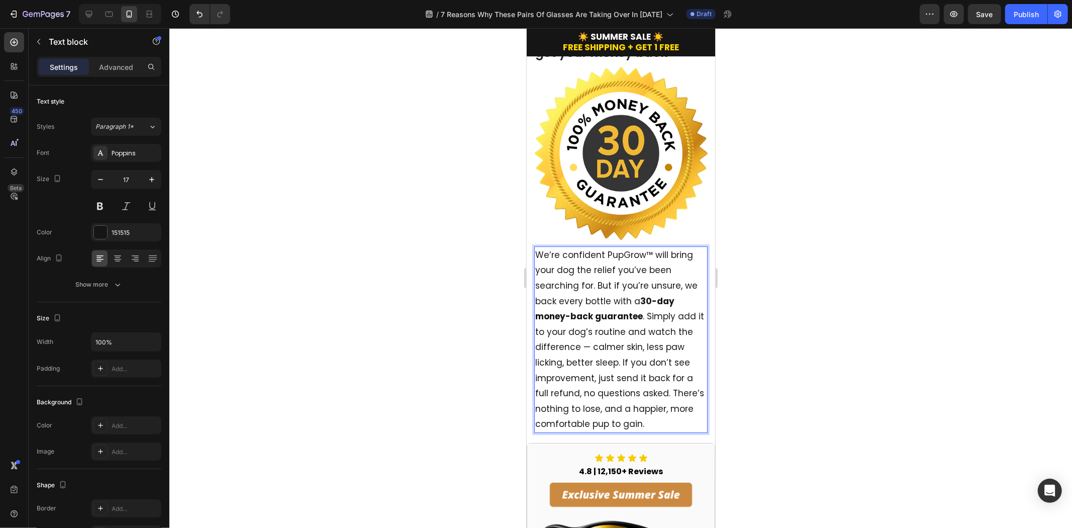
click at [679, 418] on p "We’re confident PupGrow™ will bring your dog the relief you’ve been searching f…" at bounding box center [620, 339] width 171 height 184
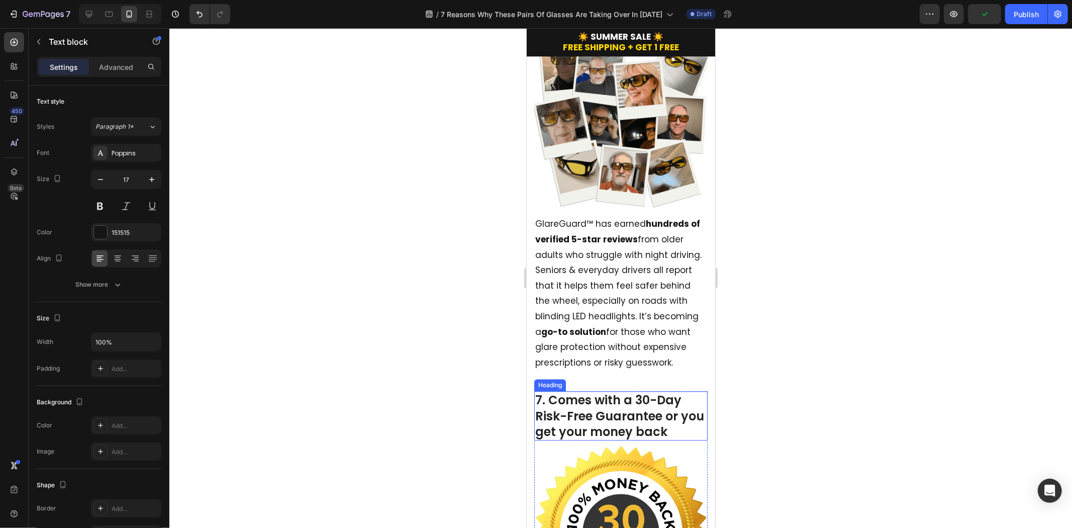
scroll to position [2111, 0]
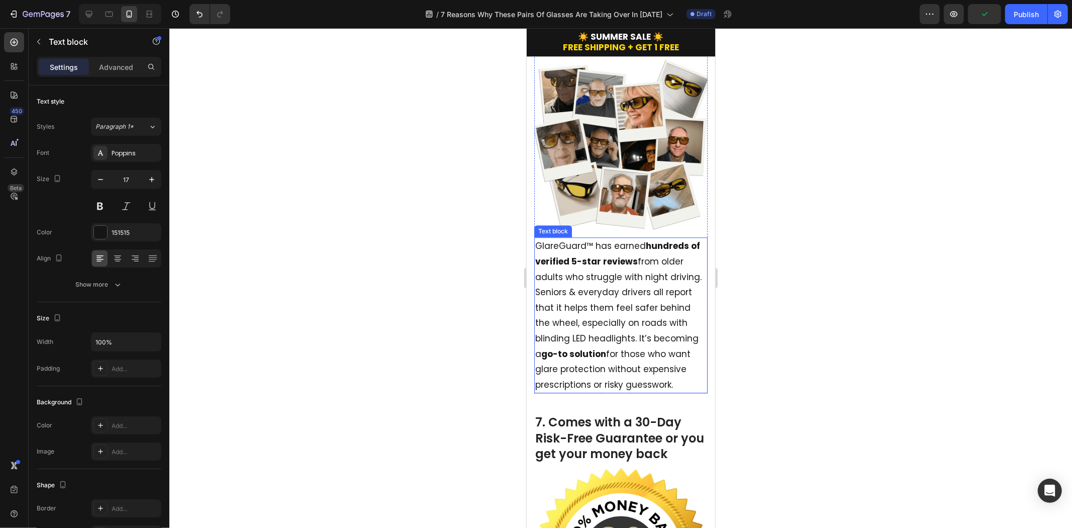
click at [612, 296] on p "GlareGuard™ has earned hundreds of verified 5-star reviews from older adults wh…" at bounding box center [620, 315] width 171 height 154
click at [623, 238] on p "GlareGuard™ has earned hundreds of verified 5-star reviews from older adults wh…" at bounding box center [620, 315] width 171 height 154
click at [594, 252] on strong "hundreds of verified 5-star reviews" at bounding box center [617, 253] width 165 height 28
click at [630, 259] on p "GlareGuard™ has earned hundreds of verified 5-star reviews from older adults wh…" at bounding box center [620, 315] width 171 height 154
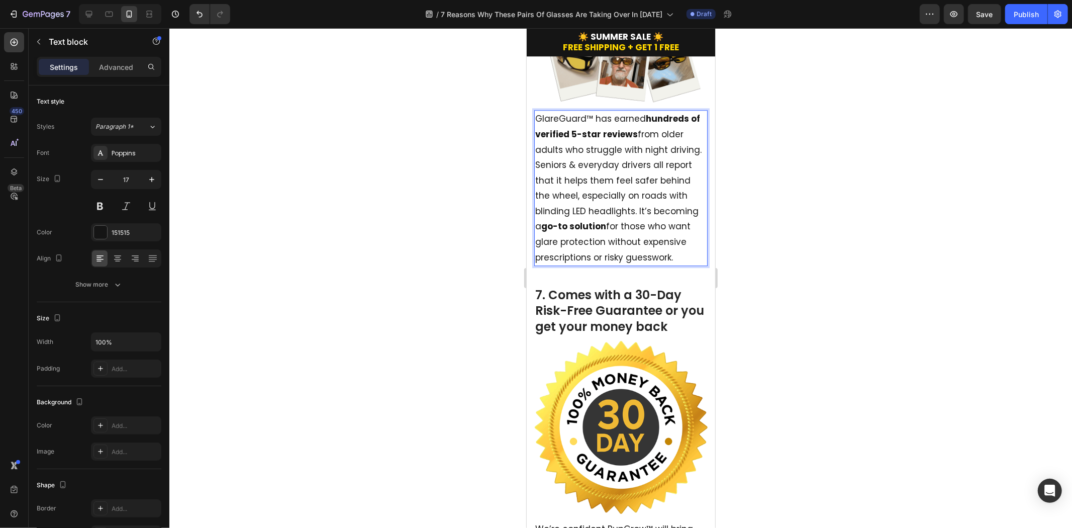
scroll to position [2444, 0]
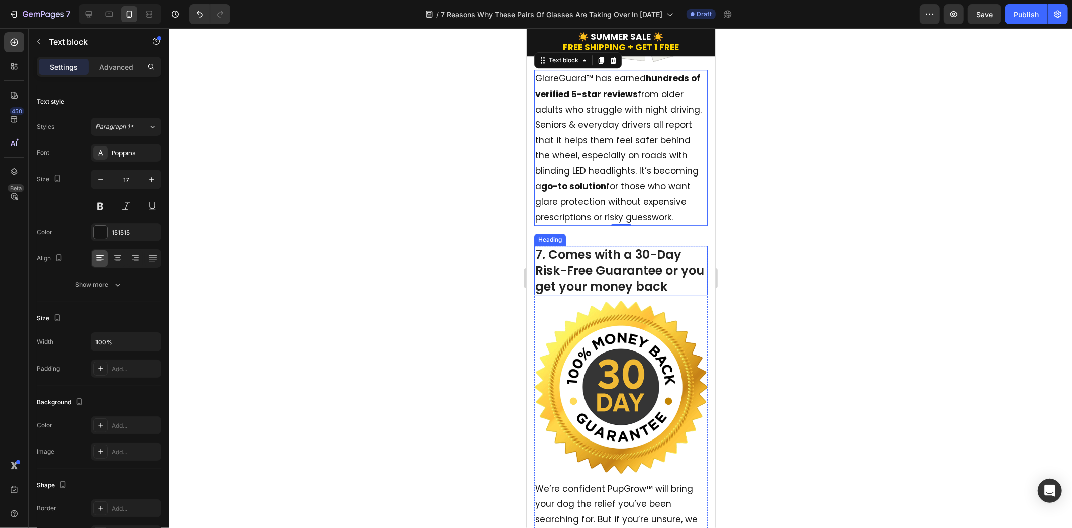
click at [622, 266] on h2 "7. Comes with a 30-Day Risk-Free Guarantee or you get your money back" at bounding box center [620, 269] width 173 height 49
click at [693, 276] on p "7. Comes with a 30-Day Risk-Free Guarantee or you get your money back" at bounding box center [620, 269] width 171 height 47
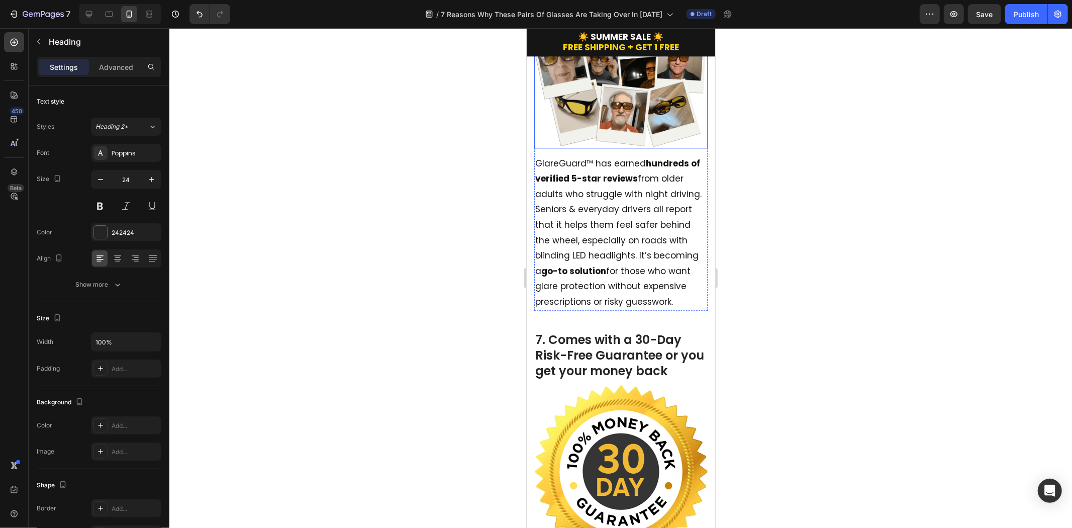
scroll to position [2220, 0]
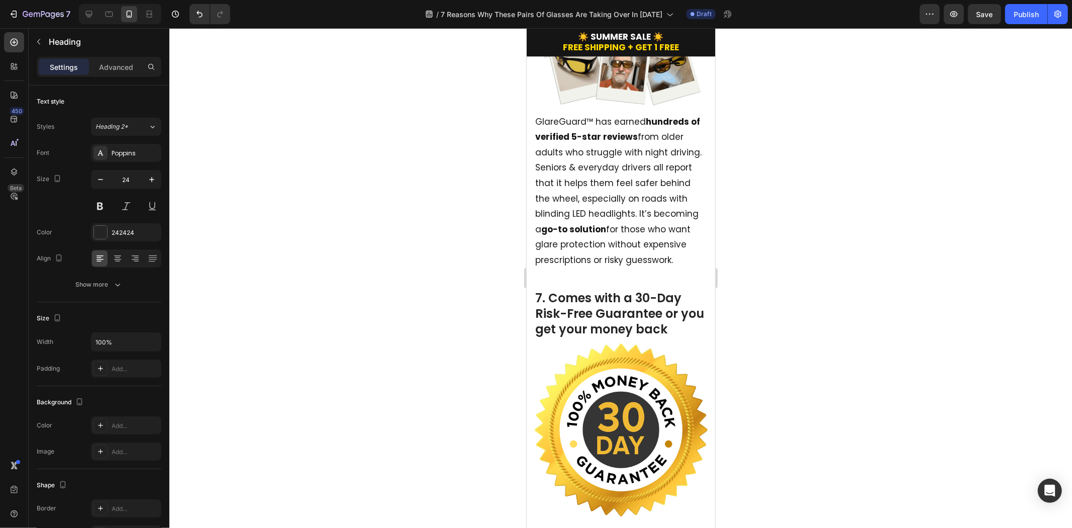
drag, startPoint x: 610, startPoint y: 99, endPoint x: 671, endPoint y: 93, distance: 61.6
click at [965, 22] on button "Save" at bounding box center [984, 14] width 33 height 20
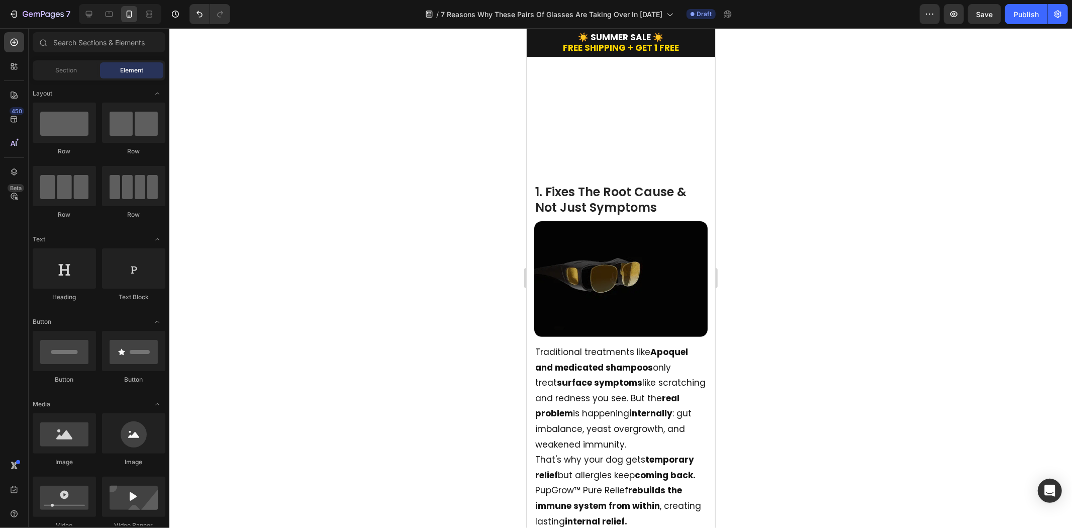
scroll to position [112, 0]
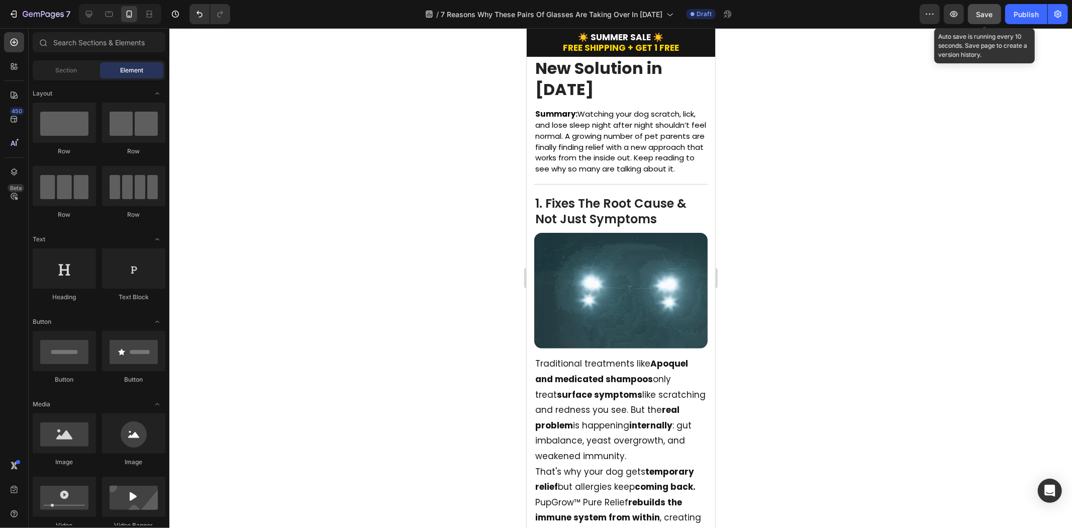
click at [965, 13] on span "Save" at bounding box center [985, 14] width 17 height 9
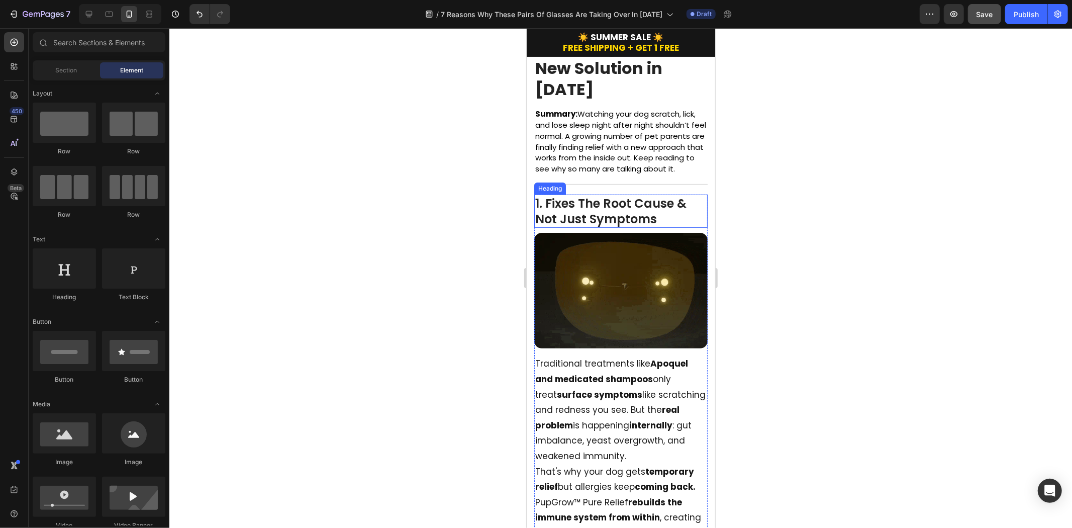
click at [578, 216] on h2 "1. Fixes The Root Cause & Not Just Symptoms" at bounding box center [620, 210] width 173 height 33
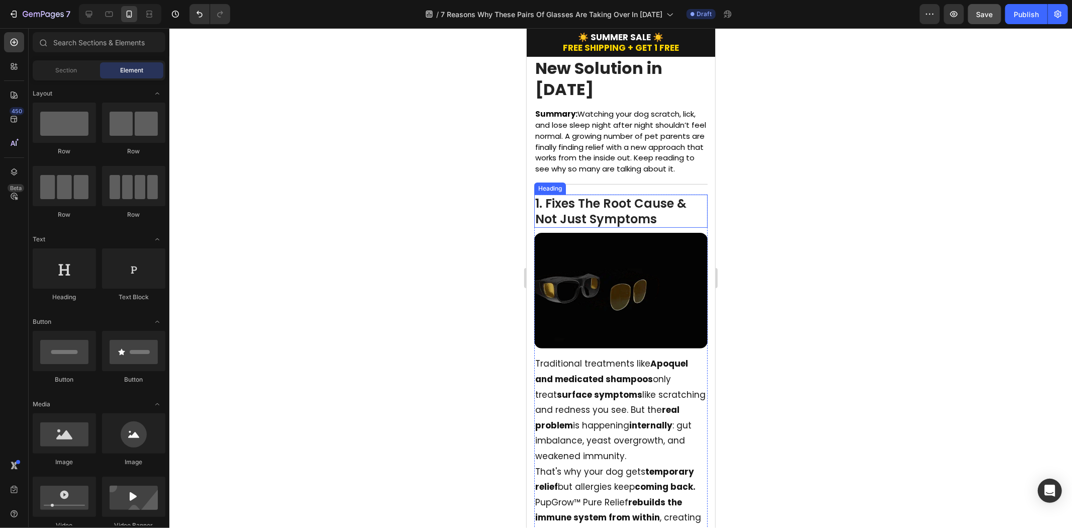
click at [578, 216] on h2 "1. Fixes The Root Cause & Not Just Symptoms" at bounding box center [620, 210] width 173 height 33
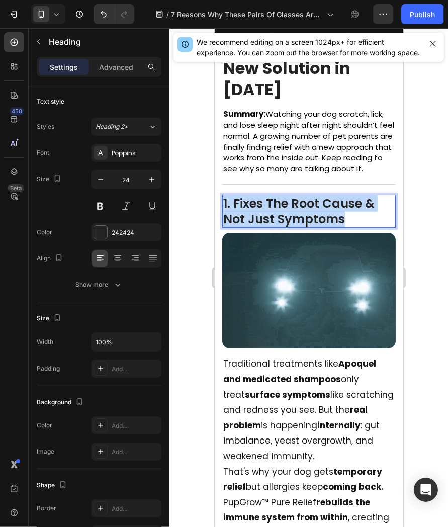
click at [343, 223] on p "1. Fixes The Root Cause & Not Just Symptoms" at bounding box center [308, 211] width 171 height 31
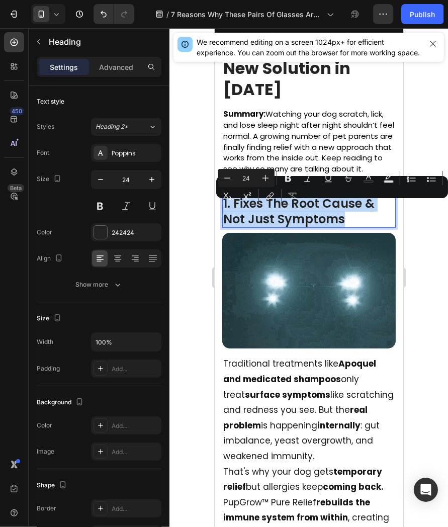
drag, startPoint x: 360, startPoint y: 227, endPoint x: 221, endPoint y: 207, distance: 140.2
click at [222, 207] on h2 "1. Fixes The Root Cause & Not Just Symptoms" at bounding box center [308, 211] width 173 height 33
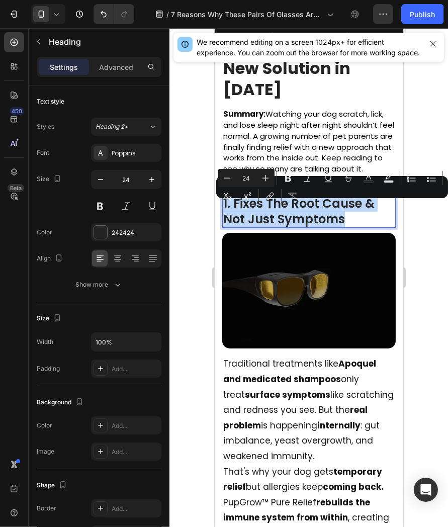
click at [363, 224] on p "1. Fixes The Root Cause & Not Just Symptoms" at bounding box center [308, 211] width 171 height 31
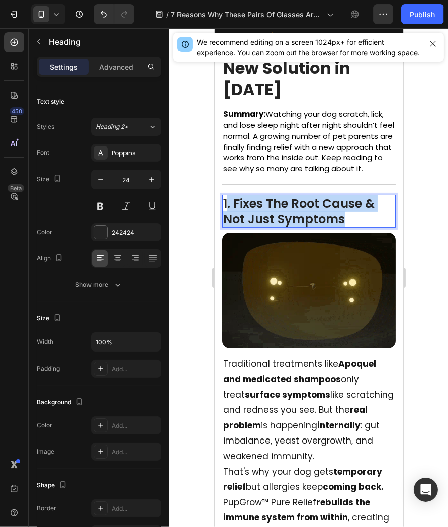
drag, startPoint x: 382, startPoint y: 228, endPoint x: 225, endPoint y: 204, distance: 159.2
click at [225, 204] on p "1. Fixes The Root Cause & Not Just Symptoms" at bounding box center [308, 211] width 171 height 31
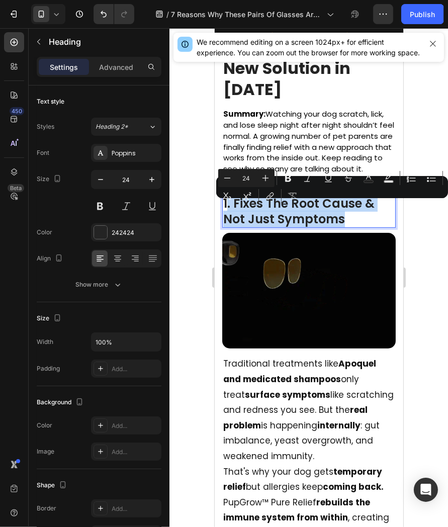
click at [344, 227] on p "1. Fixes The Root Cause & Not Just Symptoms" at bounding box center [308, 211] width 171 height 31
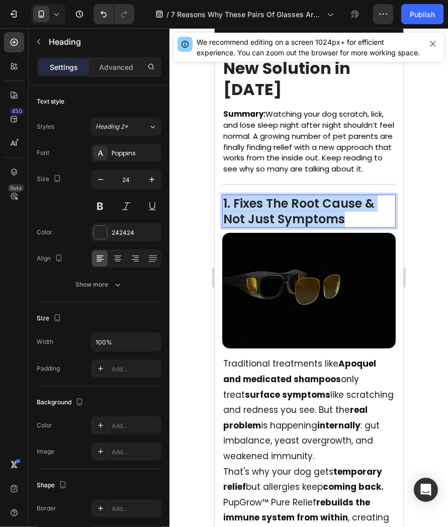
drag, startPoint x: 361, startPoint y: 228, endPoint x: 222, endPoint y: 214, distance: 140.0
click at [223, 214] on p "1. Fixes The Root Cause & Not Just Symptoms" at bounding box center [308, 211] width 171 height 31
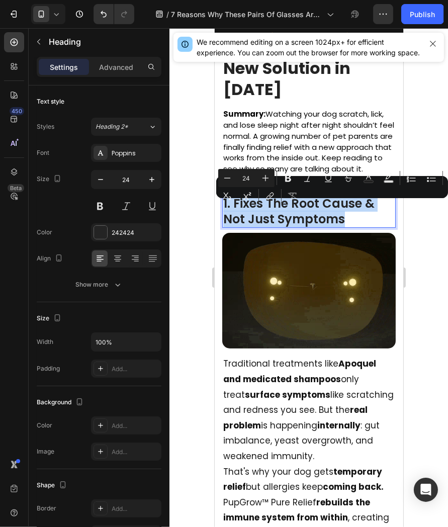
click at [353, 227] on p "1. Fixes The Root Cause & Not Just Symptoms" at bounding box center [308, 211] width 171 height 31
drag, startPoint x: 369, startPoint y: 231, endPoint x: 235, endPoint y: 208, distance: 136.7
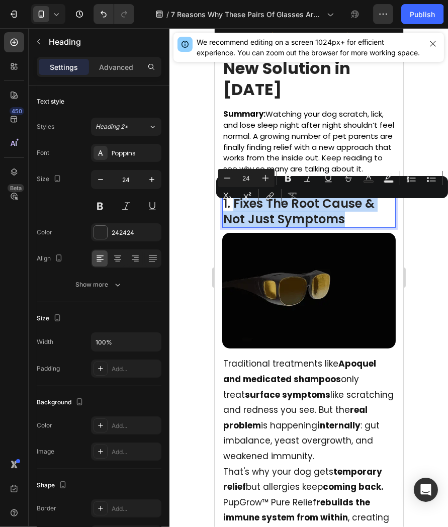
click at [235, 208] on p "1. Fixes The Root Cause & Not Just Symptoms" at bounding box center [308, 211] width 171 height 31
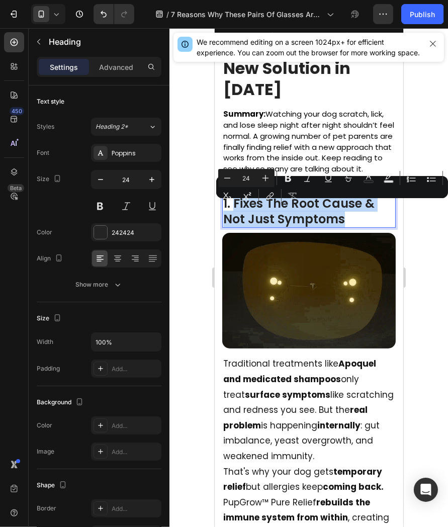
click at [357, 227] on p "1. Fixes The Root Cause & Not Just Symptoms" at bounding box center [308, 211] width 171 height 31
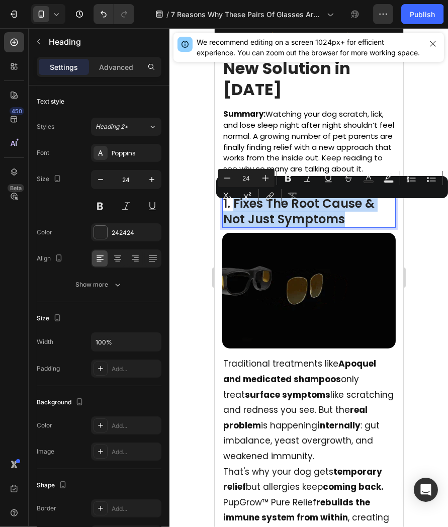
click at [367, 227] on p "1. Fixes The Root Cause & Not Just Symptoms" at bounding box center [308, 211] width 171 height 31
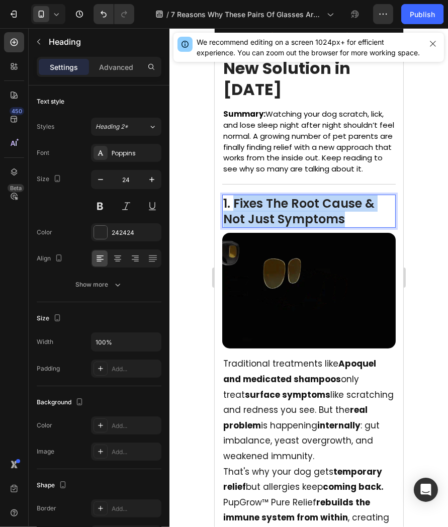
drag, startPoint x: 365, startPoint y: 228, endPoint x: 235, endPoint y: 212, distance: 131.7
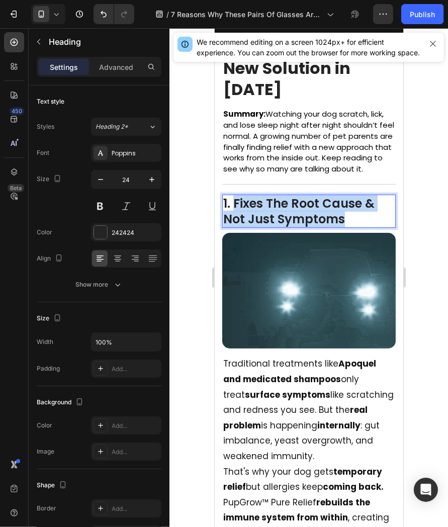
click at [235, 212] on p "1. Fixes The Root Cause & Not Just Symptoms" at bounding box center [308, 211] width 171 height 31
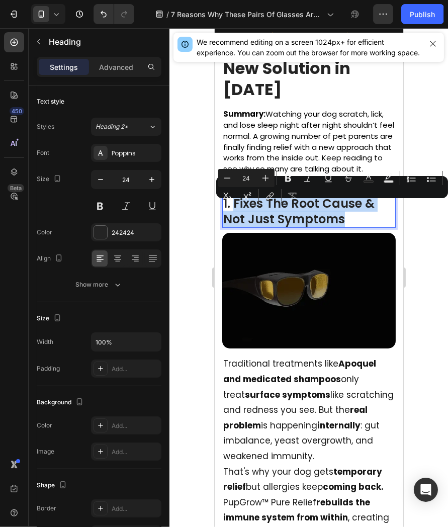
click at [365, 227] on p "1. Fixes The Root Cause & Not Just Symptoms" at bounding box center [308, 211] width 171 height 31
drag, startPoint x: 313, startPoint y: 226, endPoint x: 230, endPoint y: 212, distance: 83.7
click at [230, 212] on p "1. Fixes The Root Cause & Not Just Symptoms" at bounding box center [308, 211] width 171 height 31
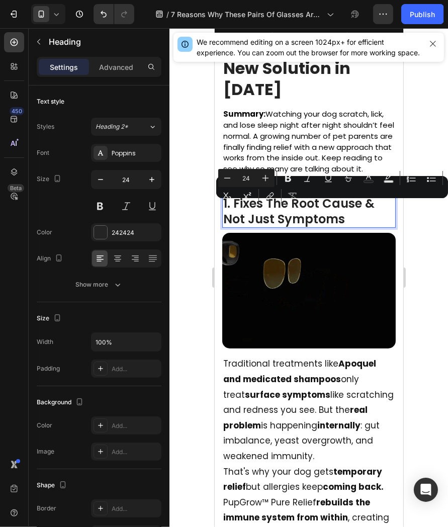
click at [356, 225] on p "1. Fixes The Root Cause & Not Just Symptoms" at bounding box center [308, 211] width 171 height 31
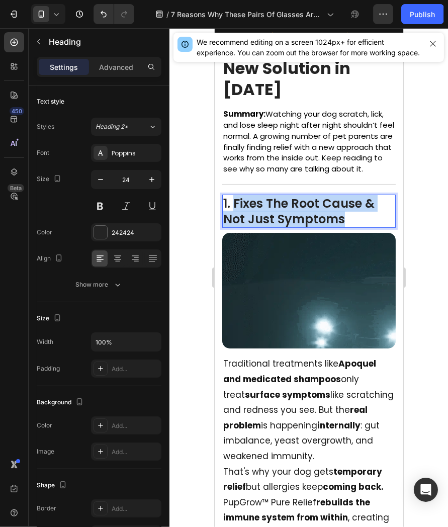
drag, startPoint x: 317, startPoint y: 219, endPoint x: 232, endPoint y: 210, distance: 85.4
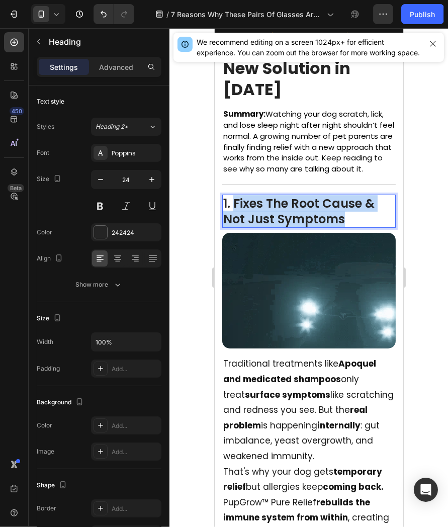
click at [232, 210] on p "1. Fixes The Root Cause & Not Just Symptoms" at bounding box center [308, 211] width 171 height 31
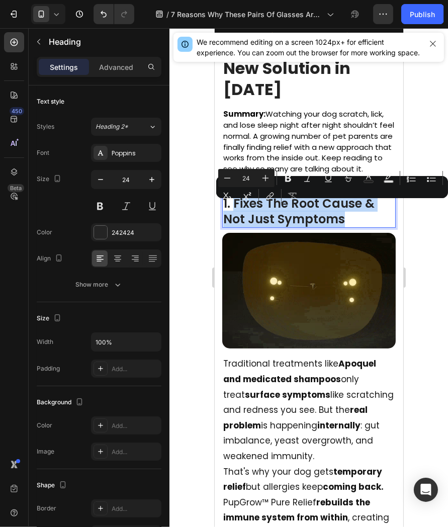
click at [350, 227] on p "1. Fixes The Root Cause & Not Just Symptoms" at bounding box center [308, 211] width 171 height 31
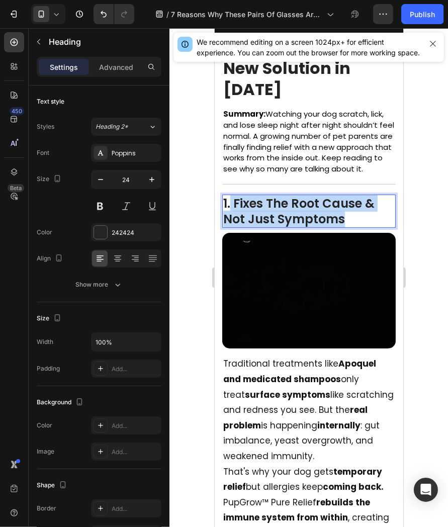
drag, startPoint x: 365, startPoint y: 229, endPoint x: 231, endPoint y: 209, distance: 135.7
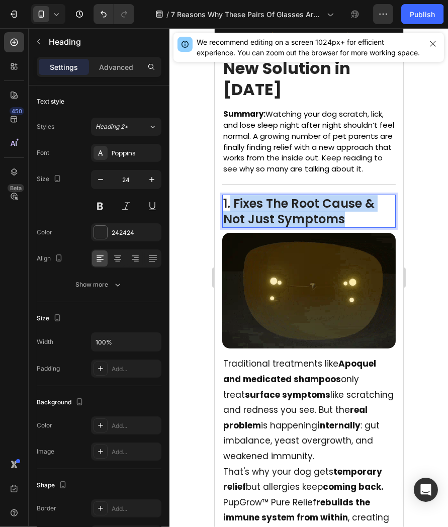
click at [231, 209] on p "1. Fixes The Root Cause & Not Just Symptoms" at bounding box center [308, 211] width 171 height 31
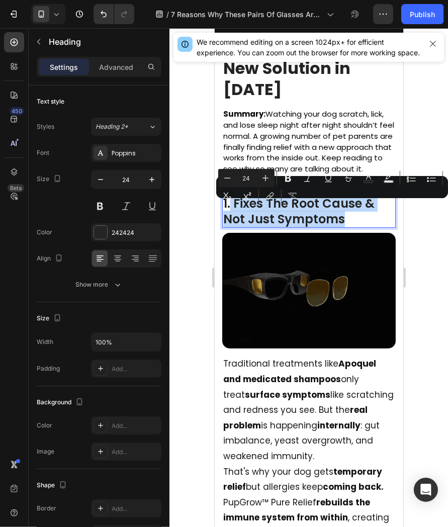
click at [235, 209] on p "1. Fixes The Root Cause & Not Just Symptoms" at bounding box center [308, 211] width 171 height 31
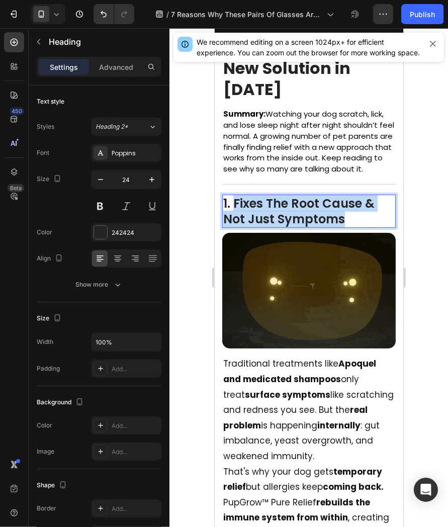
drag, startPoint x: 234, startPoint y: 209, endPoint x: 347, endPoint y: 228, distance: 114.6
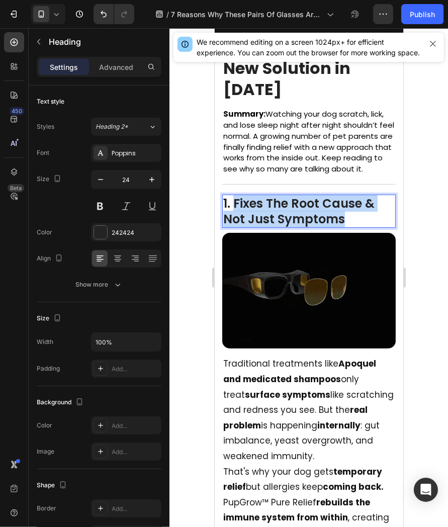
click at [347, 227] on p "1. Fixes The Root Cause & Not Just Symptoms" at bounding box center [308, 211] width 171 height 31
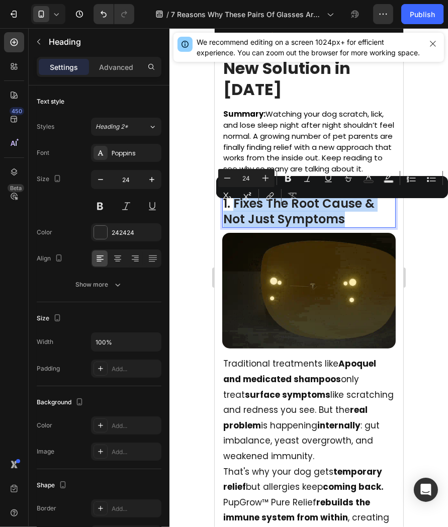
click at [347, 227] on p "1. Fixes The Root Cause & Not Just Symptoms" at bounding box center [308, 211] width 171 height 31
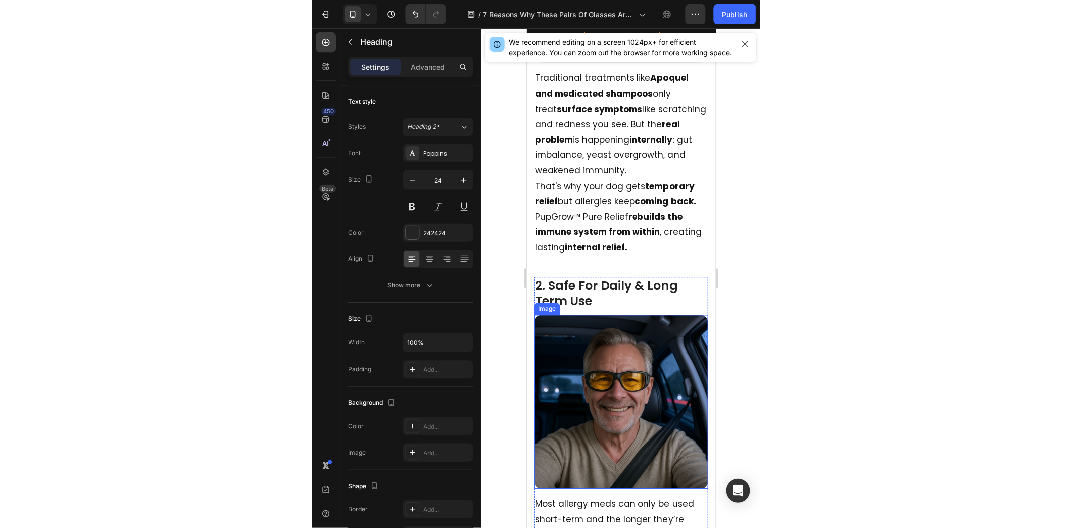
scroll to position [223, 0]
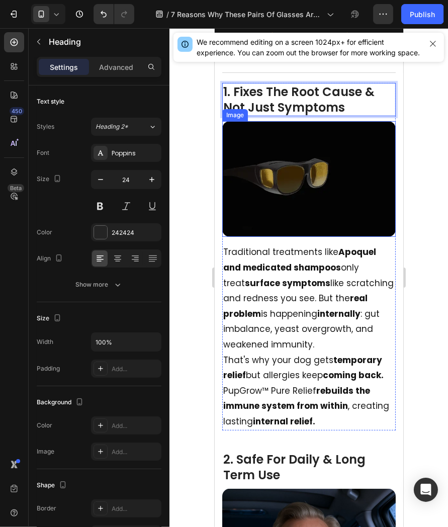
click at [317, 189] on img at bounding box center [308, 179] width 173 height 116
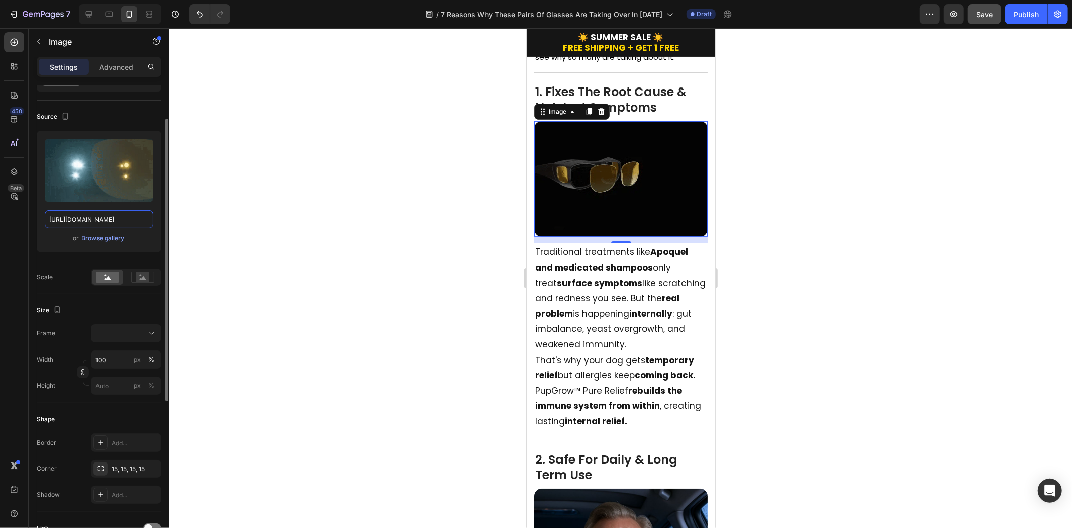
scroll to position [0, 0]
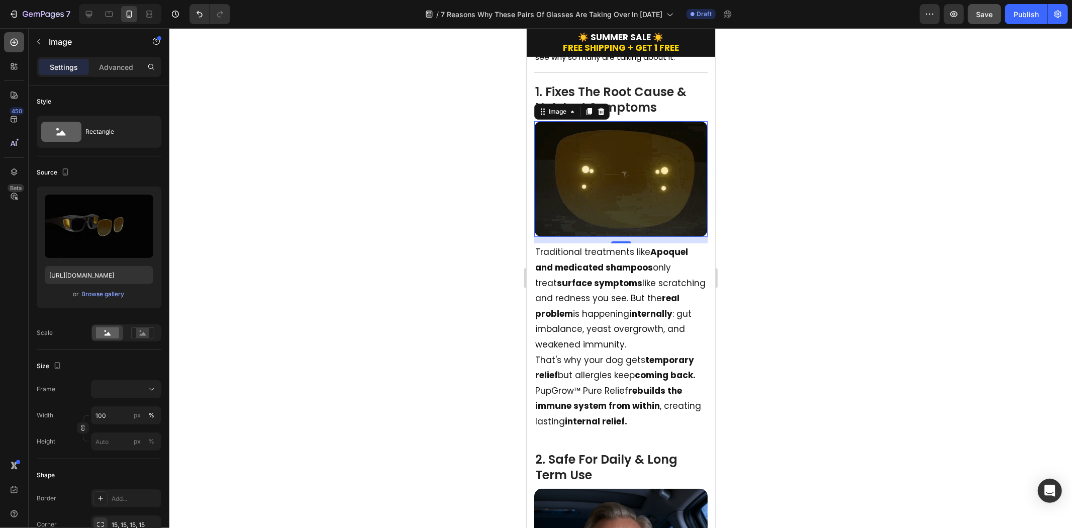
click at [9, 38] on icon at bounding box center [14, 42] width 10 height 10
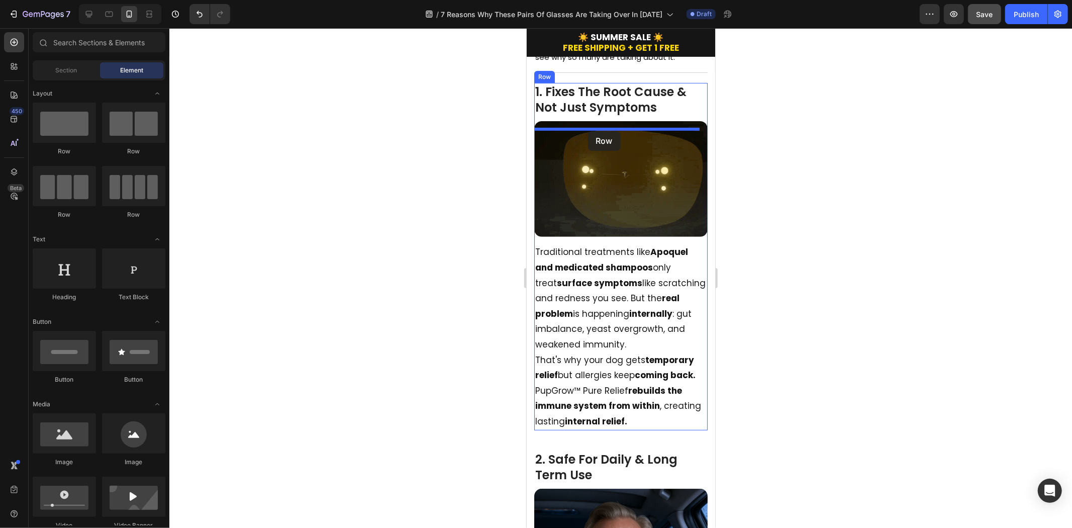
drag, startPoint x: 770, startPoint y: 162, endPoint x: 588, endPoint y: 131, distance: 184.6
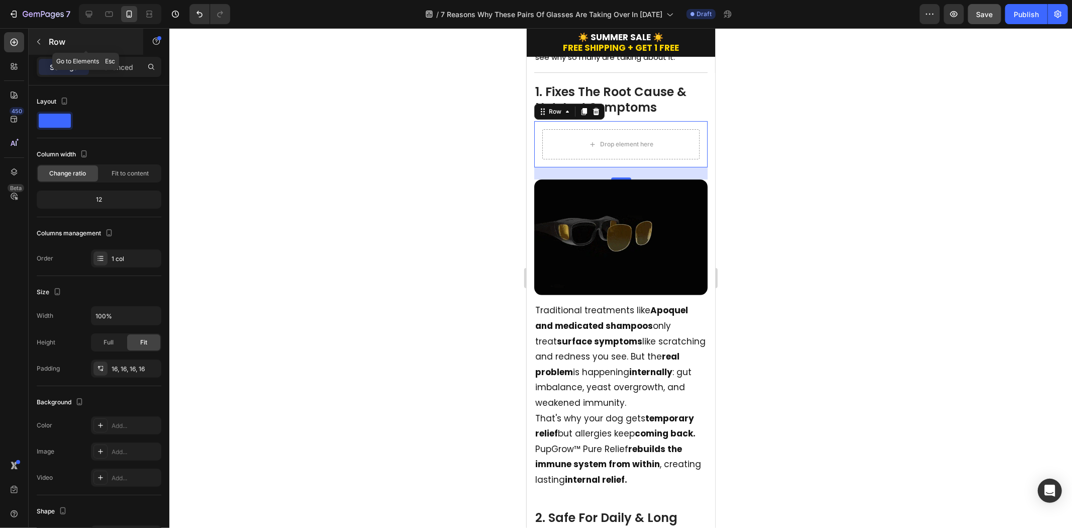
click at [38, 40] on icon "button" at bounding box center [39, 42] width 8 height 8
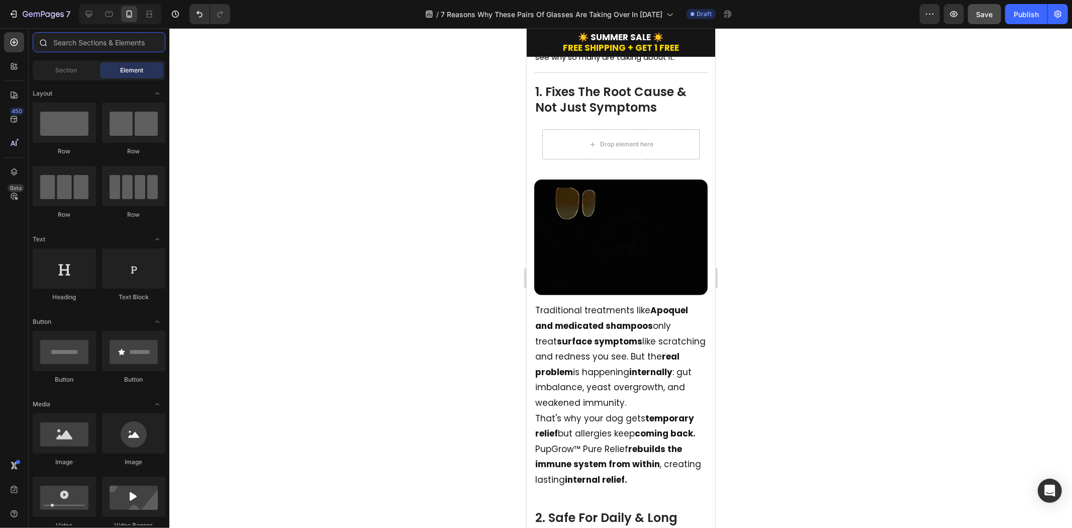
click at [82, 41] on input "text" at bounding box center [99, 42] width 133 height 20
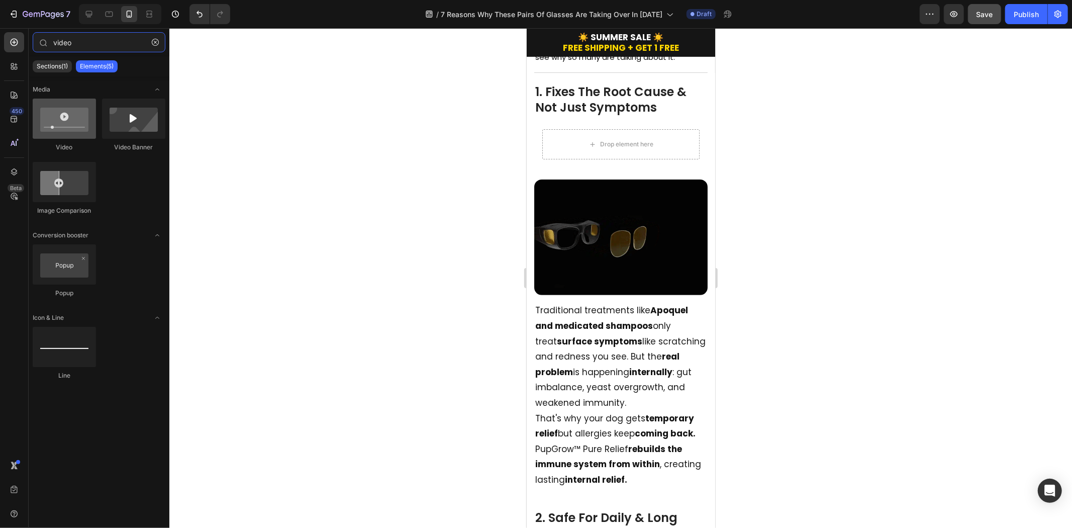
type input "video"
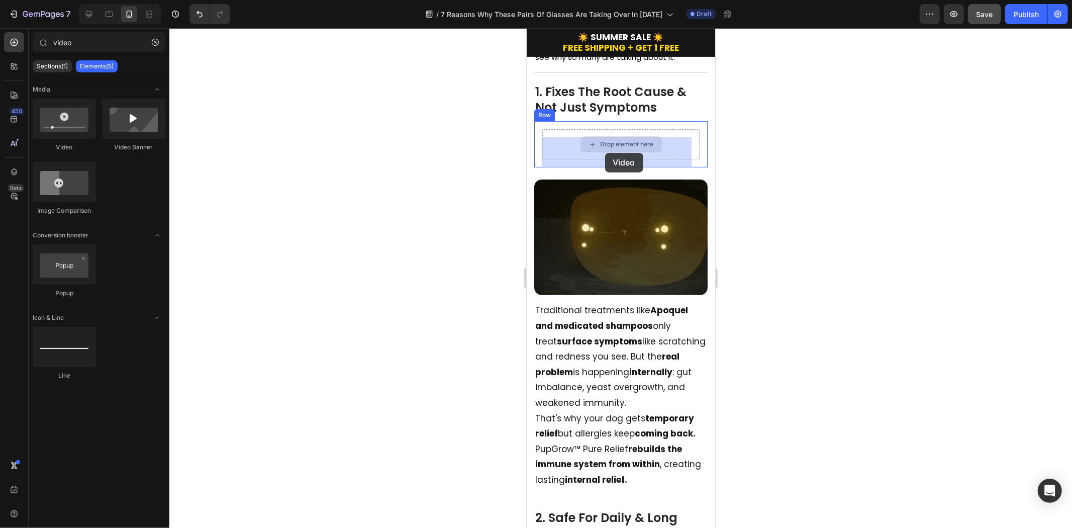
drag, startPoint x: 592, startPoint y: 151, endPoint x: 609, endPoint y: 148, distance: 17.4
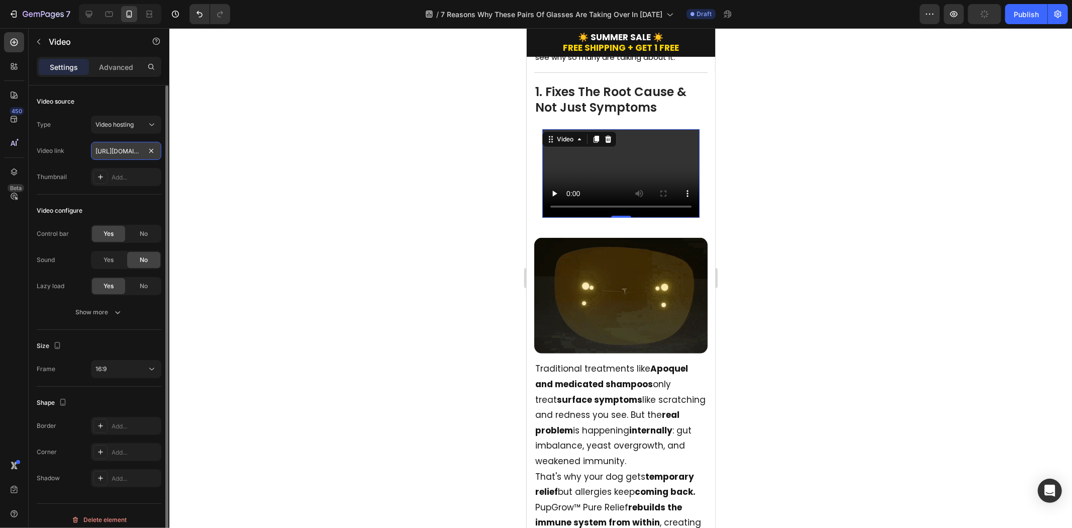
click at [113, 156] on input "https://cdn.shopify.com/videos/c/o/v/2cd3deb506b54b009063f7270ab5cf2e.mp4" at bounding box center [126, 151] width 70 height 18
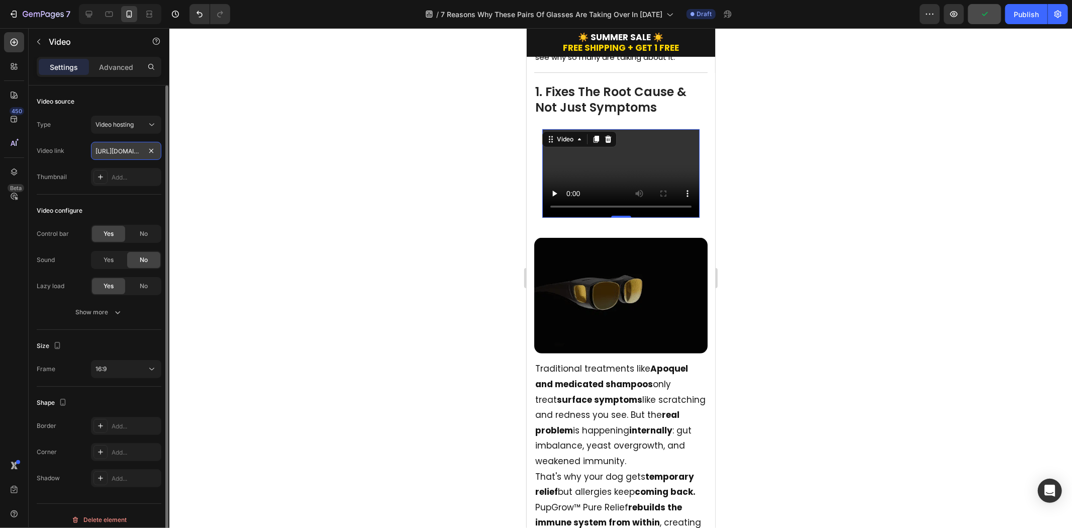
click at [137, 151] on input "https://cdn.shopify.com/videos/c/o/v/2cd3deb506b54b009063f7270ab5cf2e.mp4" at bounding box center [126, 151] width 70 height 18
click at [142, 235] on span "No" at bounding box center [144, 233] width 8 height 9
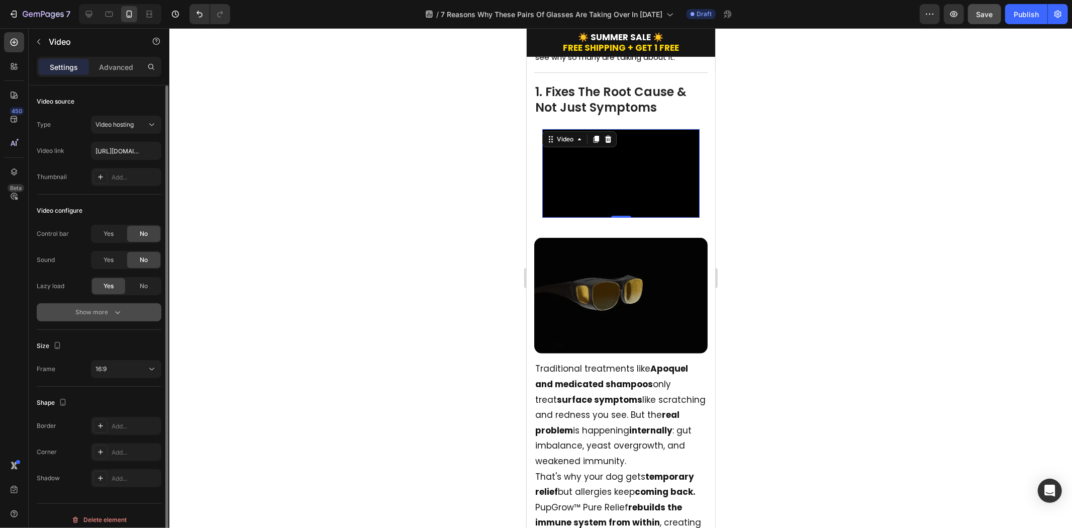
click at [107, 309] on div "Show more" at bounding box center [99, 312] width 47 height 10
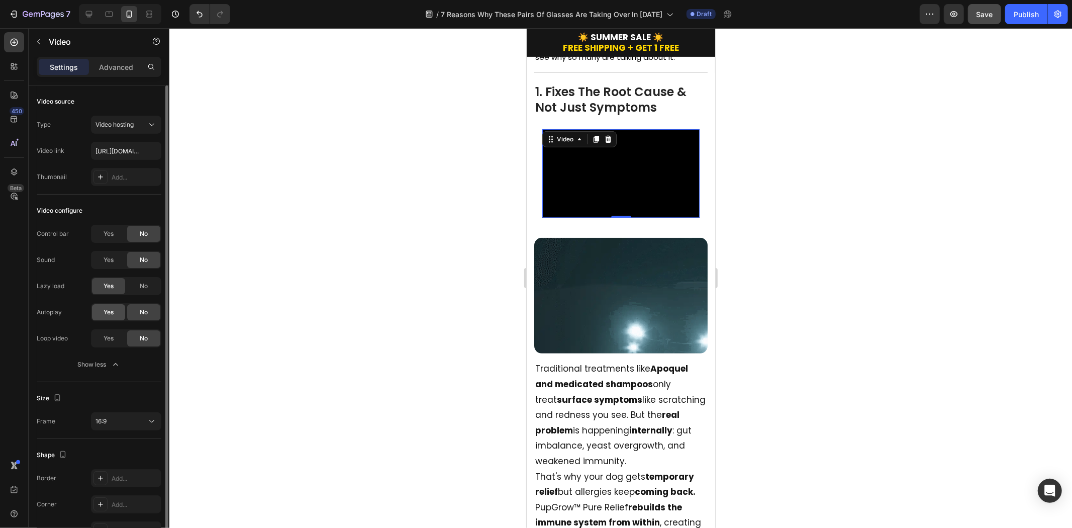
click at [109, 310] on span "Yes" at bounding box center [109, 312] width 10 height 9
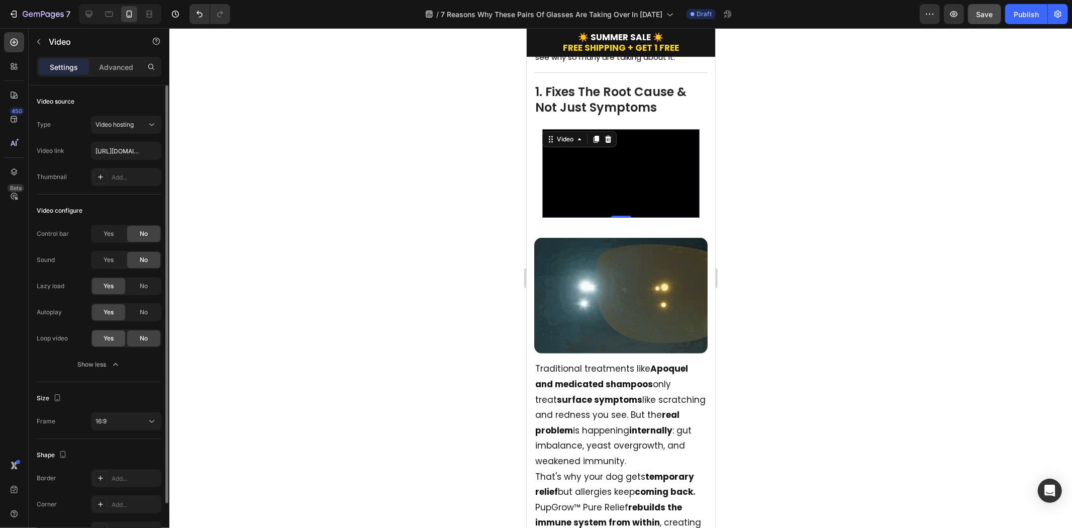
click at [117, 334] on div "Yes" at bounding box center [108, 338] width 33 height 16
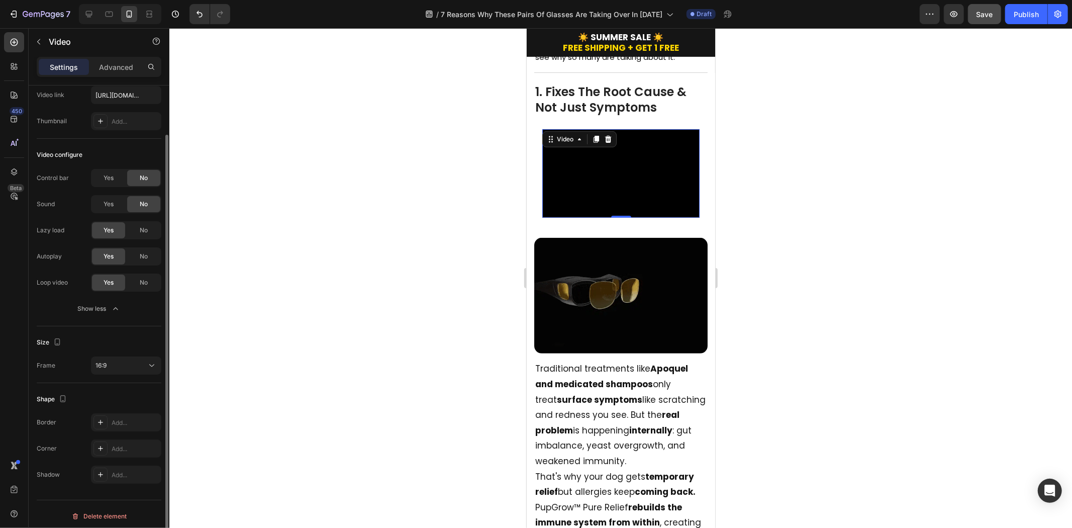
scroll to position [59, 0]
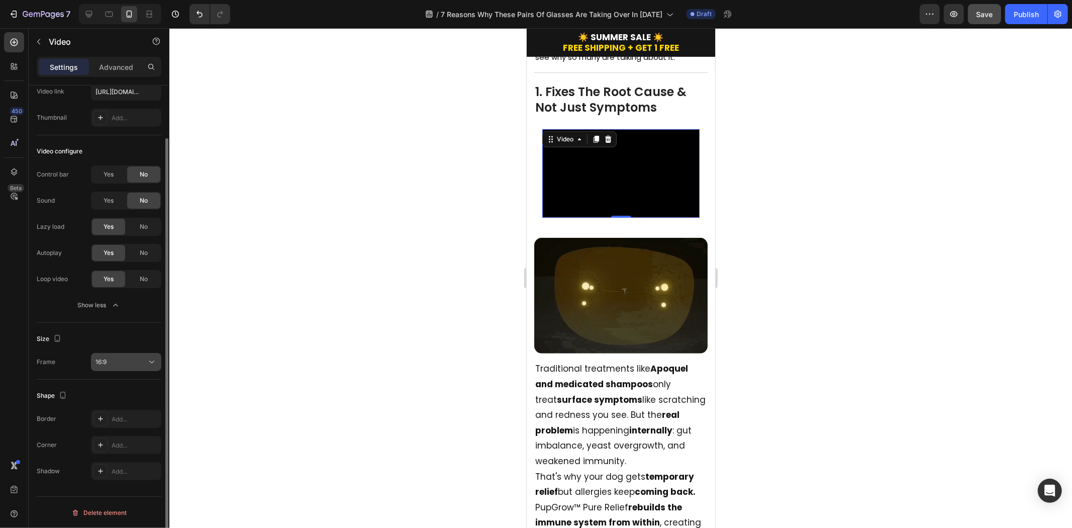
click at [121, 360] on div "16:9" at bounding box center [120, 361] width 51 height 9
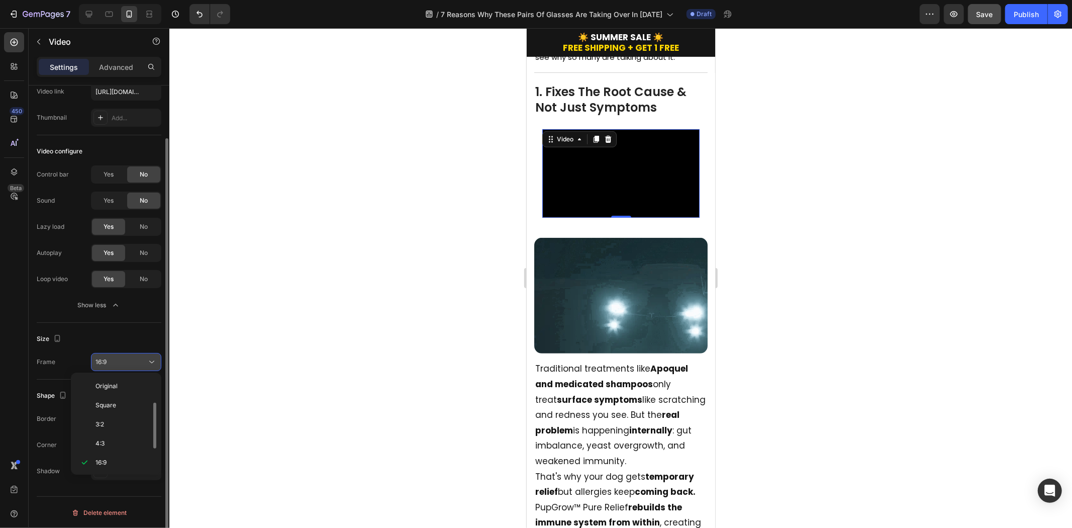
scroll to position [18, 0]
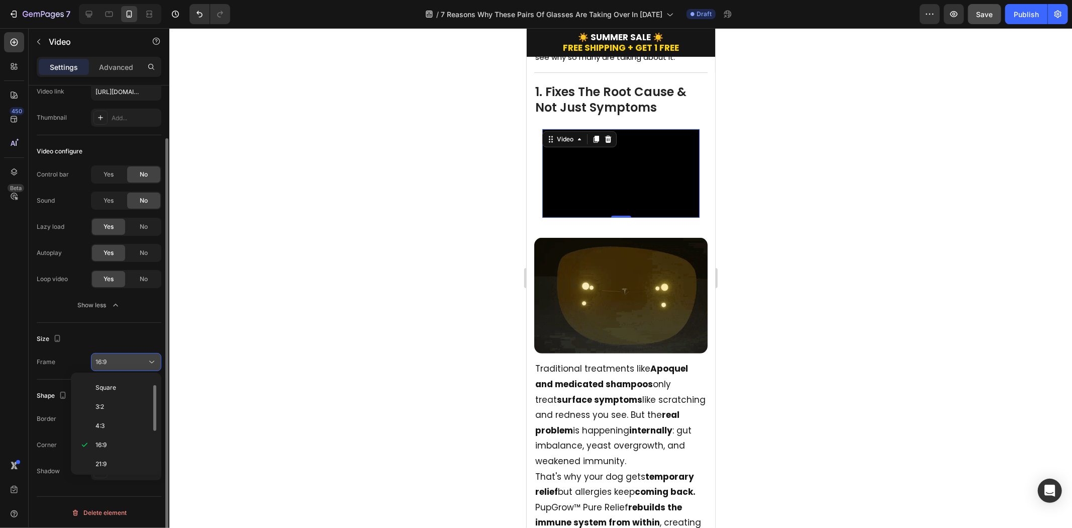
click at [127, 362] on div "16:9" at bounding box center [120, 361] width 51 height 9
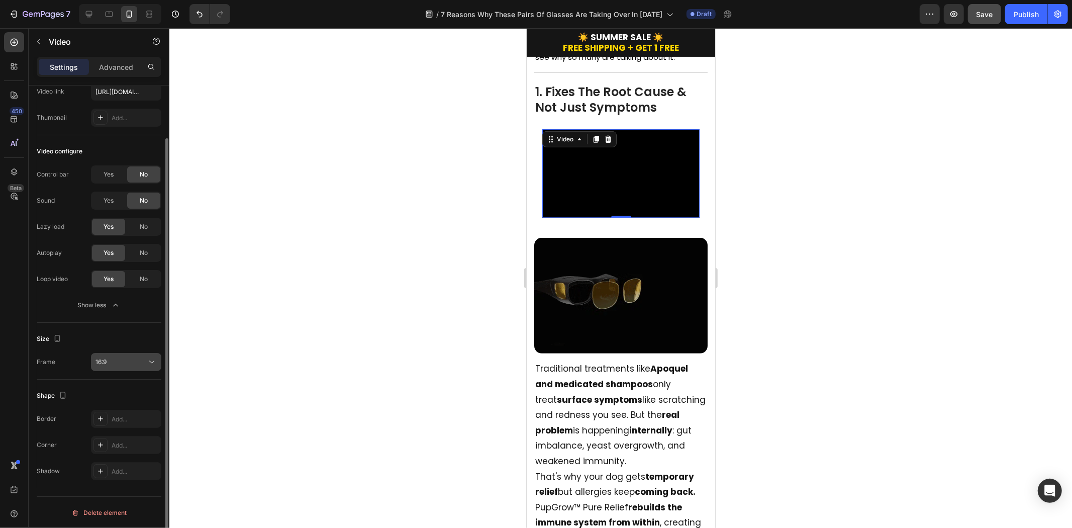
click at [126, 360] on div "16:9" at bounding box center [120, 361] width 51 height 9
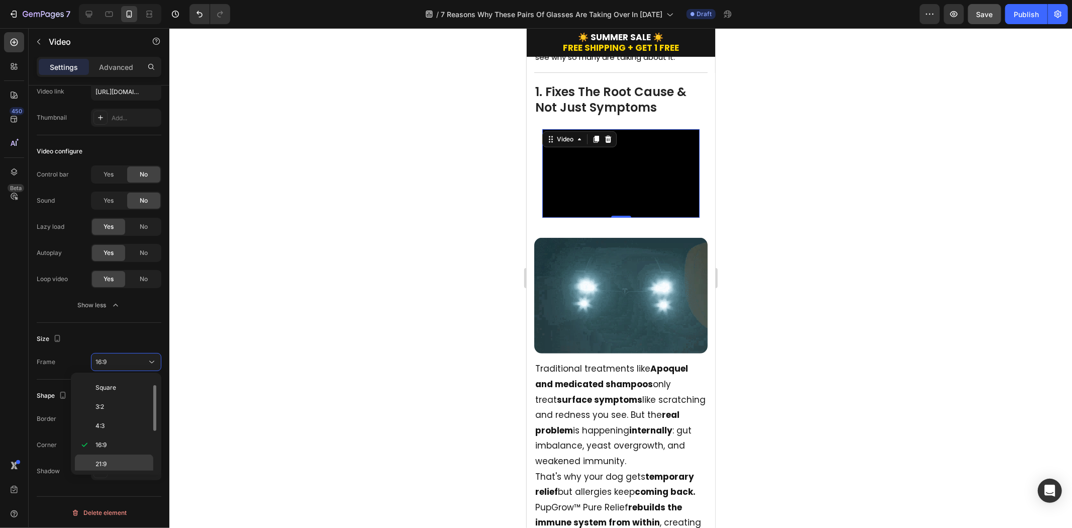
click at [120, 461] on p "21:9" at bounding box center [121, 463] width 53 height 9
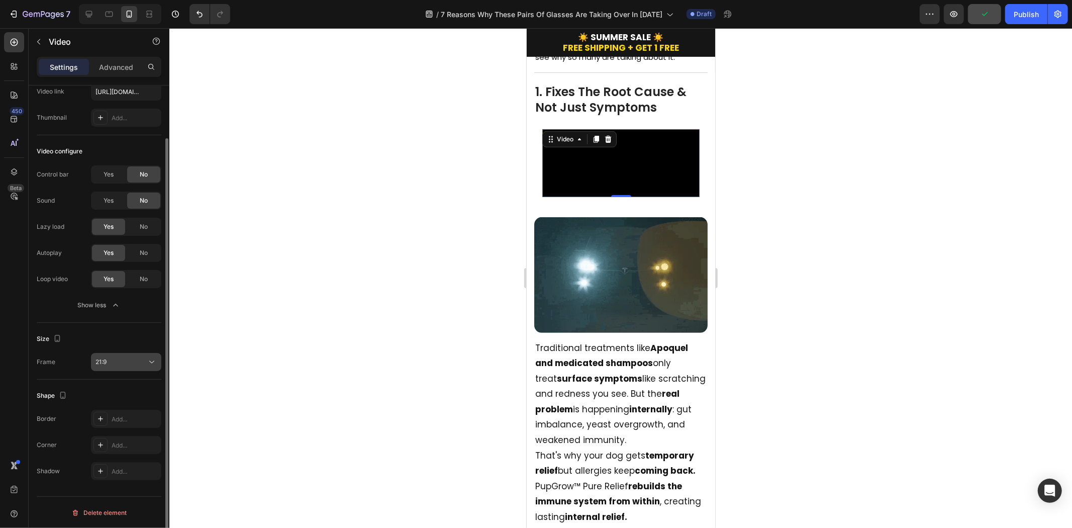
click at [127, 364] on div "21:9" at bounding box center [120, 361] width 51 height 9
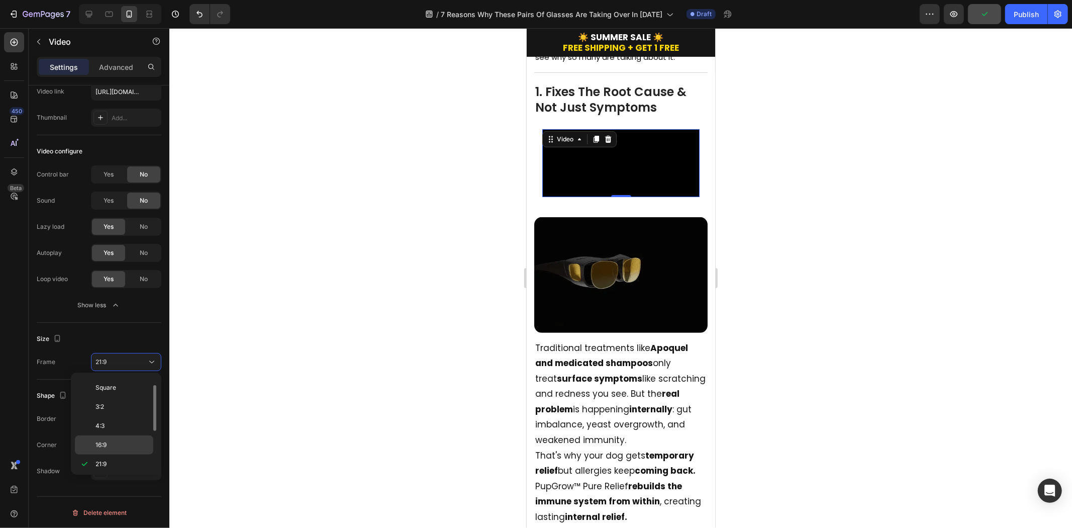
click at [111, 450] on div "16:9" at bounding box center [114, 444] width 78 height 19
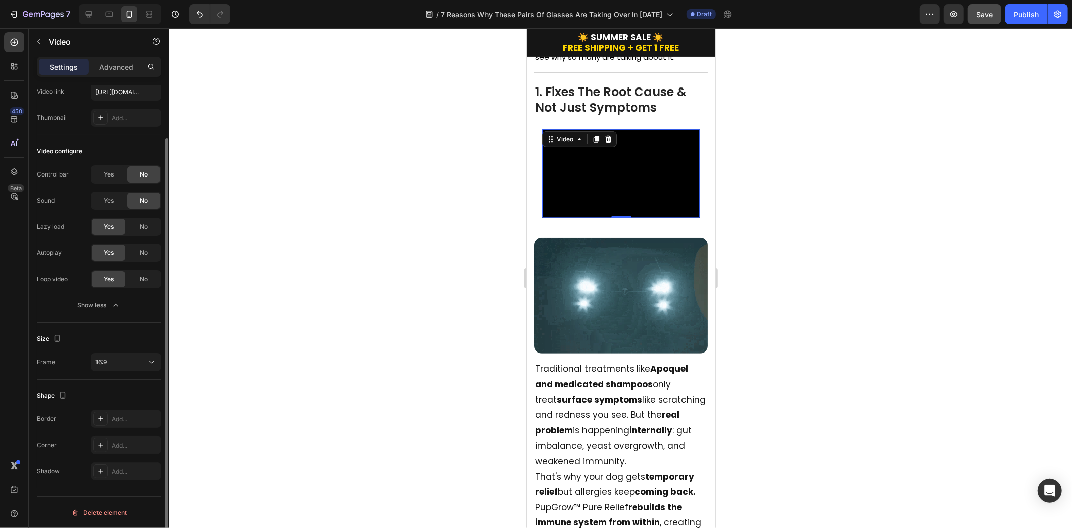
scroll to position [0, 0]
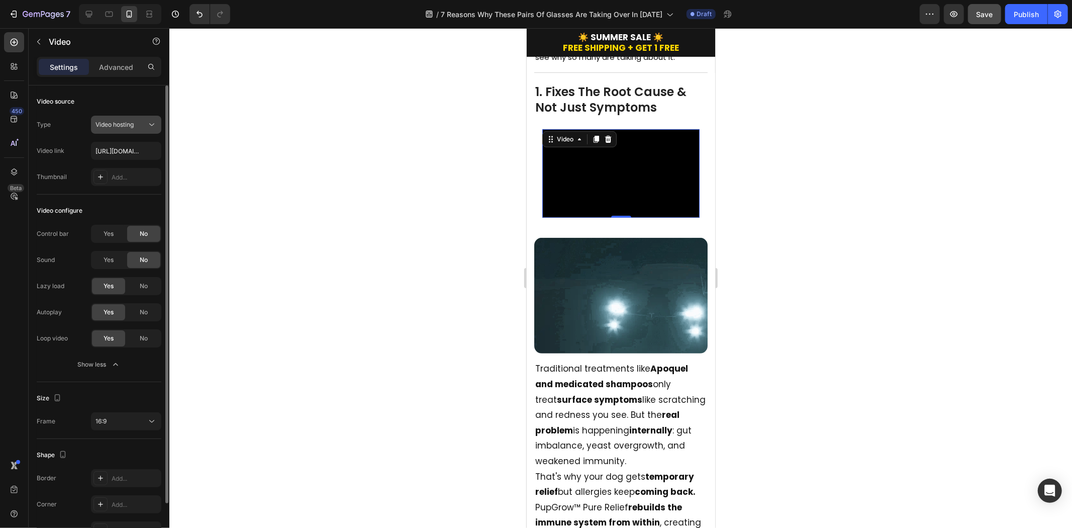
click at [118, 124] on span "Video hosting" at bounding box center [114, 125] width 38 height 8
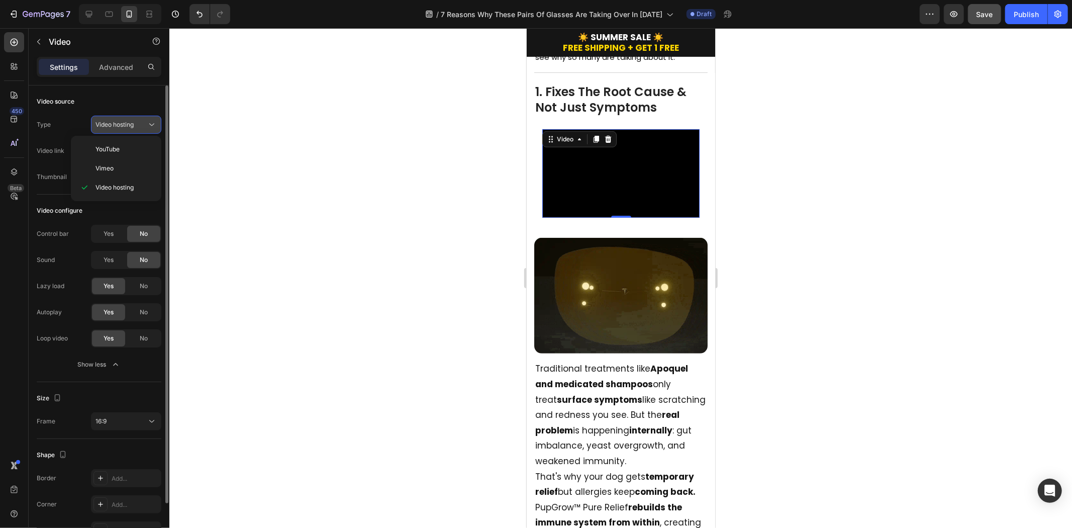
click at [122, 122] on span "Video hosting" at bounding box center [114, 125] width 38 height 8
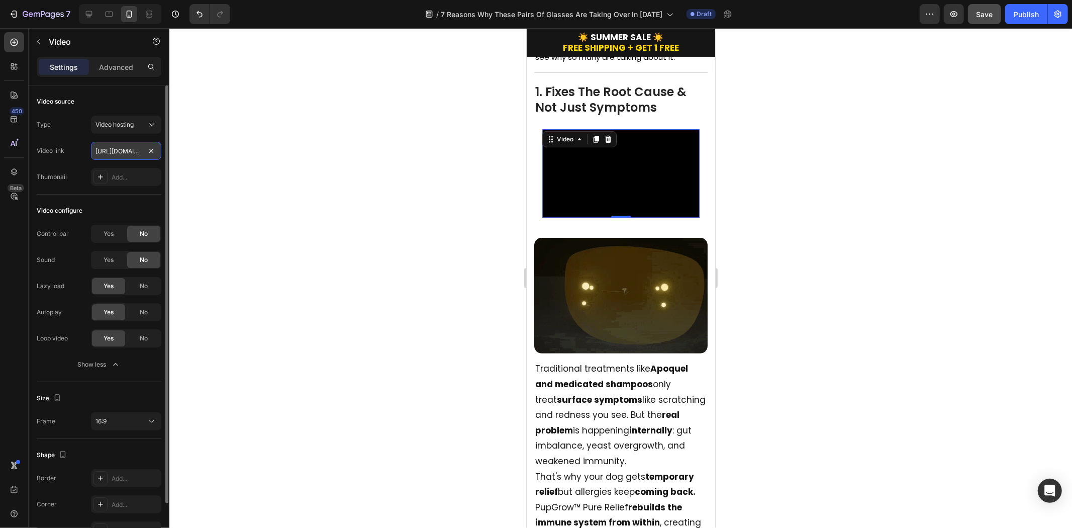
click at [126, 146] on input "https://cdn.shopify.com/videos/c/o/v/2cd3deb506b54b009063f7270ab5cf2e.mp4" at bounding box center [126, 151] width 70 height 18
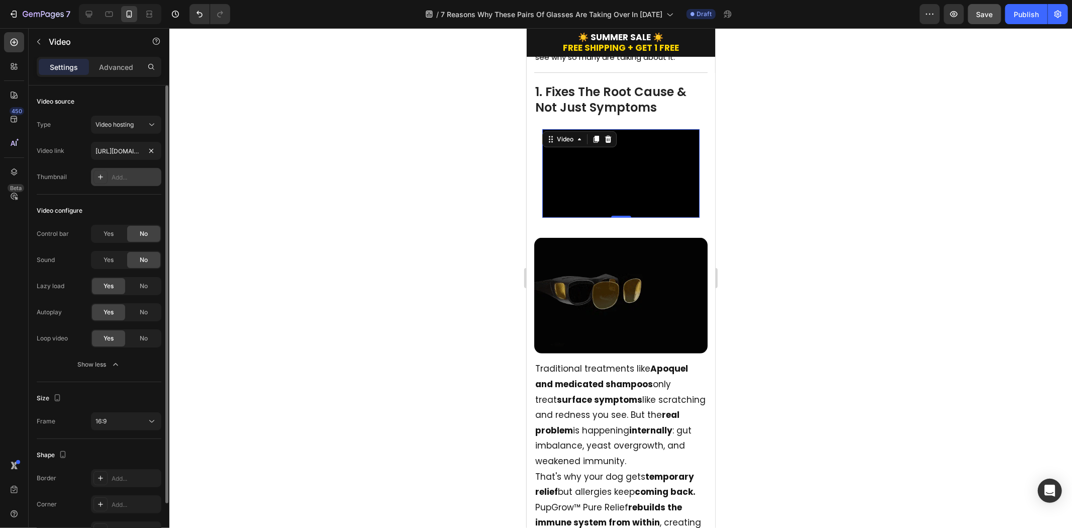
click at [124, 183] on div "Add..." at bounding box center [126, 177] width 70 height 18
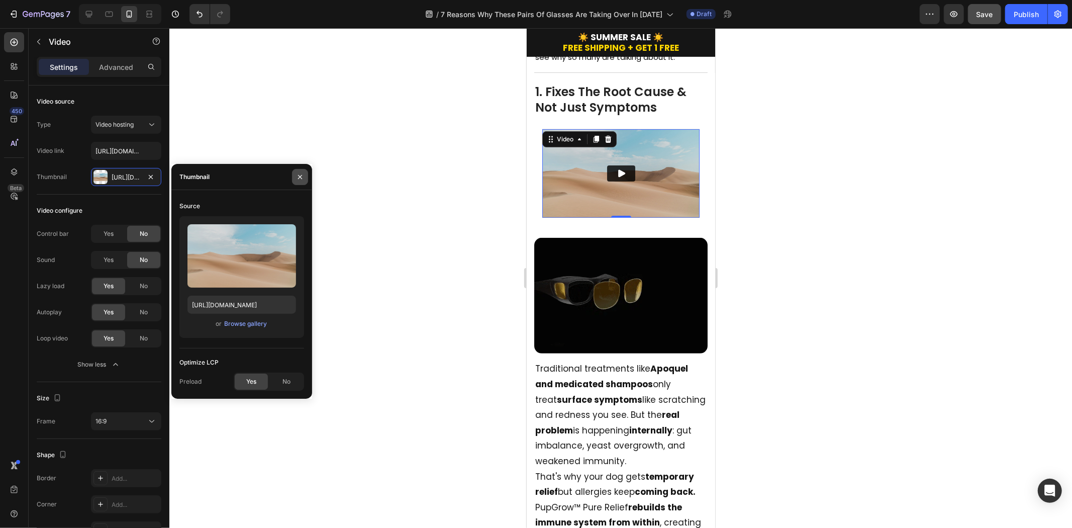
click at [298, 177] on icon "button" at bounding box center [300, 177] width 8 height 8
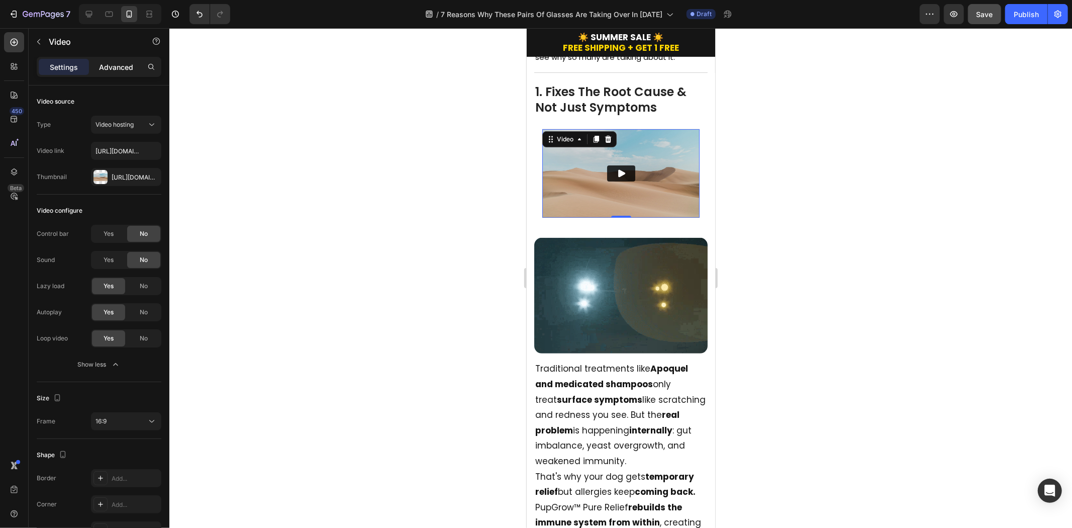
click at [111, 63] on p "Advanced" at bounding box center [116, 67] width 34 height 11
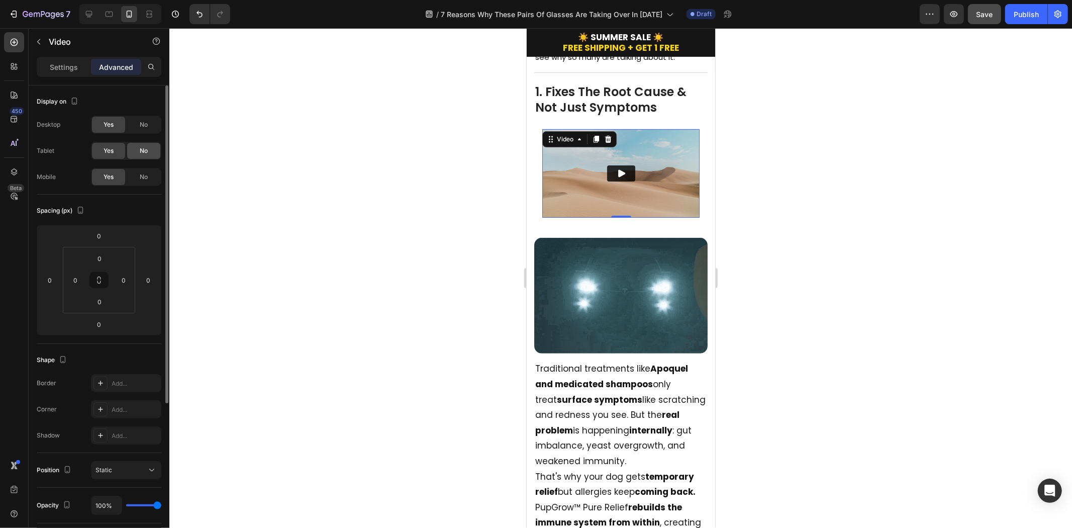
click at [138, 153] on div "No" at bounding box center [143, 151] width 33 height 16
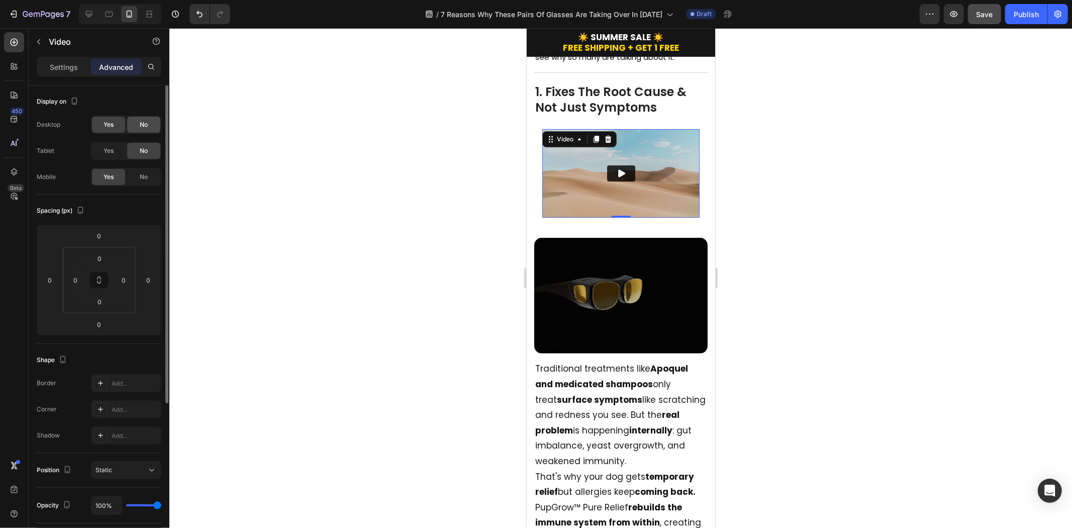
click at [147, 123] on span "No" at bounding box center [144, 124] width 8 height 9
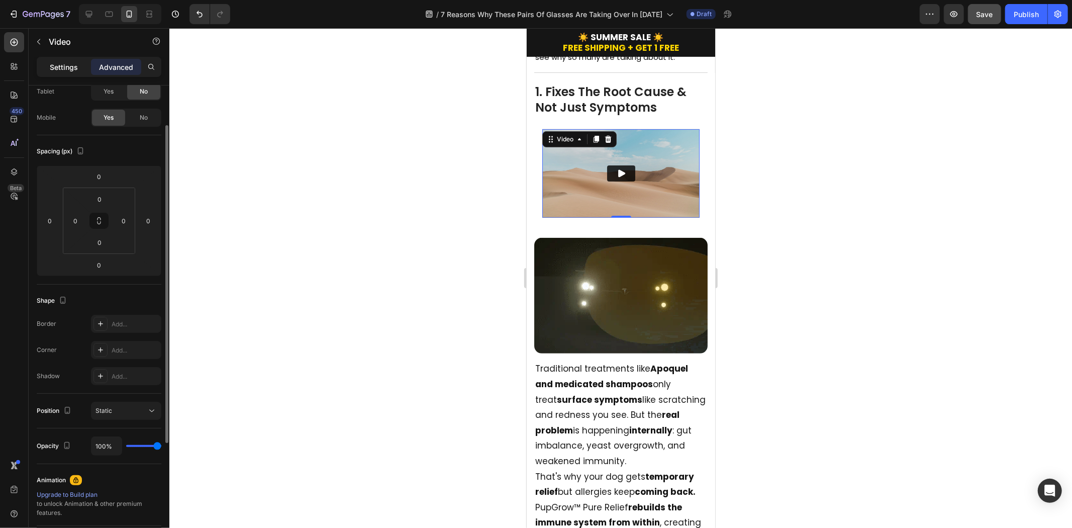
click at [76, 70] on p "Settings" at bounding box center [64, 67] width 28 height 11
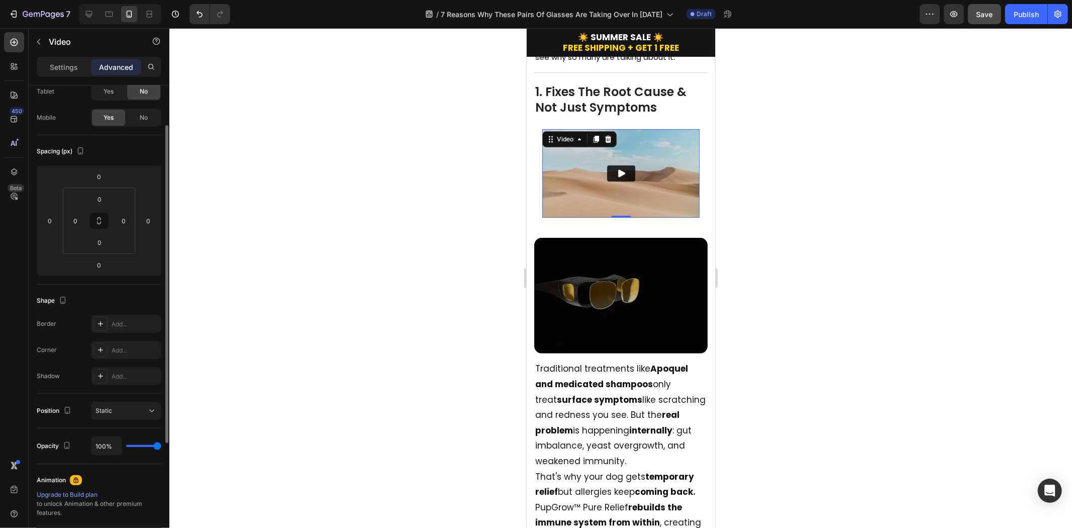
scroll to position [8, 0]
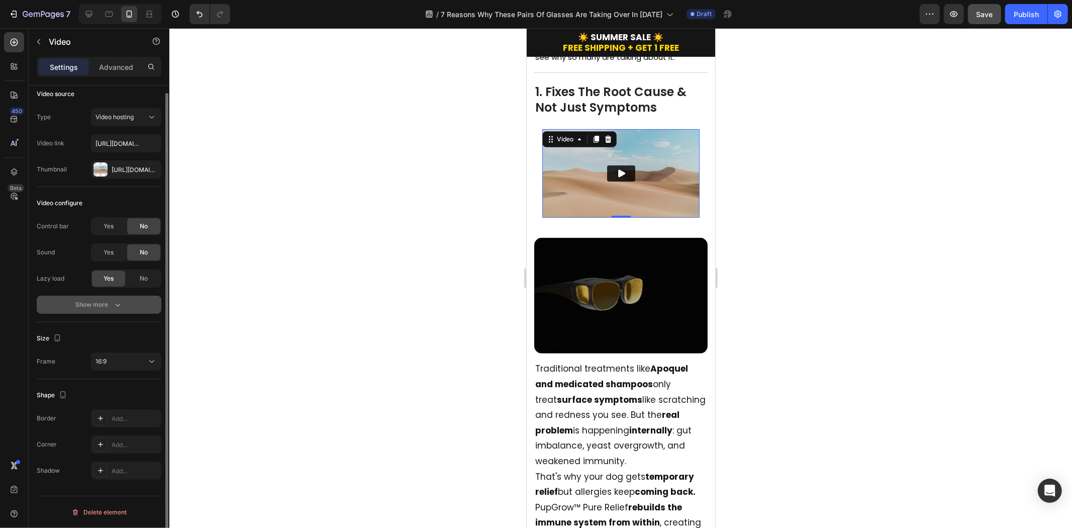
click at [105, 300] on div "Show more" at bounding box center [99, 305] width 47 height 10
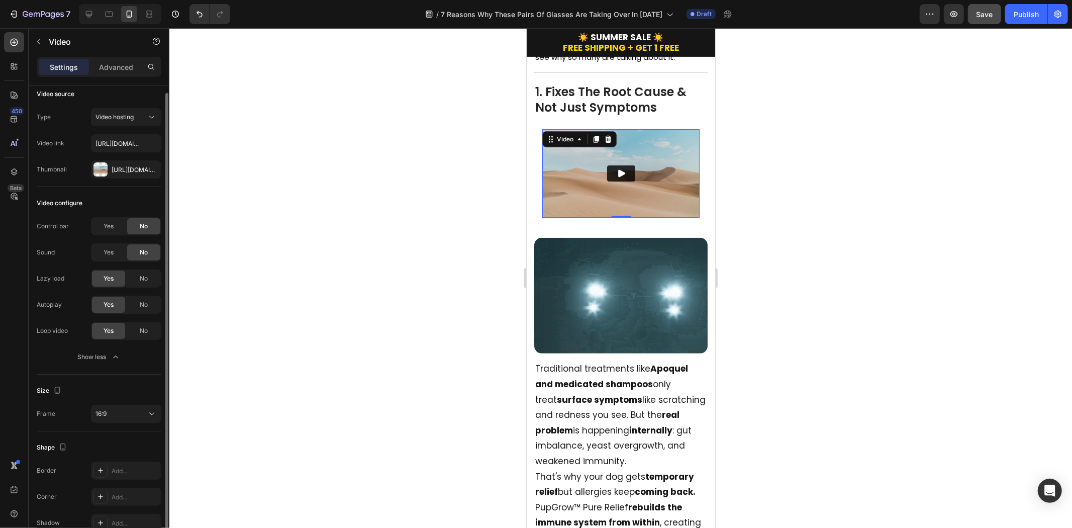
scroll to position [59, 0]
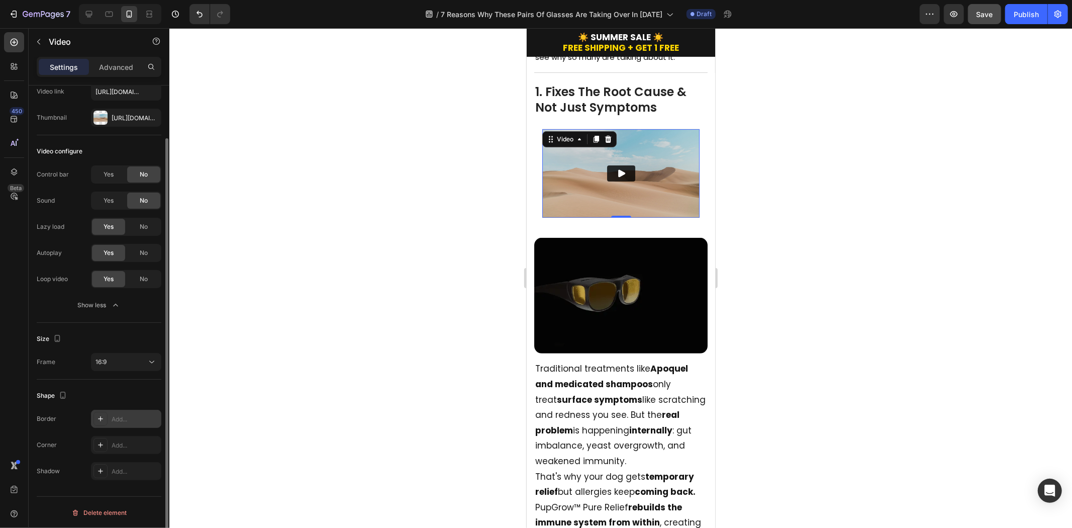
click at [119, 413] on div "Add..." at bounding box center [126, 419] width 70 height 18
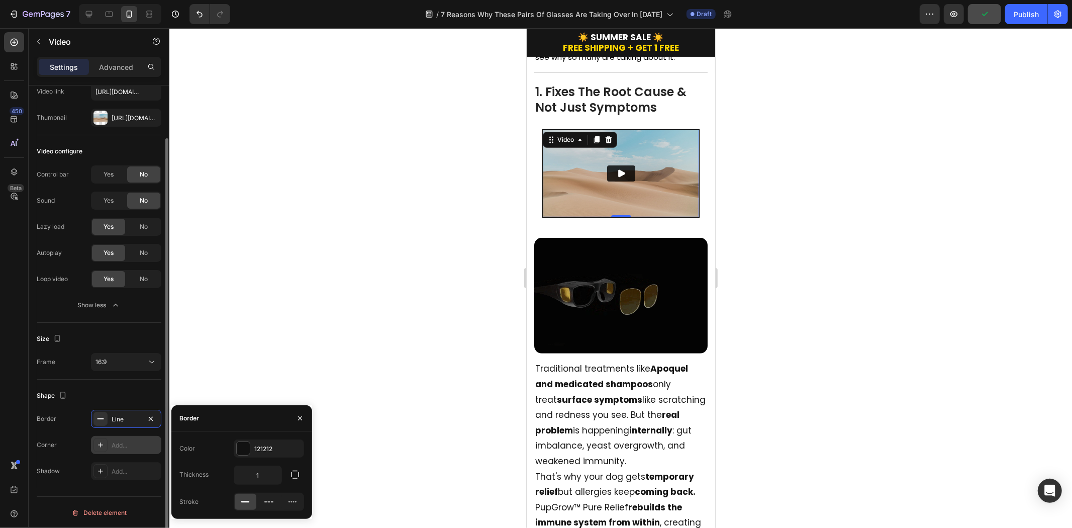
click at [113, 442] on div "Add..." at bounding box center [135, 445] width 47 height 9
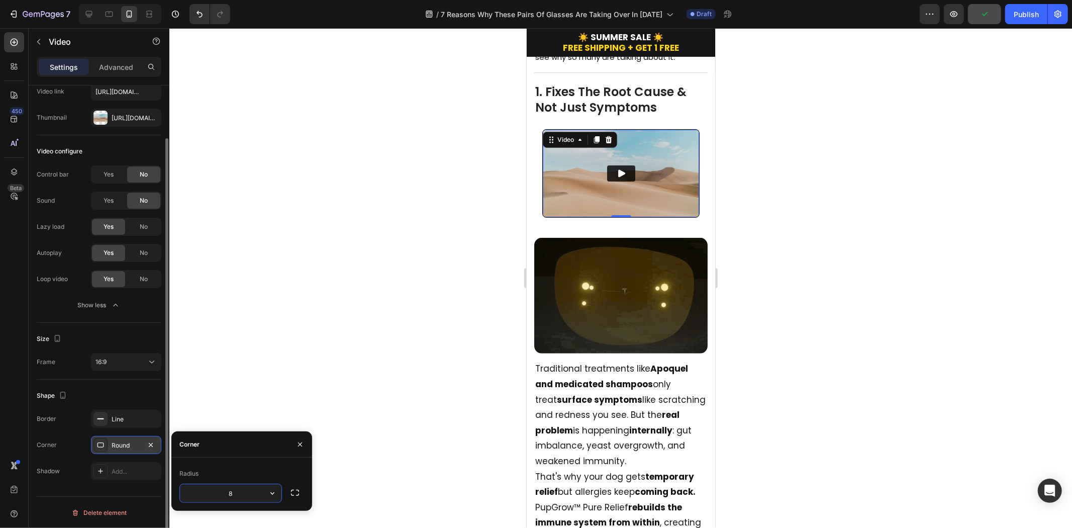
click at [241, 474] on input "8" at bounding box center [231, 493] width 102 height 18
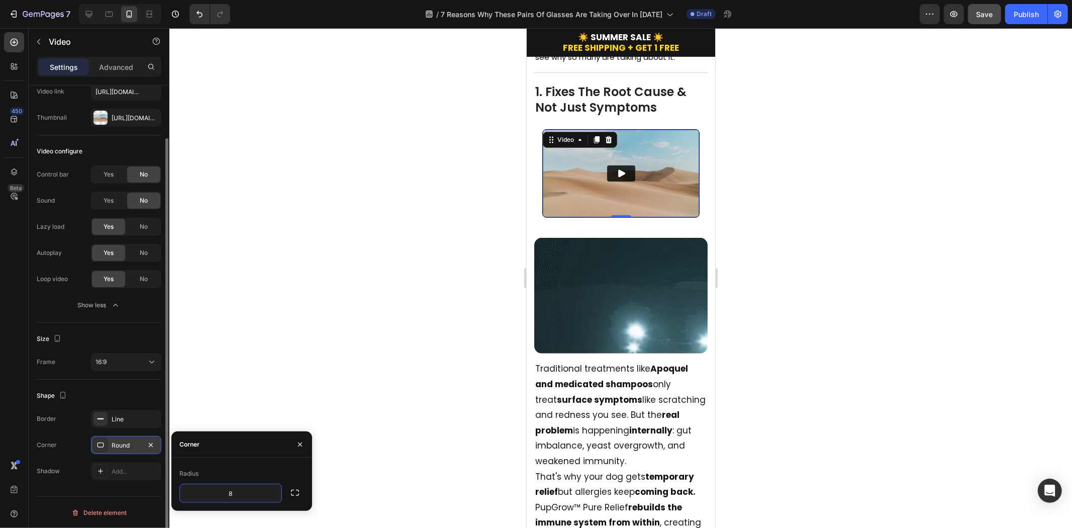
click at [871, 230] on div at bounding box center [620, 278] width 903 height 500
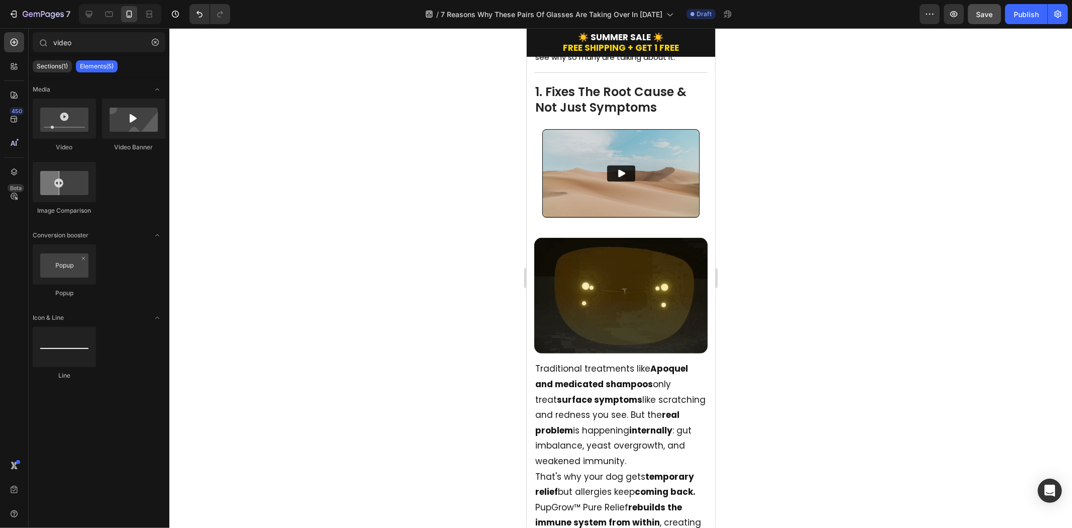
click at [871, 230] on div at bounding box center [620, 278] width 903 height 500
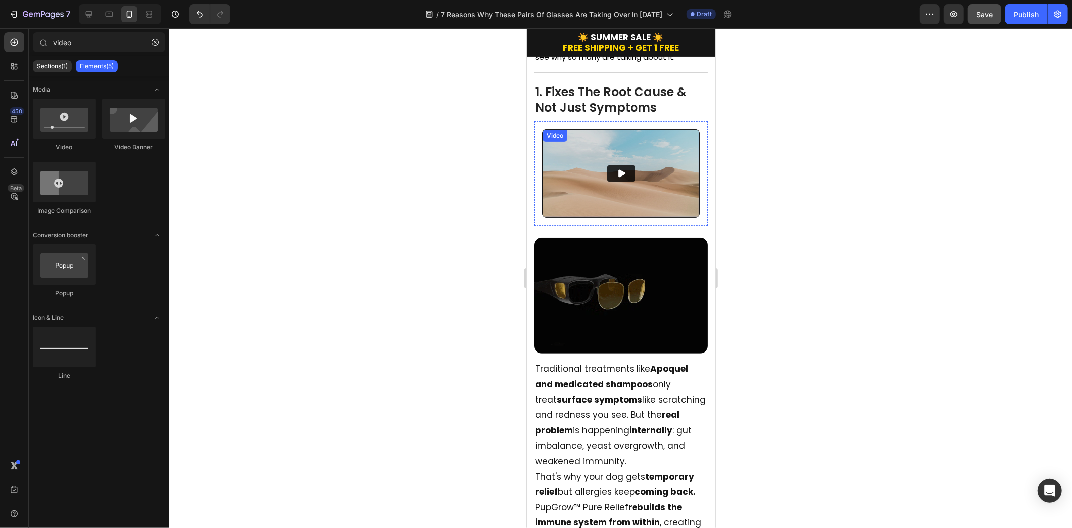
click at [676, 169] on img at bounding box center [620, 172] width 156 height 87
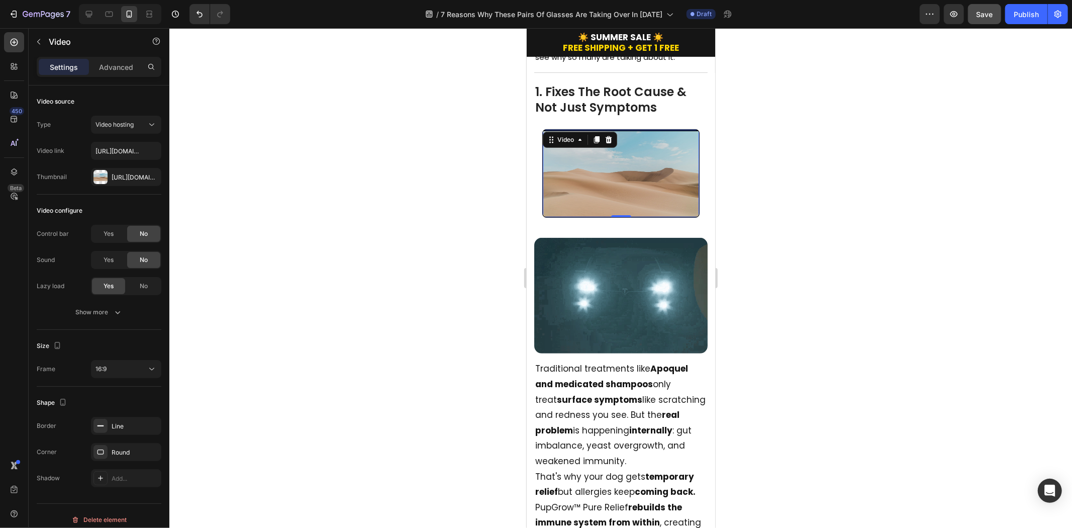
click at [816, 164] on div at bounding box center [620, 278] width 903 height 500
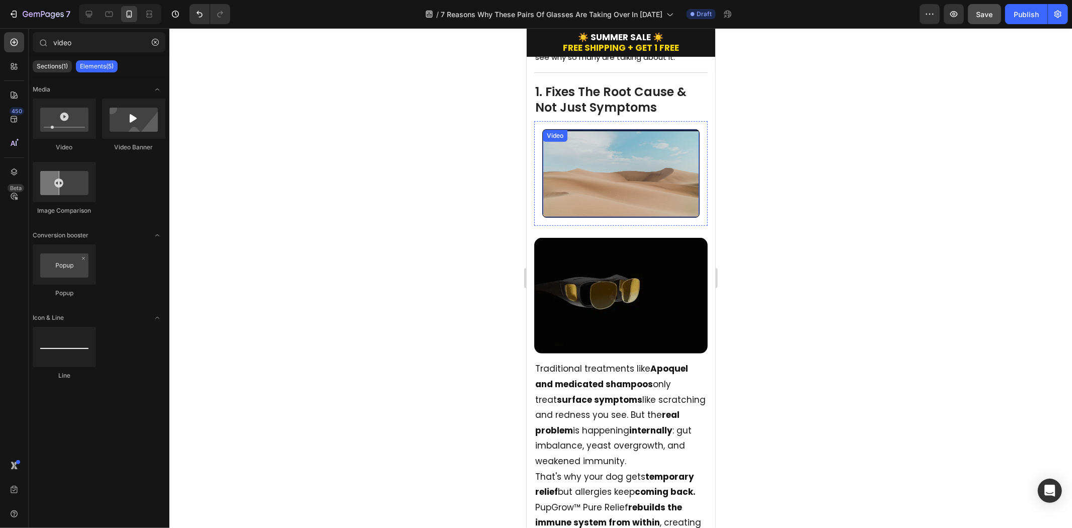
click at [652, 183] on video at bounding box center [620, 173] width 156 height 88
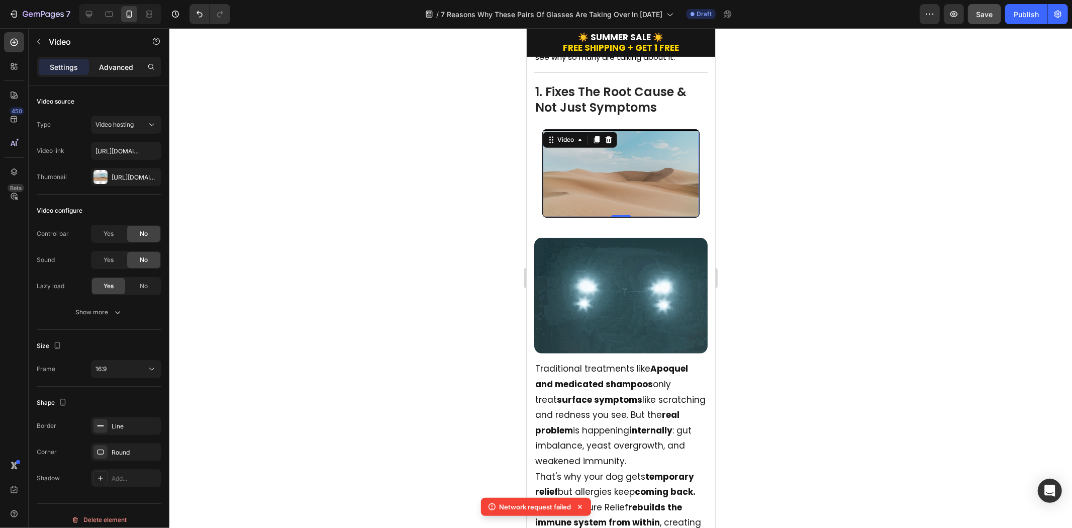
click at [118, 63] on p "Advanced" at bounding box center [116, 67] width 34 height 11
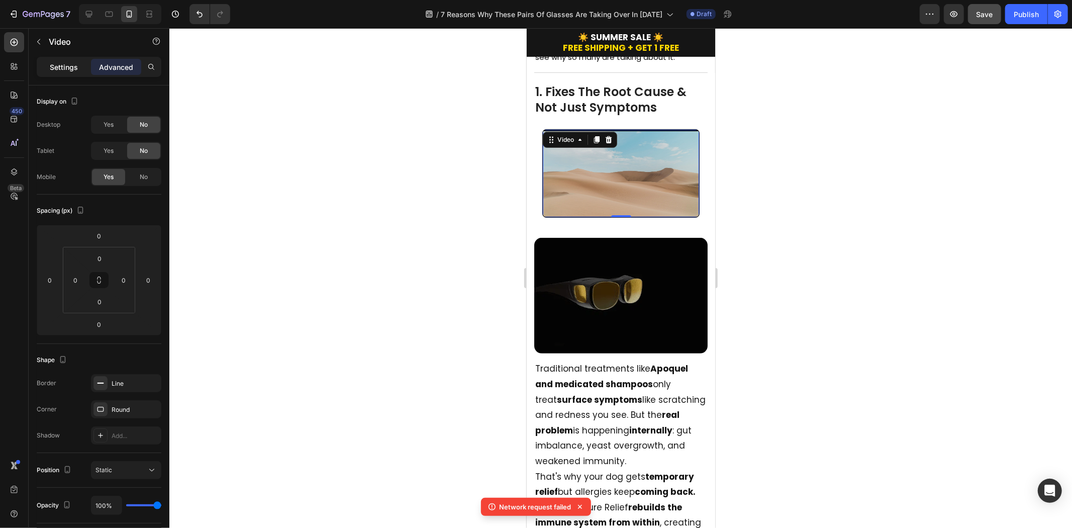
click at [58, 64] on p "Settings" at bounding box center [64, 67] width 28 height 11
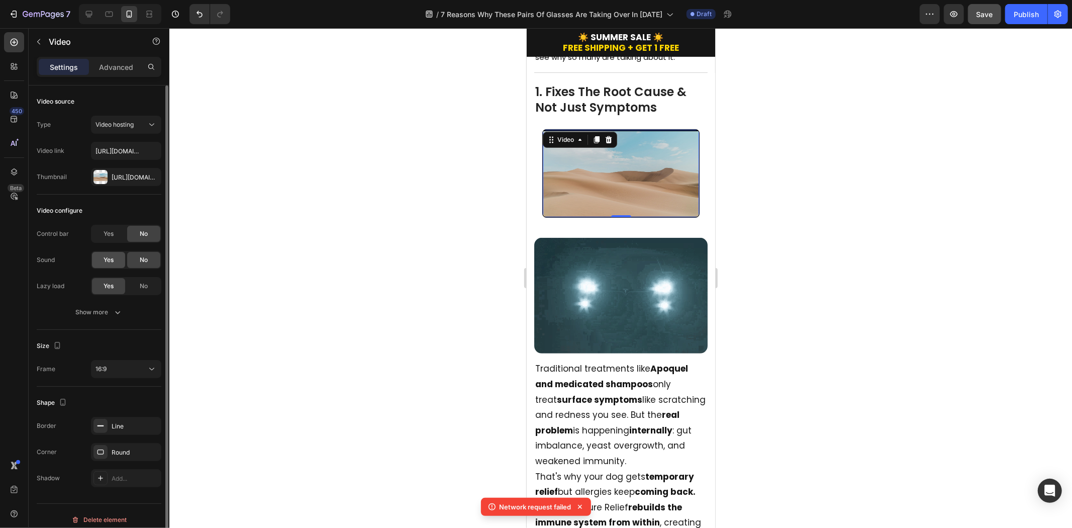
scroll to position [8, 0]
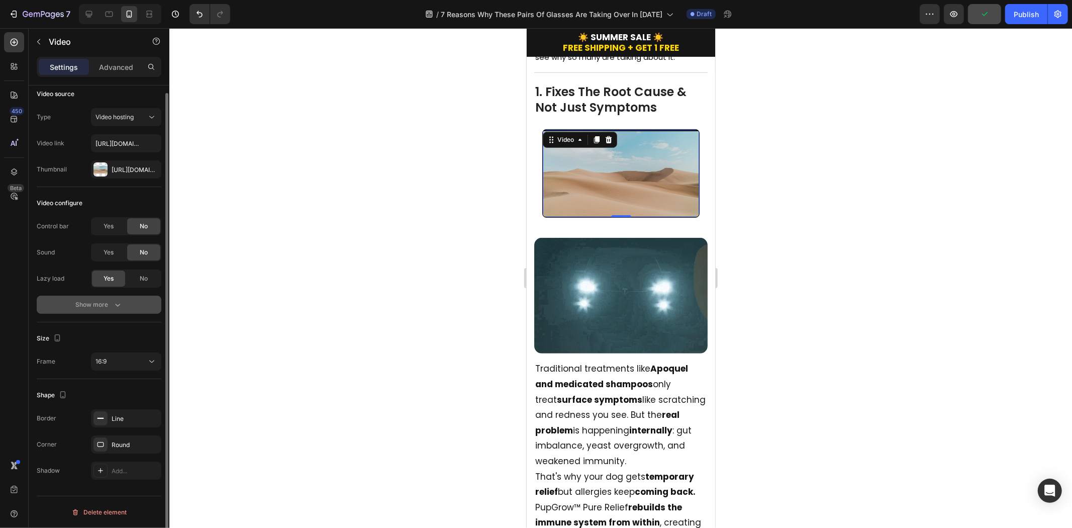
click at [104, 305] on div "Show more" at bounding box center [99, 305] width 47 height 10
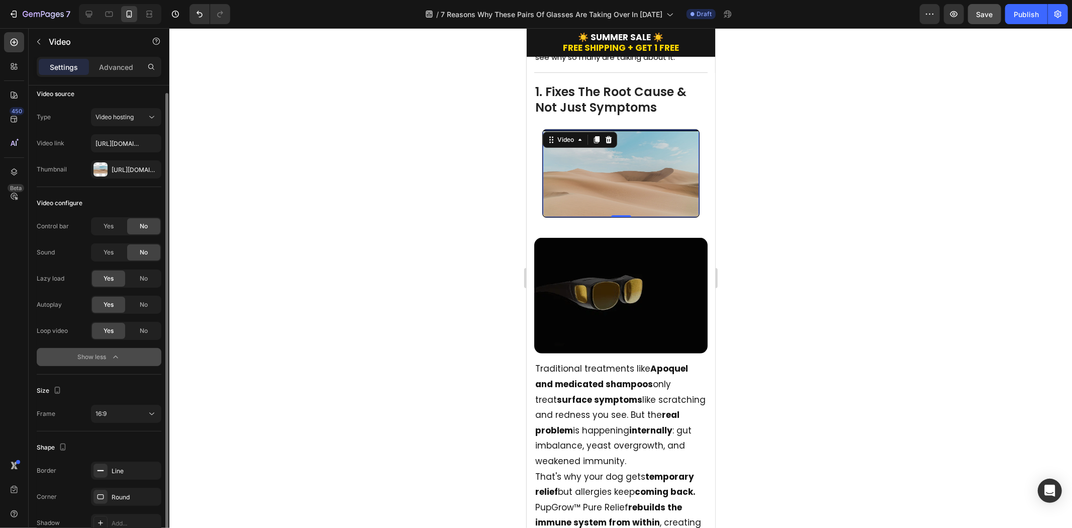
click at [103, 362] on button "Show less" at bounding box center [99, 357] width 125 height 18
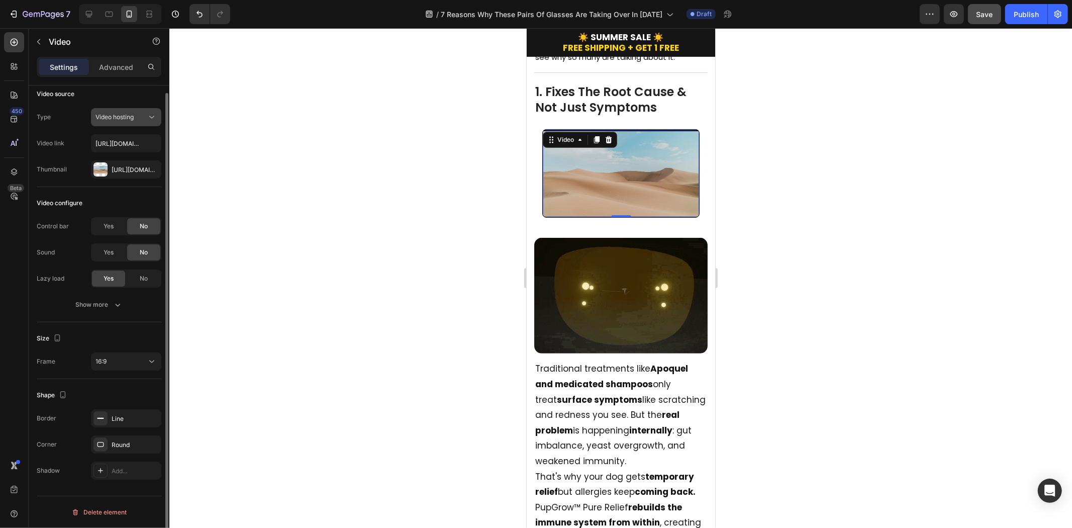
click at [122, 112] on div "Video hosting" at bounding box center [125, 117] width 61 height 10
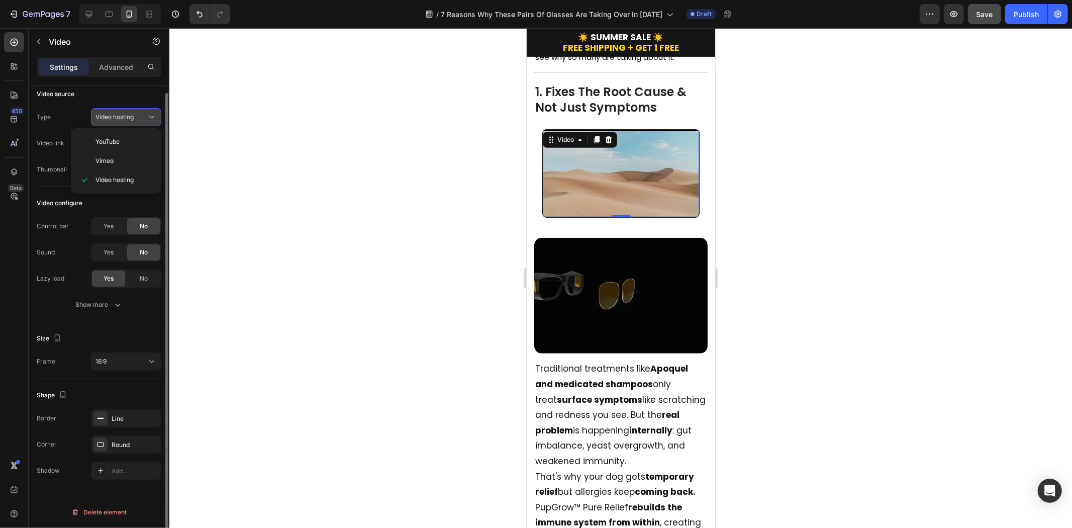
click at [121, 113] on span "Video hosting" at bounding box center [114, 117] width 38 height 8
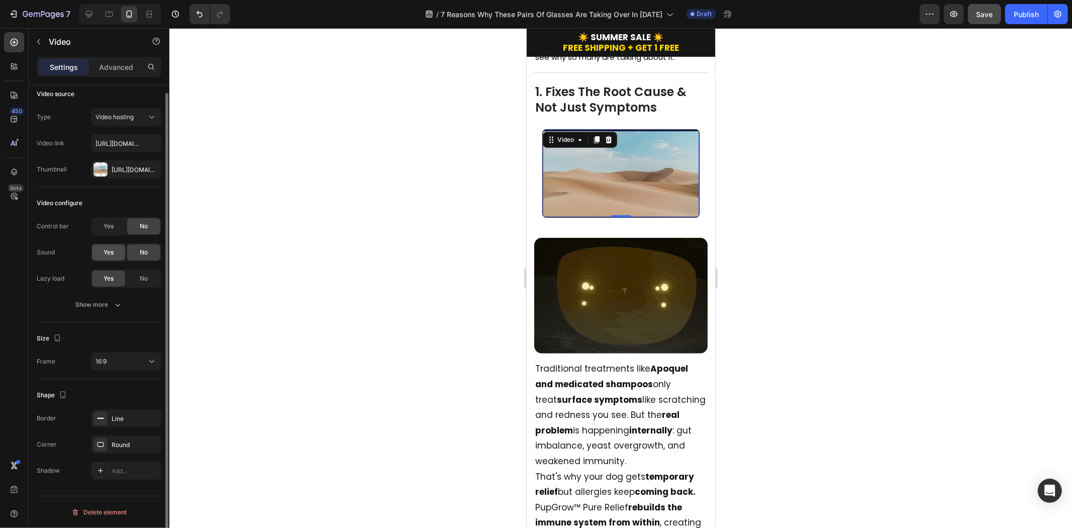
scroll to position [0, 0]
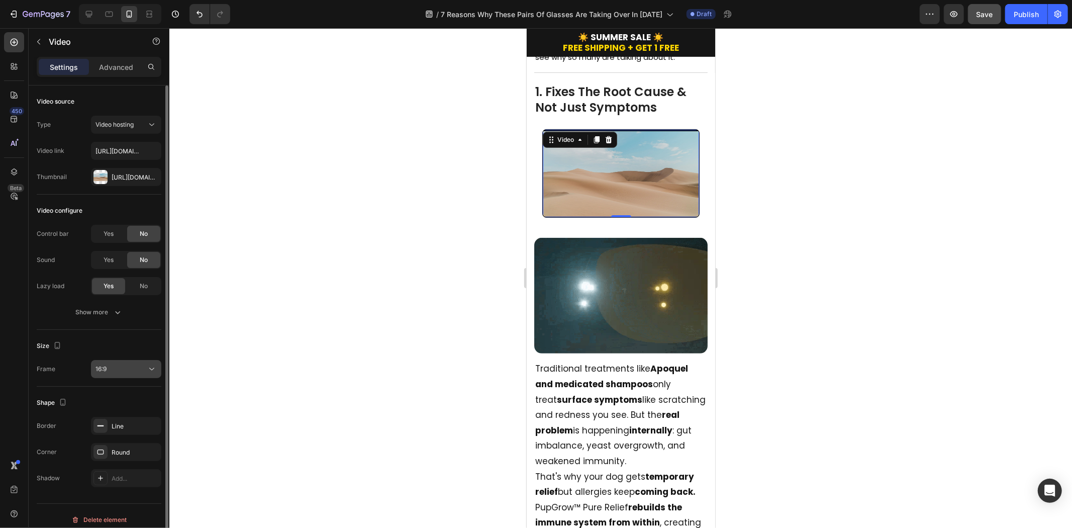
click at [106, 373] on span "16:9" at bounding box center [100, 368] width 11 height 9
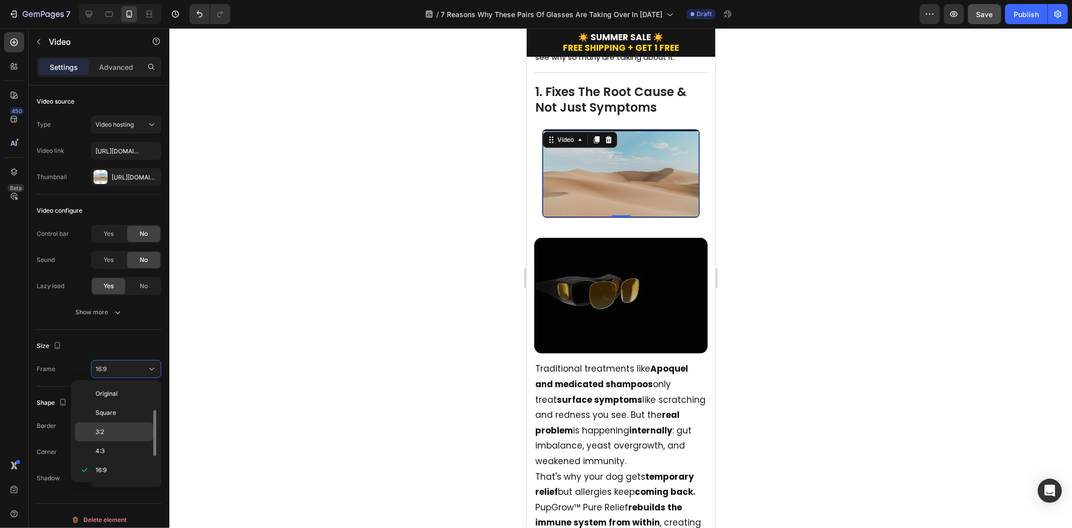
scroll to position [18, 0]
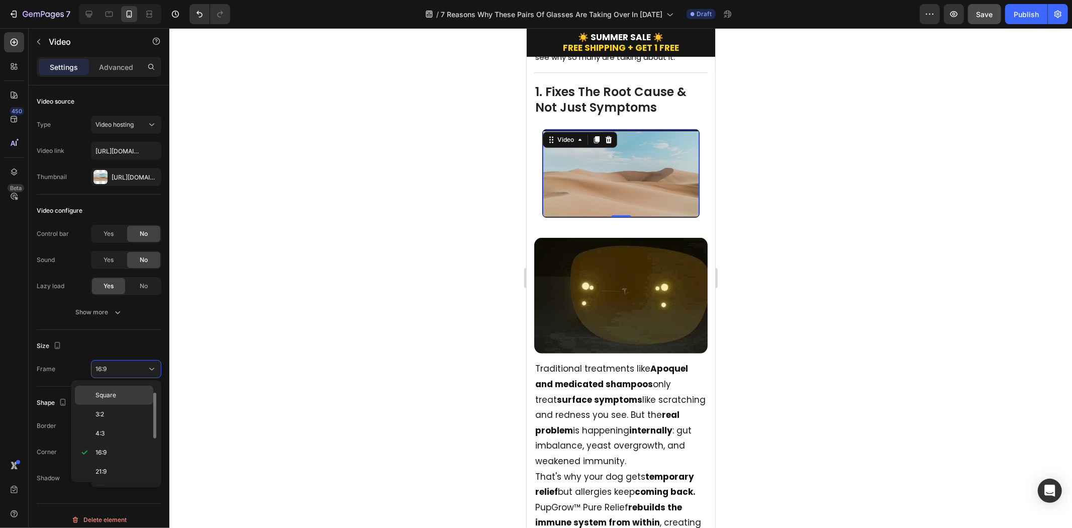
click at [114, 395] on span "Square" at bounding box center [105, 395] width 21 height 9
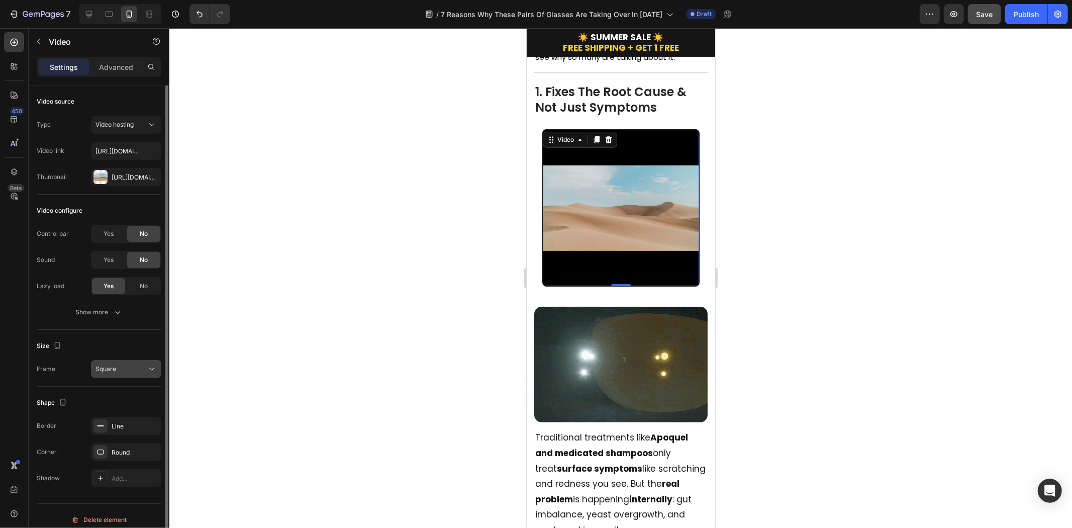
click at [129, 369] on div "Square" at bounding box center [120, 368] width 51 height 9
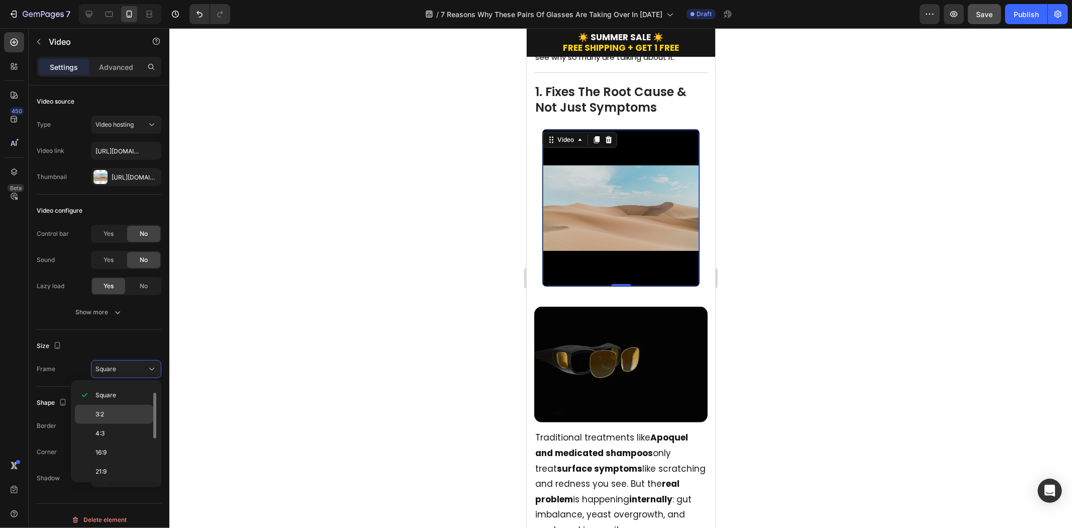
click at [118, 410] on p "3:2" at bounding box center [121, 414] width 53 height 9
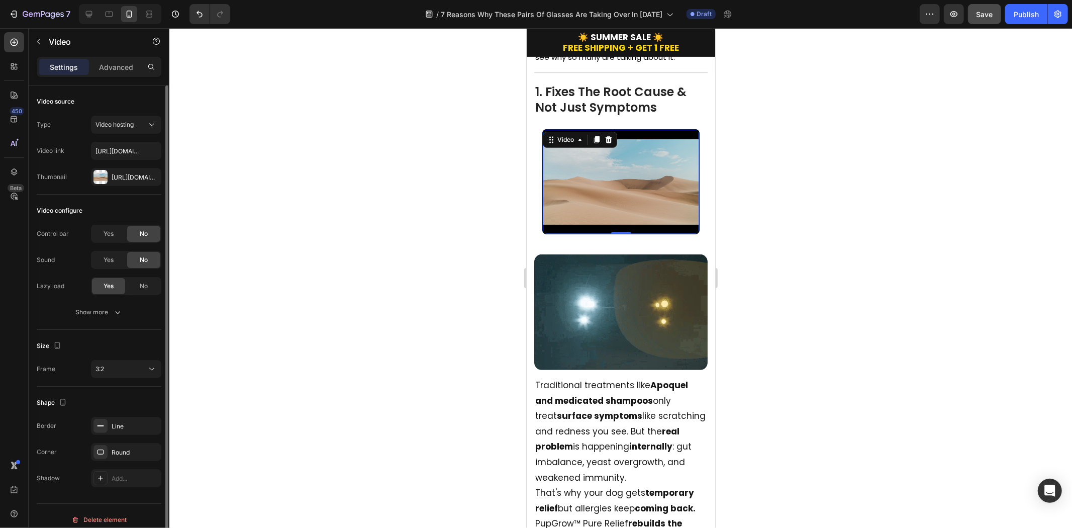
click at [126, 382] on div "Size Frame 3:2" at bounding box center [99, 358] width 125 height 57
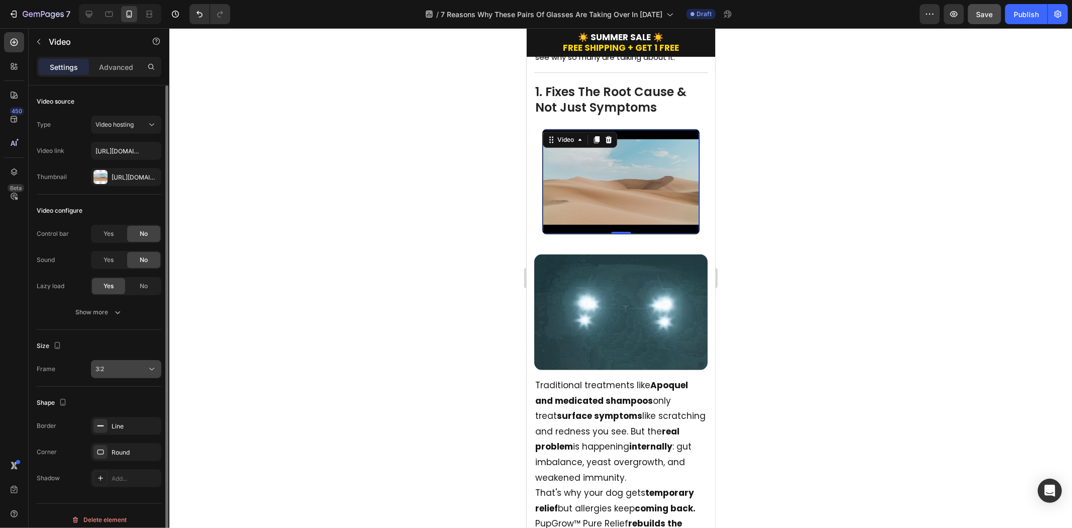
click at [129, 369] on div "3:2" at bounding box center [120, 368] width 51 height 9
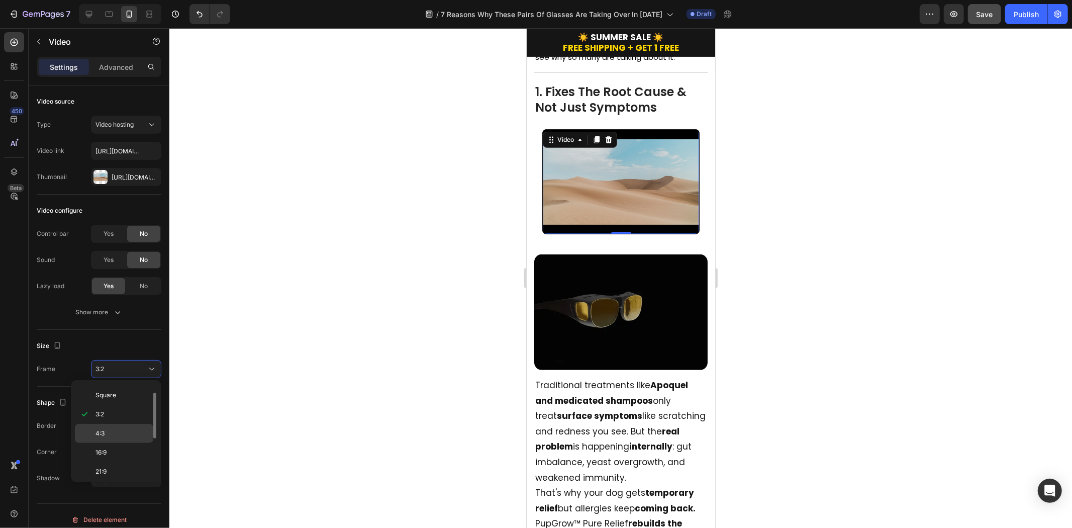
click at [113, 443] on div "4:3" at bounding box center [114, 452] width 78 height 19
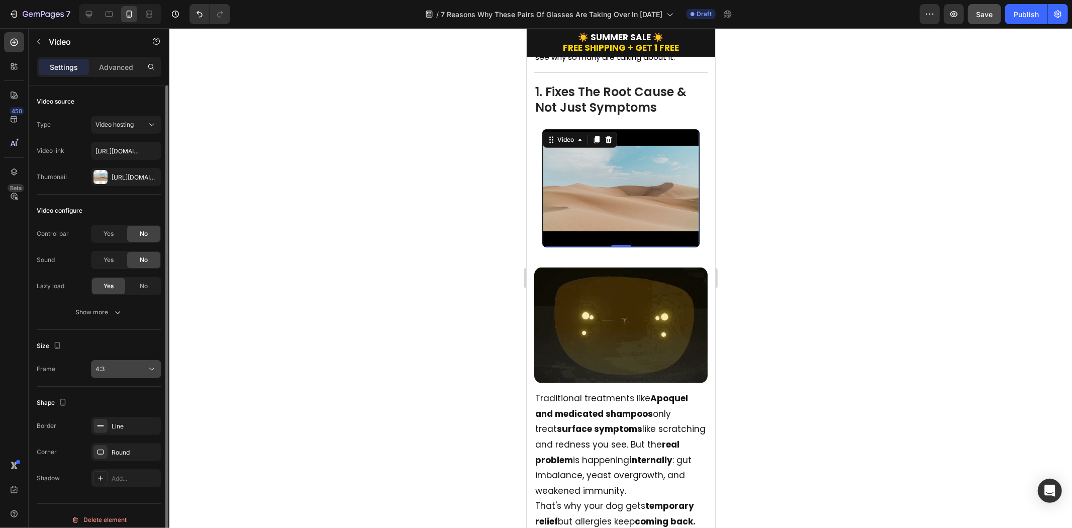
click at [135, 370] on div "4:3" at bounding box center [120, 368] width 51 height 9
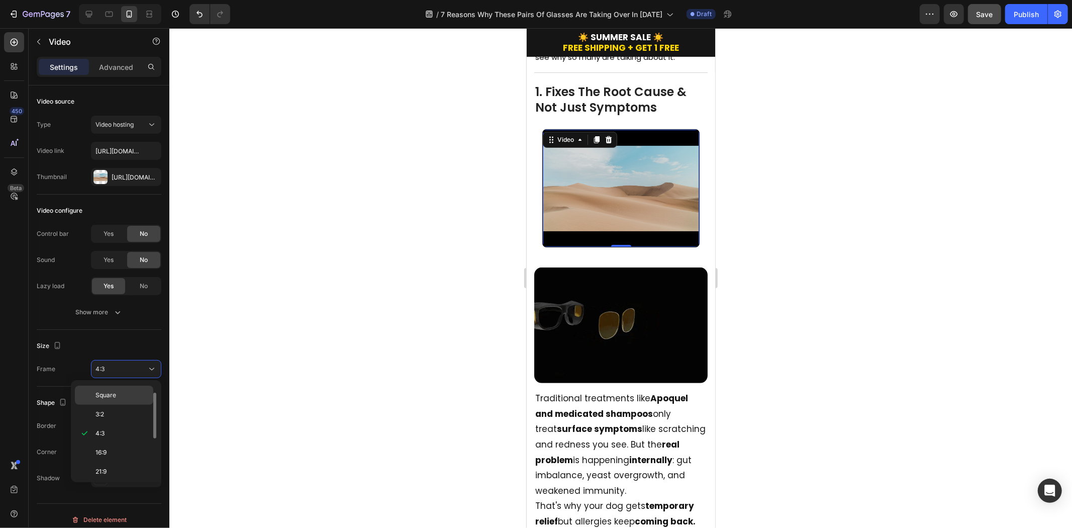
click at [119, 396] on p "Square" at bounding box center [121, 395] width 53 height 9
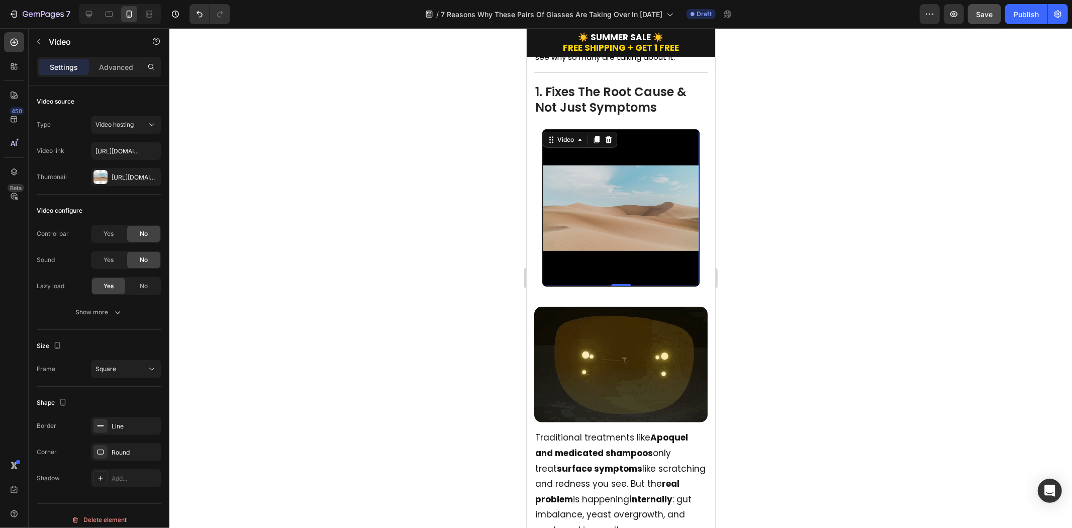
click at [882, 220] on div at bounding box center [620, 278] width 903 height 500
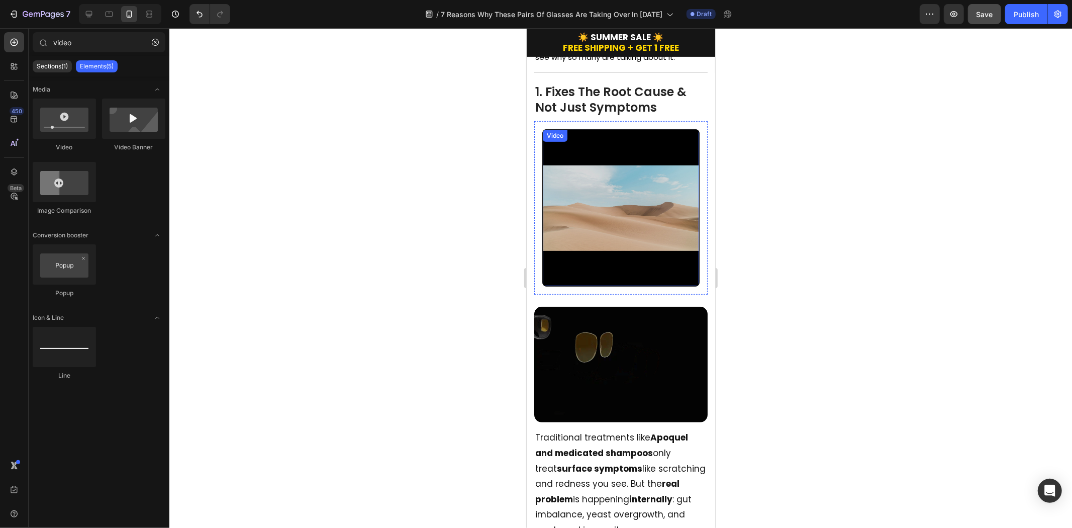
click at [637, 178] on video at bounding box center [620, 207] width 156 height 156
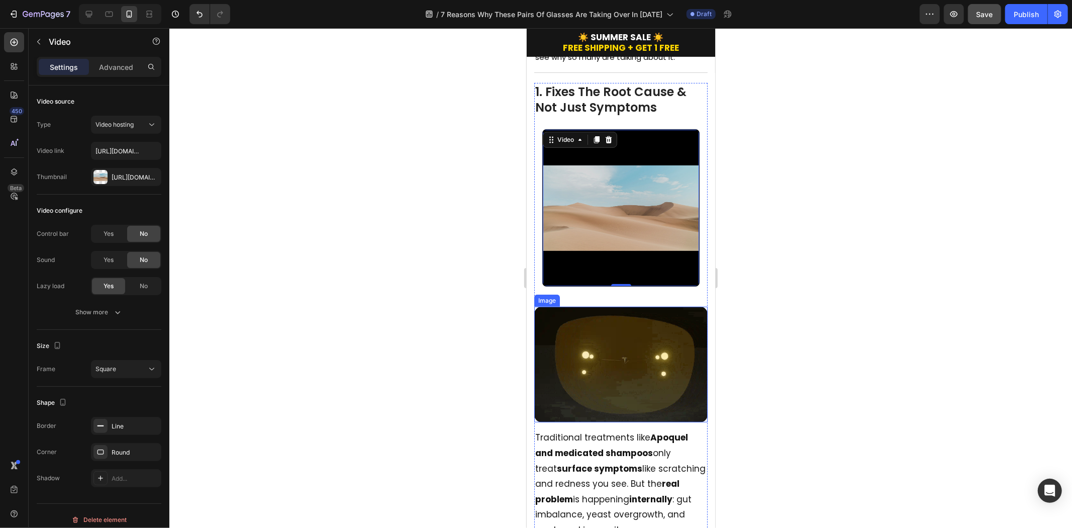
click at [650, 341] on img at bounding box center [620, 364] width 173 height 116
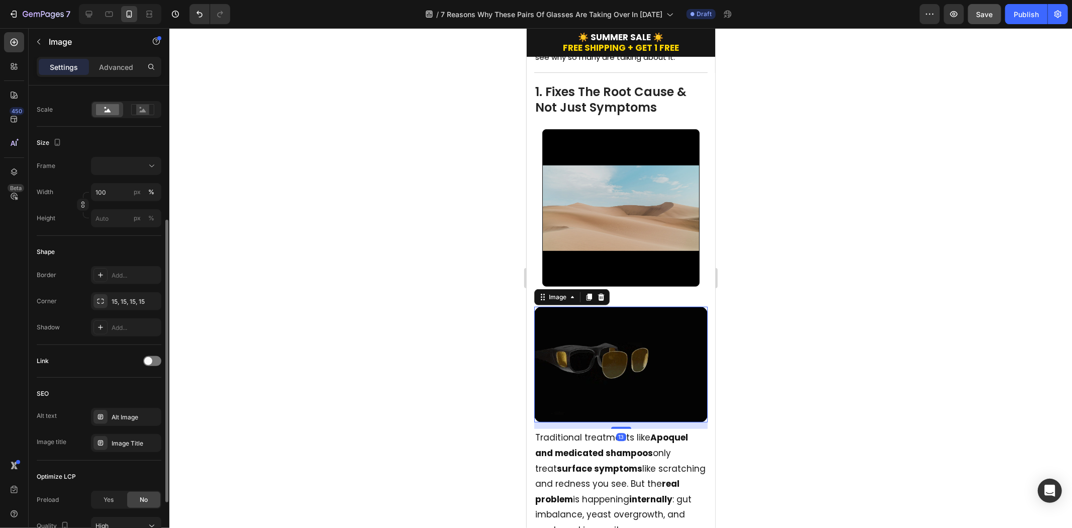
scroll to position [0, 0]
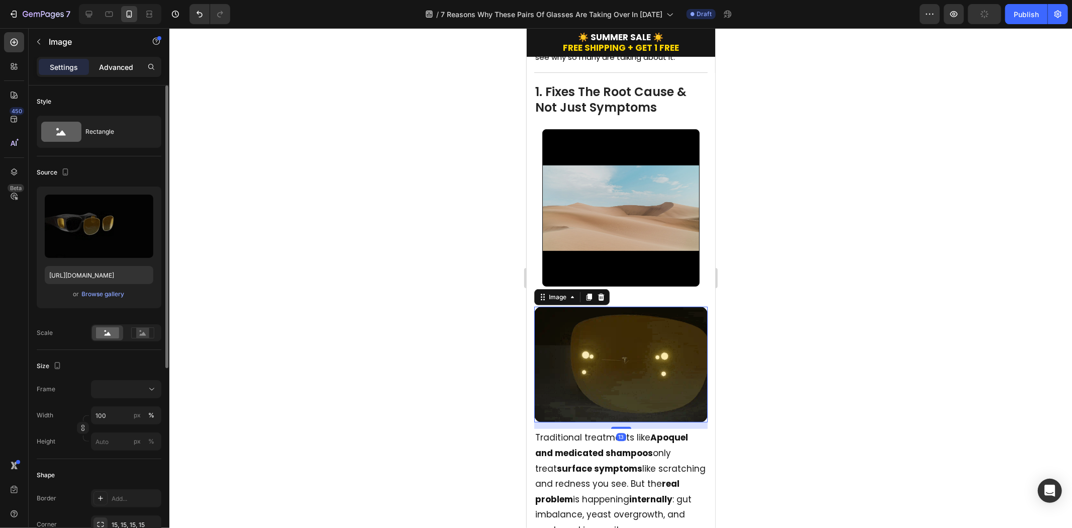
click at [114, 66] on p "Advanced" at bounding box center [116, 67] width 34 height 11
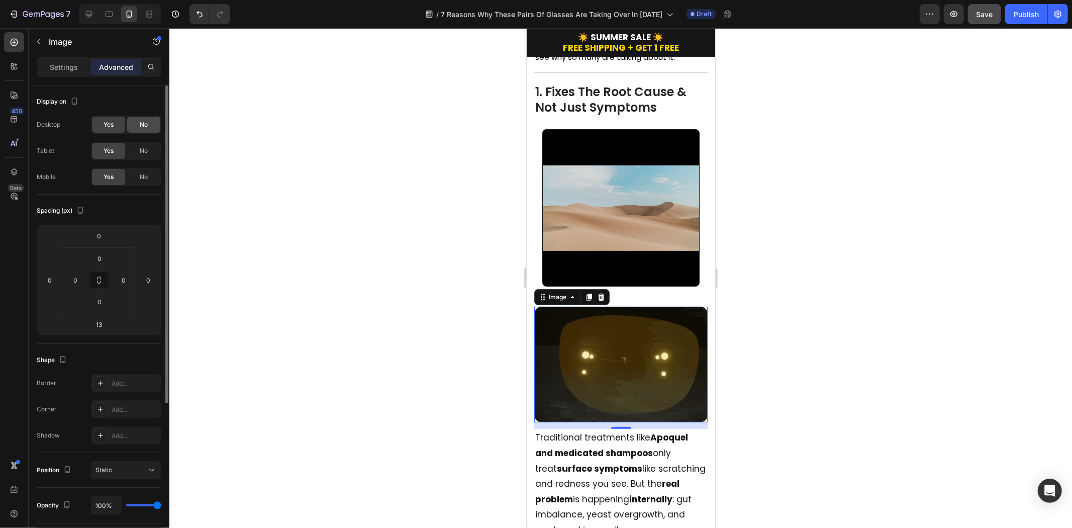
click at [149, 124] on div "No" at bounding box center [143, 125] width 33 height 16
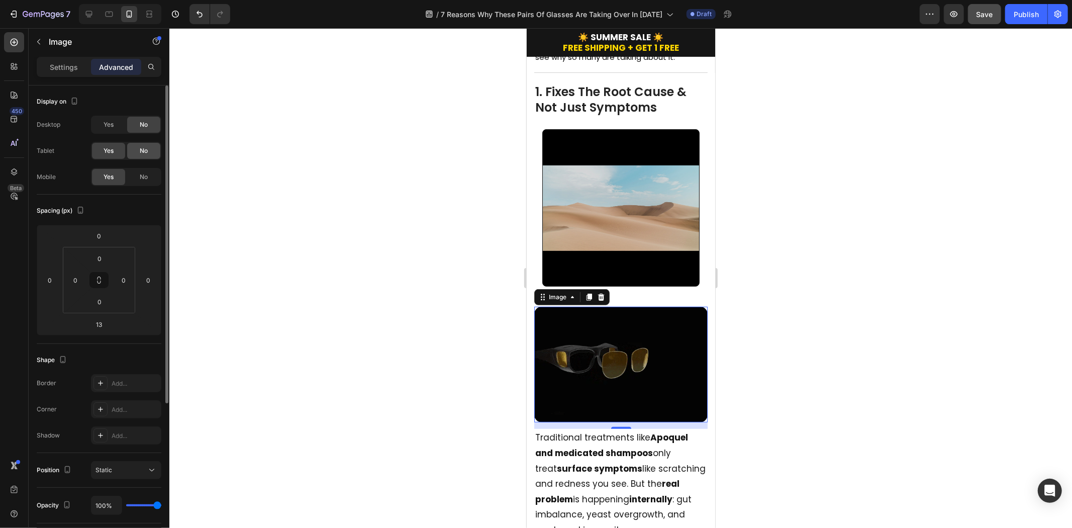
click at [147, 154] on span "No" at bounding box center [144, 150] width 8 height 9
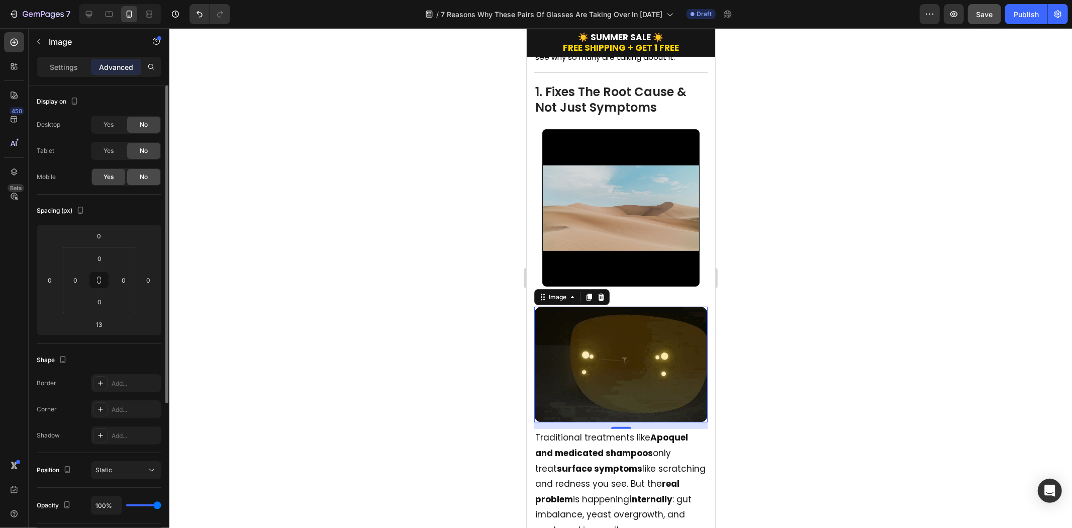
click at [145, 181] on div "No" at bounding box center [143, 177] width 33 height 16
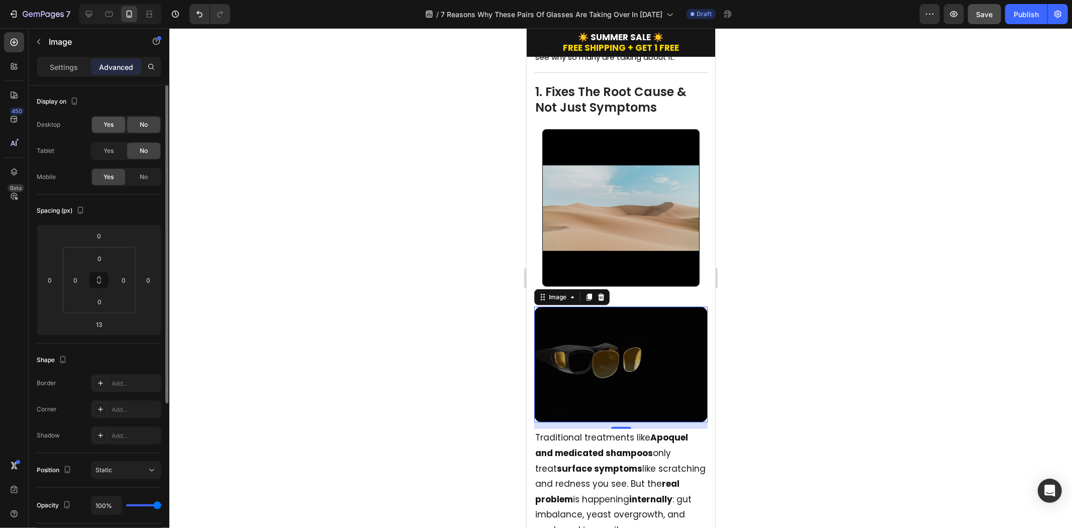
click at [122, 128] on div "Yes" at bounding box center [108, 125] width 33 height 16
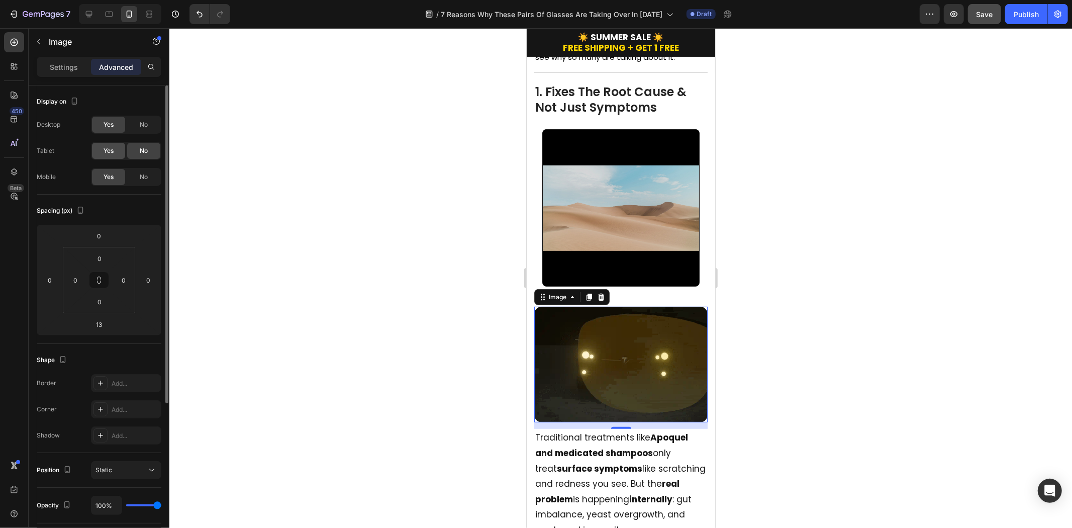
click at [113, 144] on div "Yes" at bounding box center [108, 151] width 33 height 16
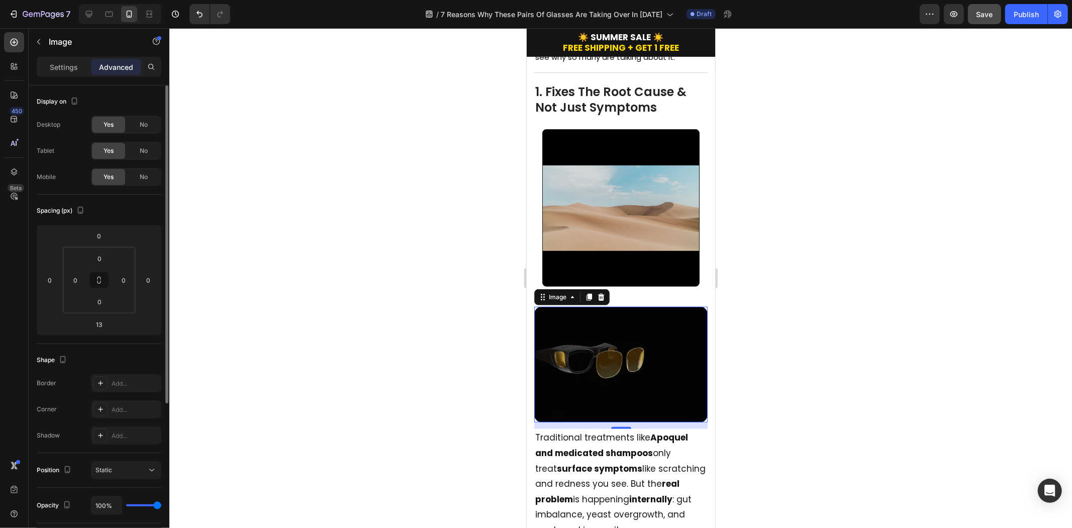
click at [113, 145] on div "Yes" at bounding box center [108, 151] width 33 height 16
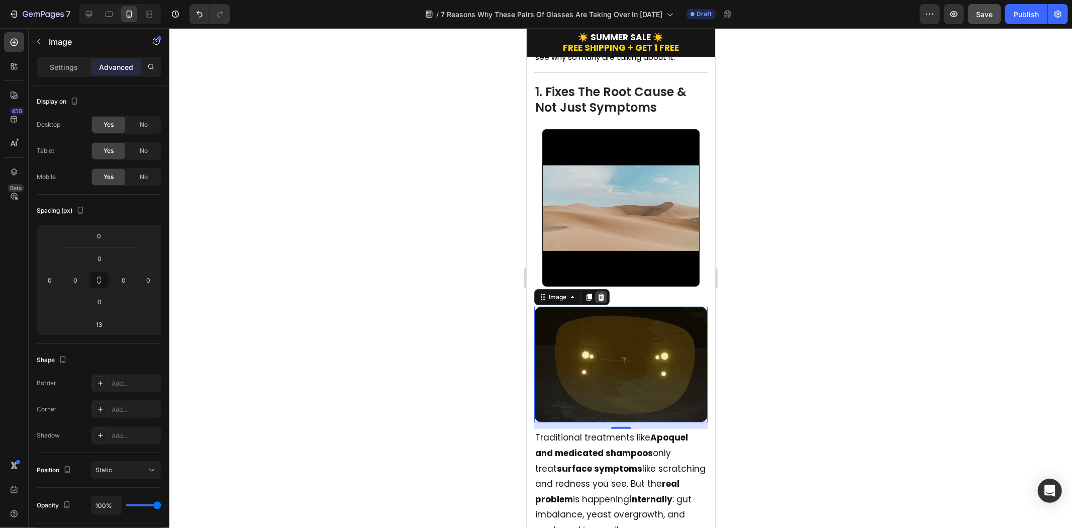
click at [599, 300] on icon at bounding box center [601, 297] width 8 height 8
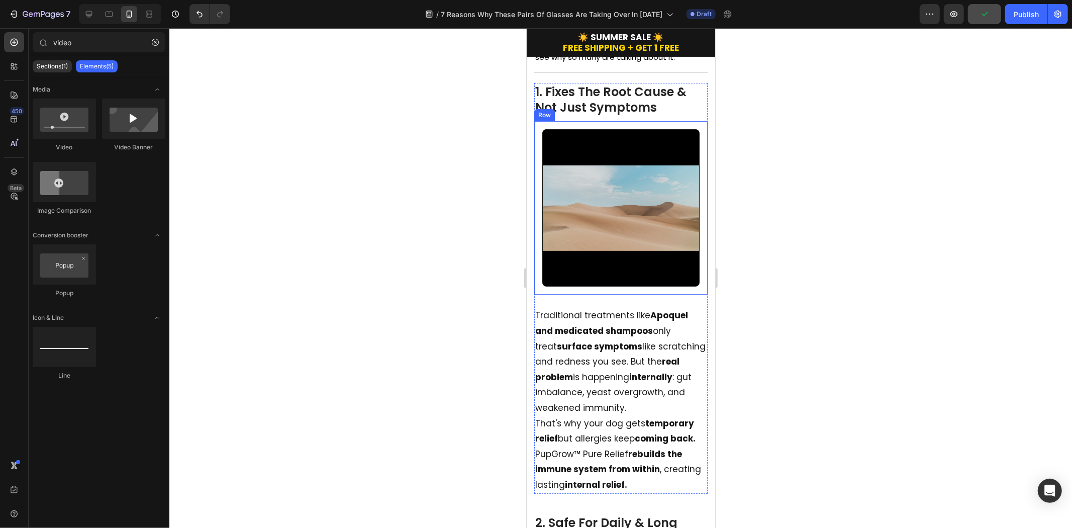
click at [619, 288] on div "Video Row" at bounding box center [620, 207] width 173 height 173
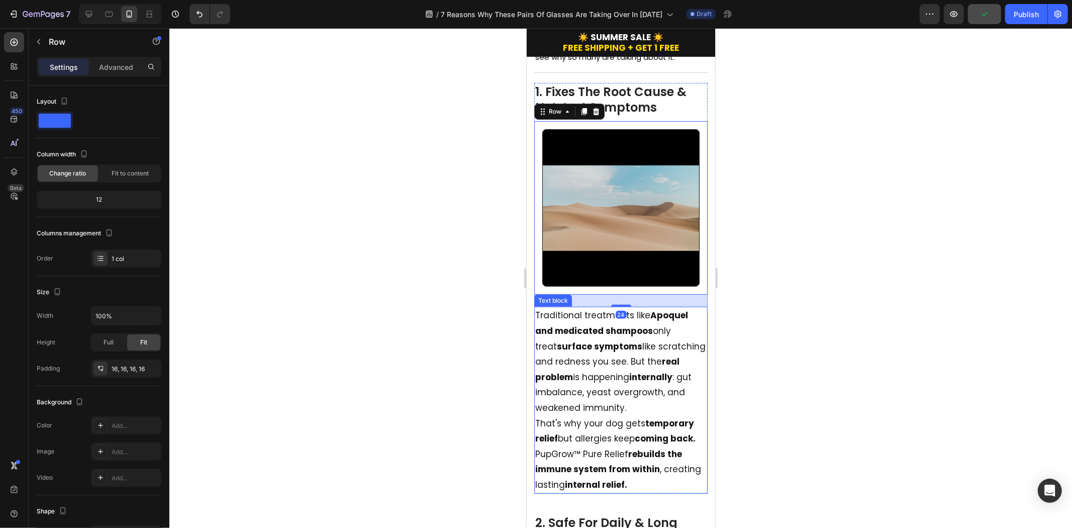
click at [617, 306] on div "Traditional treatments like Apoquel and medicated shampoos only treat surface s…" at bounding box center [620, 399] width 173 height 186
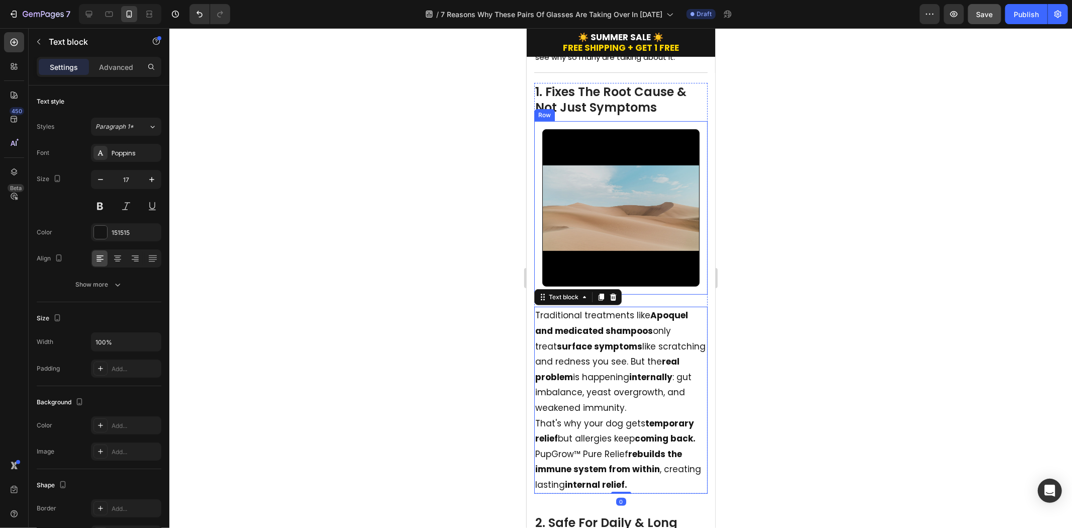
click at [622, 290] on div "Video Row" at bounding box center [620, 207] width 173 height 173
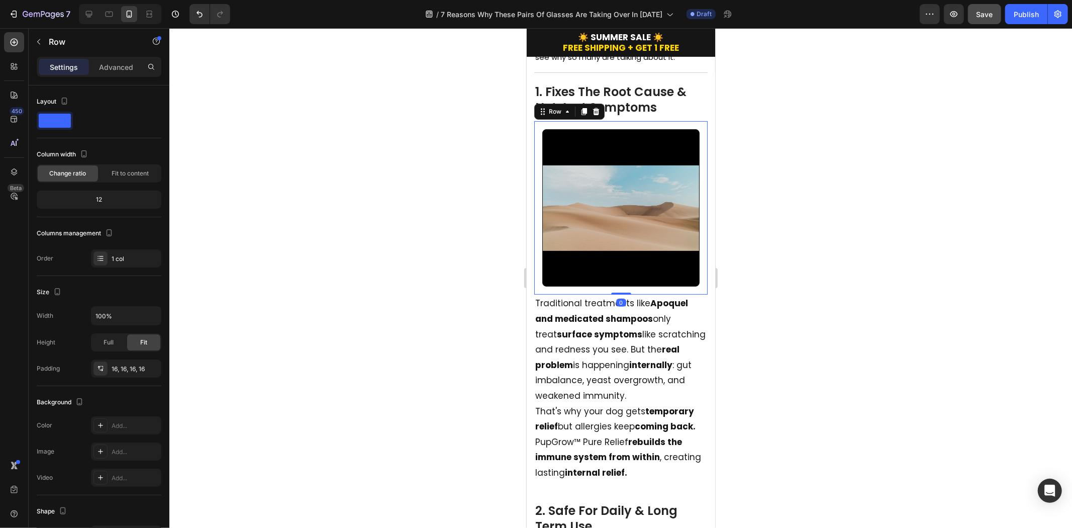
drag, startPoint x: 618, startPoint y: 305, endPoint x: 643, endPoint y: 278, distance: 36.6
click at [623, 281] on div "Video Row 0" at bounding box center [620, 207] width 173 height 173
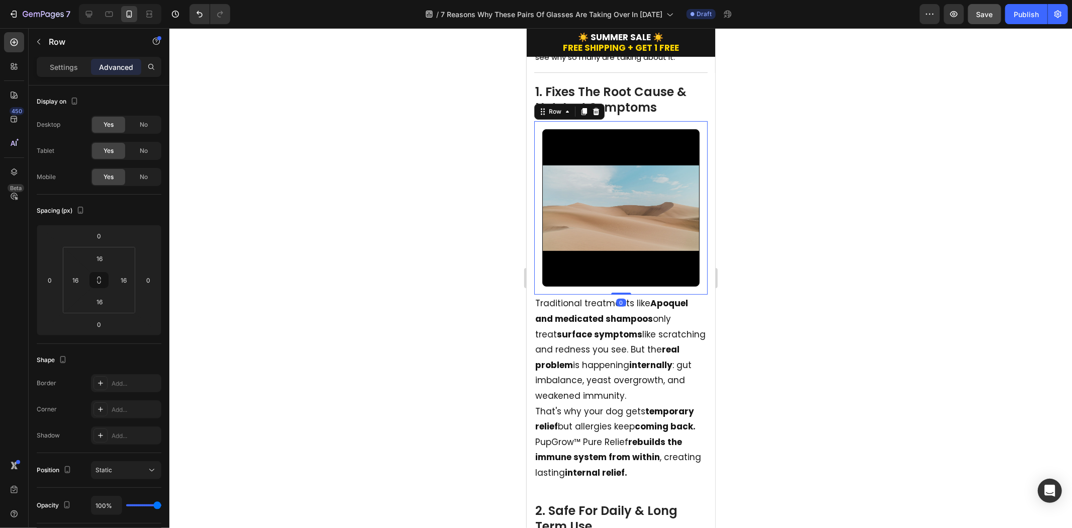
click at [843, 237] on div at bounding box center [620, 278] width 903 height 500
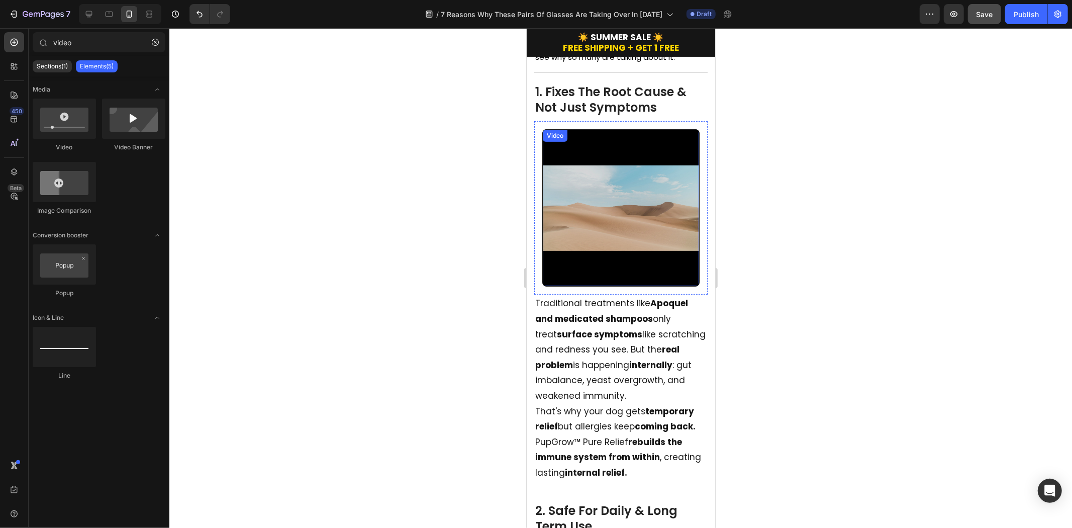
click at [658, 185] on video at bounding box center [620, 207] width 156 height 156
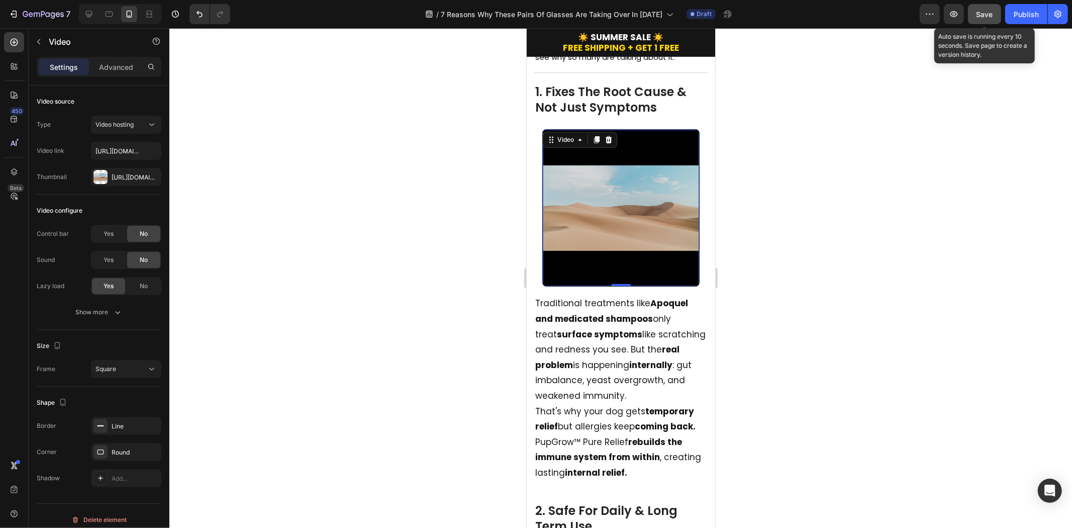
click at [965, 11] on span "Save" at bounding box center [985, 14] width 17 height 9
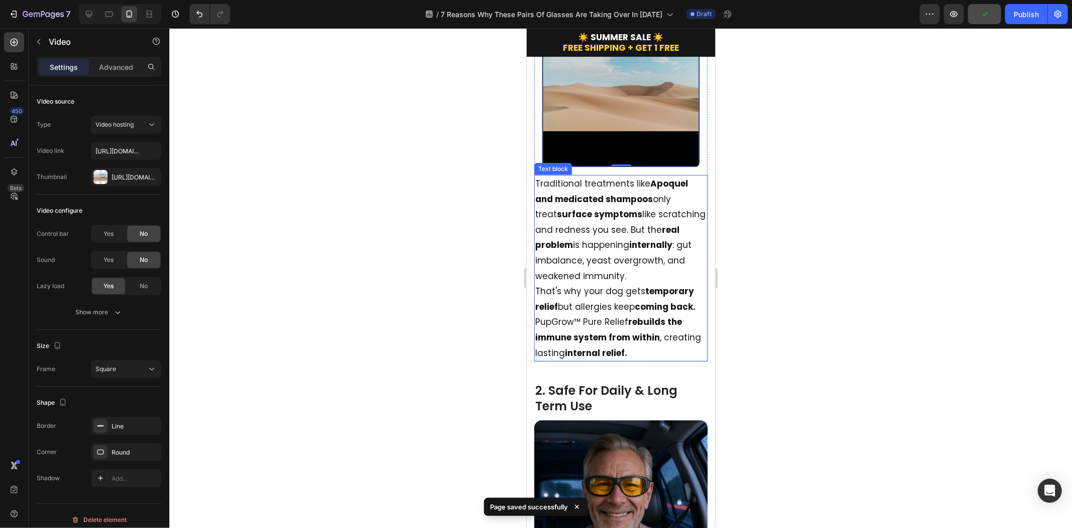
scroll to position [112, 0]
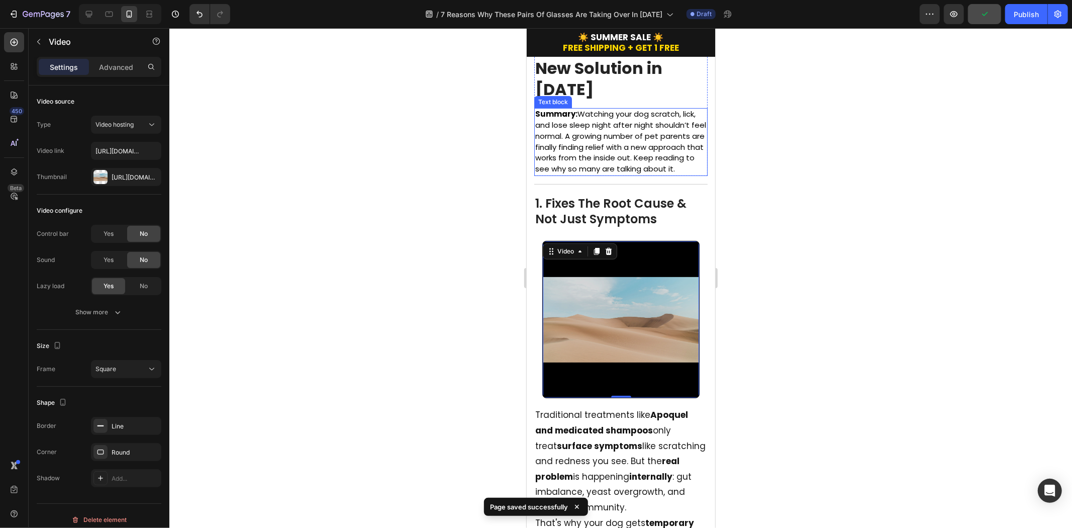
click at [640, 126] on span "Summary: Watching your dog scratch, lick, and lose sleep night after night shou…" at bounding box center [620, 140] width 171 height 65
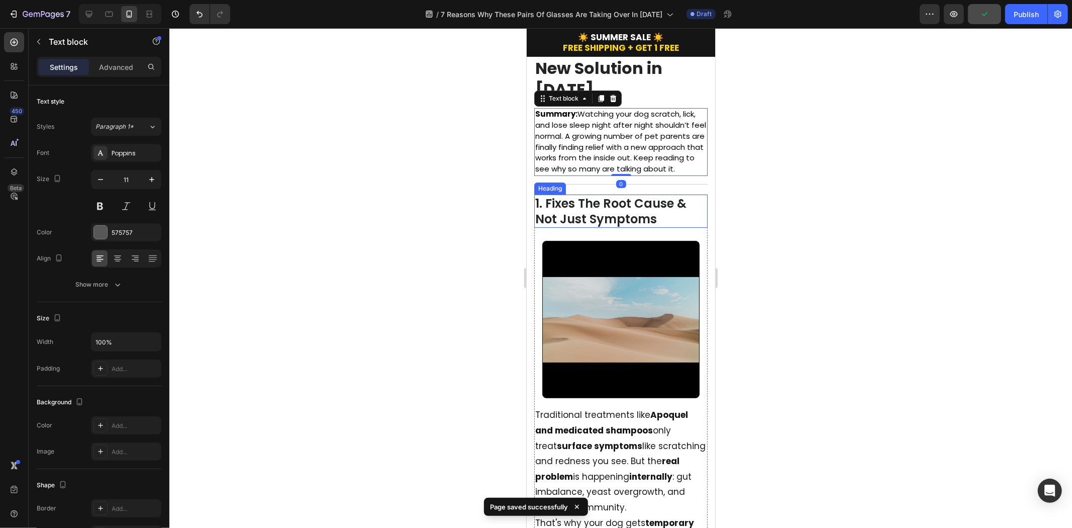
click at [629, 218] on p "1. Fixes The Root Cause & Not Just Symptoms" at bounding box center [620, 210] width 171 height 31
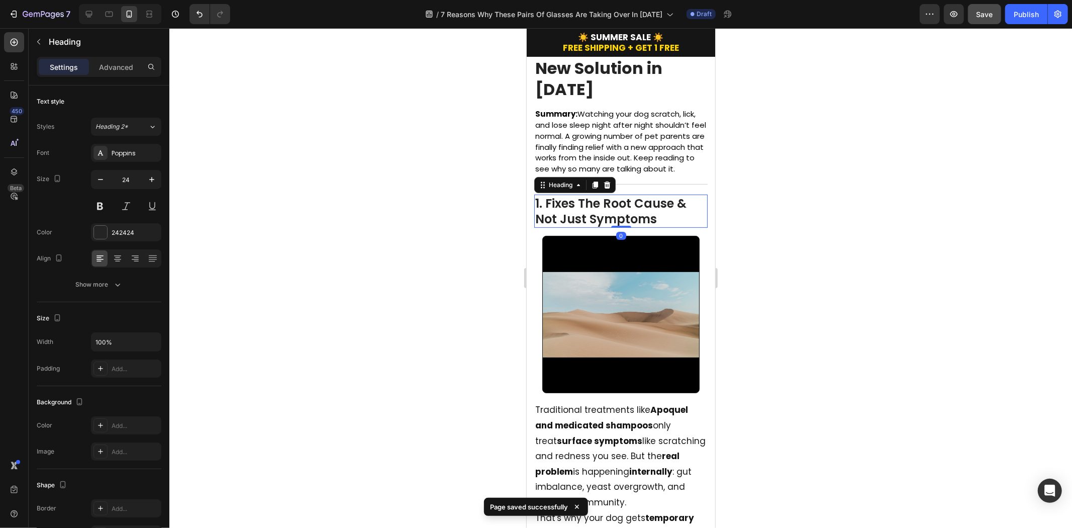
drag, startPoint x: 619, startPoint y: 239, endPoint x: 647, endPoint y: 211, distance: 39.5
click at [623, 220] on div "1. Fixes The Root Cause & Not Just Symptoms Heading 0" at bounding box center [620, 210] width 173 height 33
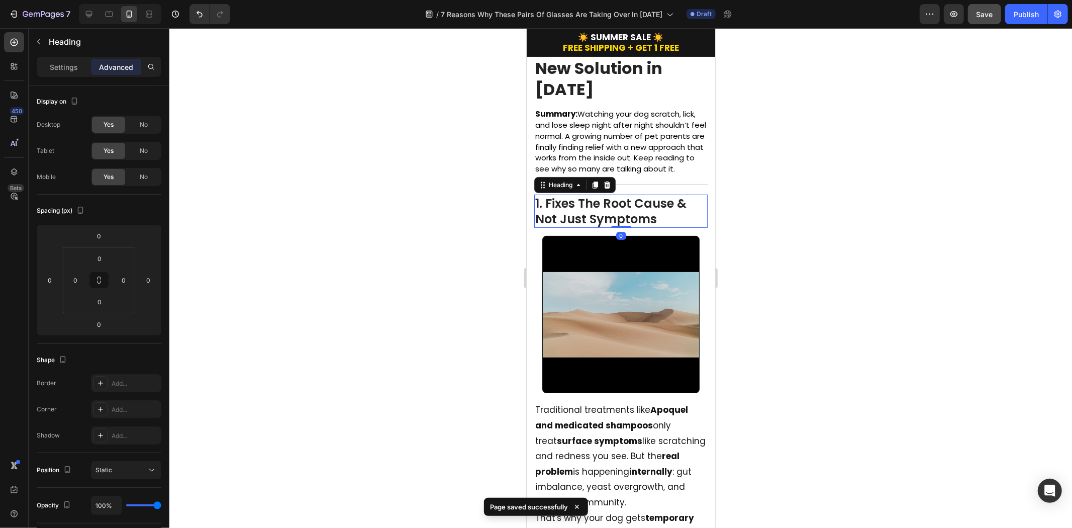
click at [855, 195] on div at bounding box center [620, 278] width 903 height 500
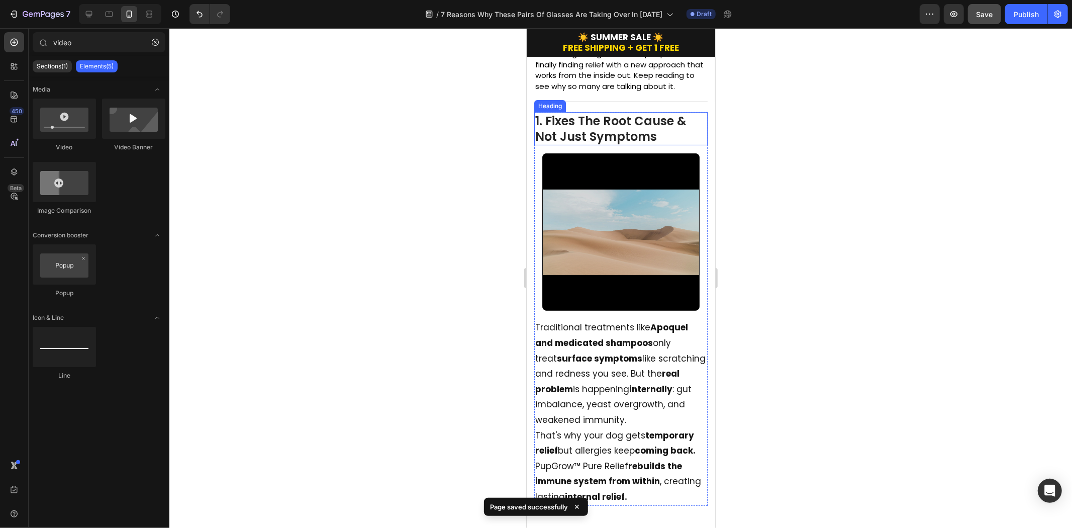
scroll to position [223, 0]
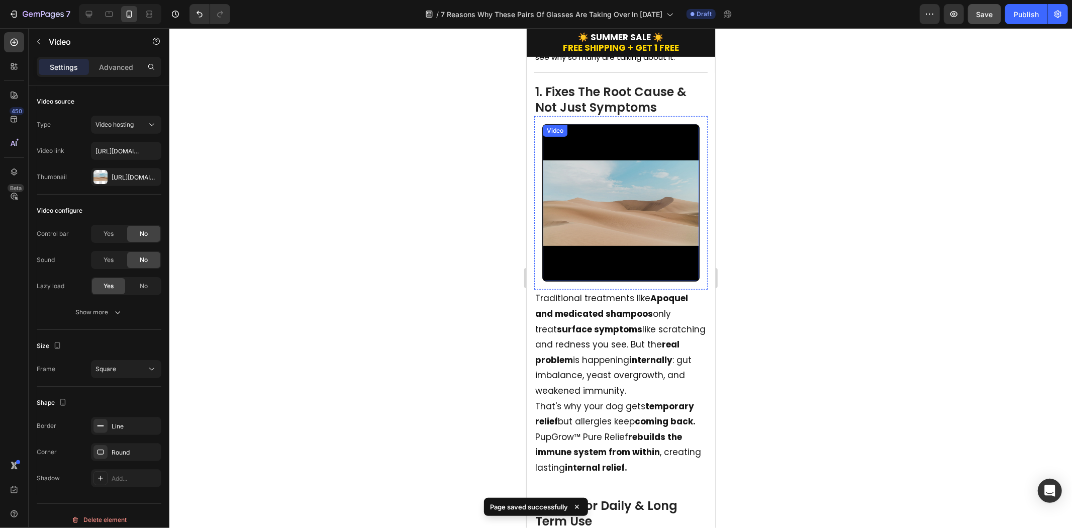
click at [637, 194] on video at bounding box center [620, 202] width 156 height 156
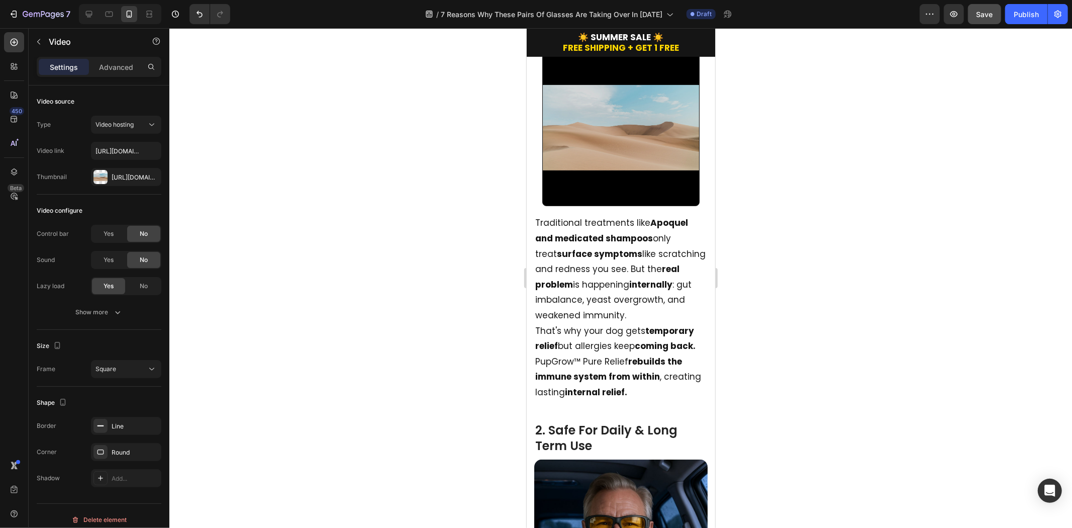
scroll to position [0, 0]
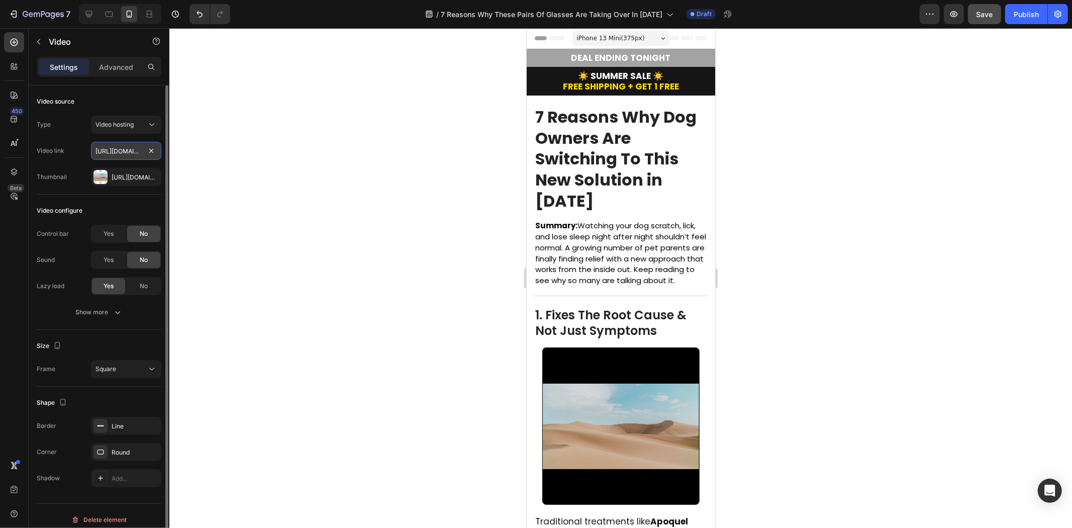
click at [119, 149] on input "https://cdn.shopify.com/videos/c/o/v/2cd3deb506b54b009063f7270ab5cf2e.mp4" at bounding box center [126, 151] width 70 height 18
paste input "a8e4c44a57ef44e58e9d896397cf30ec"
type input "https://cdn.shopify.com/videos/c/o/v/a8e4c44a57ef44e58e9d896397cf30ec.mp4"
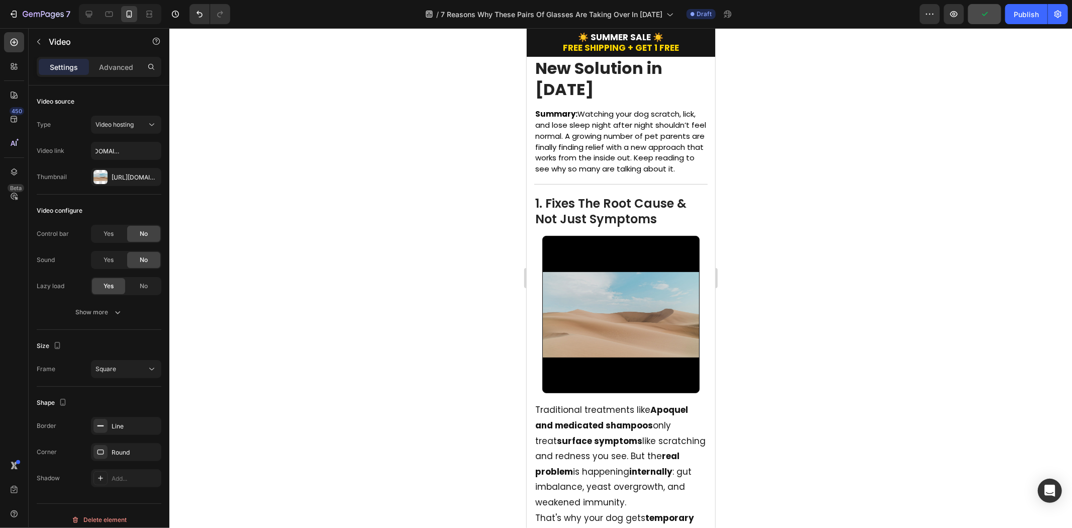
scroll to position [0, 0]
click at [666, 256] on video at bounding box center [620, 314] width 156 height 156
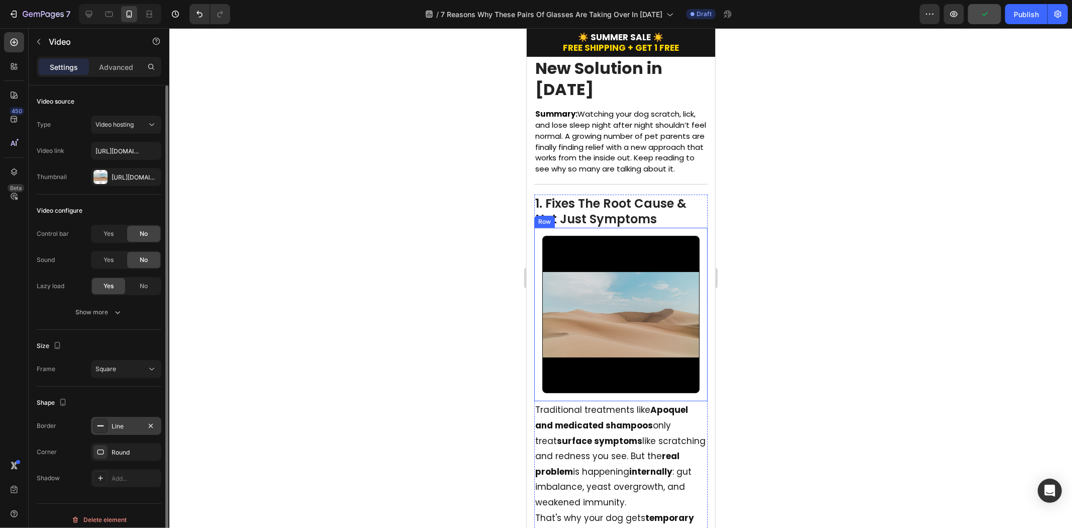
click at [116, 429] on div "Line" at bounding box center [126, 426] width 29 height 9
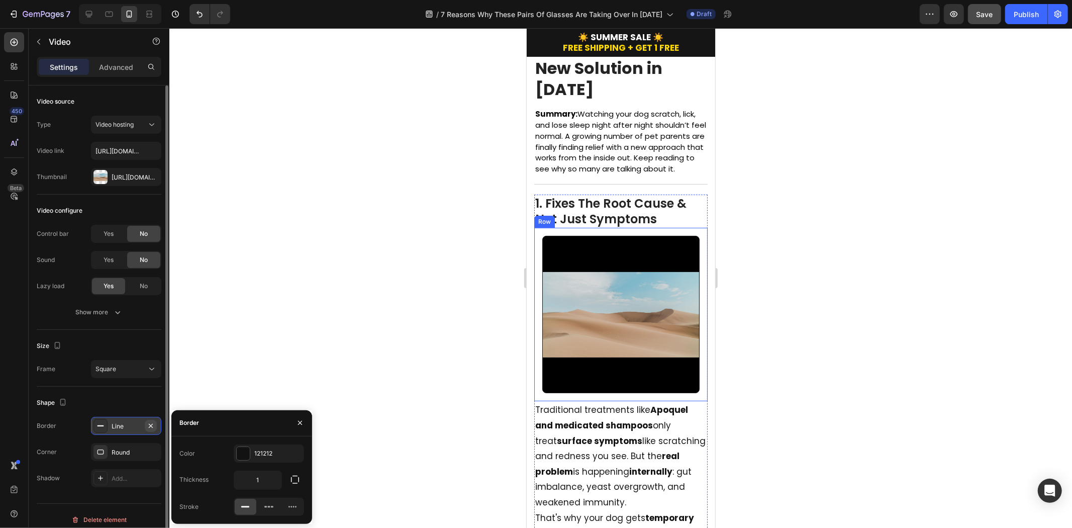
click at [148, 423] on icon "button" at bounding box center [151, 426] width 8 height 8
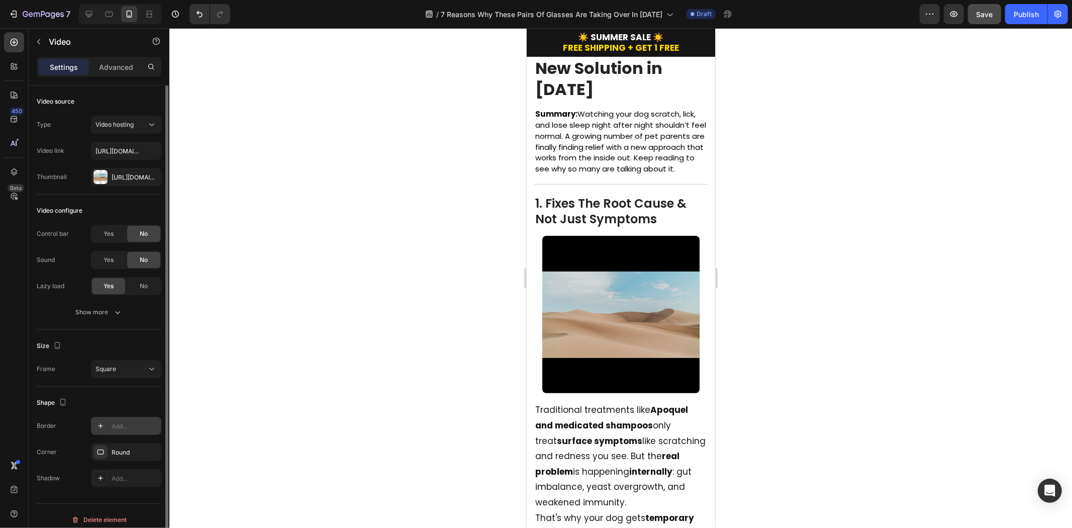
click at [902, 268] on div at bounding box center [620, 278] width 903 height 500
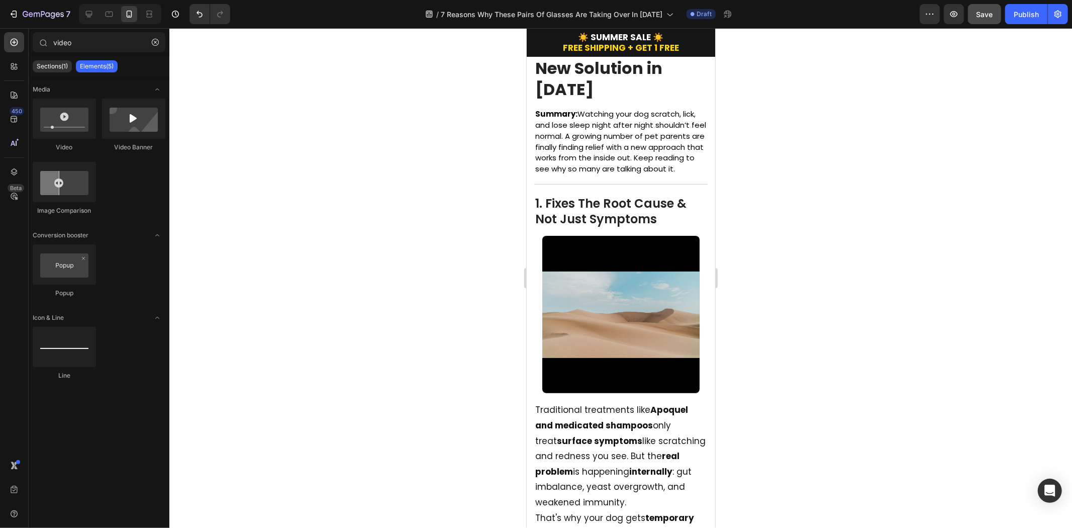
click at [900, 247] on div at bounding box center [620, 278] width 903 height 500
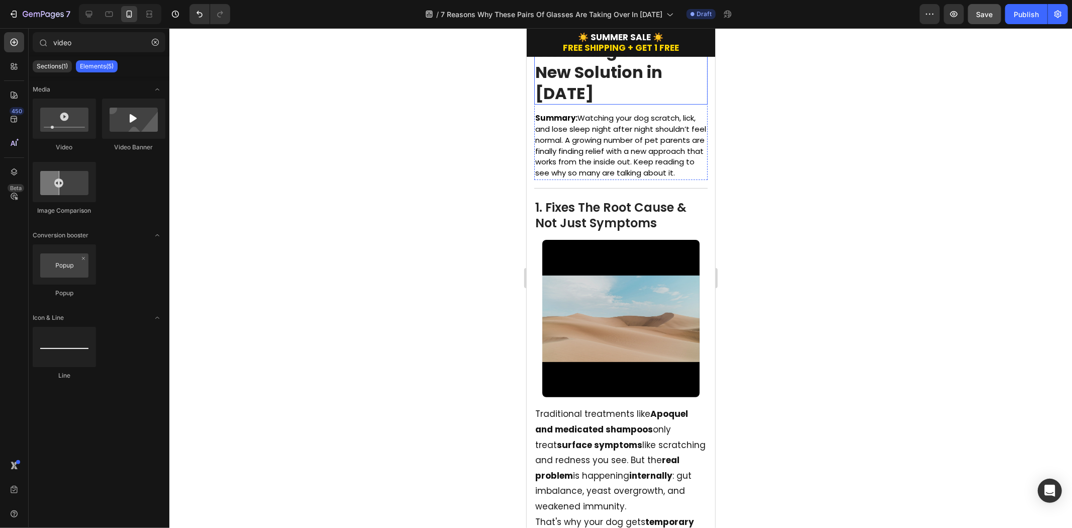
scroll to position [112, 0]
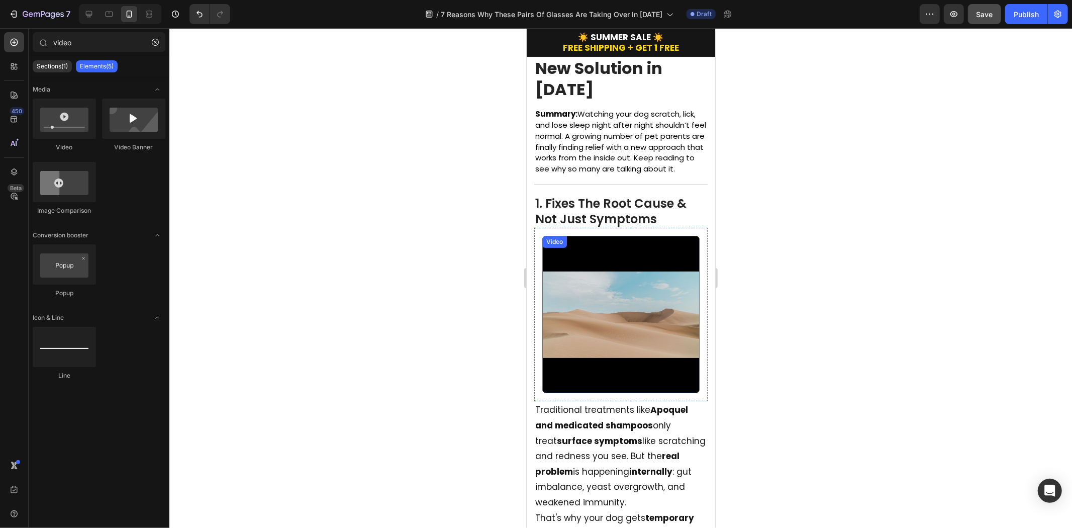
click at [623, 328] on video at bounding box center [620, 313] width 157 height 157
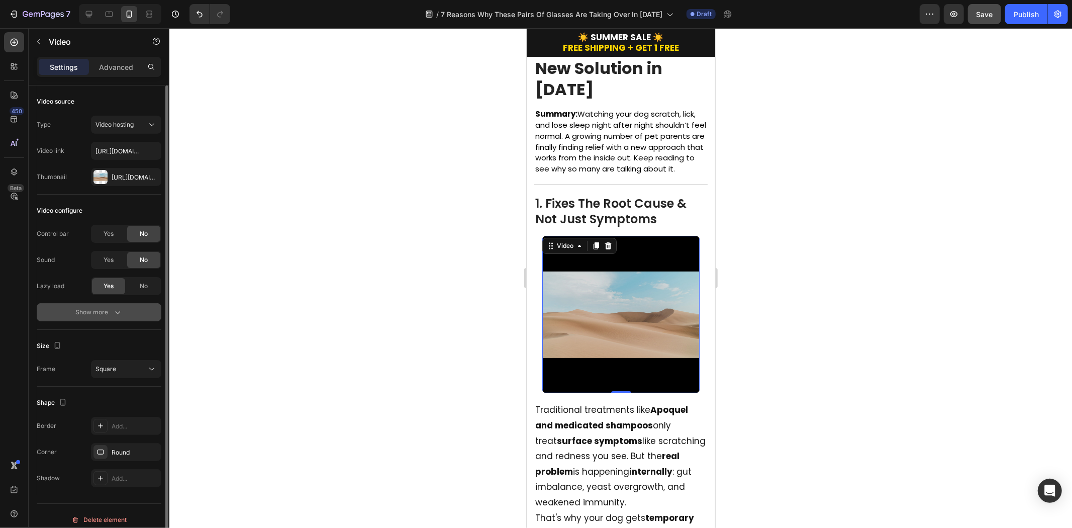
click at [108, 312] on div "Show more" at bounding box center [99, 312] width 47 height 10
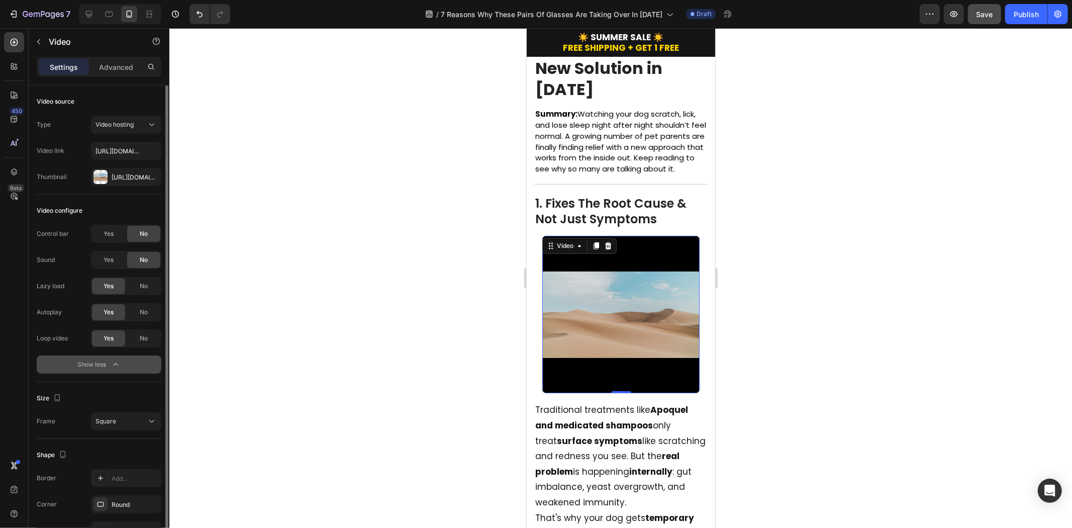
click at [108, 363] on div "Show less" at bounding box center [99, 364] width 43 height 10
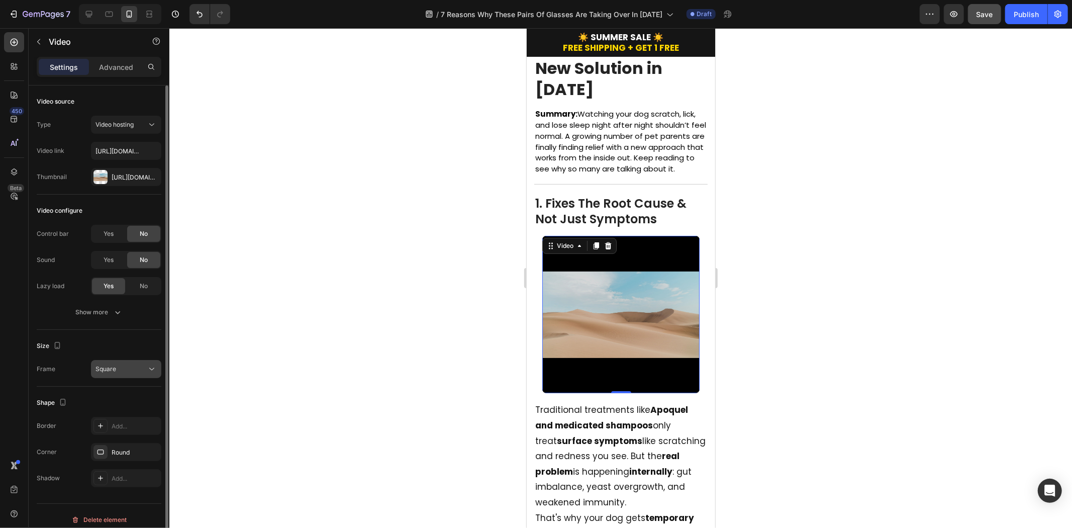
scroll to position [8, 0]
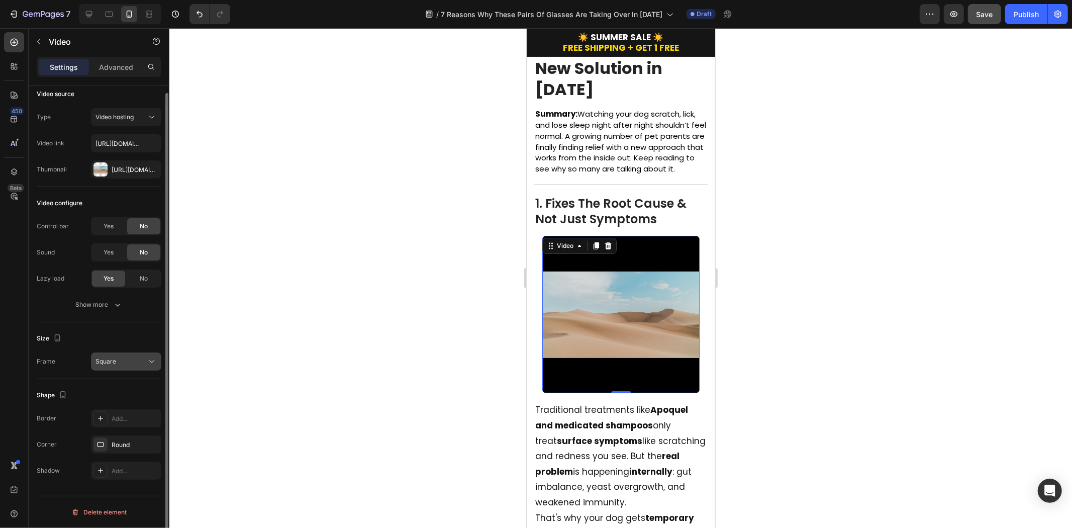
click at [124, 365] on div "Square" at bounding box center [120, 361] width 51 height 9
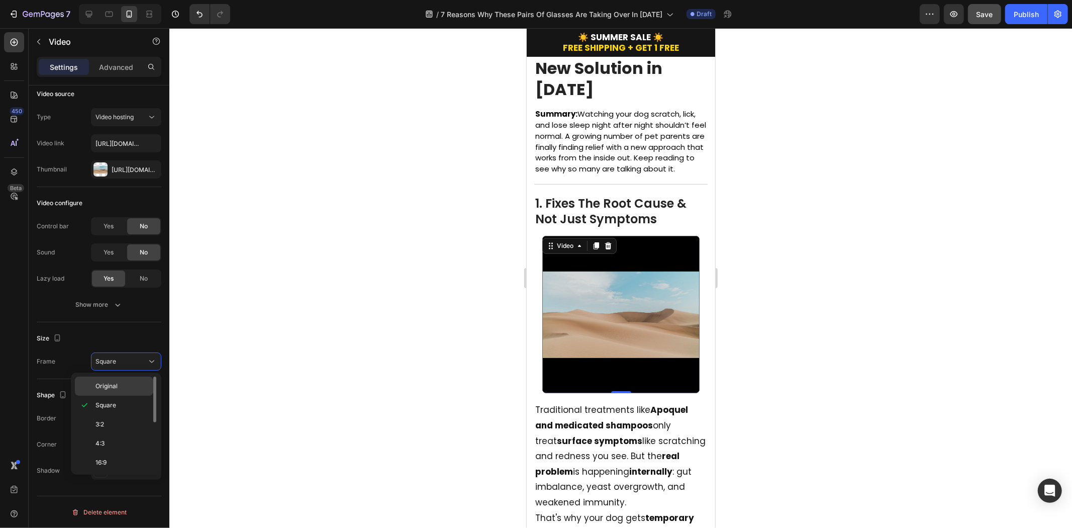
click at [122, 391] on div "Original" at bounding box center [114, 385] width 78 height 19
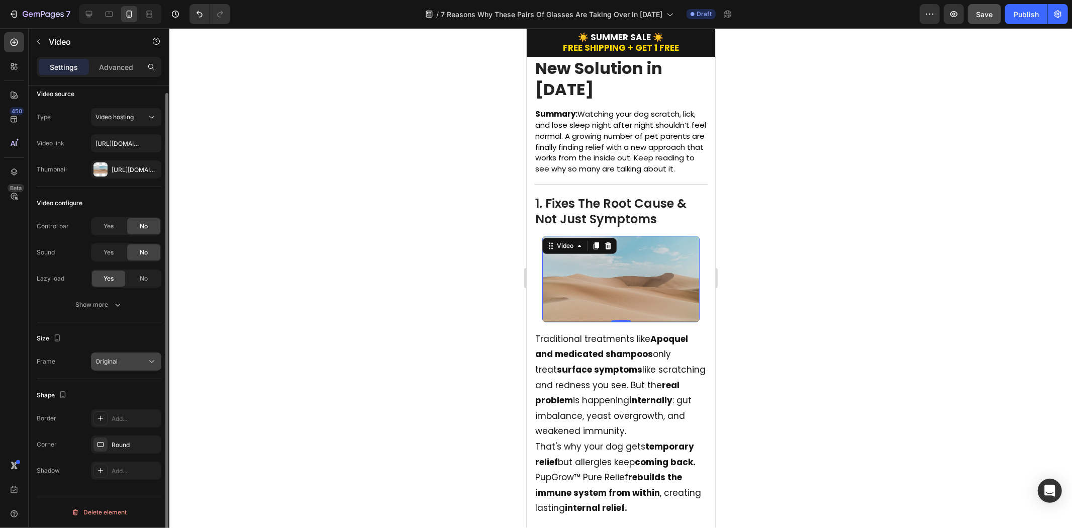
click at [133, 364] on div "Original" at bounding box center [120, 361] width 51 height 9
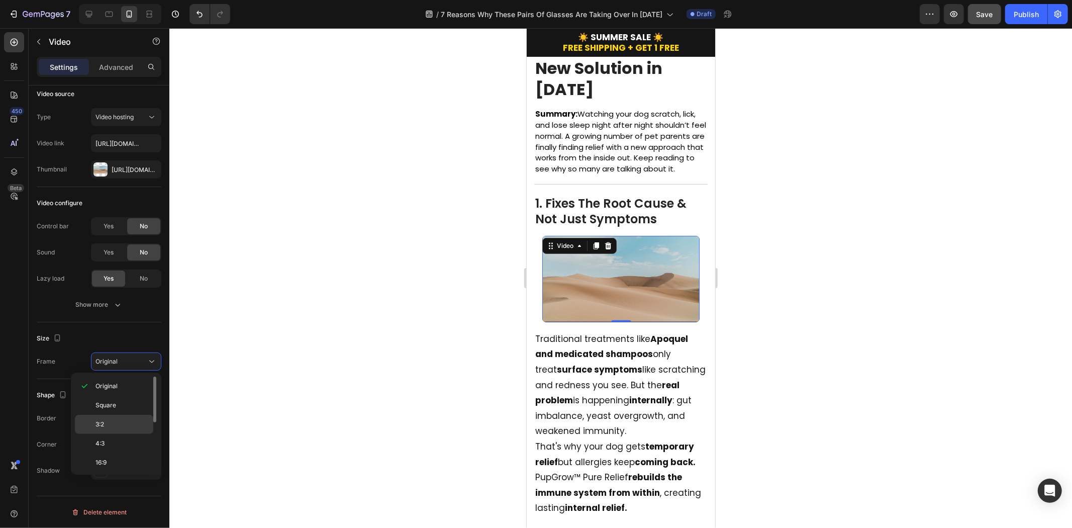
click at [117, 424] on p "3:2" at bounding box center [121, 424] width 53 height 9
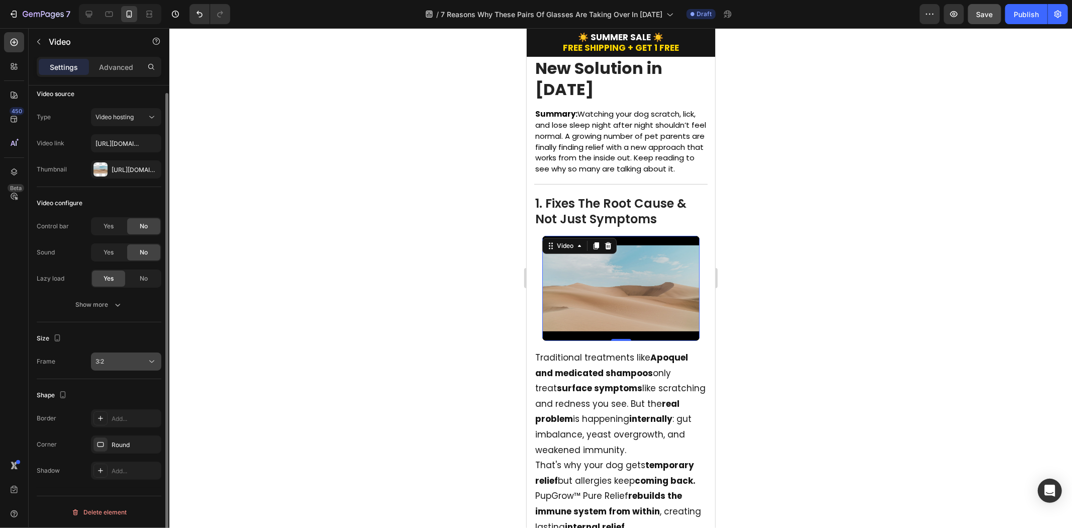
click at [143, 365] on div "3:2" at bounding box center [125, 361] width 61 height 10
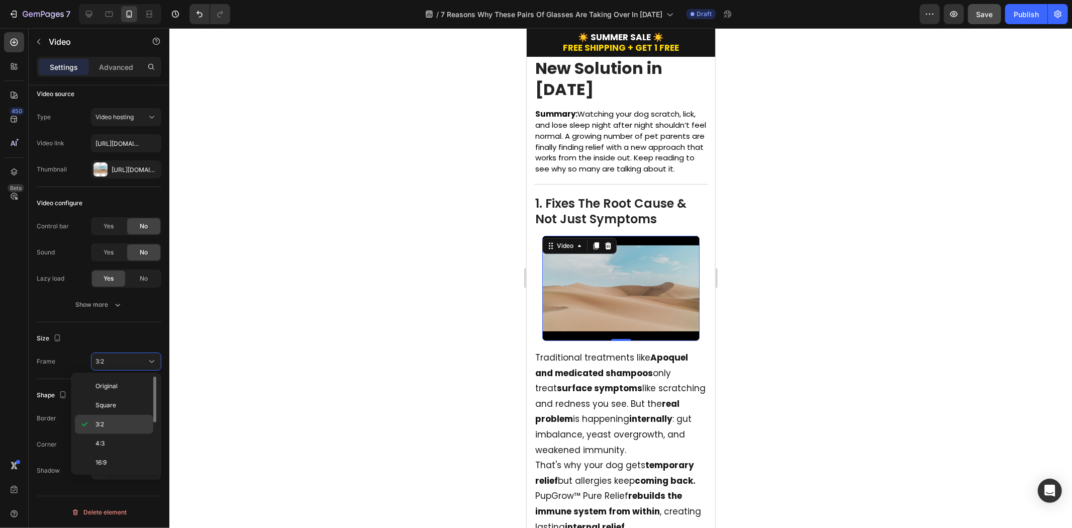
drag, startPoint x: 125, startPoint y: 436, endPoint x: 129, endPoint y: 426, distance: 10.8
click at [124, 453] on div "4:3" at bounding box center [114, 462] width 78 height 19
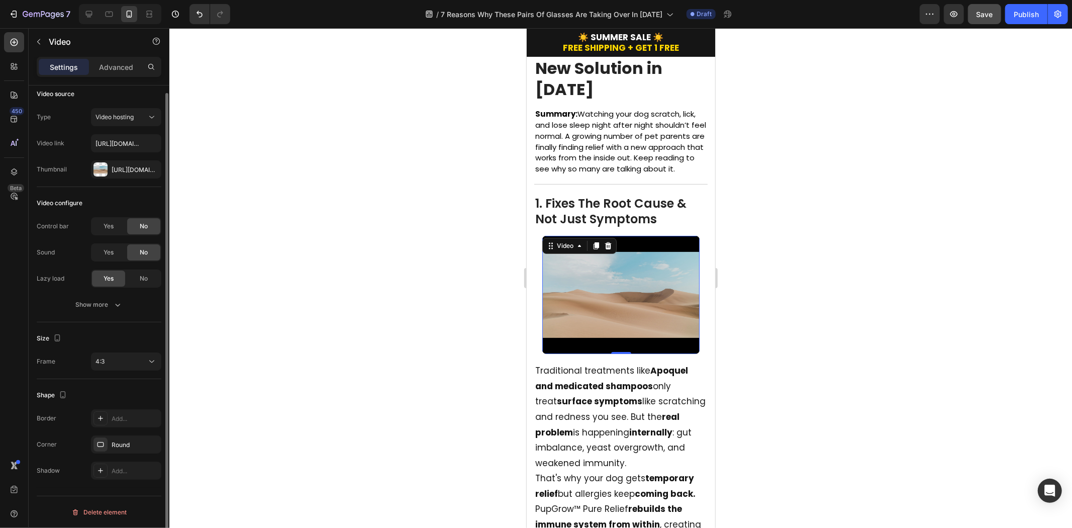
click at [134, 370] on div "Size Frame 4:3" at bounding box center [99, 350] width 125 height 57
click at [124, 364] on div "4:3" at bounding box center [120, 361] width 51 height 9
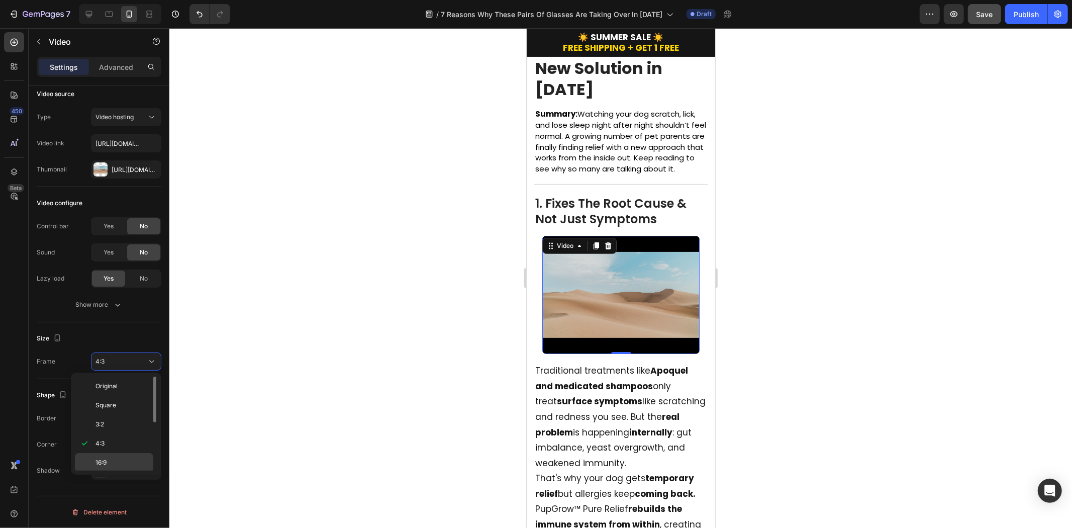
click at [122, 472] on div "16:9" at bounding box center [114, 481] width 78 height 19
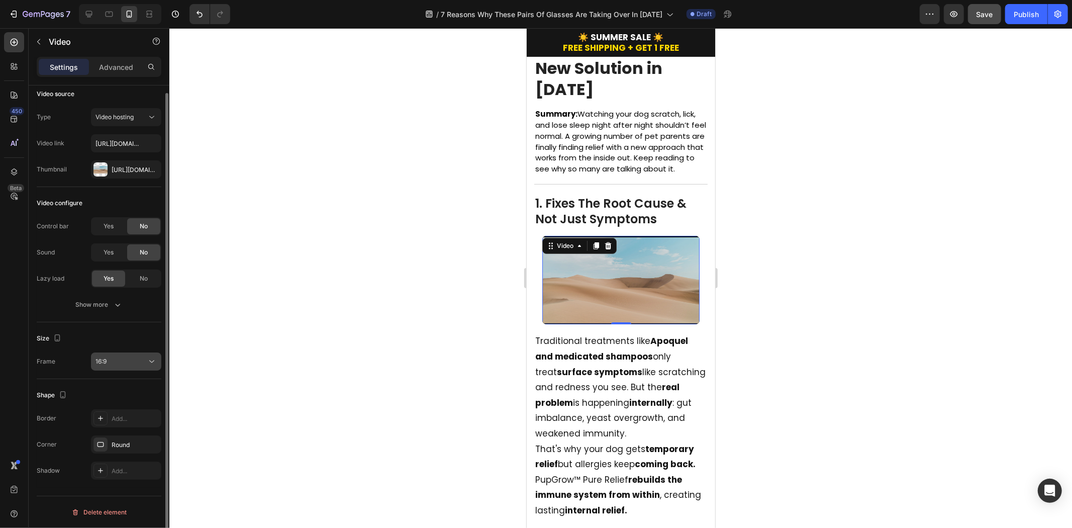
click at [135, 352] on button "16:9" at bounding box center [126, 361] width 70 height 18
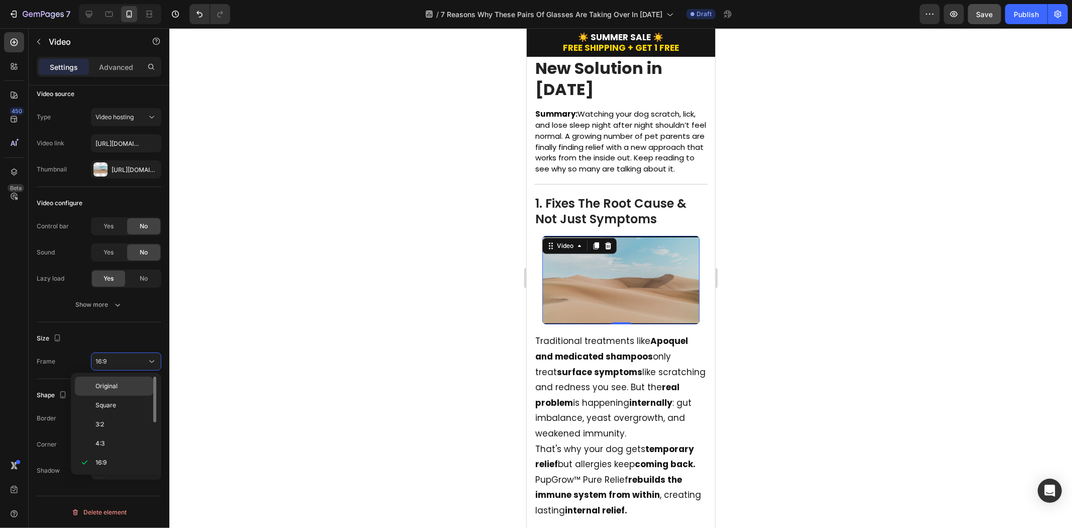
click at [119, 382] on p "Original" at bounding box center [121, 385] width 53 height 9
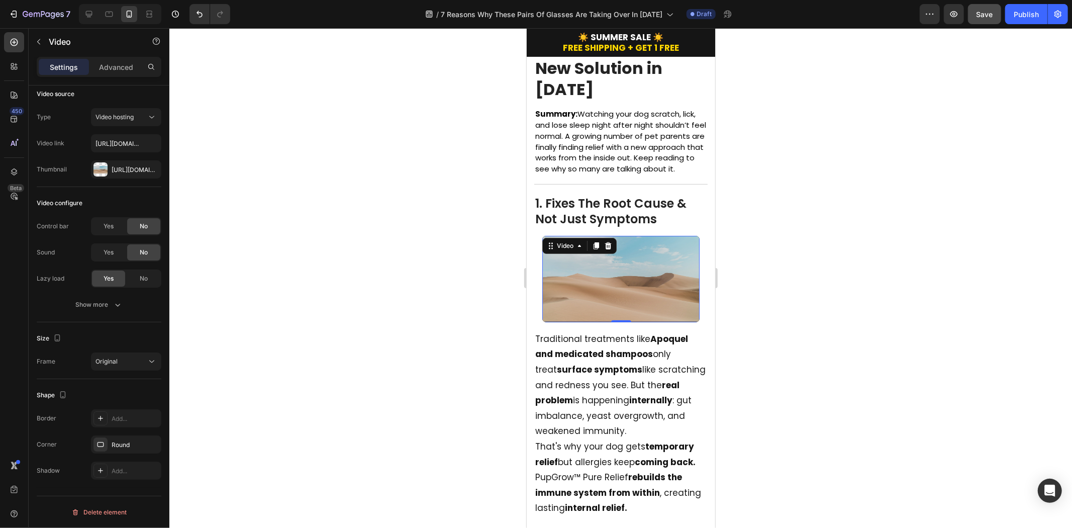
click at [830, 315] on div at bounding box center [620, 278] width 903 height 500
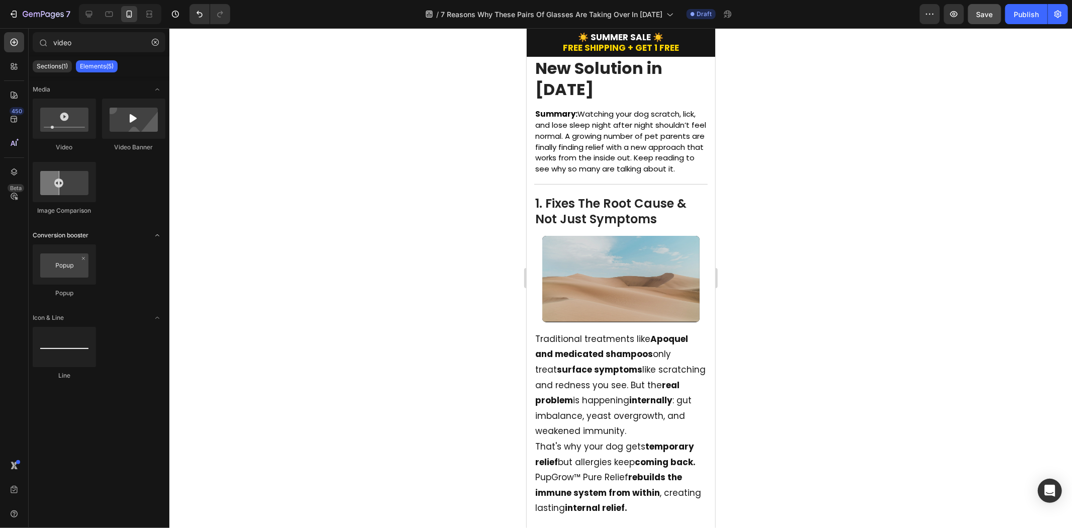
click at [117, 234] on div "Conversion booster" at bounding box center [99, 235] width 133 height 10
click at [828, 270] on div at bounding box center [620, 278] width 903 height 500
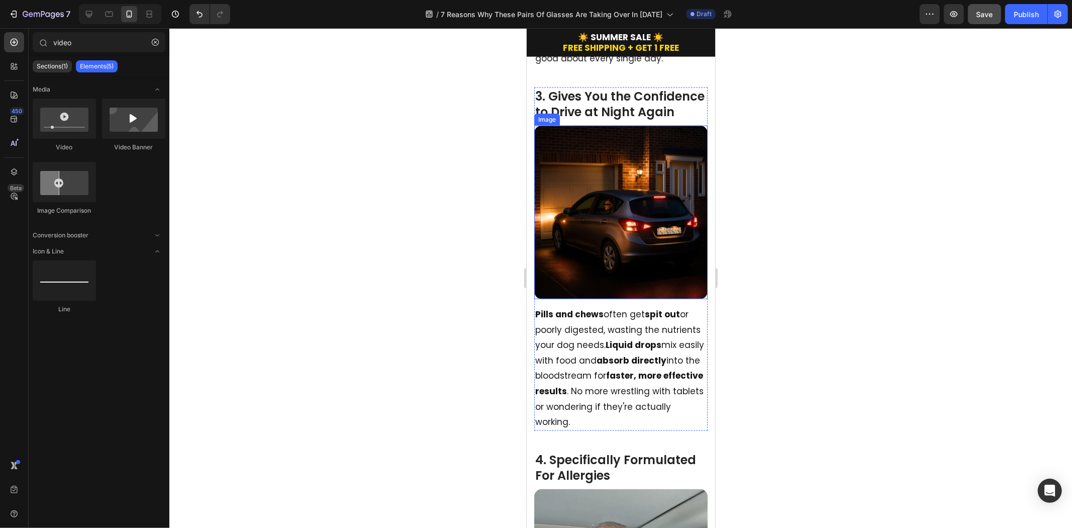
scroll to position [1061, 0]
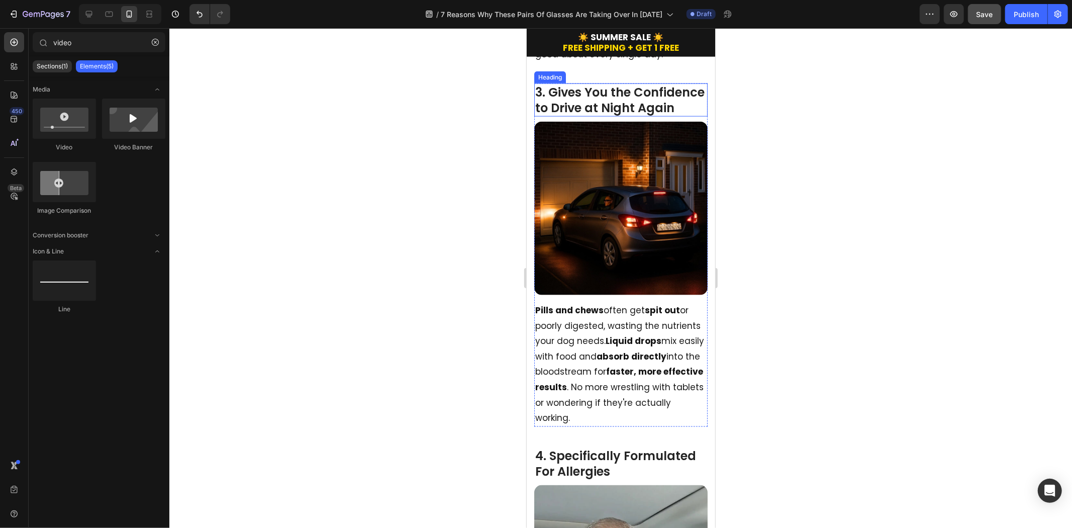
click at [602, 107] on h2 "3. Gives You the Confidence to Drive at Night Again" at bounding box center [620, 99] width 173 height 33
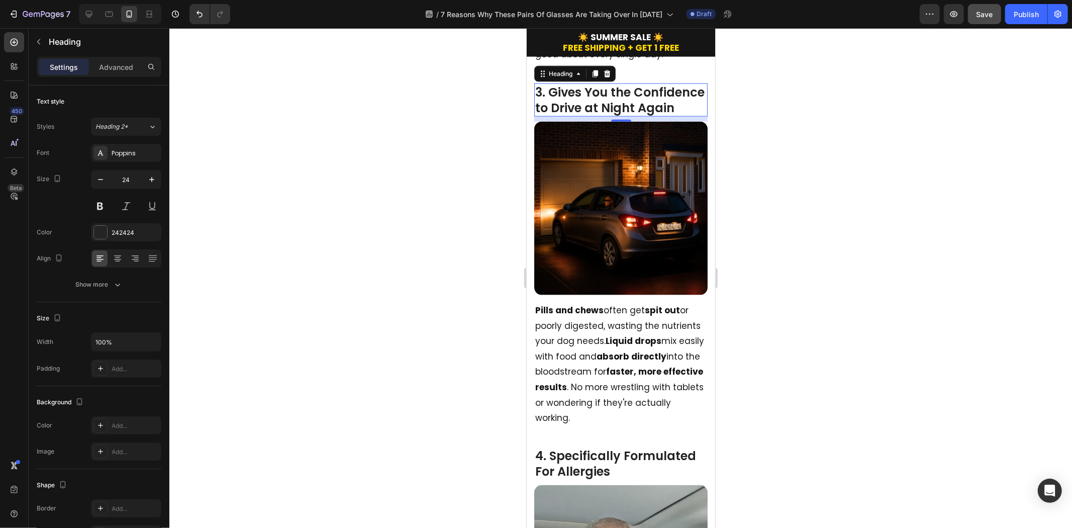
click at [602, 107] on h2 "3. Gives You the Confidence to Drive at Night Again" at bounding box center [620, 99] width 173 height 33
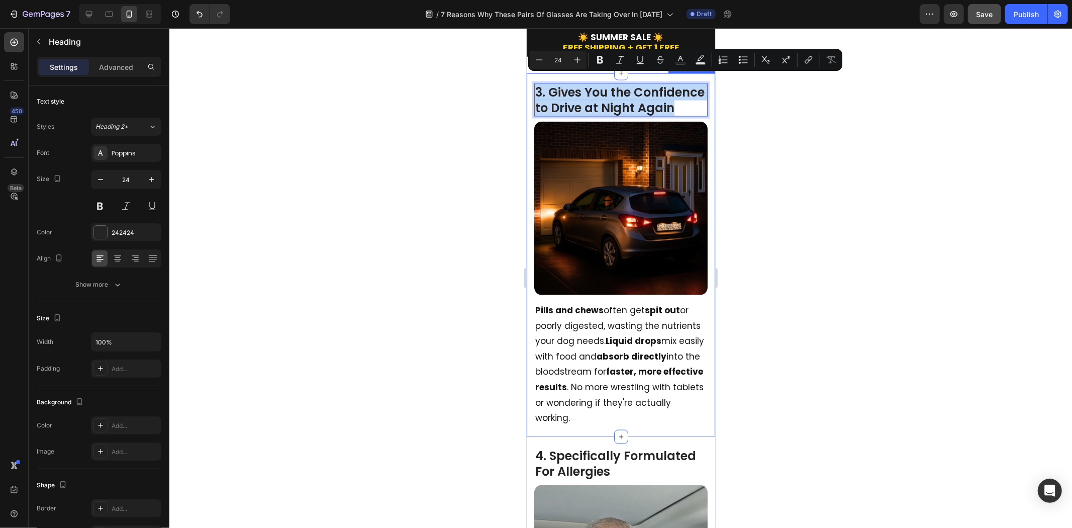
drag, startPoint x: 630, startPoint y: 112, endPoint x: 531, endPoint y: 76, distance: 104.8
click at [531, 76] on div "3. Gives You the Confidence to Drive at Night Again Heading 10 Image Pills and …" at bounding box center [620, 254] width 188 height 363
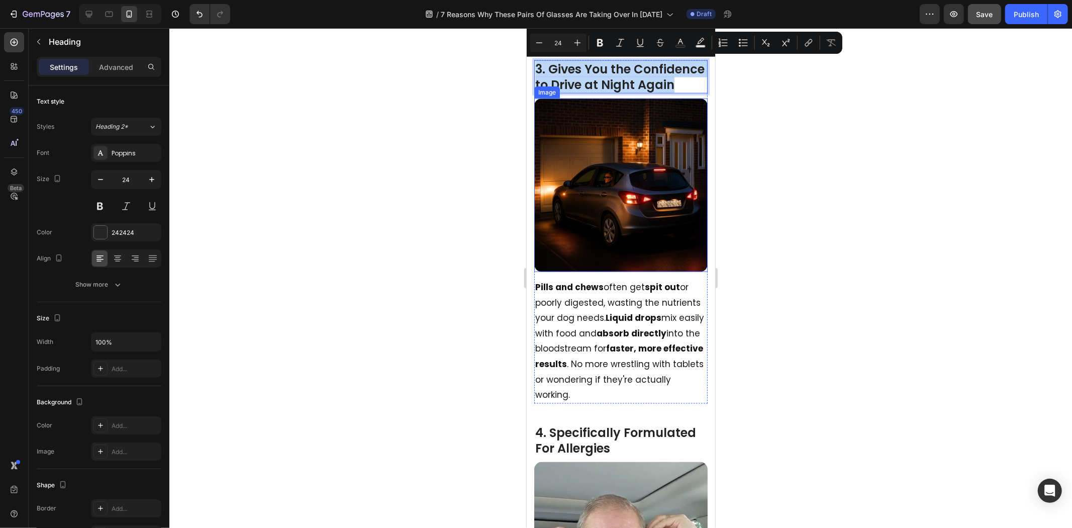
scroll to position [949, 0]
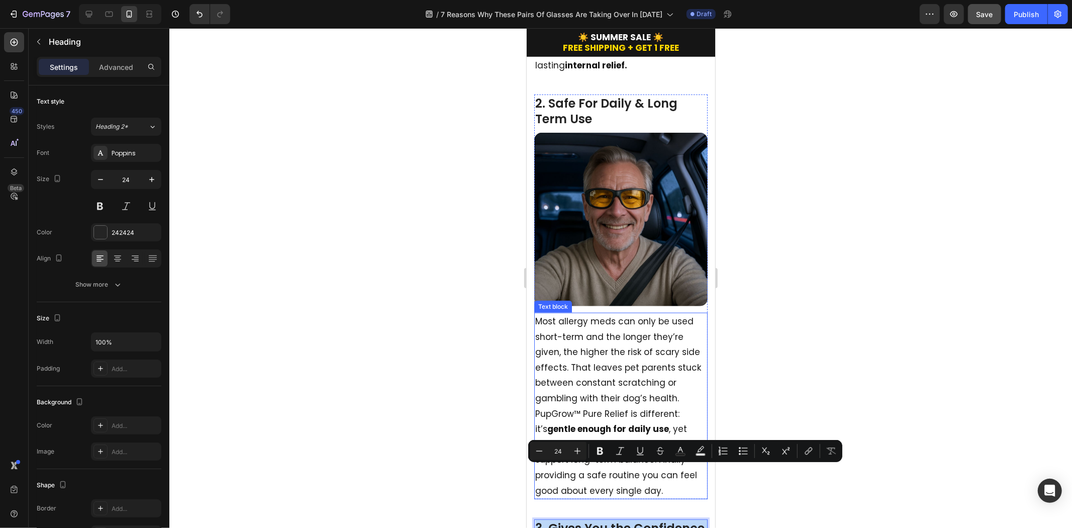
type input "16"
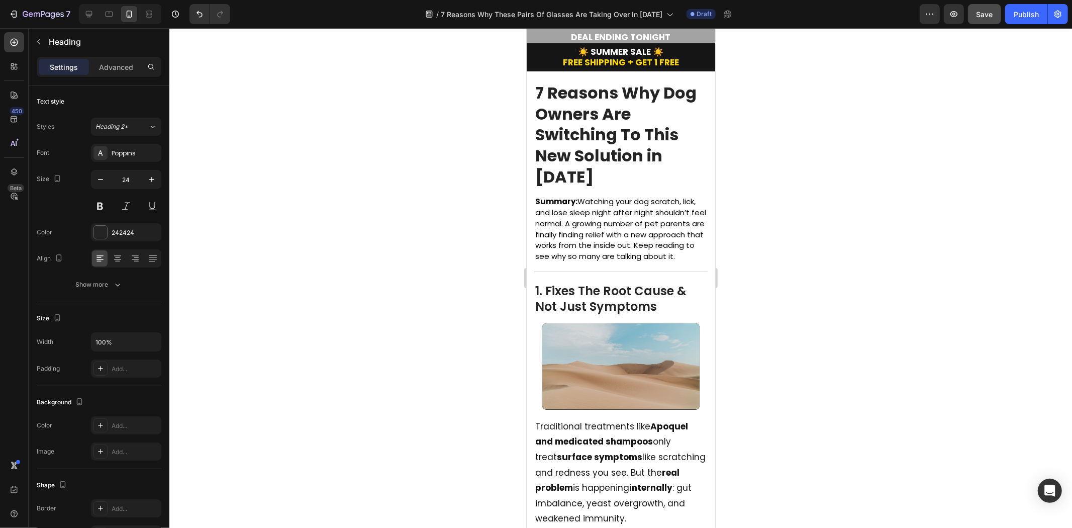
scroll to position [14, 0]
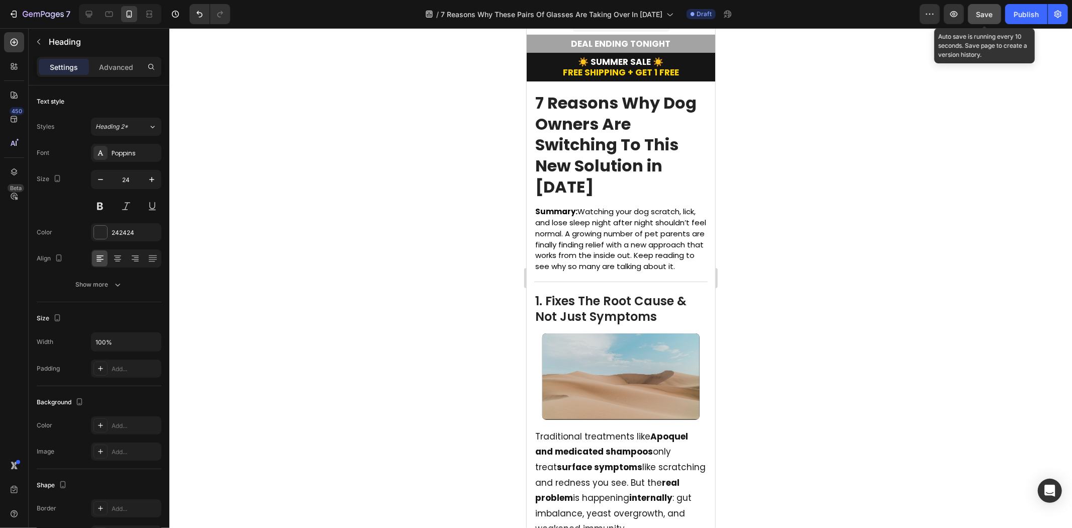
click at [965, 17] on span "Save" at bounding box center [985, 14] width 17 height 9
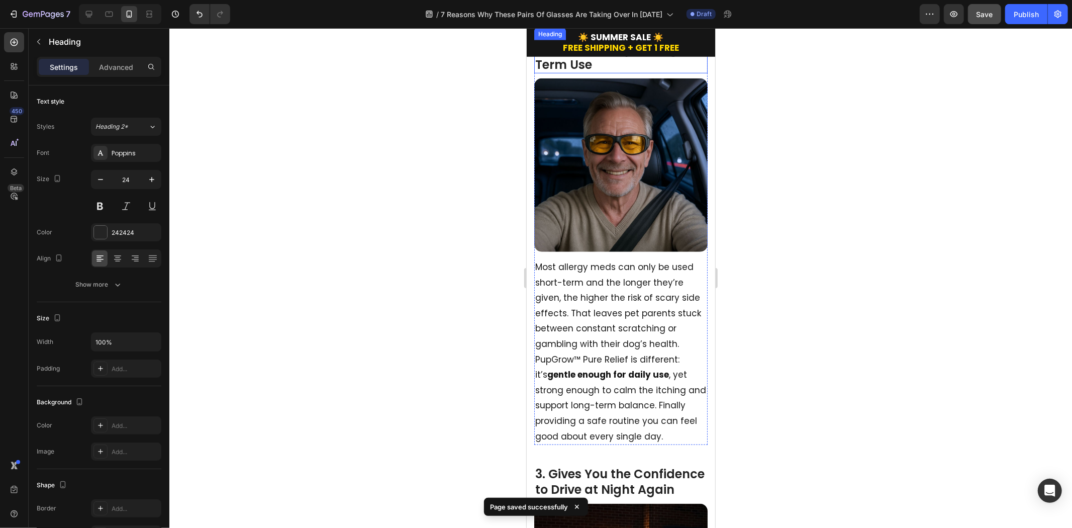
scroll to position [629, 0]
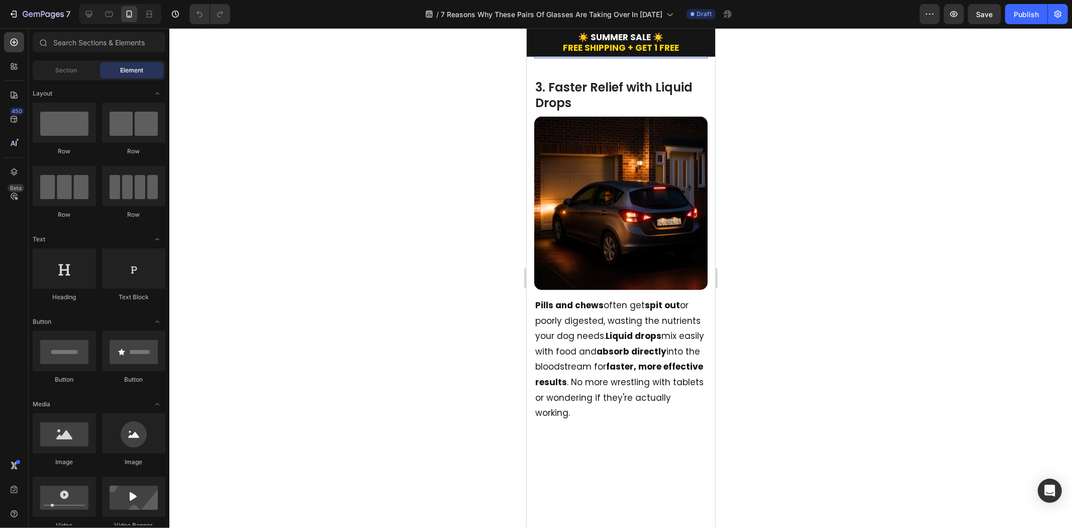
scroll to position [893, 0]
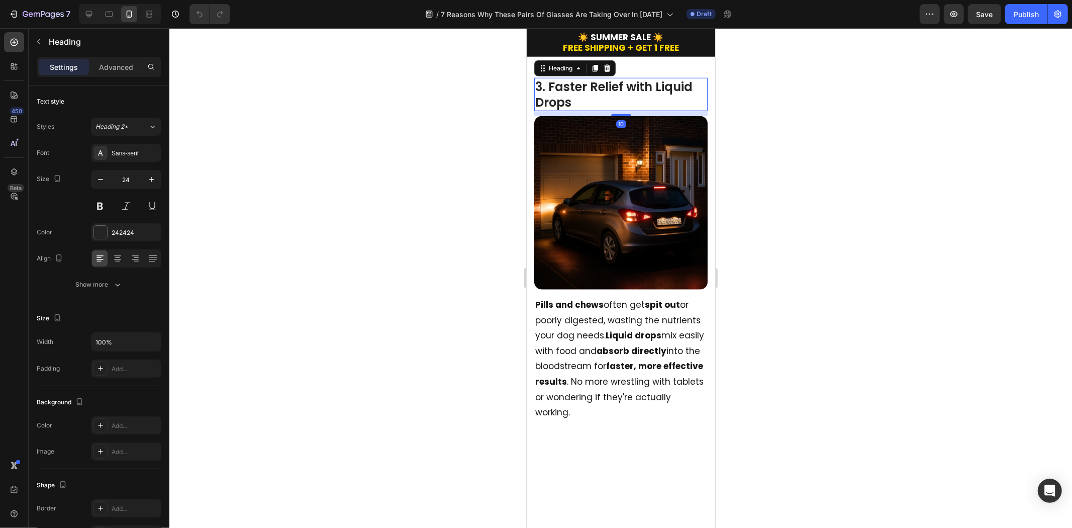
click at [613, 111] on h2 "3. Faster Relief with Liquid Drops" at bounding box center [620, 93] width 173 height 33
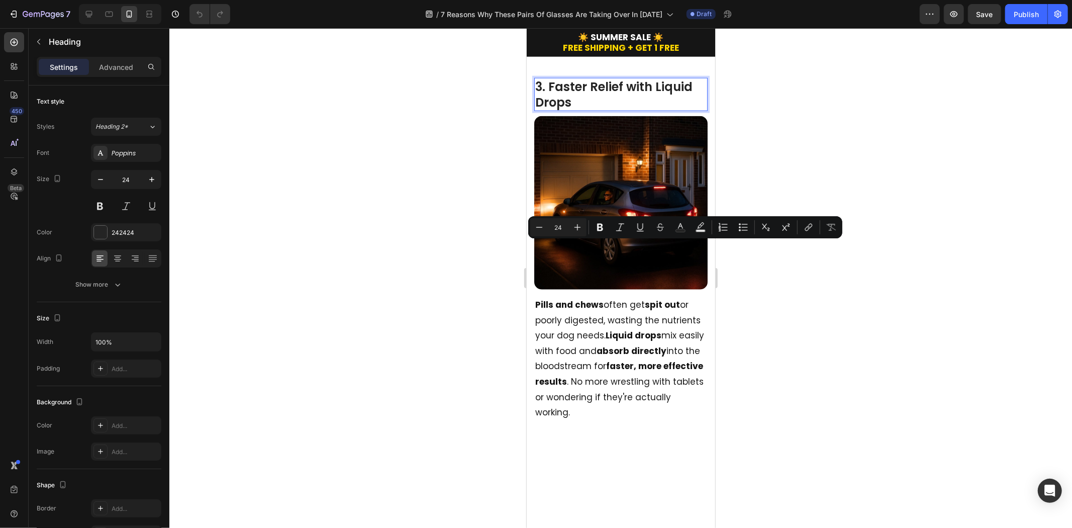
click at [582, 110] on p "3. Faster Relief with Liquid Drops" at bounding box center [620, 93] width 171 height 31
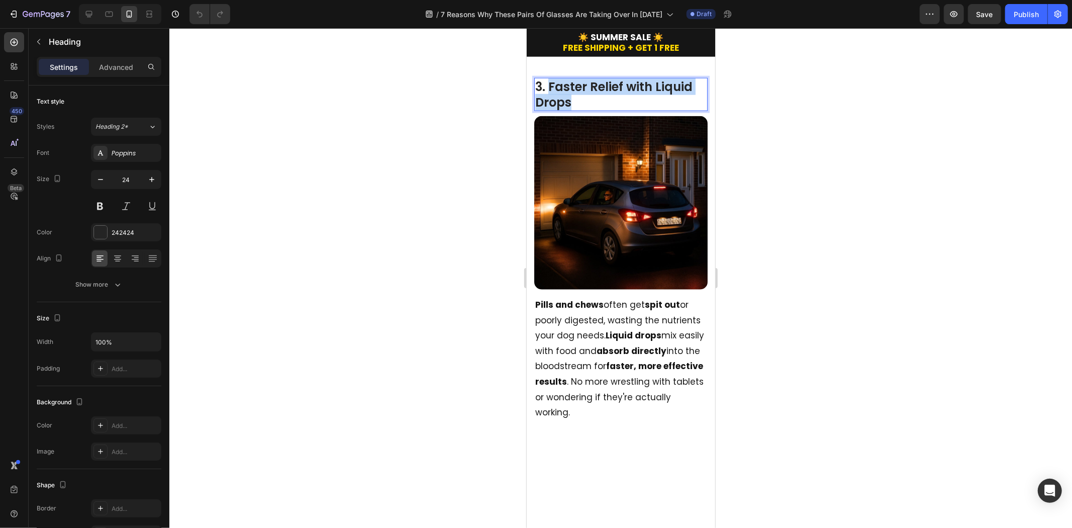
drag, startPoint x: 590, startPoint y: 263, endPoint x: 547, endPoint y: 250, distance: 44.3
click at [547, 110] on p "3. Faster Relief with Liquid Drops" at bounding box center [620, 93] width 171 height 31
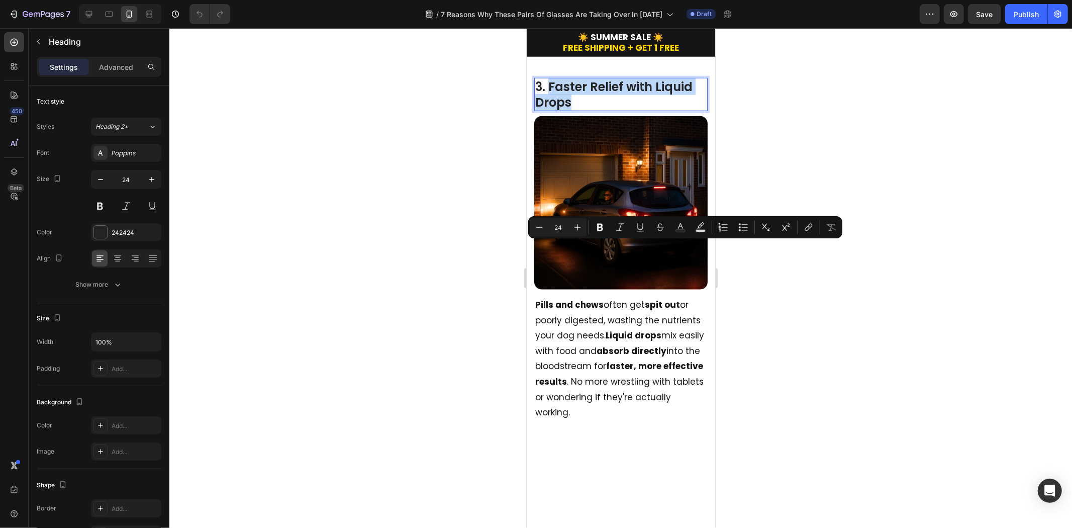
copy p "Faster Relief with Liquid Drops"
click at [578, 110] on p "3. Faster Relief with Liquid Drops" at bounding box center [620, 93] width 171 height 31
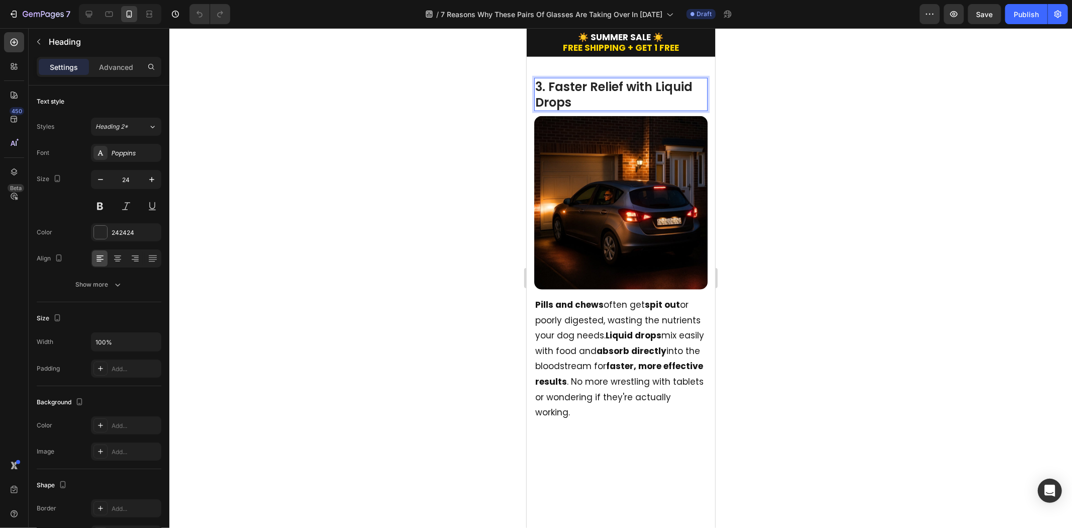
drag, startPoint x: 592, startPoint y: 264, endPoint x: 574, endPoint y: 264, distance: 17.6
click at [574, 110] on p "3. Faster Relief with Liquid Drops" at bounding box center [620, 93] width 171 height 31
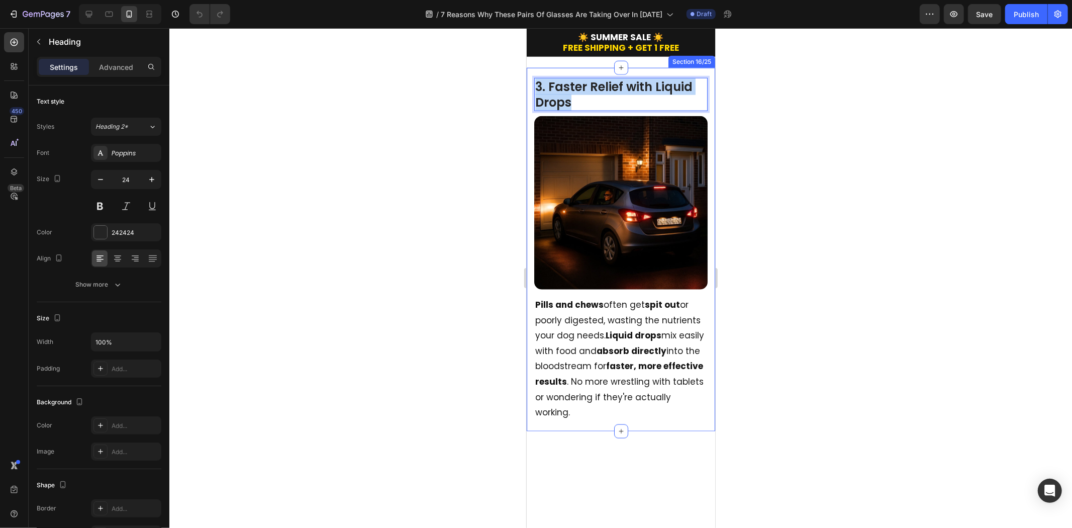
drag, startPoint x: 578, startPoint y: 263, endPoint x: 518, endPoint y: 253, distance: 60.2
click at [526, 253] on html "iPhone 13 Mini ( 375 px) iPhone 13 Mini iPhone 13 Pro iPhone 11 Pro Max iPhone …" at bounding box center [620, 529] width 188 height 2790
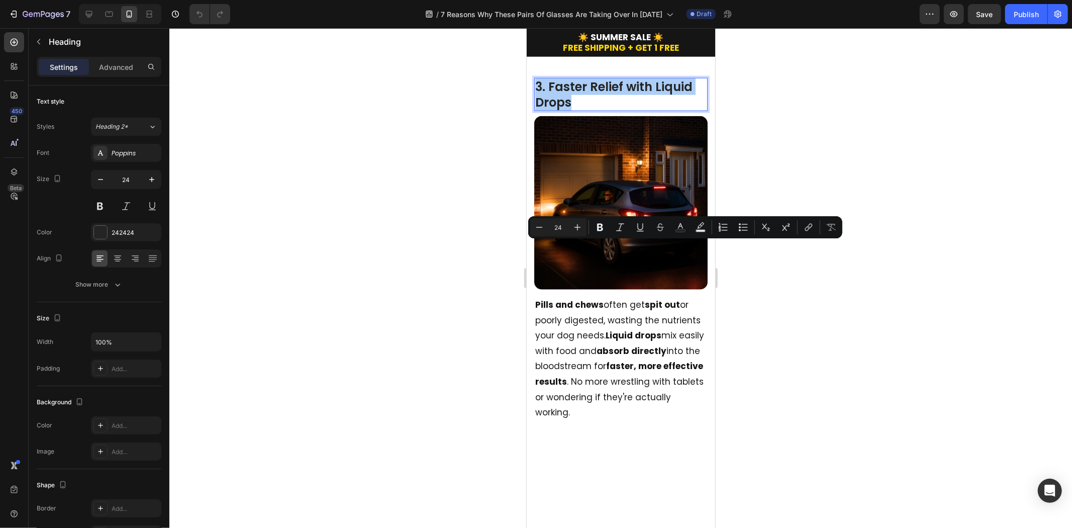
click at [871, 256] on div at bounding box center [620, 278] width 903 height 500
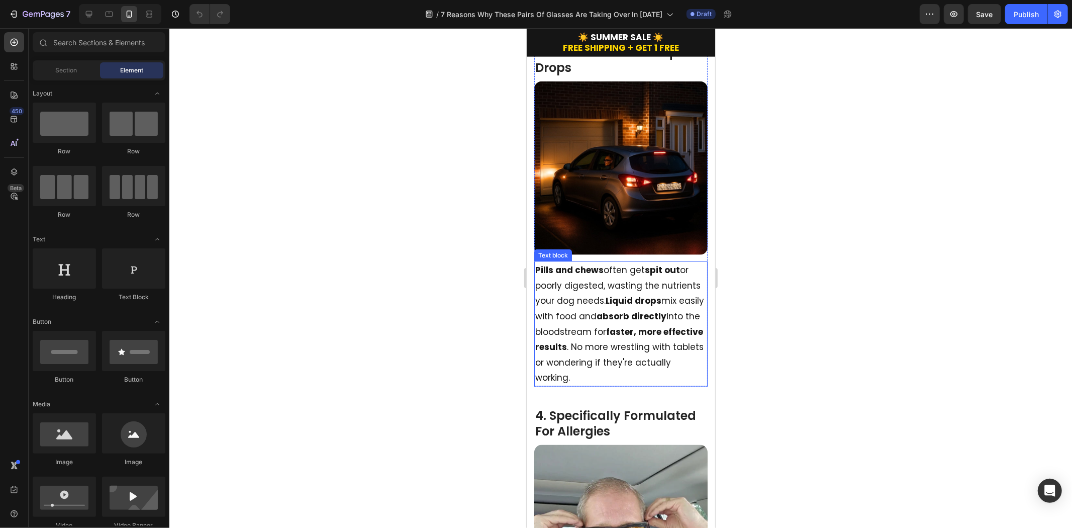
scroll to position [1117, 0]
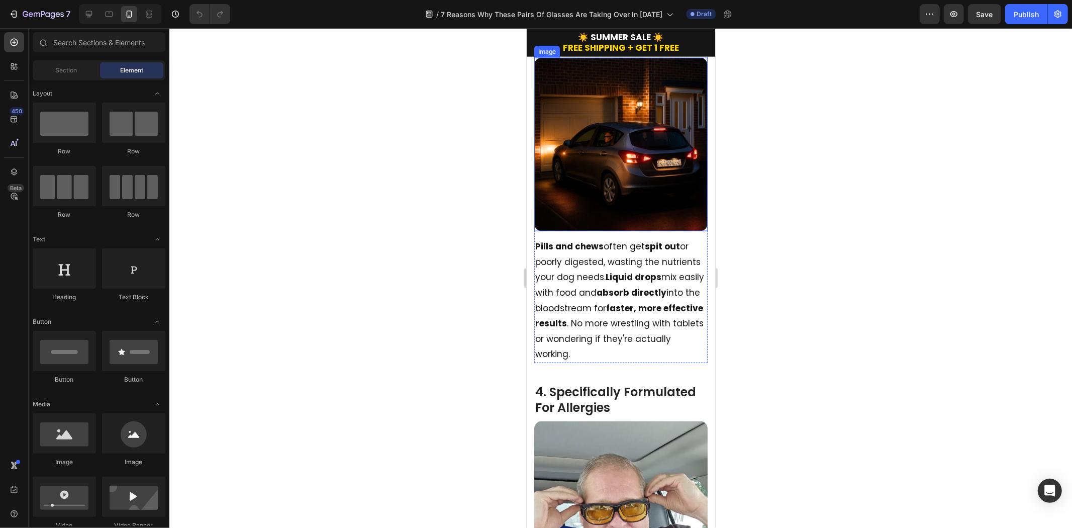
click at [655, 157] on img at bounding box center [620, 143] width 173 height 173
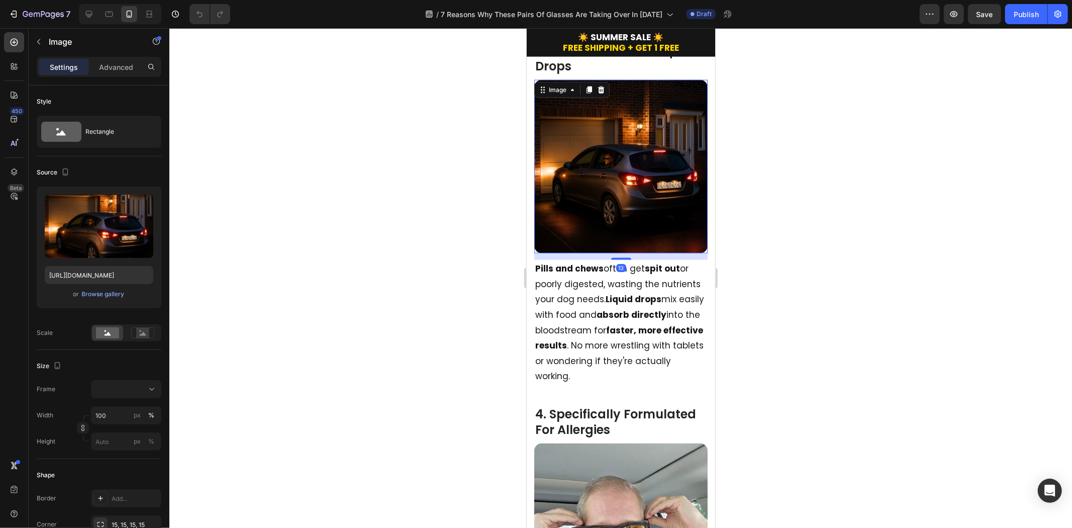
scroll to position [1005, 0]
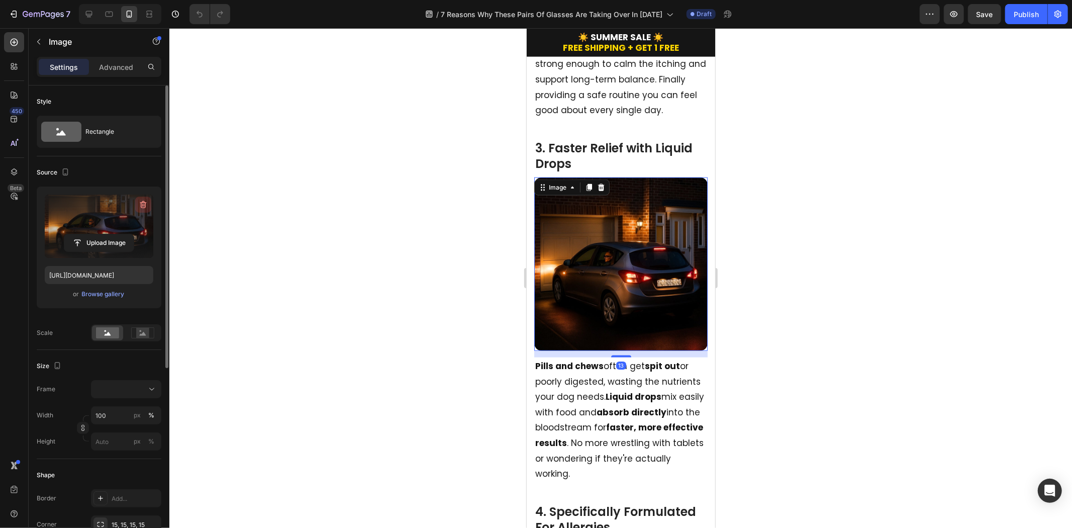
click at [144, 202] on icon "button" at bounding box center [143, 205] width 10 height 10
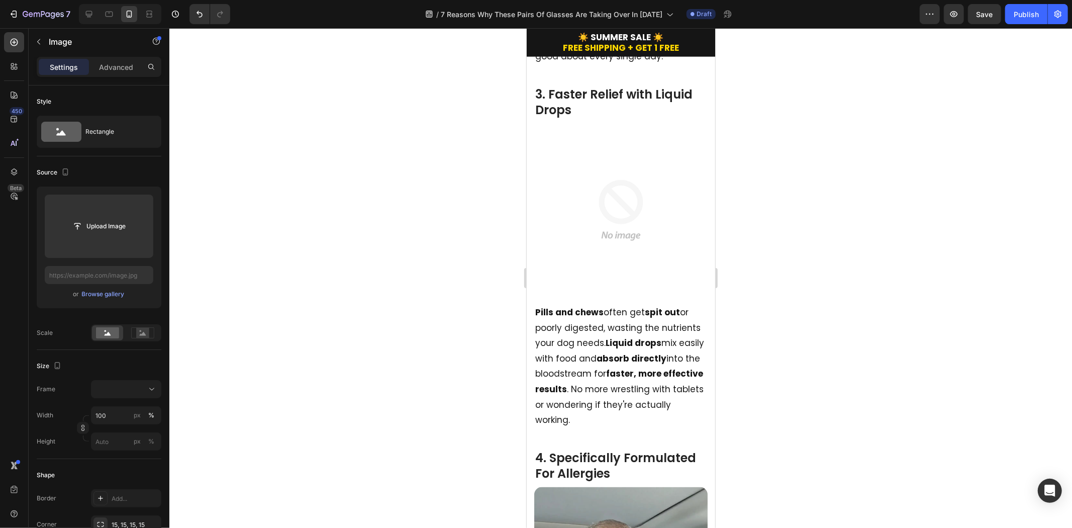
scroll to position [1061, 0]
click at [981, 12] on span "Save" at bounding box center [985, 14] width 17 height 9
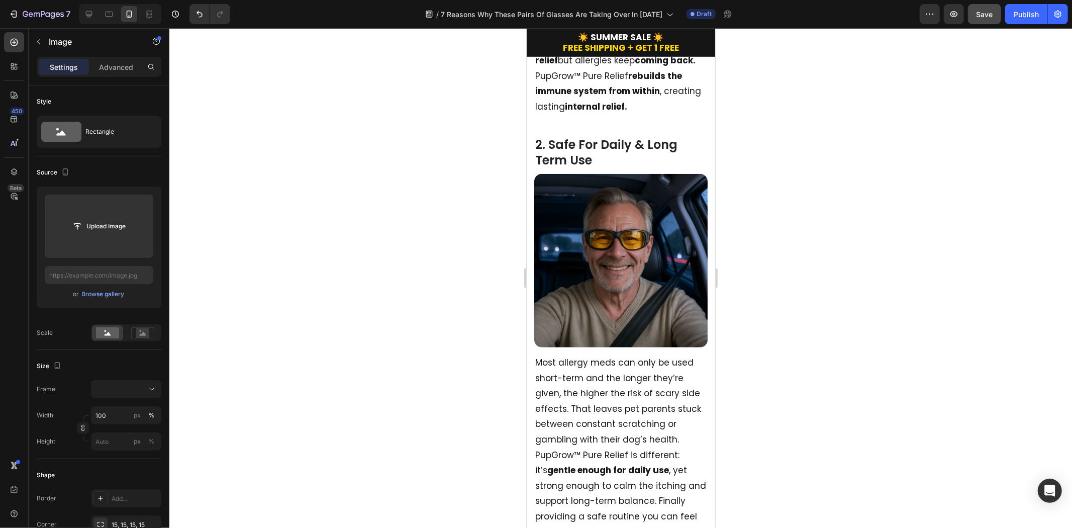
scroll to position [558, 0]
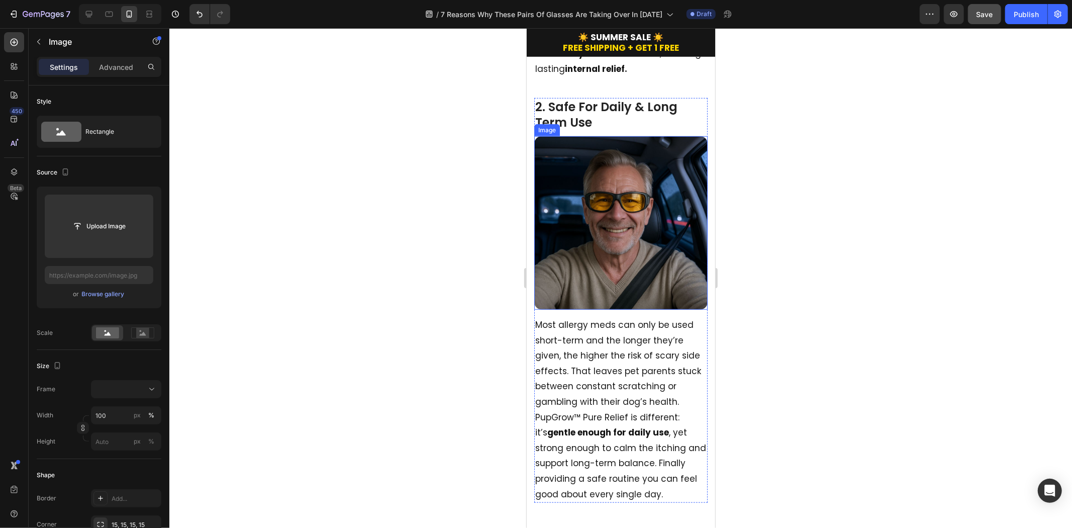
click at [608, 272] on img at bounding box center [620, 222] width 173 height 173
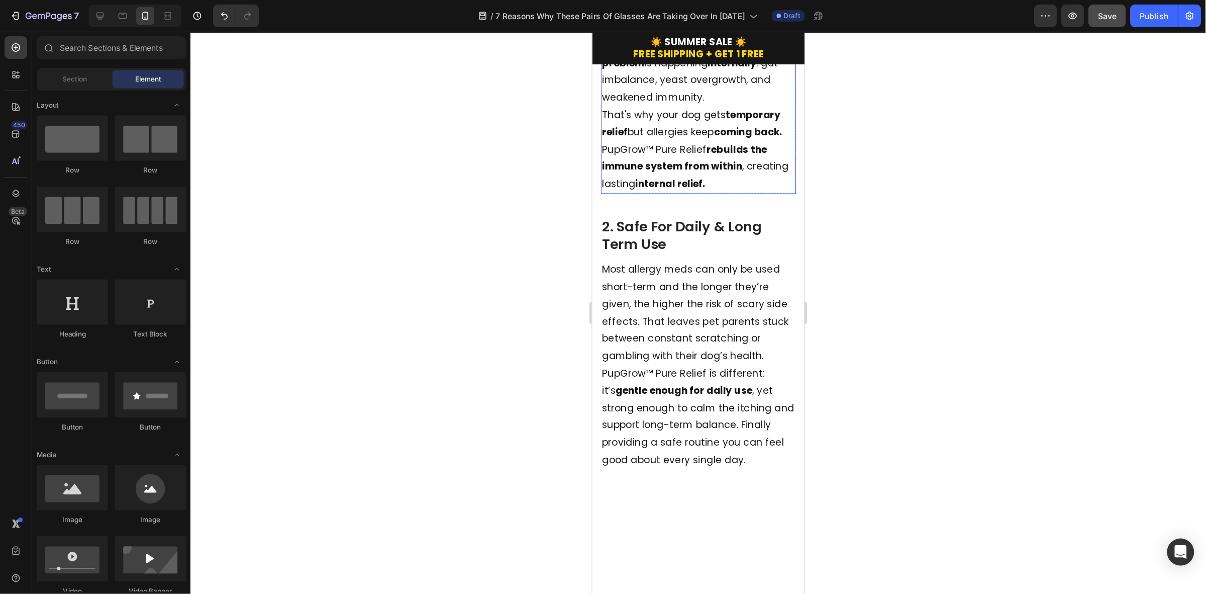
scroll to position [279, 0]
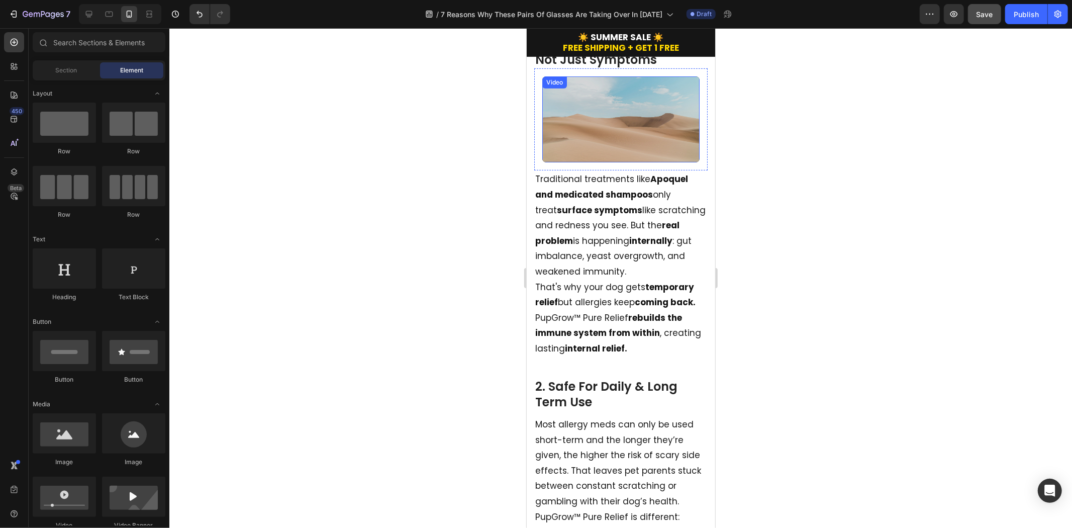
click at [637, 153] on video at bounding box center [620, 119] width 157 height 86
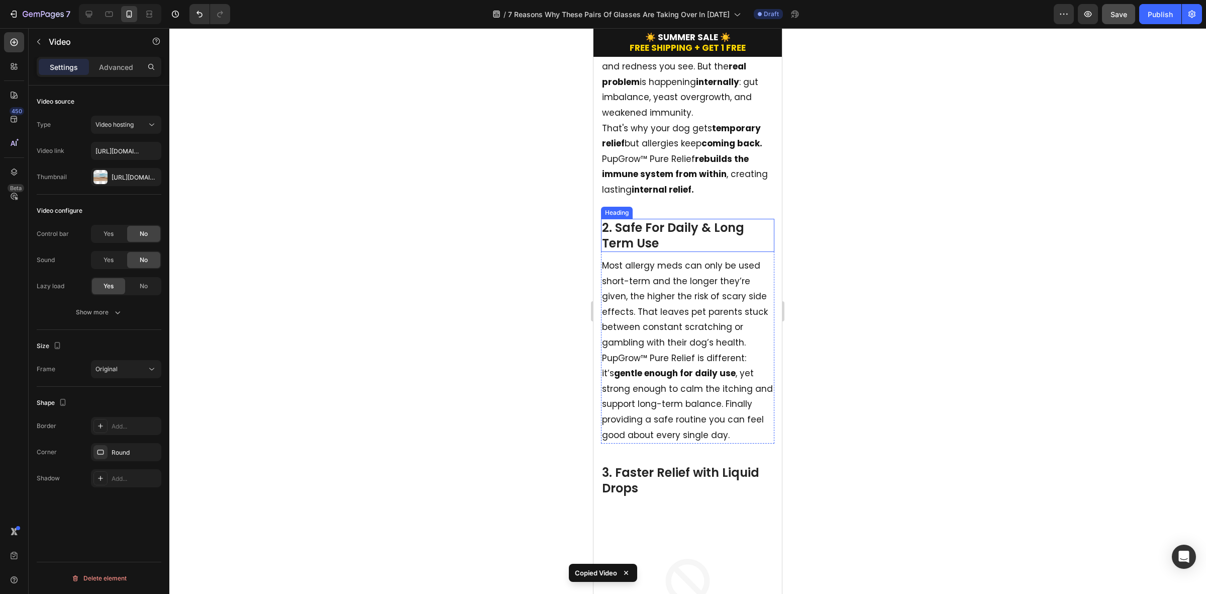
scroll to position [440, 0]
click at [699, 250] on h2 "2. Safe For Daily & Long Term Use" at bounding box center [687, 233] width 173 height 33
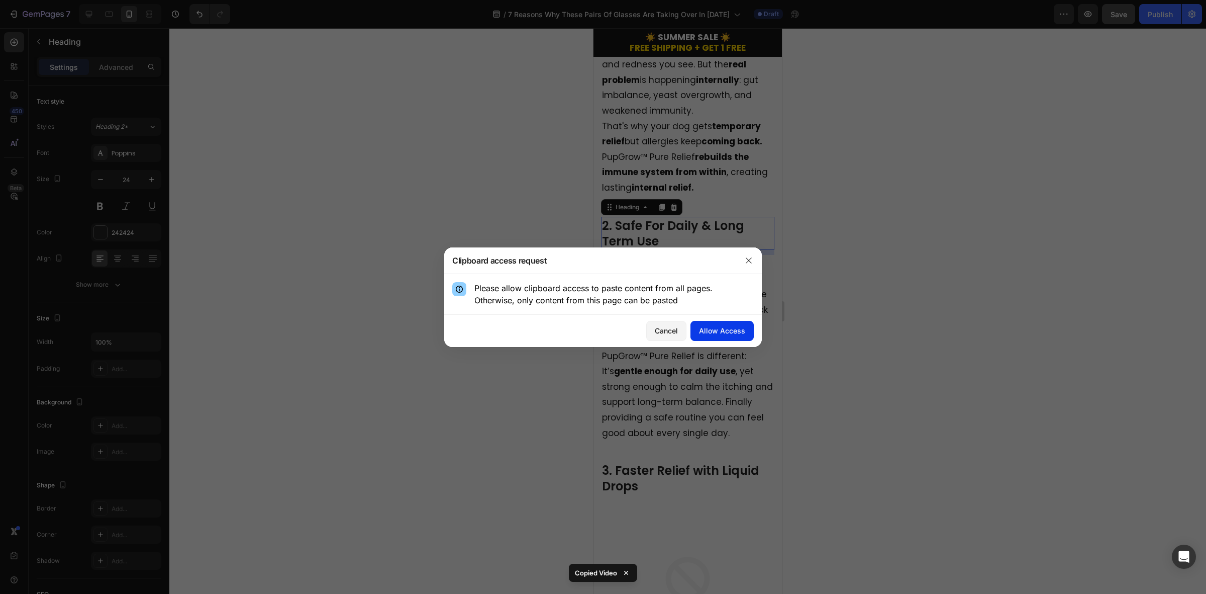
click at [719, 328] on div "Allow Access" at bounding box center [722, 330] width 46 height 11
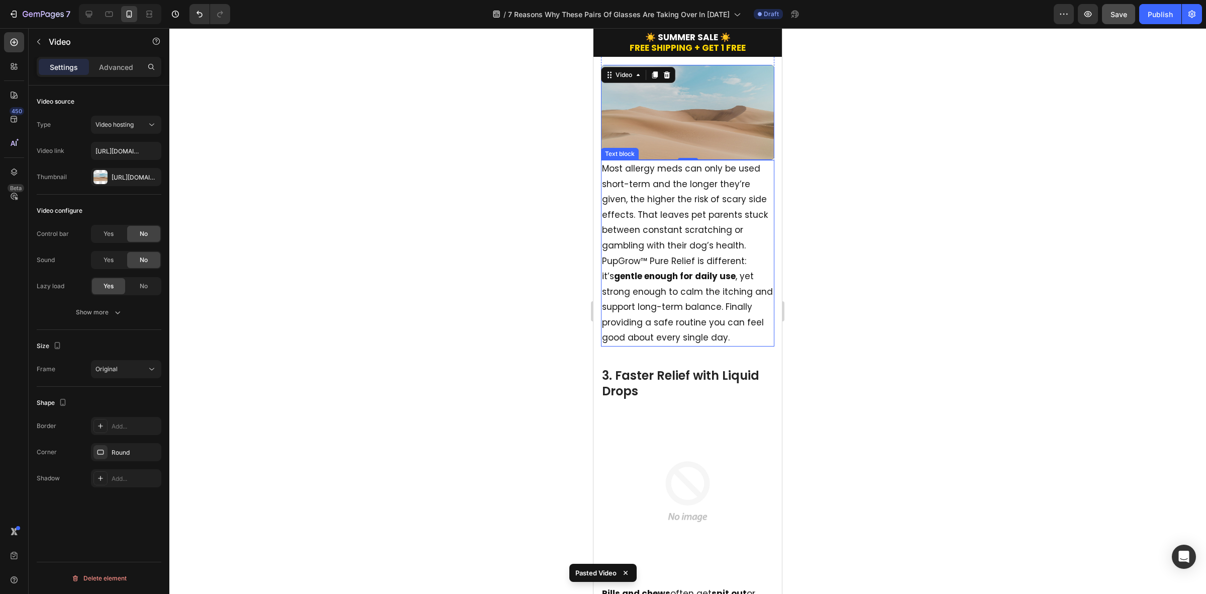
scroll to position [628, 0]
click at [1072, 17] on span "Save" at bounding box center [1119, 14] width 17 height 9
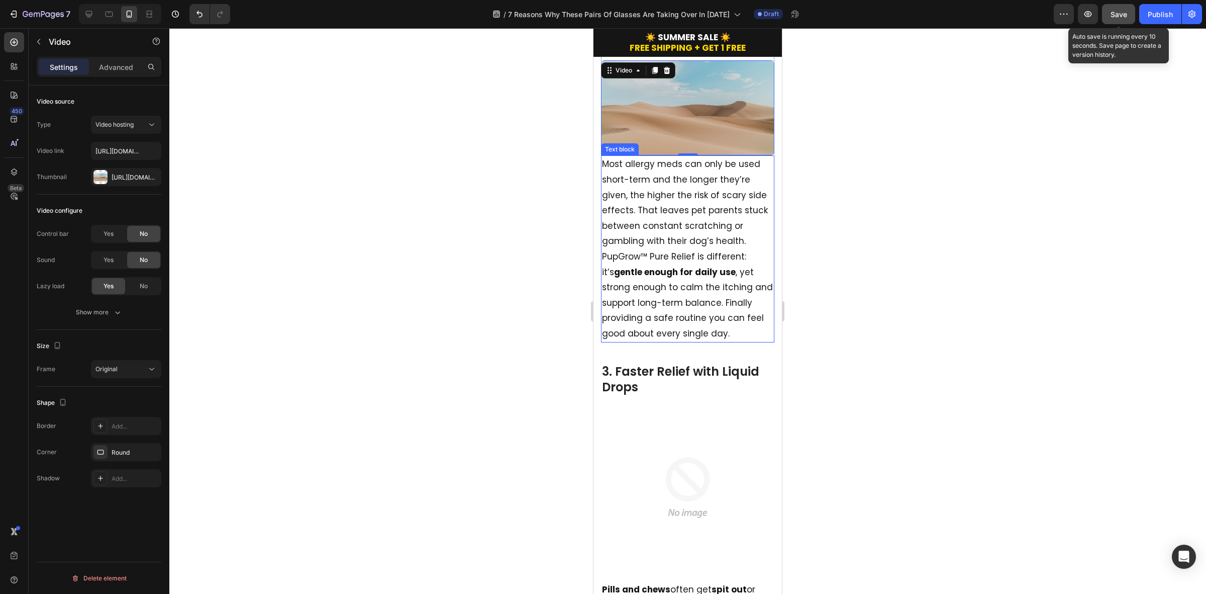
scroll to position [1005, 0]
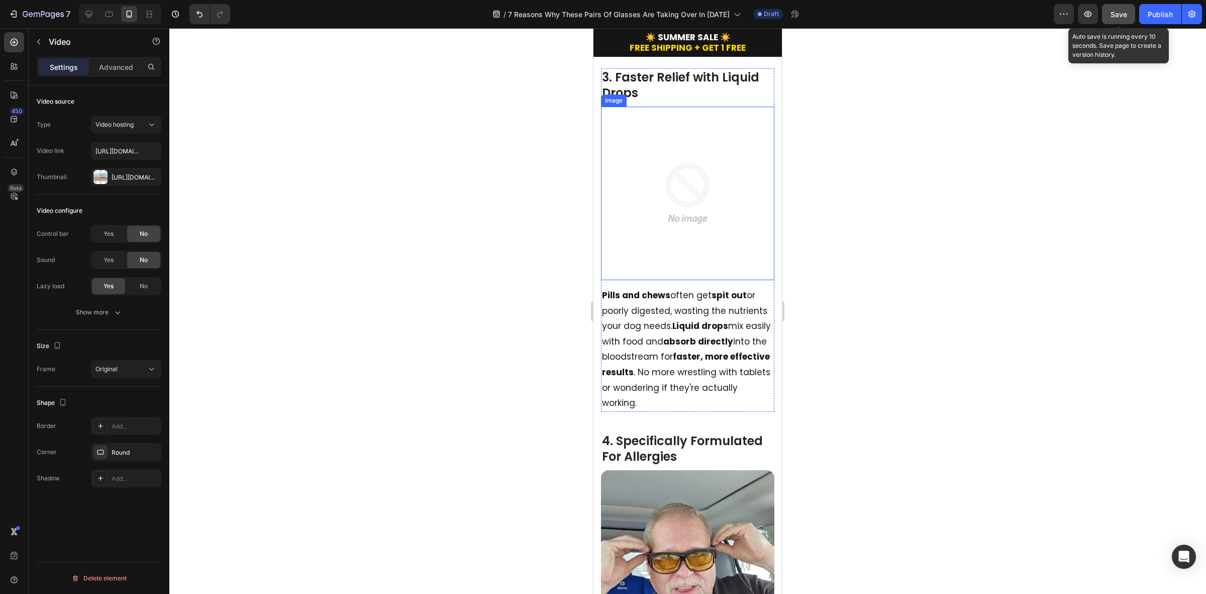
click at [719, 267] on img at bounding box center [687, 193] width 173 height 173
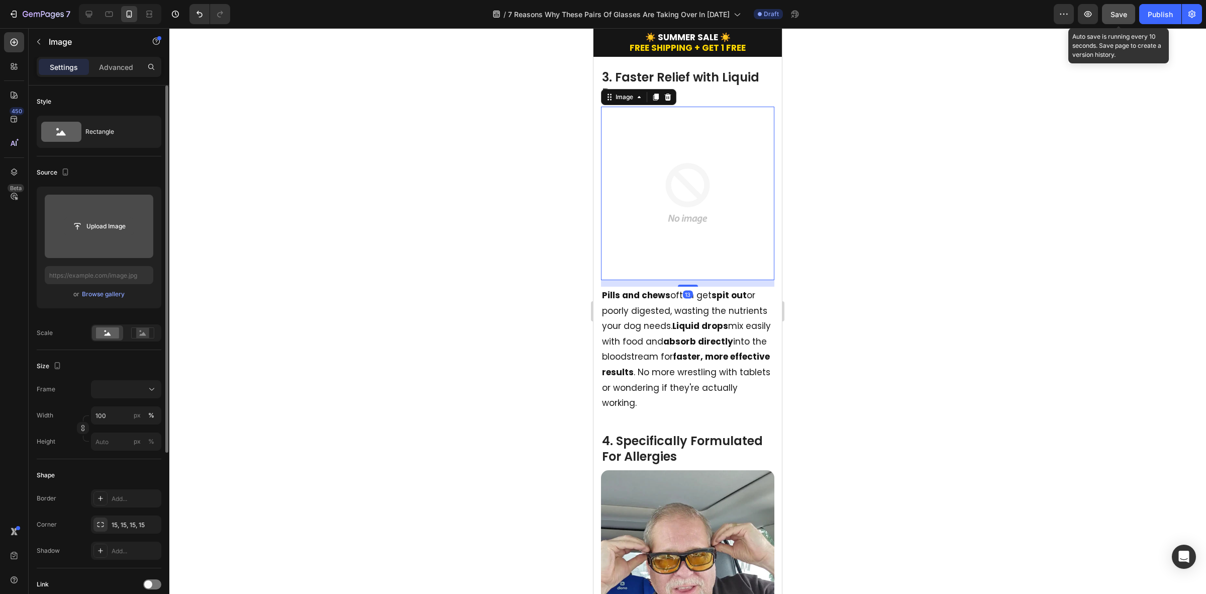
click at [109, 230] on input "file" at bounding box center [98, 226] width 69 height 17
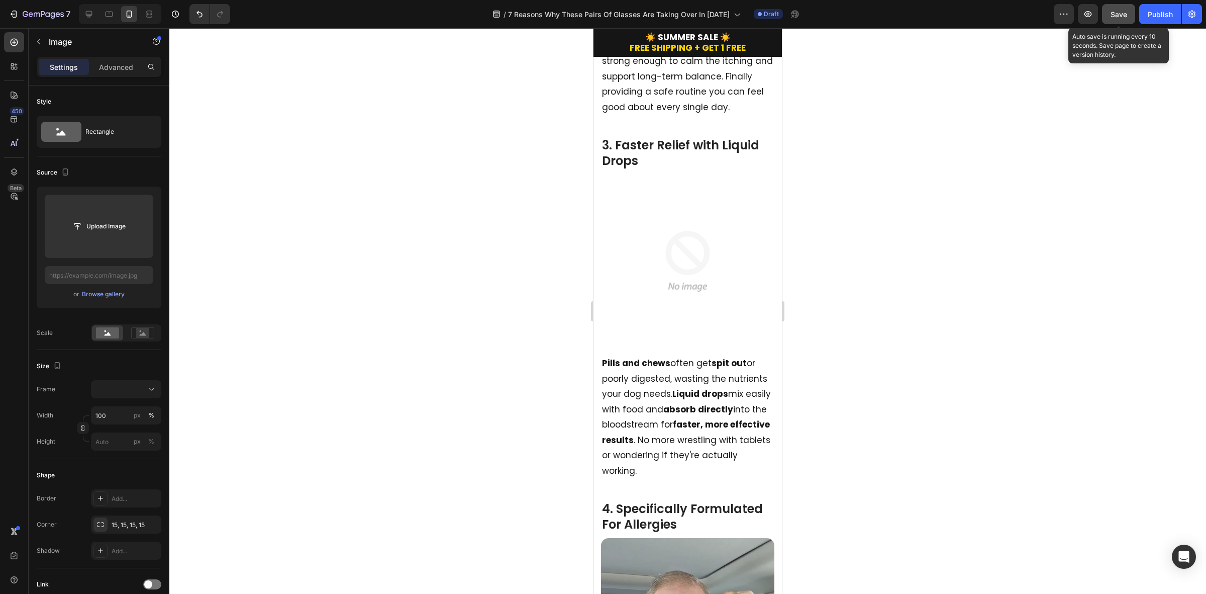
click at [702, 303] on img at bounding box center [687, 260] width 173 height 173
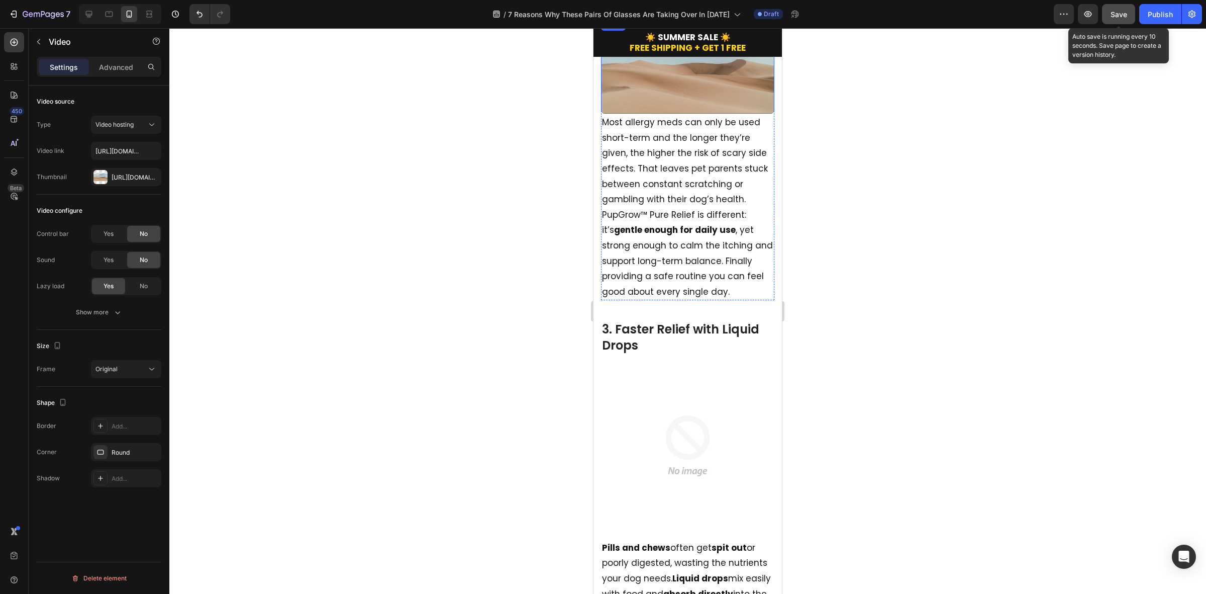
click at [717, 114] on video at bounding box center [687, 66] width 173 height 95
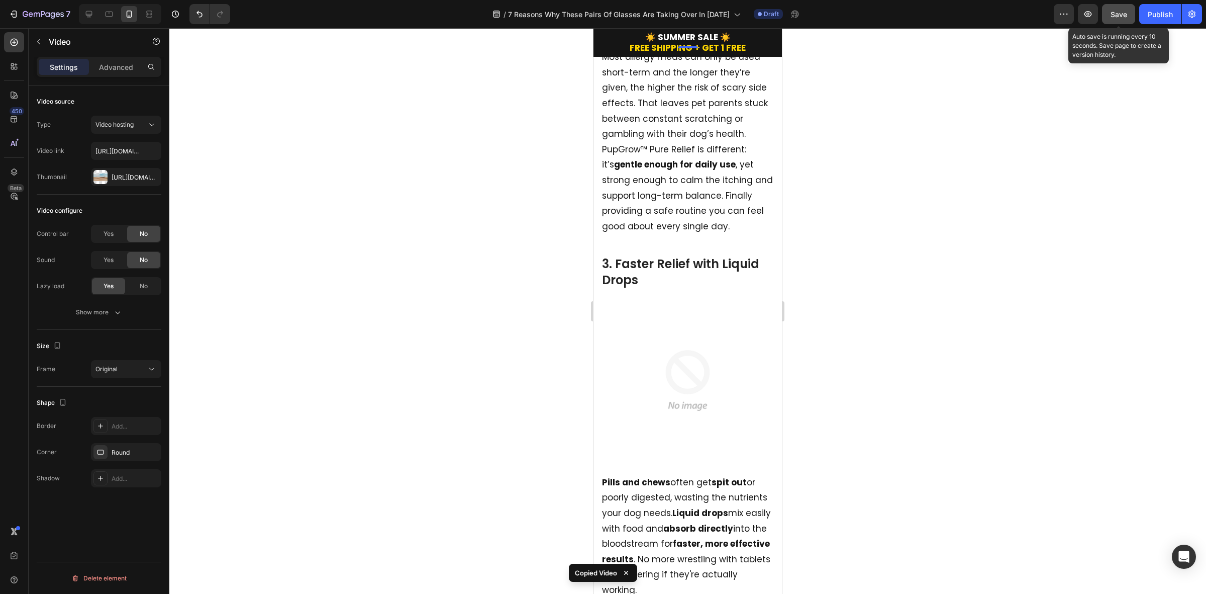
scroll to position [942, 0]
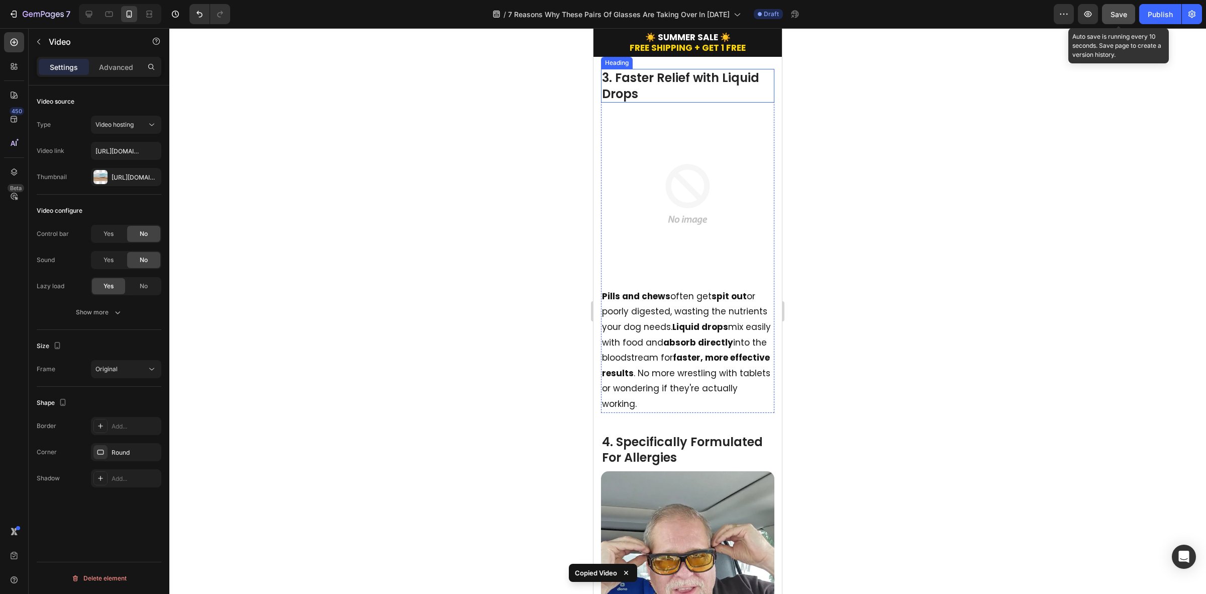
click at [690, 102] on h2 "3. Faster Relief with Liquid Drops" at bounding box center [687, 85] width 173 height 33
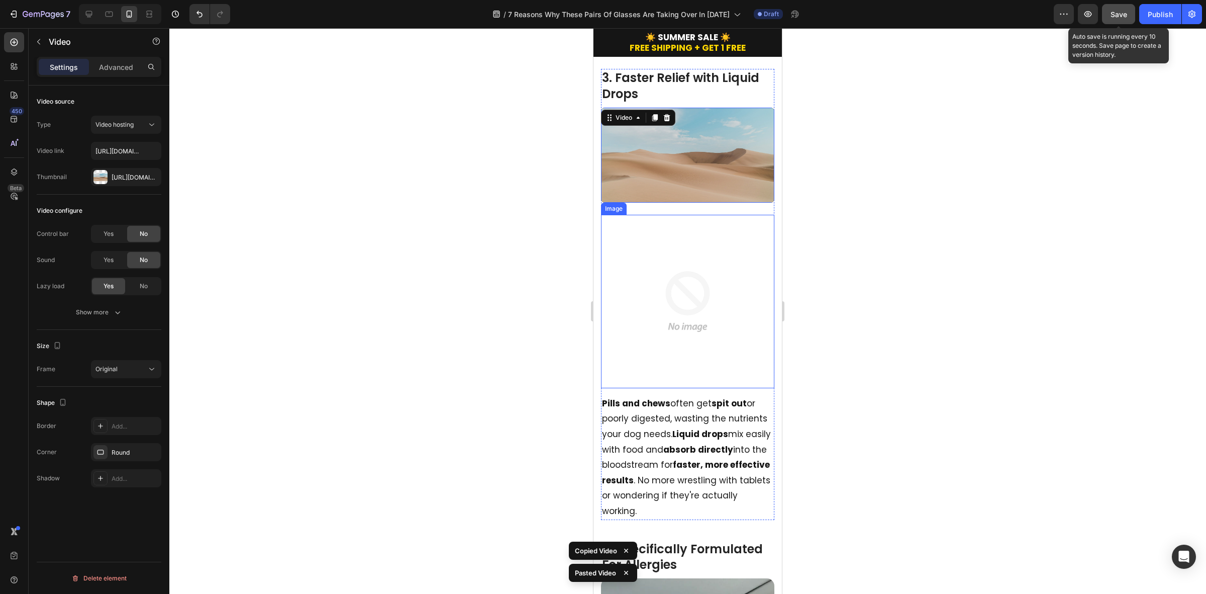
click at [718, 378] on img at bounding box center [687, 301] width 173 height 173
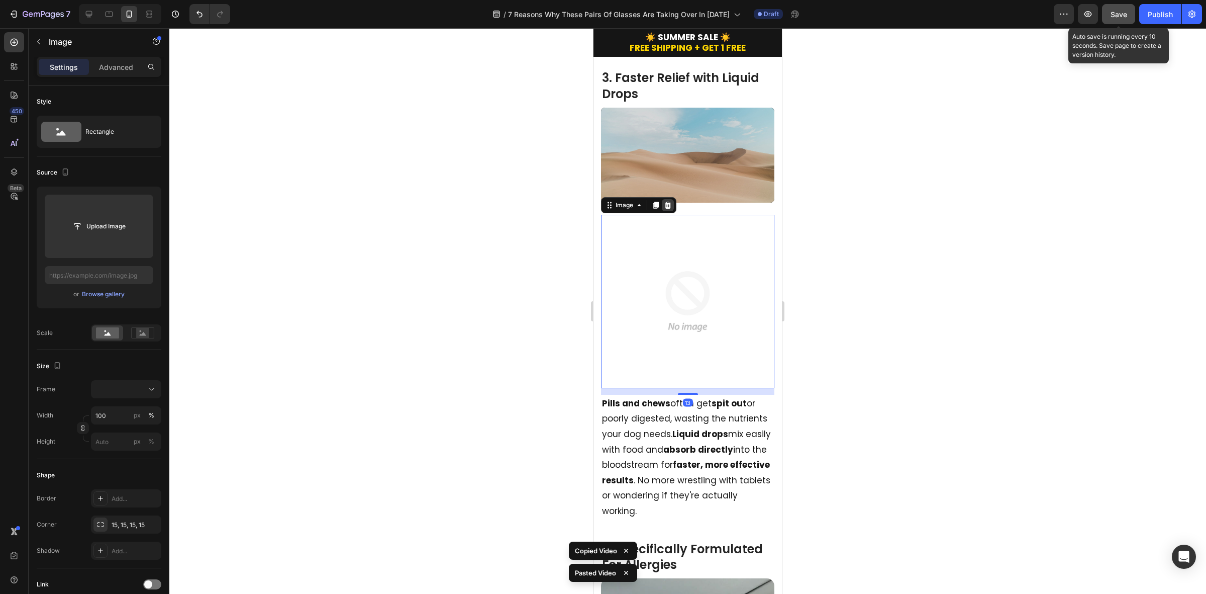
click at [670, 209] on icon at bounding box center [668, 205] width 7 height 7
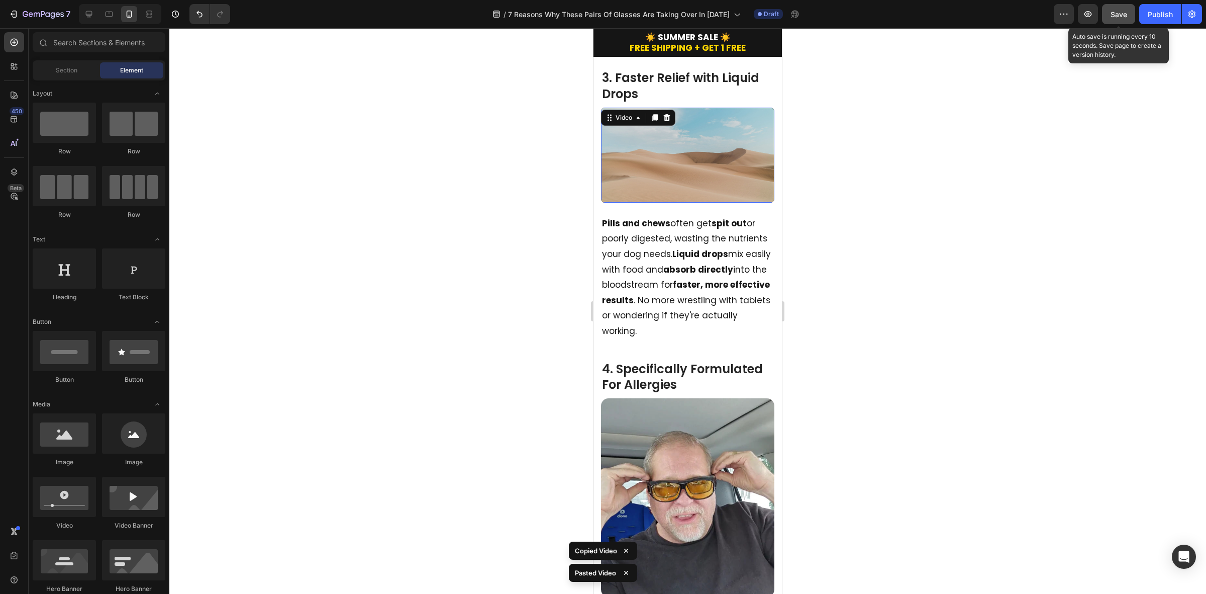
click at [720, 203] on video at bounding box center [687, 155] width 173 height 95
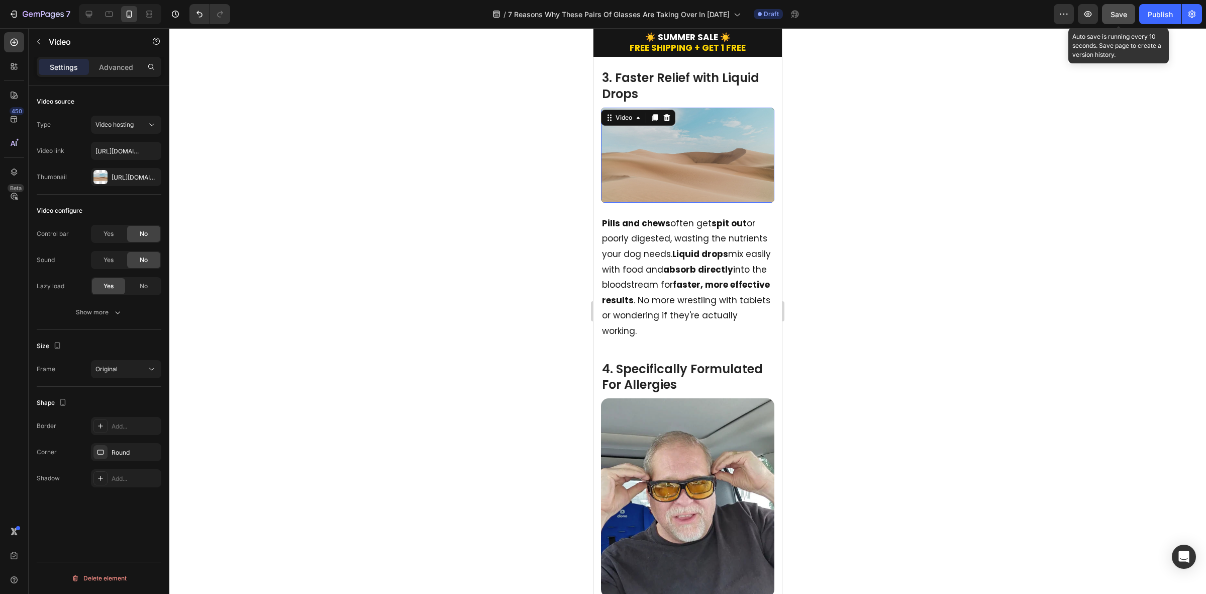
click at [685, 203] on video at bounding box center [687, 155] width 173 height 95
click at [129, 147] on input "https://cdn.shopify.com/videos/c/o/v/a8e4c44a57ef44e58e9d896397cf30ec.mp4" at bounding box center [126, 151] width 70 height 18
paste input "665d9407822d41179b841a98dca6529a"
type input "[URL][DOMAIN_NAME]"
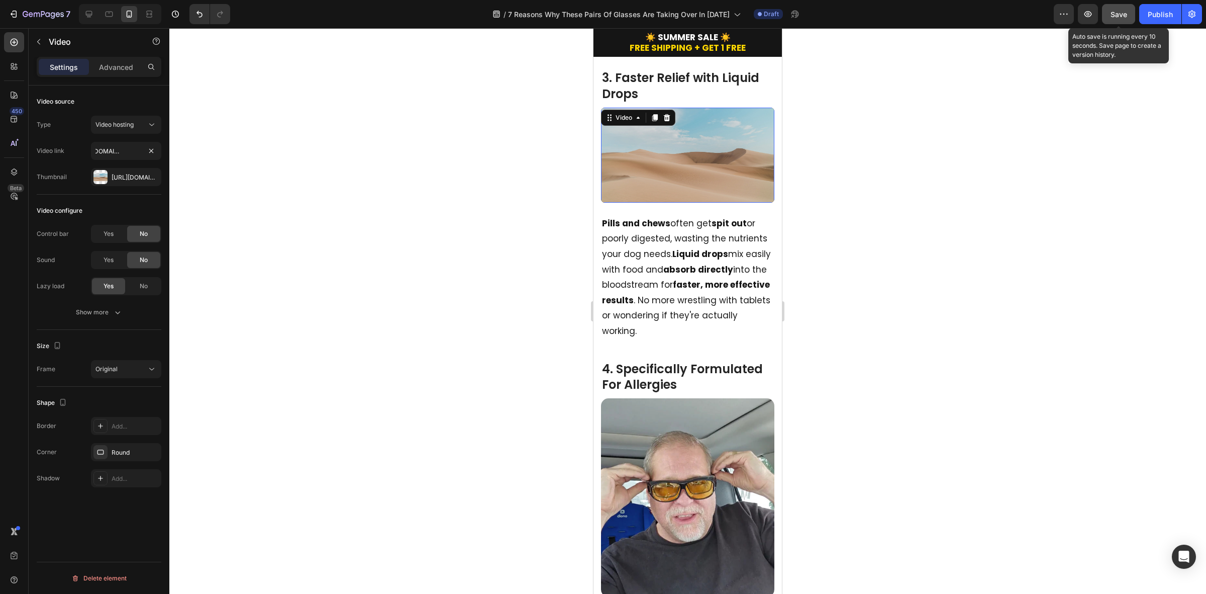
click at [1072, 13] on span "Save" at bounding box center [1119, 14] width 17 height 9
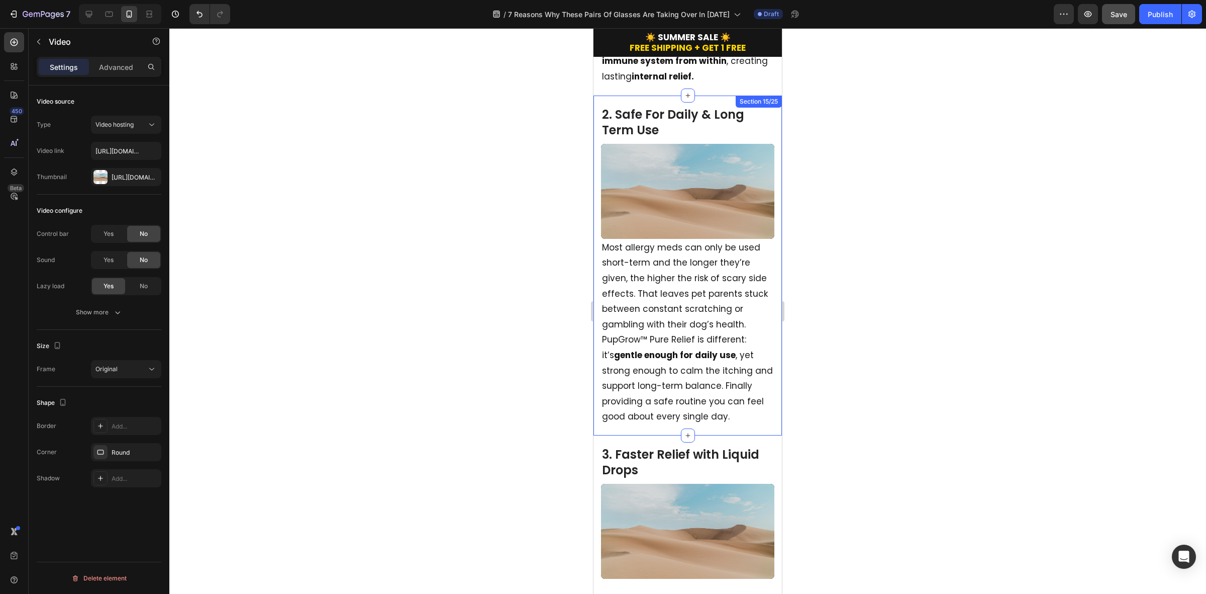
scroll to position [691, 0]
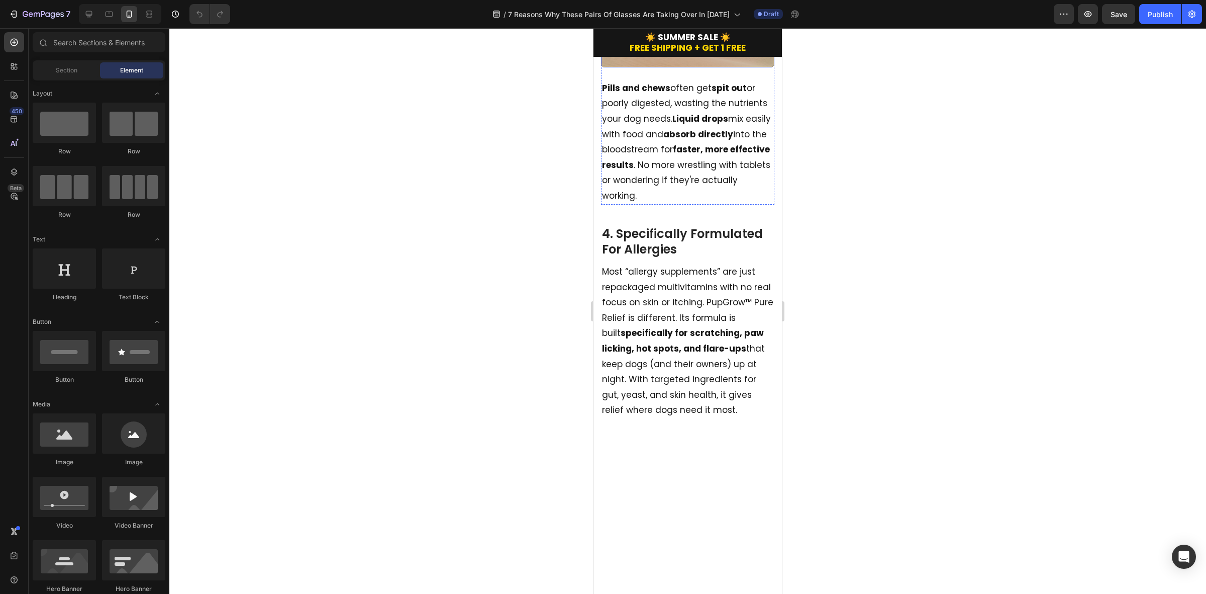
scroll to position [1068, 0]
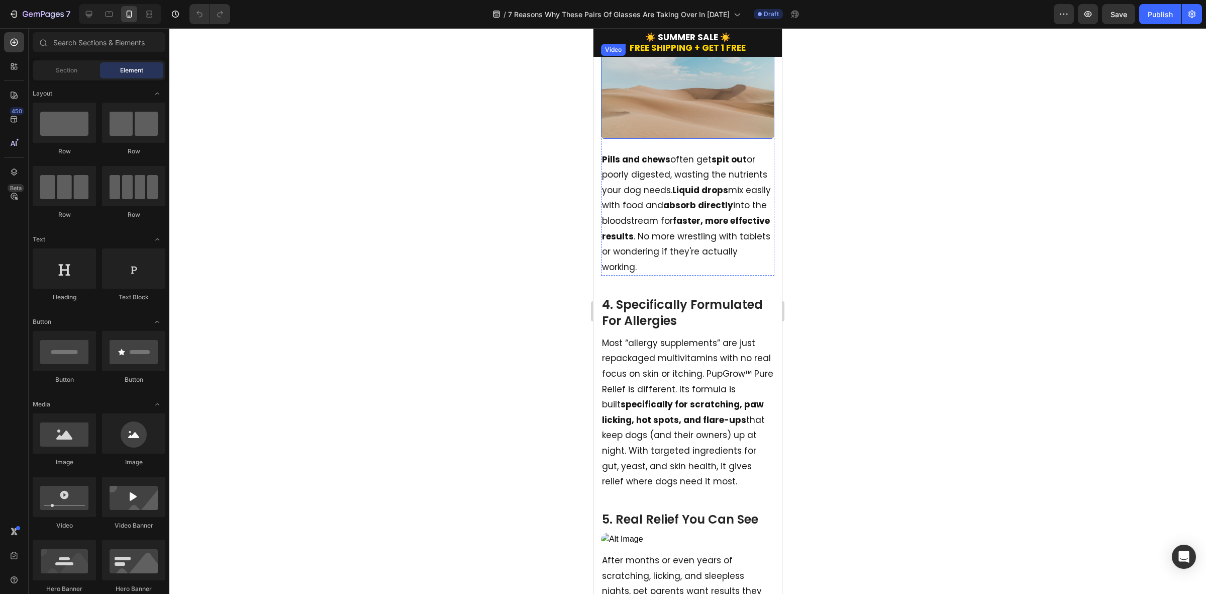
click at [707, 137] on video at bounding box center [687, 91] width 173 height 95
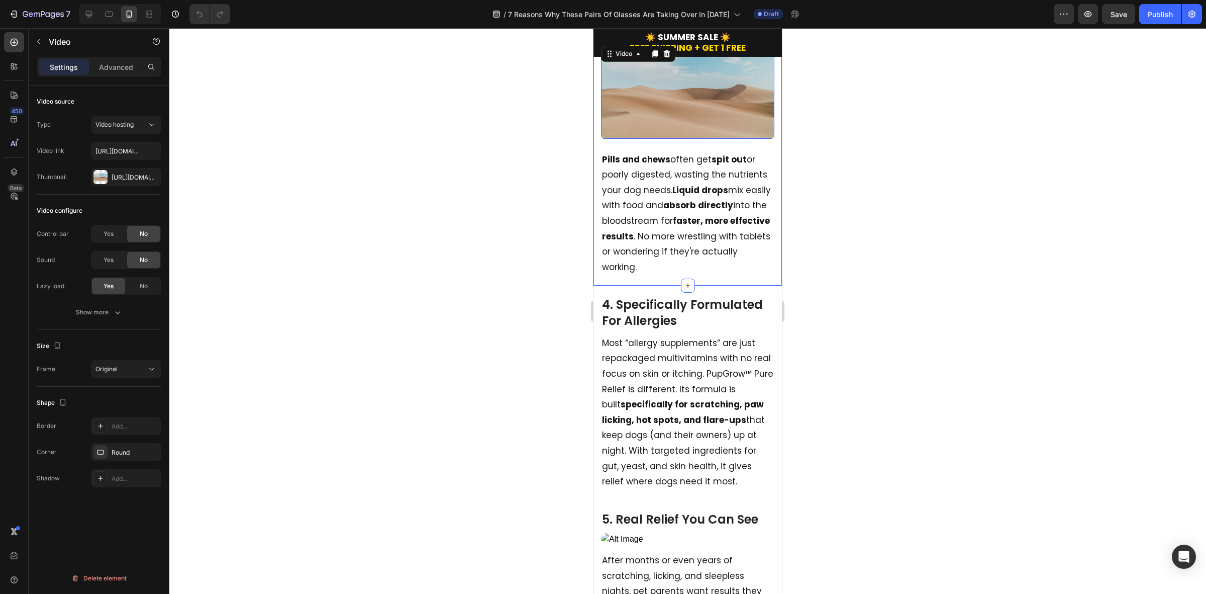
click at [669, 329] on h2 "4. Specifically Formulated For Allergies" at bounding box center [687, 312] width 173 height 33
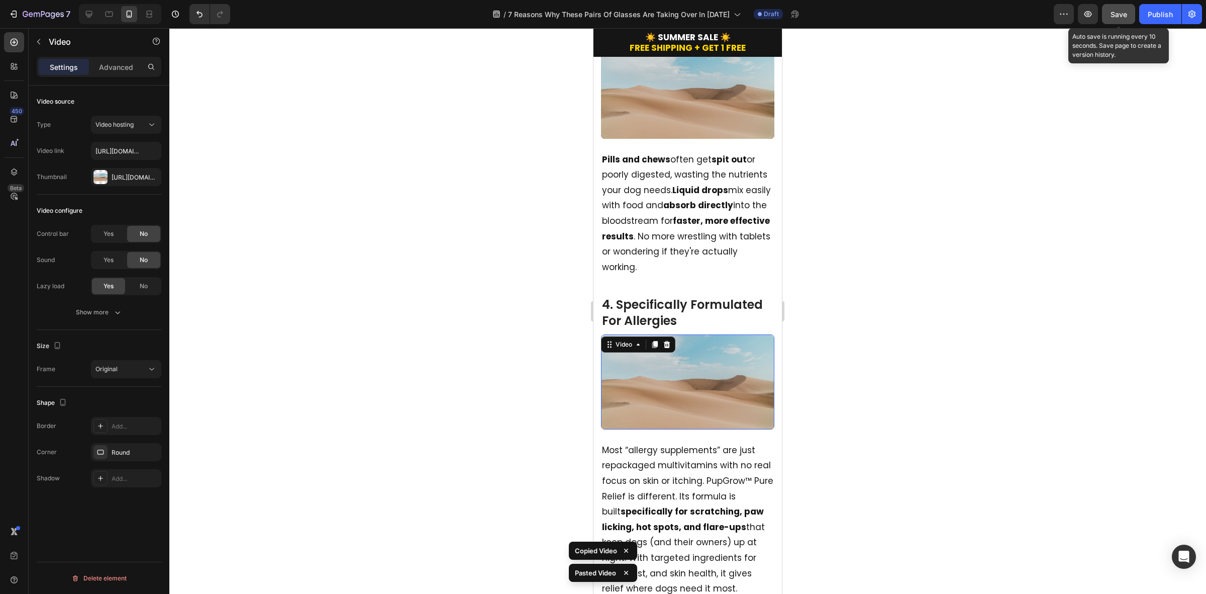
click at [1117, 14] on span "Save" at bounding box center [1119, 14] width 17 height 9
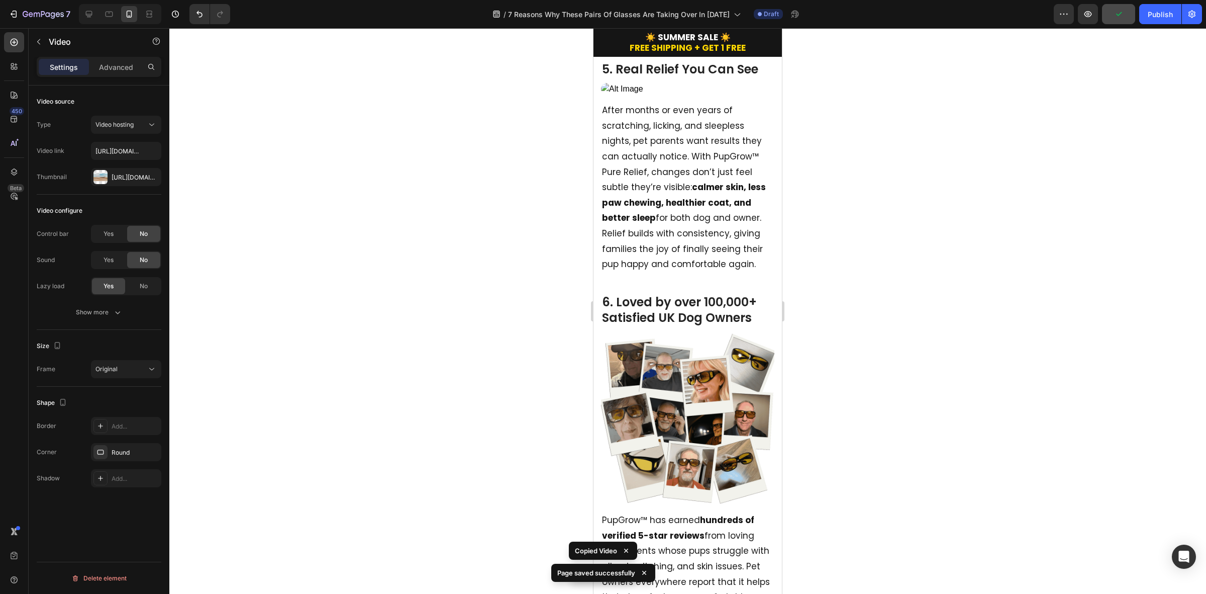
scroll to position [1696, 0]
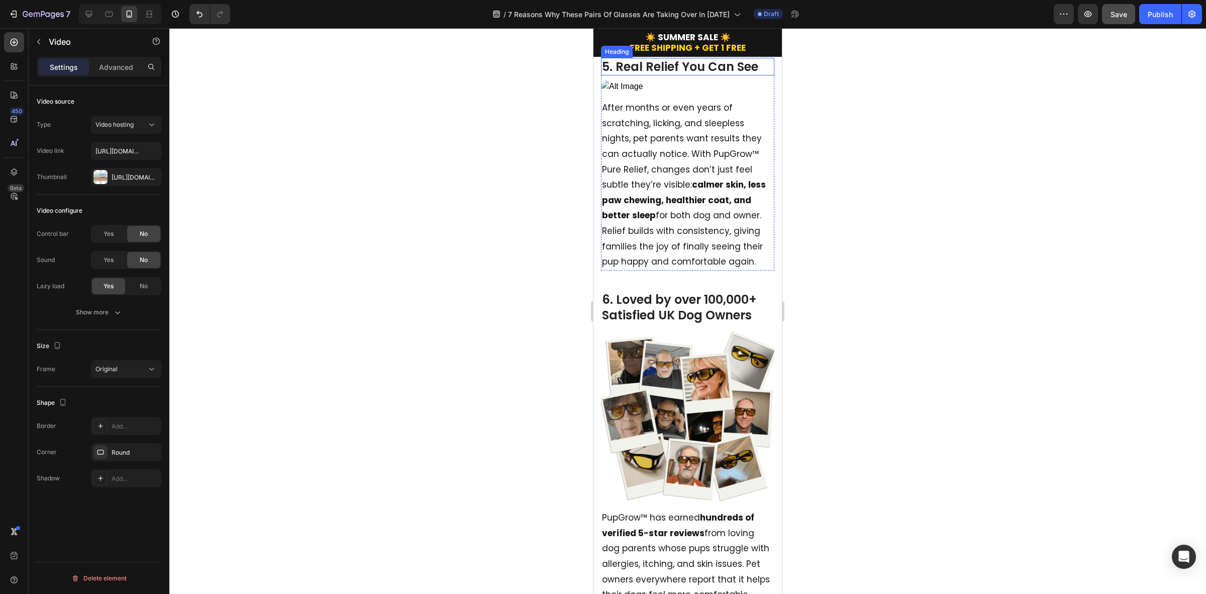
click at [632, 75] on h2 "5. Real Relief You Can See" at bounding box center [687, 67] width 173 height 18
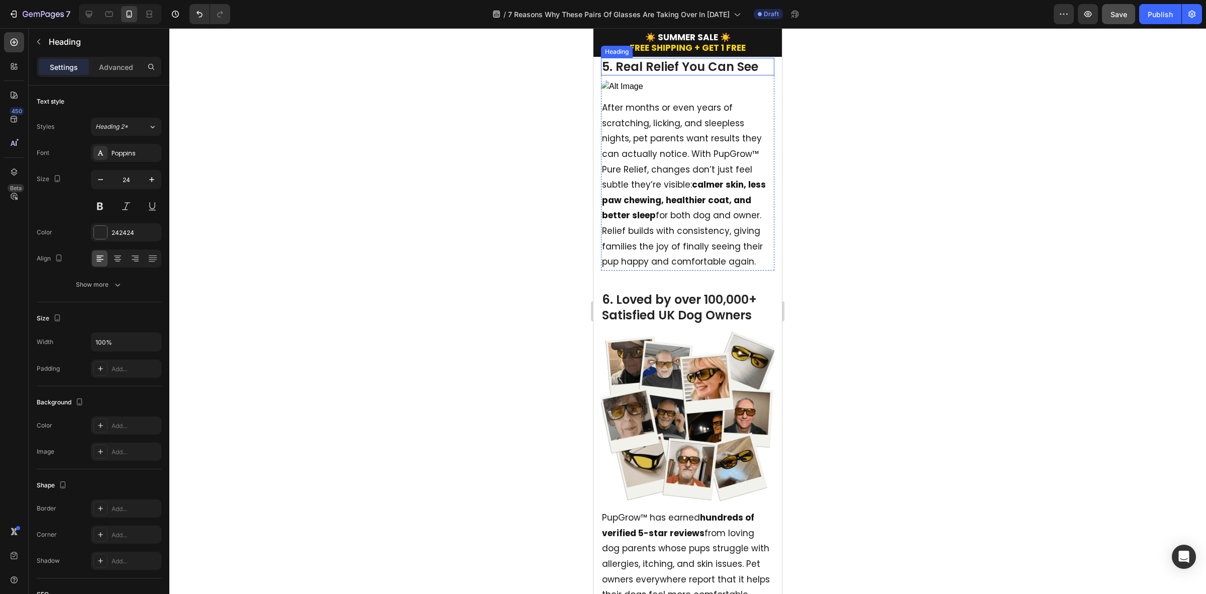
click at [632, 75] on h2 "5. Real Relief You Can See" at bounding box center [687, 67] width 173 height 18
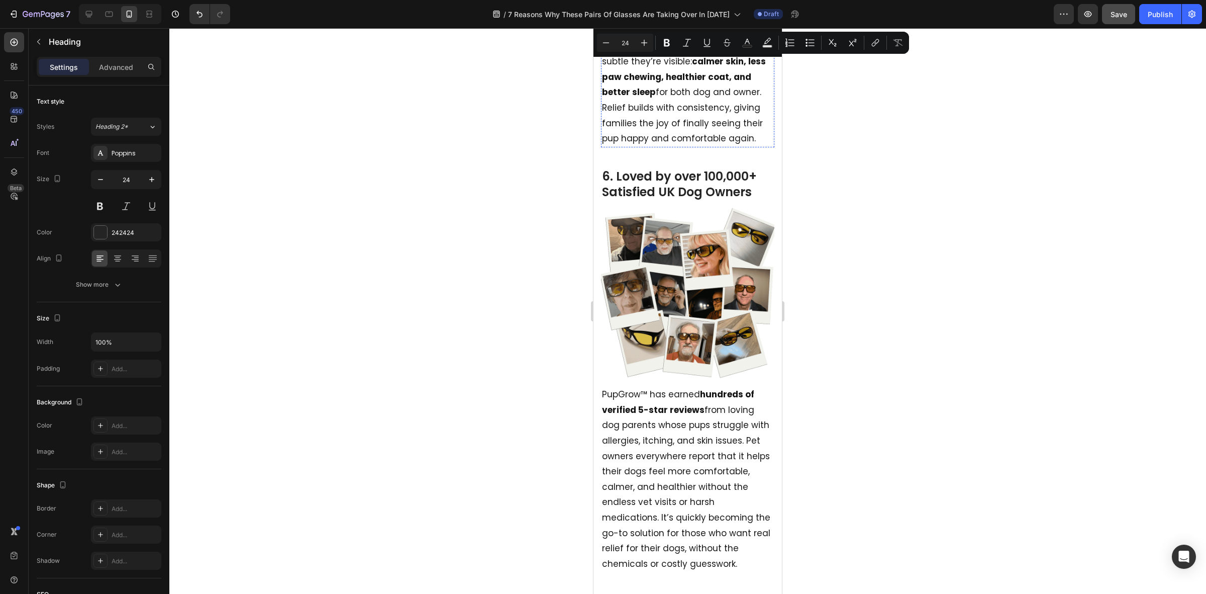
scroll to position [1822, 0]
